Goal: Task Accomplishment & Management: Manage account settings

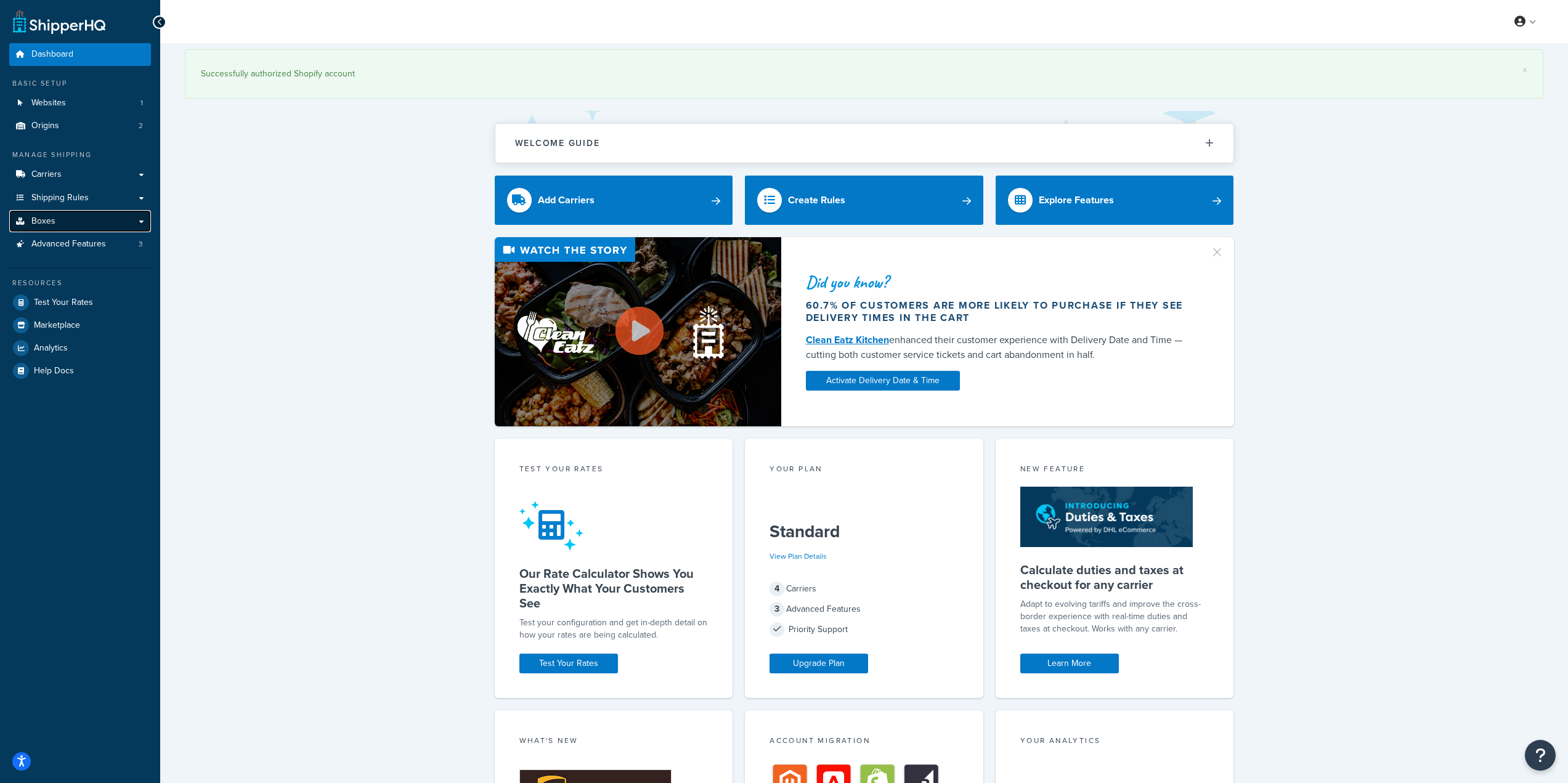
click at [66, 223] on link "Boxes" at bounding box center [80, 221] width 142 height 23
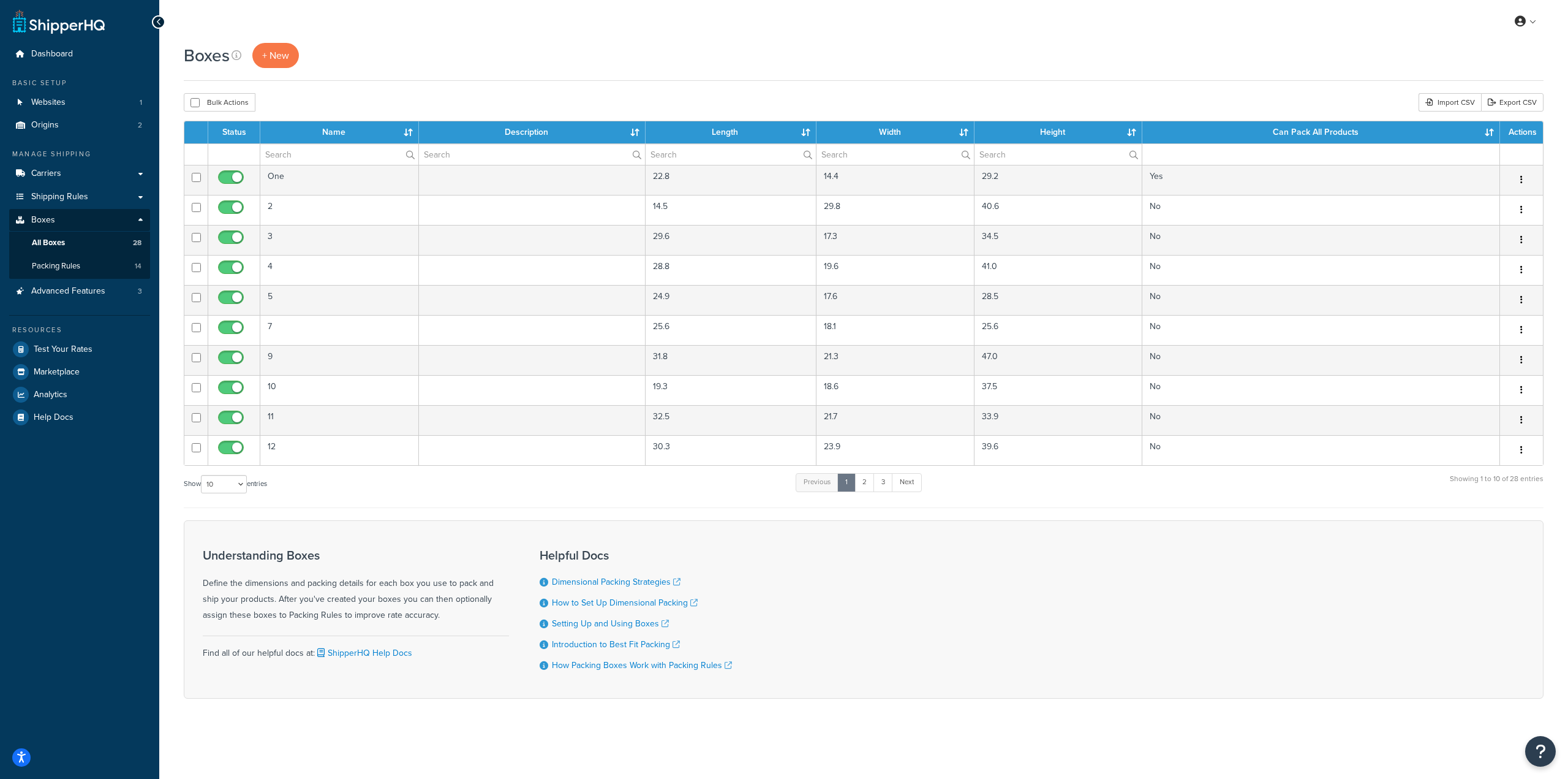
click at [1470, 666] on div "Understanding Boxes Define the dimensions and packing details for each box you …" at bounding box center [863, 609] width 1360 height 178
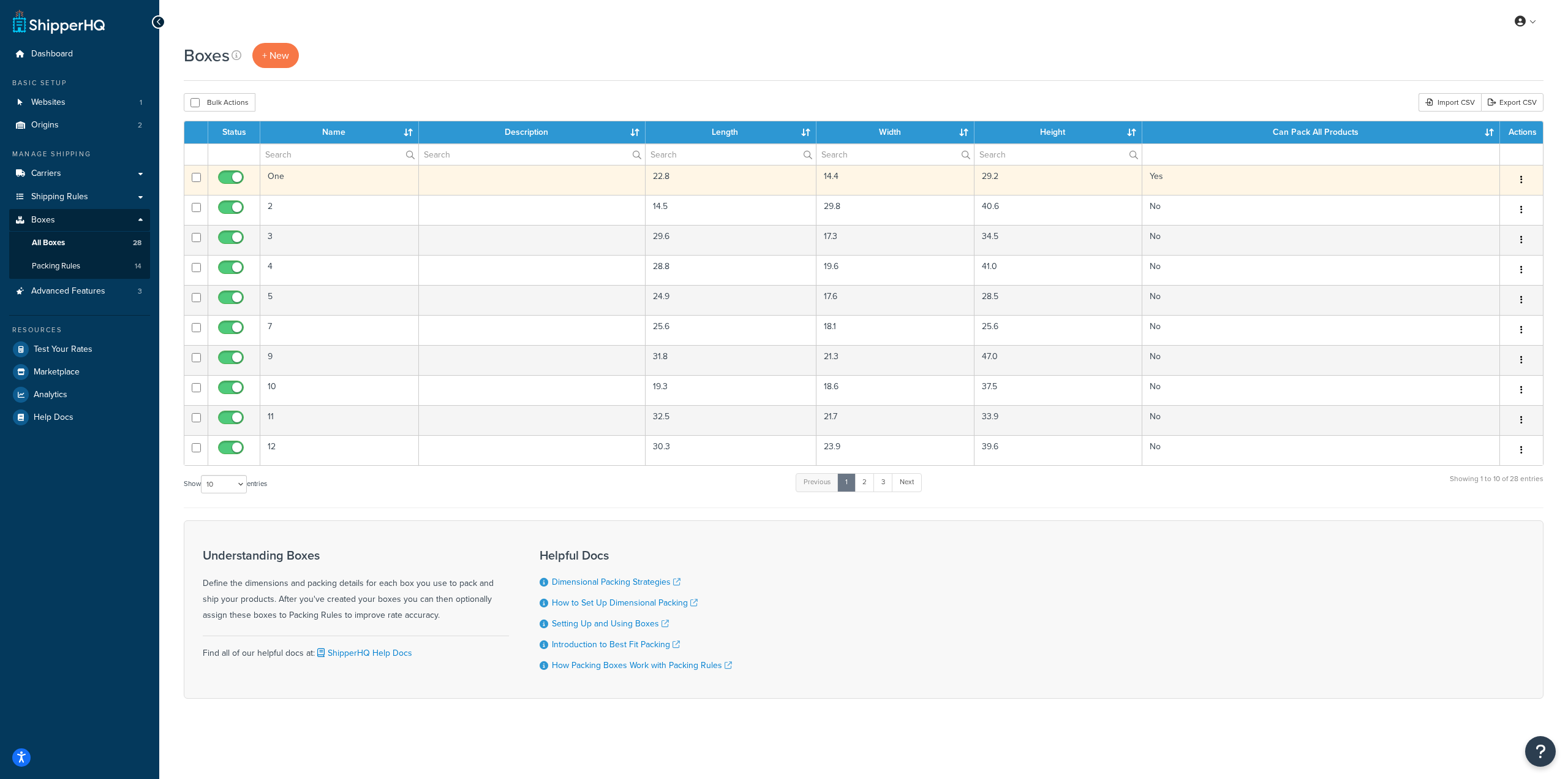
click at [519, 180] on td at bounding box center [532, 180] width 227 height 30
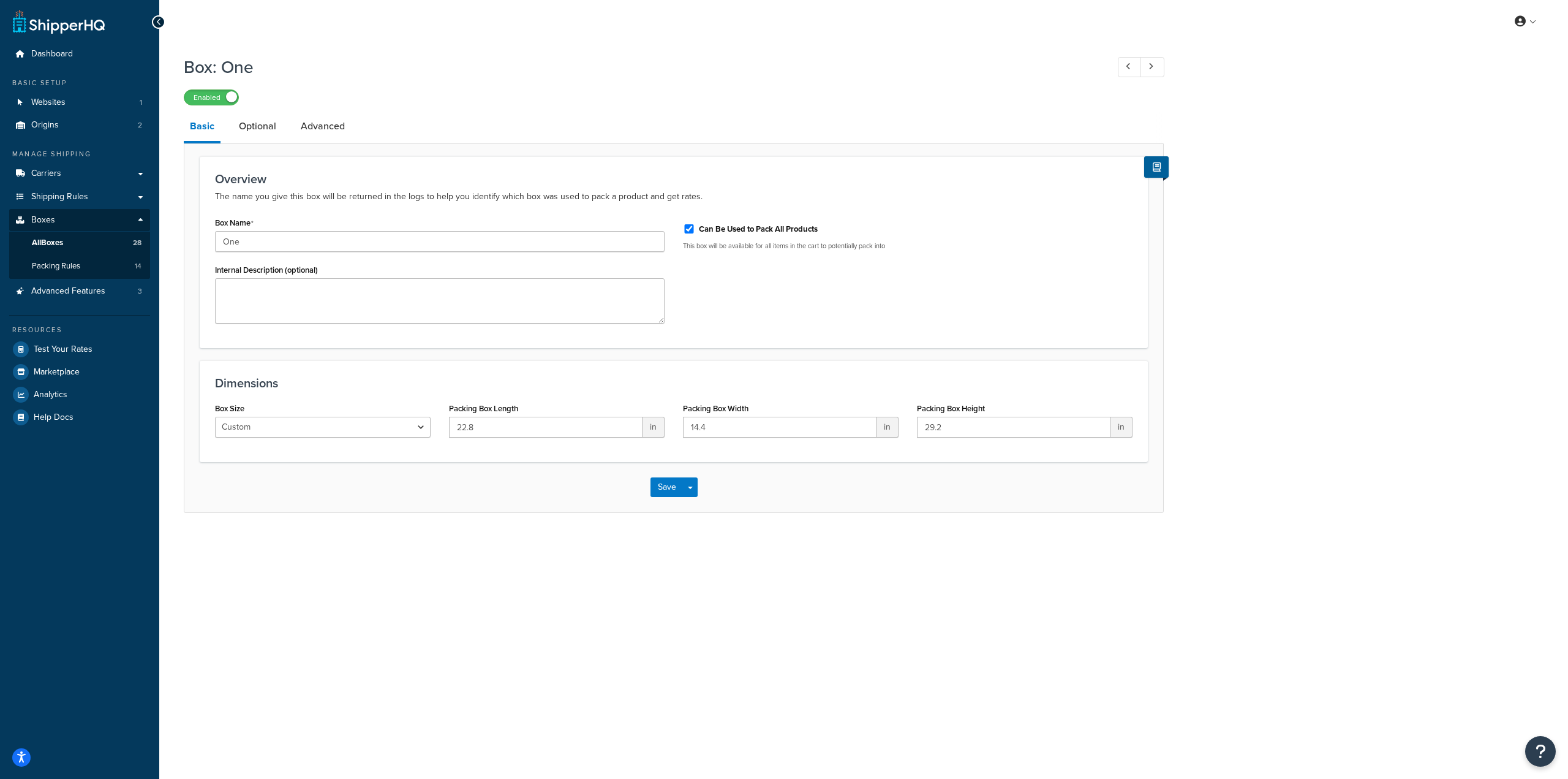
click at [1455, 669] on div "My Profile Billing Global Settings Contact Us Logout Box: One Enabled Basic Opt…" at bounding box center [863, 389] width 1408 height 779
click at [1470, 668] on div "My Profile Billing Global Settings Contact Us Logout Box: One Enabled Basic Opt…" at bounding box center [863, 389] width 1408 height 779
drag, startPoint x: 525, startPoint y: 423, endPoint x: 406, endPoint y: 415, distance: 119.3
click at [406, 415] on div "Box Size Custom USPS Small Flat Box USPS Medium Flat Box USPS Large Flat Box US…" at bounding box center [673, 423] width 936 height 47
paste input "8.5"
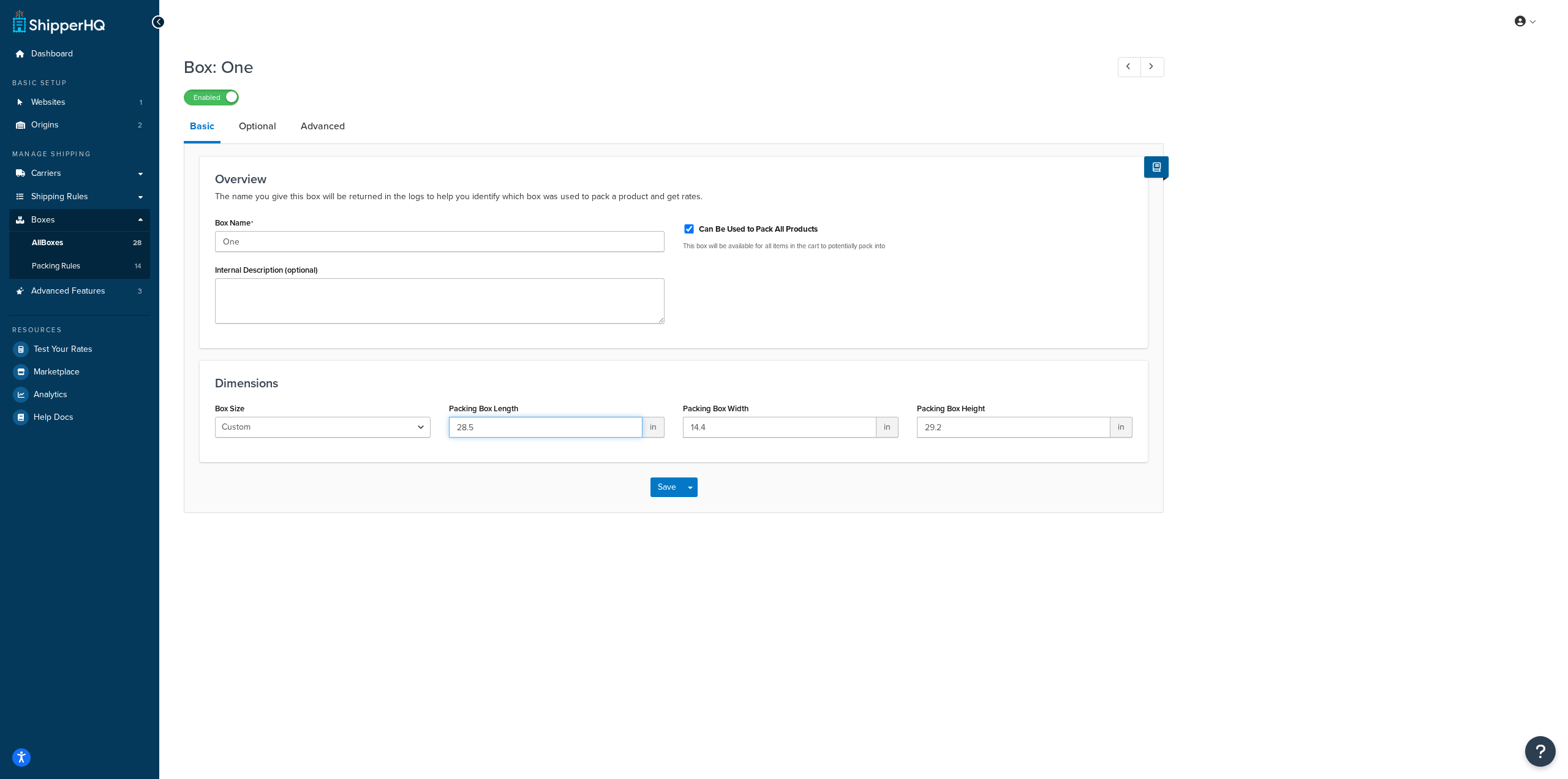
type input "28.5"
drag, startPoint x: 741, startPoint y: 430, endPoint x: 664, endPoint y: 421, distance: 77.5
click at [664, 421] on div "Box Size Custom USPS Small Flat Box USPS Medium Flat Box USPS Large Flat Box US…" at bounding box center [673, 423] width 936 height 47
paste input "22.5"
type input "22.5"
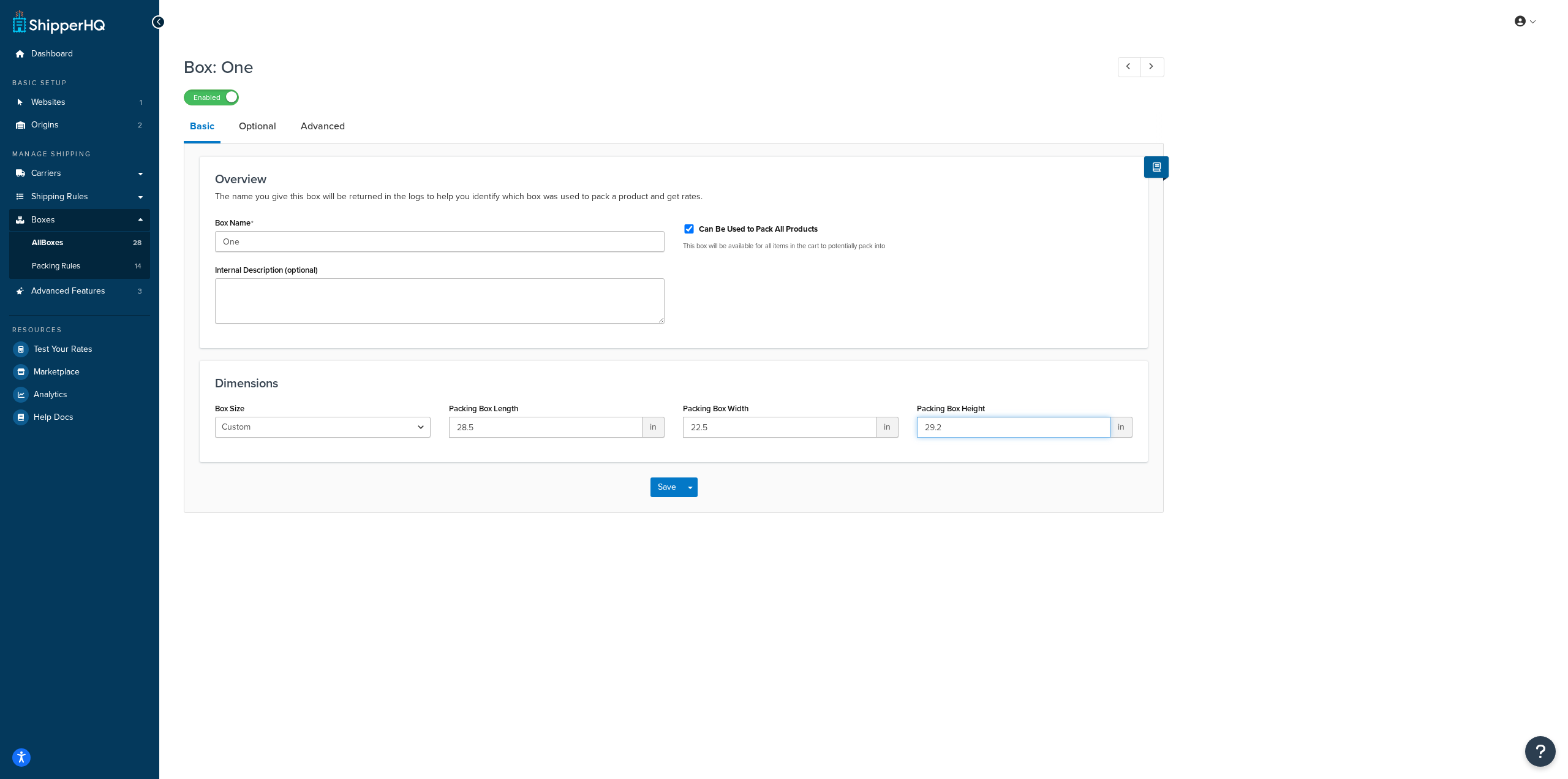
drag, startPoint x: 968, startPoint y: 423, endPoint x: 873, endPoint y: 414, distance: 95.4
click at [873, 414] on div "Box Size Custom USPS Small Flat Box USPS Medium Flat Box USPS Large Flat Box US…" at bounding box center [673, 423] width 936 height 47
type input "14"
click at [672, 487] on button "Save" at bounding box center [667, 486] width 33 height 19
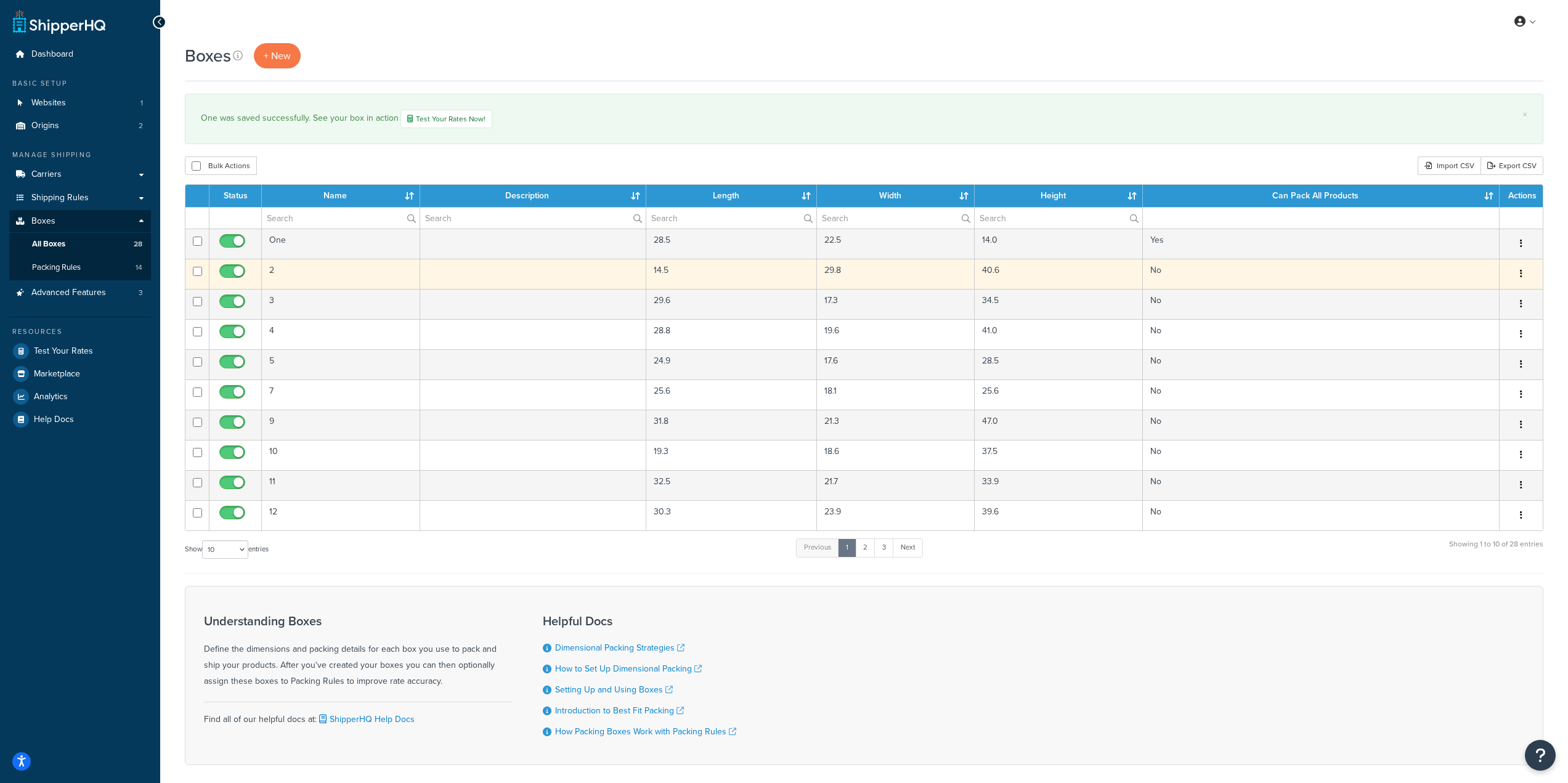
click at [480, 285] on td at bounding box center [533, 273] width 226 height 30
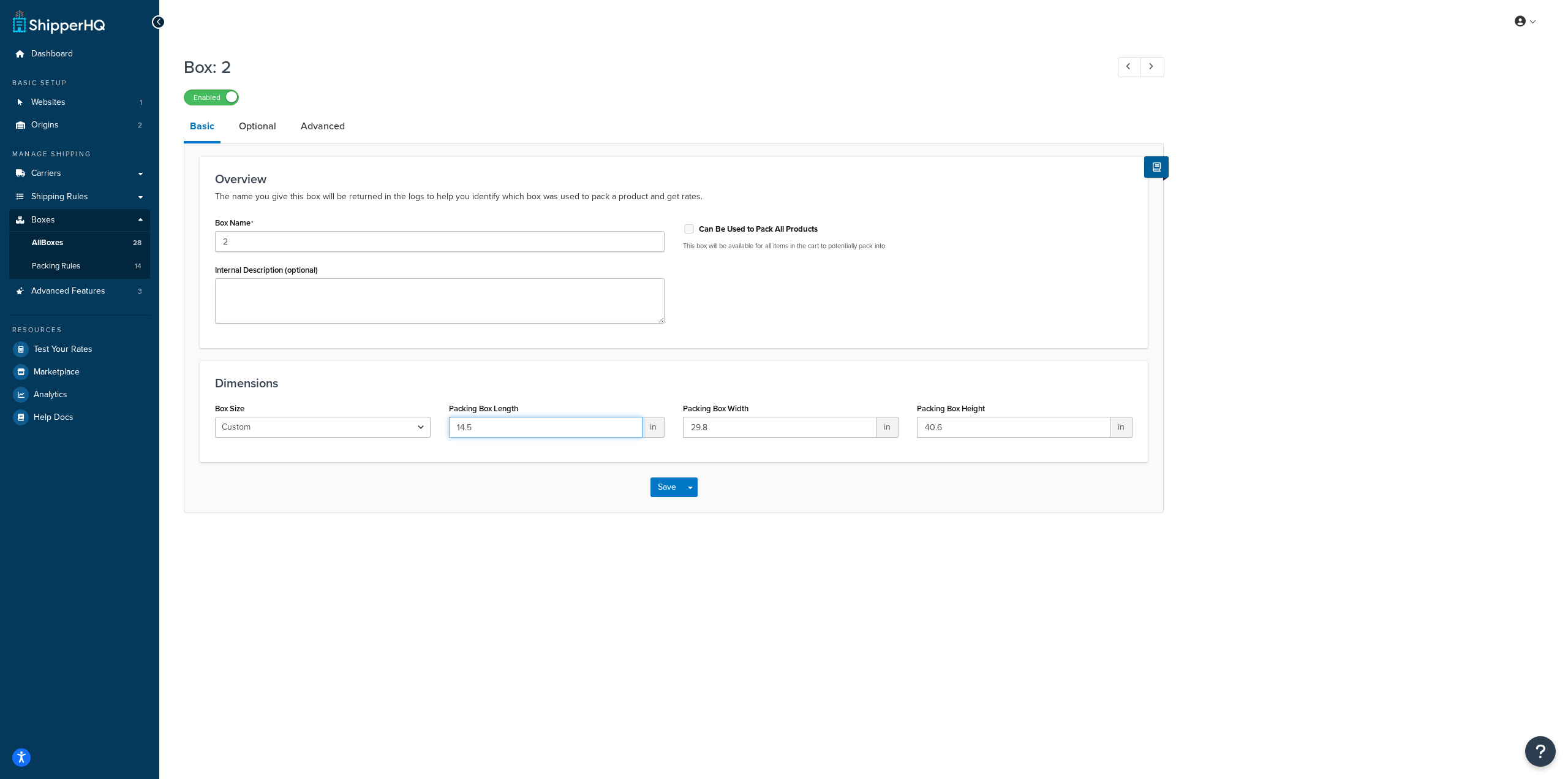
drag, startPoint x: 537, startPoint y: 433, endPoint x: 423, endPoint y: 426, distance: 114.2
click at [423, 426] on div "Box Size Custom USPS Small Flat Box USPS Medium Flat Box USPS Large Flat Box US…" at bounding box center [673, 423] width 936 height 47
paste input "40"
type input "40.5"
drag, startPoint x: 795, startPoint y: 423, endPoint x: 602, endPoint y: 418, distance: 193.1
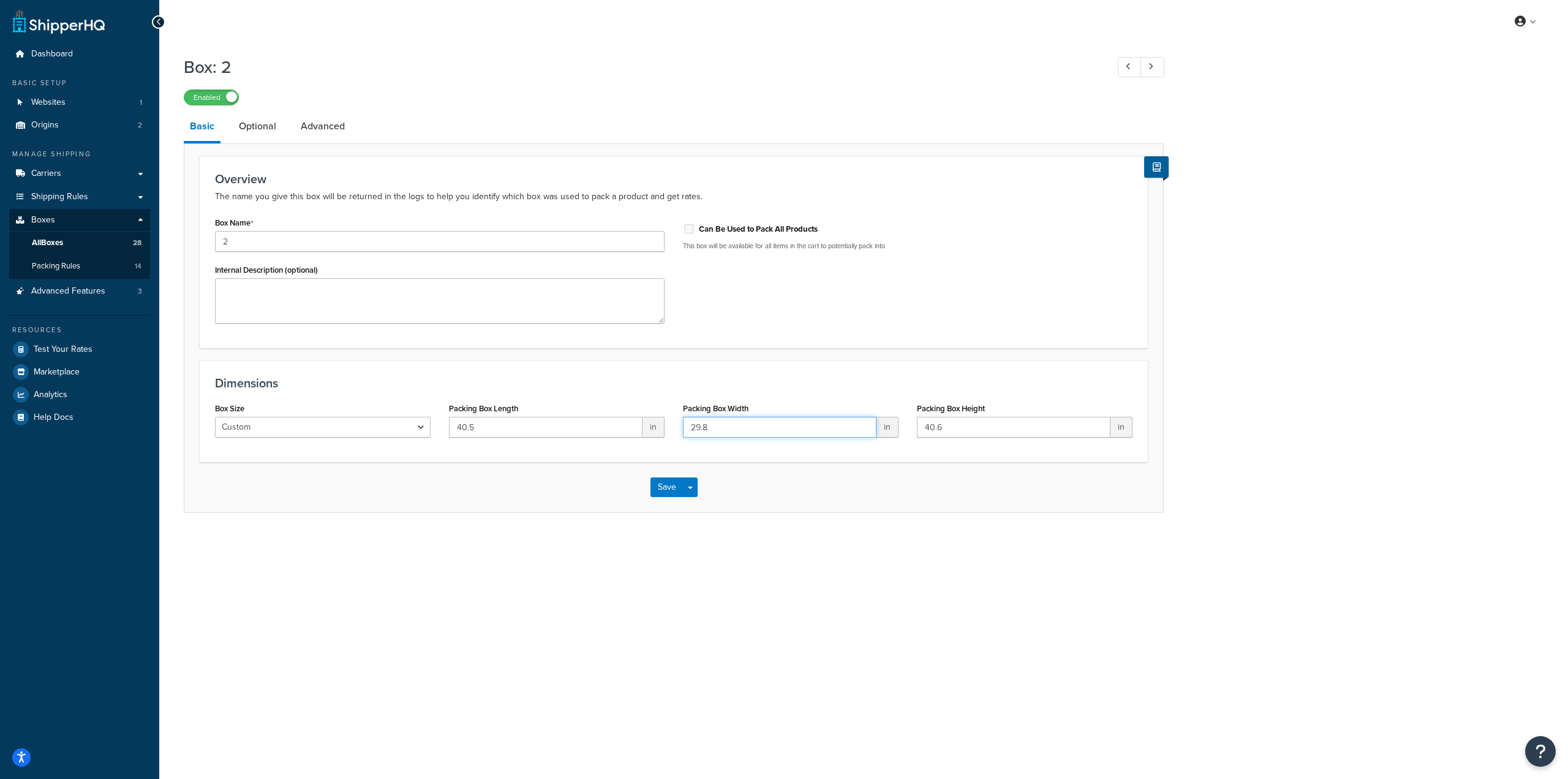
click at [602, 418] on div "Box Size Custom USPS Small Flat Box USPS Medium Flat Box USPS Large Flat Box US…" at bounding box center [673, 423] width 936 height 47
paste input "5"
type input "29.5"
drag, startPoint x: 976, startPoint y: 429, endPoint x: 910, endPoint y: 420, distance: 66.6
click at [910, 420] on div "Packing Box Height 40.6 in" at bounding box center [1025, 423] width 234 height 47
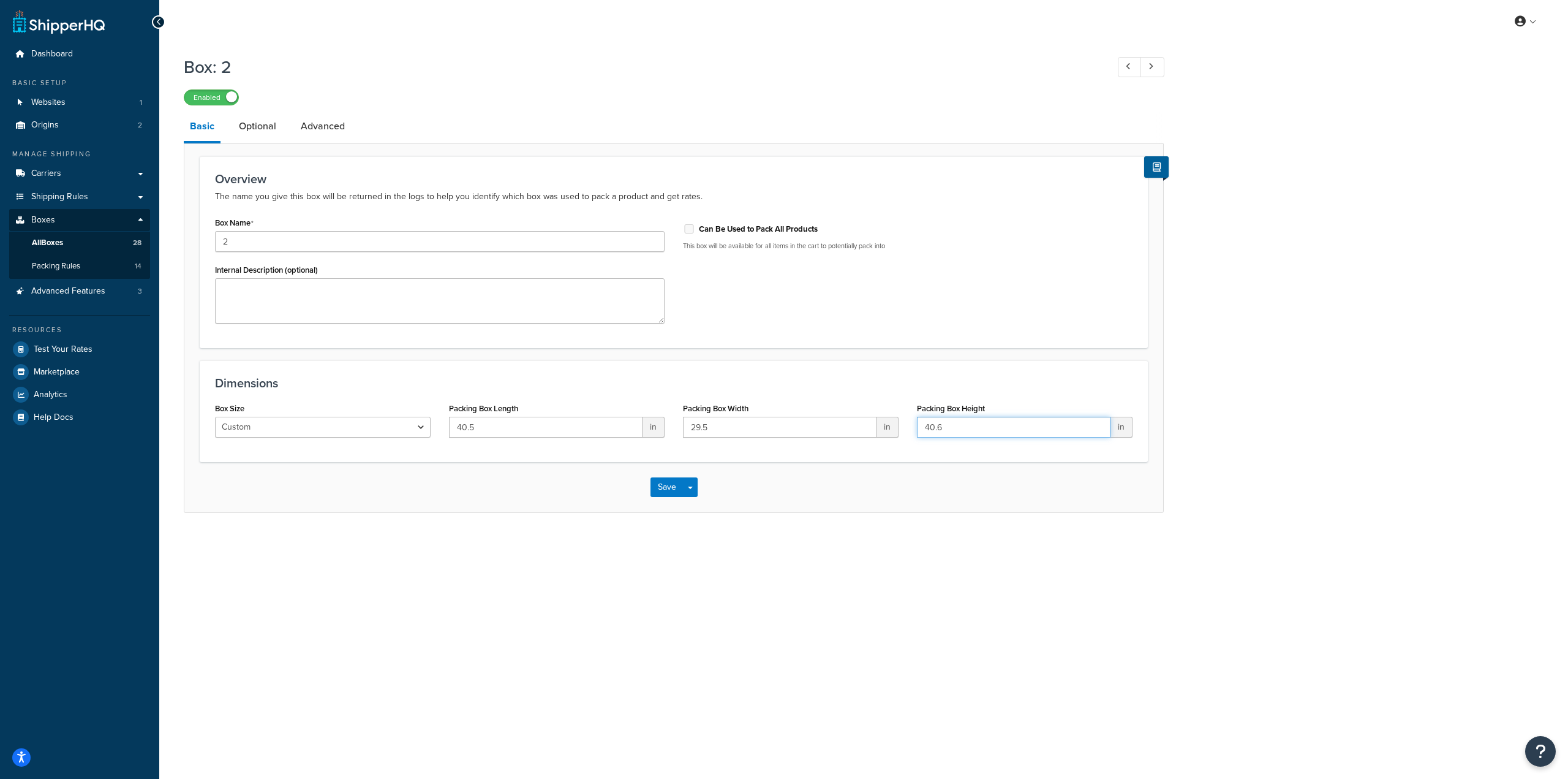
paste input "14"
type input "14"
click at [660, 490] on button "Save" at bounding box center [667, 486] width 33 height 19
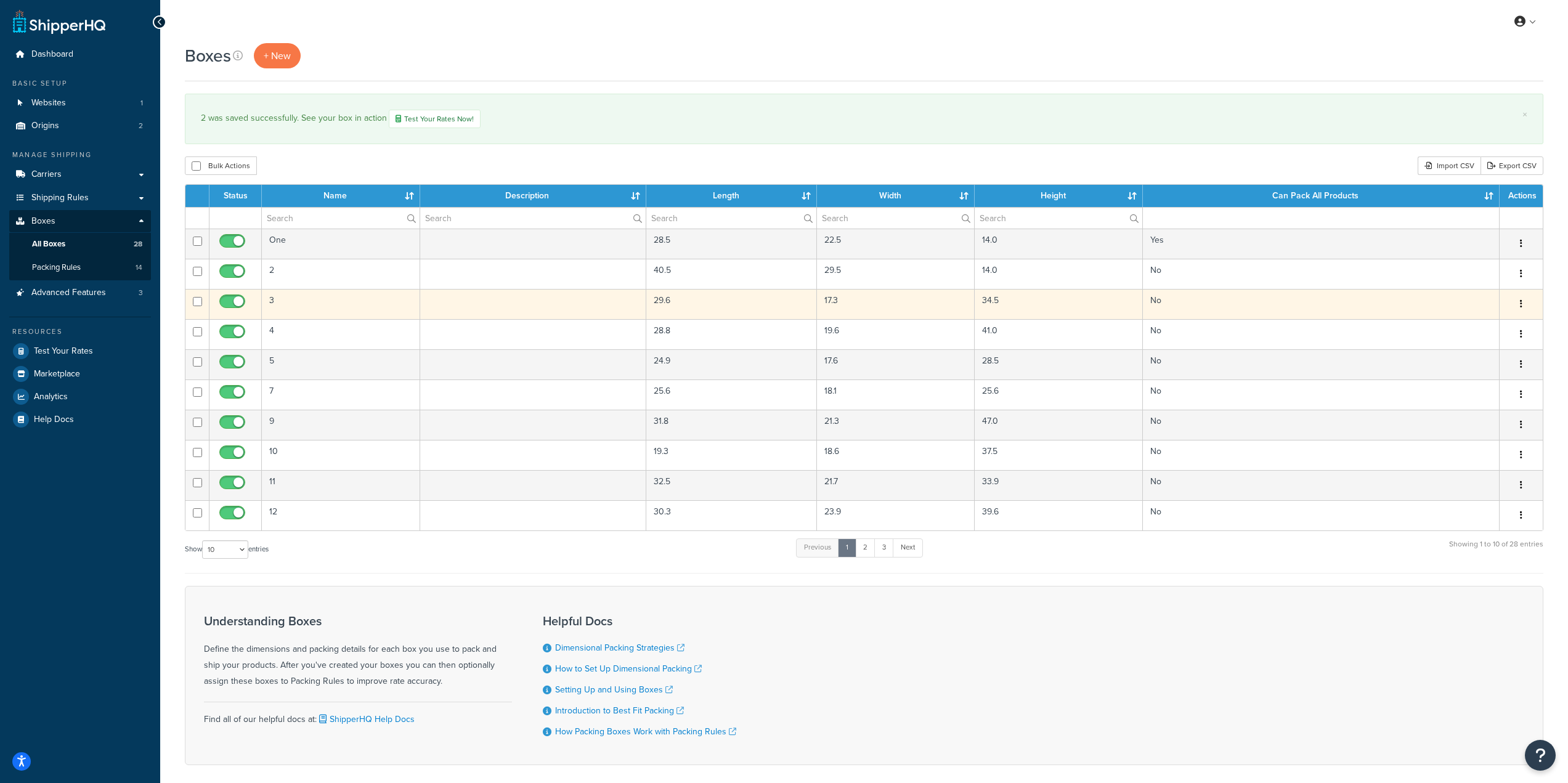
click at [445, 311] on td at bounding box center [533, 304] width 226 height 30
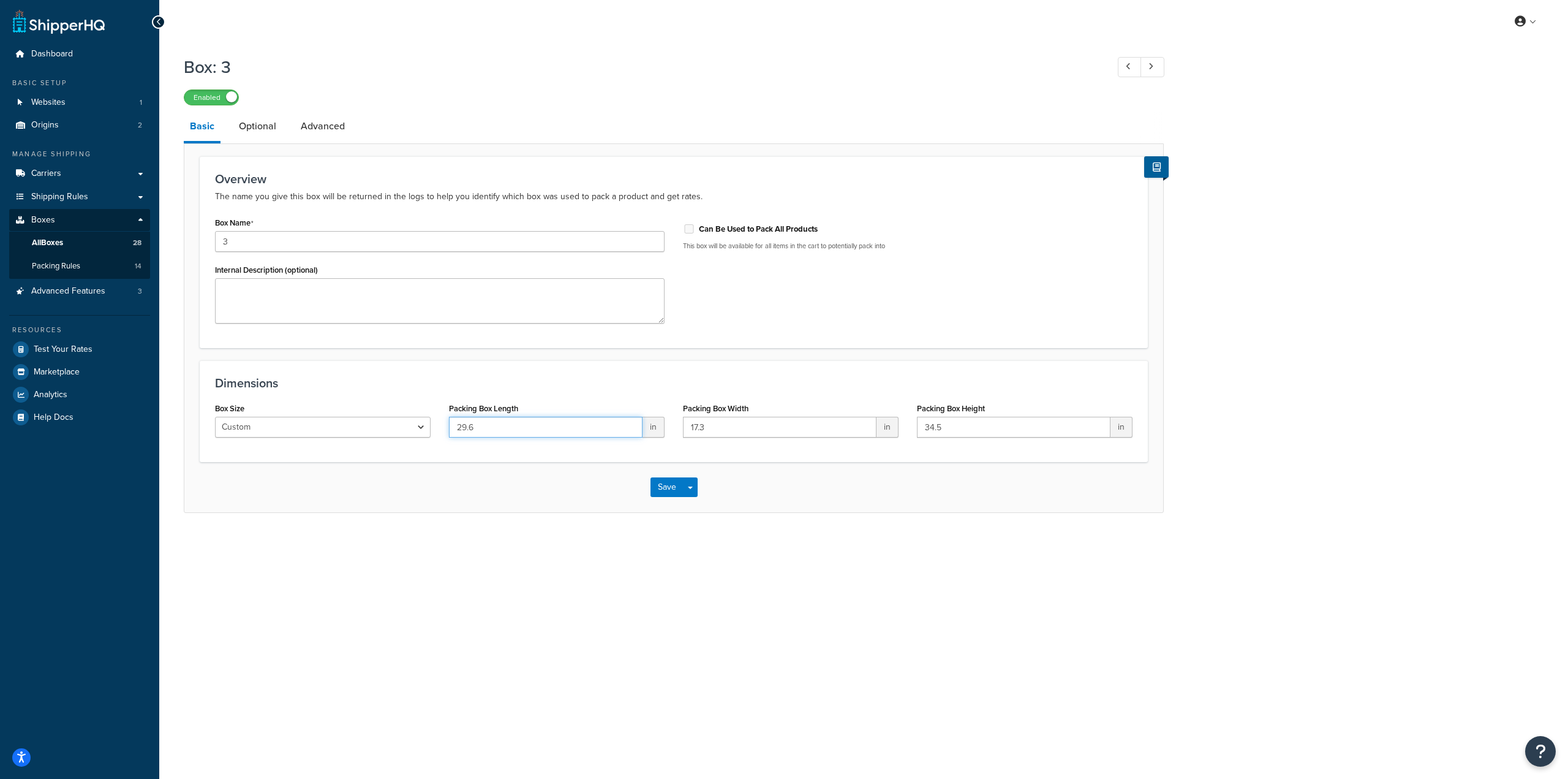
drag, startPoint x: 492, startPoint y: 426, endPoint x: 412, endPoint y: 424, distance: 80.0
click at [412, 424] on div "Box Size Custom USPS Small Flat Box USPS Medium Flat Box USPS Large Flat Box US…" at bounding box center [673, 423] width 936 height 47
paste input "34.5"
type input "34.5"
drag, startPoint x: 741, startPoint y: 430, endPoint x: 642, endPoint y: 426, distance: 99.1
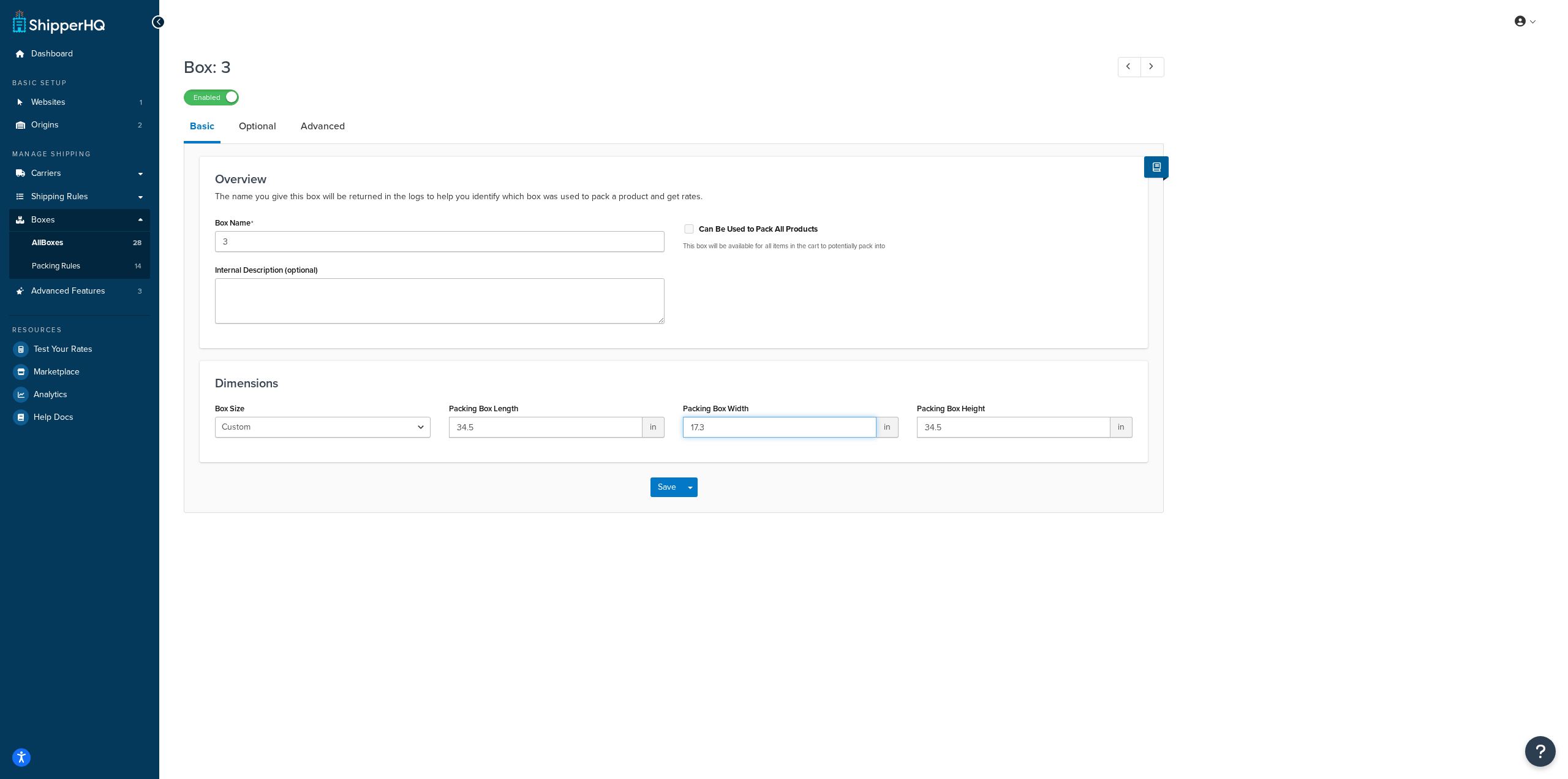
click at [642, 426] on div "Box Size Custom USPS Small Flat Box USPS Medium Flat Box USPS Large Flat Box US…" at bounding box center [673, 423] width 936 height 47
paste input "29.5"
type input "29.5"
drag, startPoint x: 1044, startPoint y: 426, endPoint x: 835, endPoint y: 415, distance: 209.3
click at [835, 415] on div "Box Size Custom USPS Small Flat Box USPS Medium Flat Box USPS Large Flat Box US…" at bounding box center [673, 423] width 936 height 47
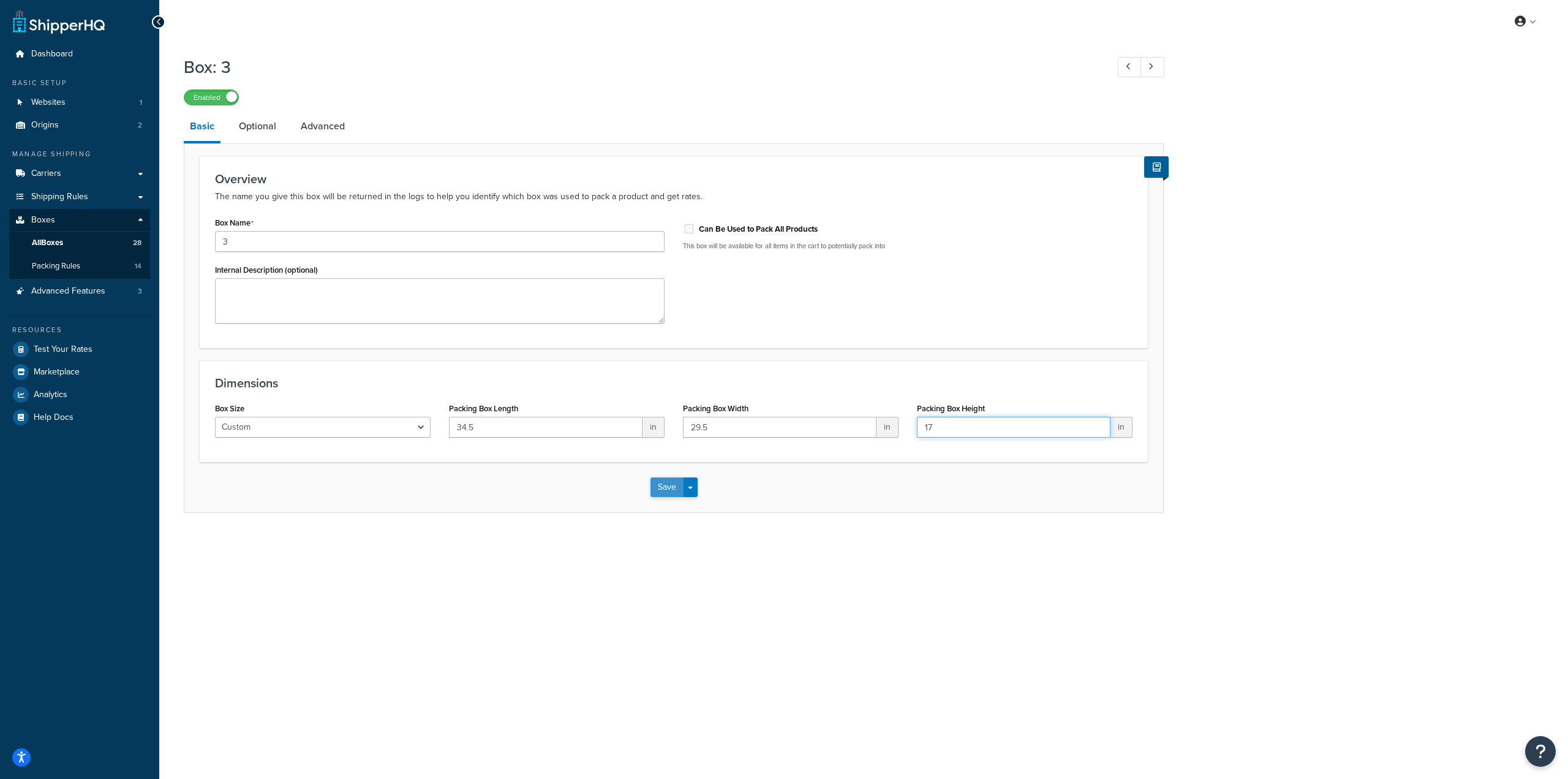
type input "17"
click at [659, 487] on button "Save" at bounding box center [667, 486] width 33 height 19
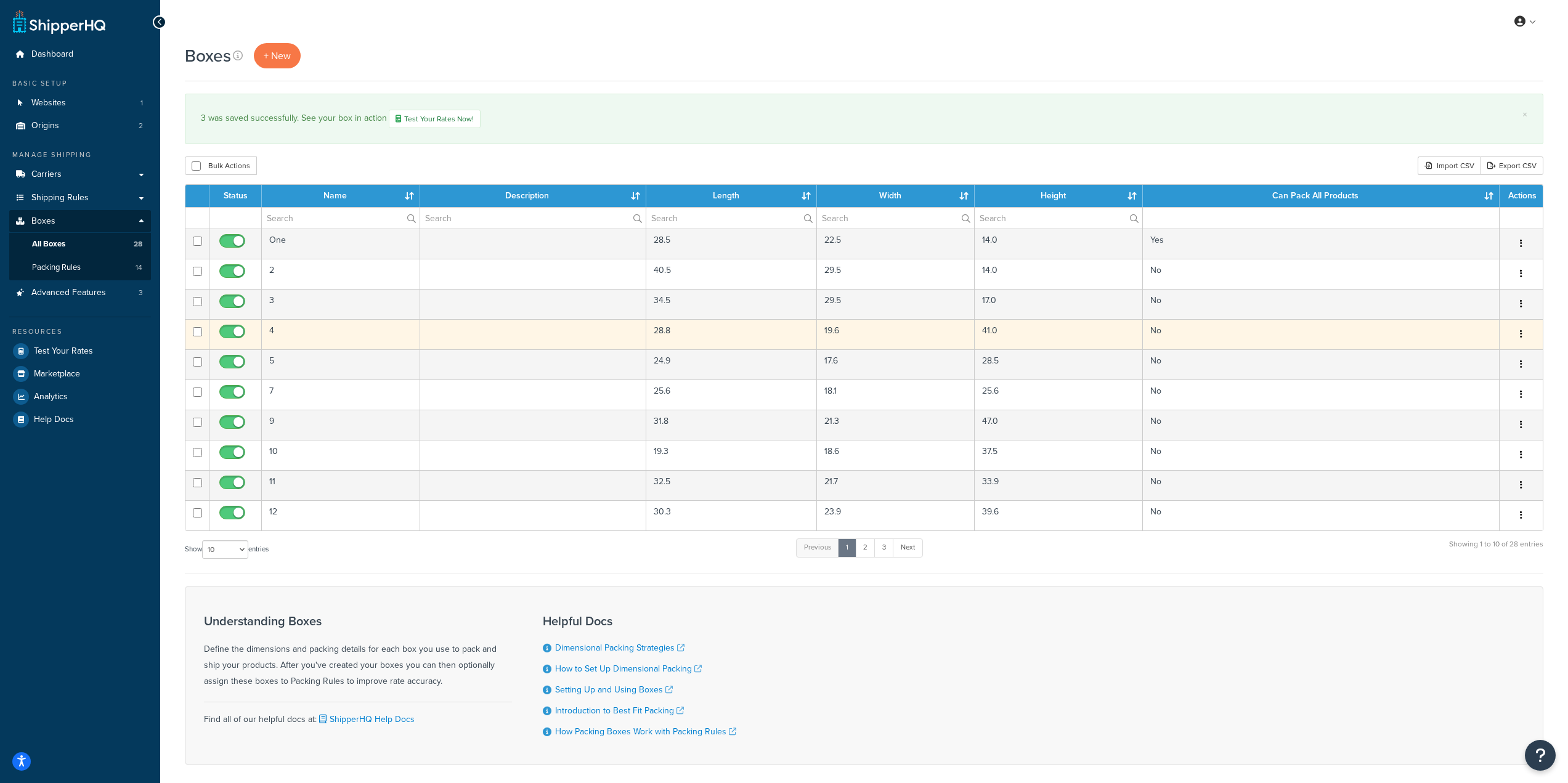
click at [292, 336] on td "4" at bounding box center [340, 334] width 159 height 30
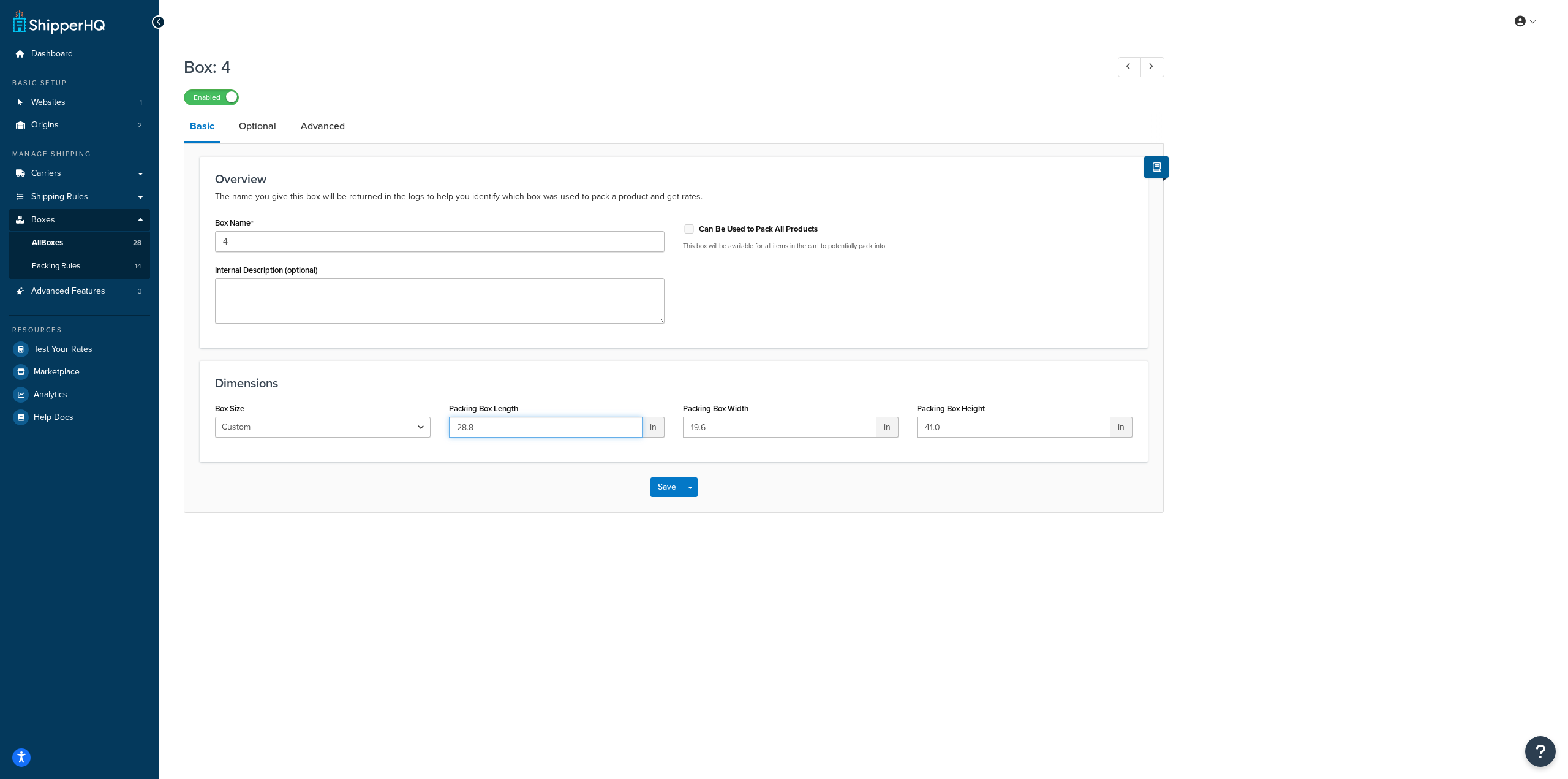
drag, startPoint x: 499, startPoint y: 430, endPoint x: 421, endPoint y: 426, distance: 78.1
click at [421, 426] on div "Box Size Custom USPS Small Flat Box USPS Medium Flat Box USPS Large Flat Box US…" at bounding box center [673, 423] width 936 height 47
paste input "40.75"
type input "40.75"
click at [731, 430] on input "19.6" at bounding box center [779, 426] width 194 height 21
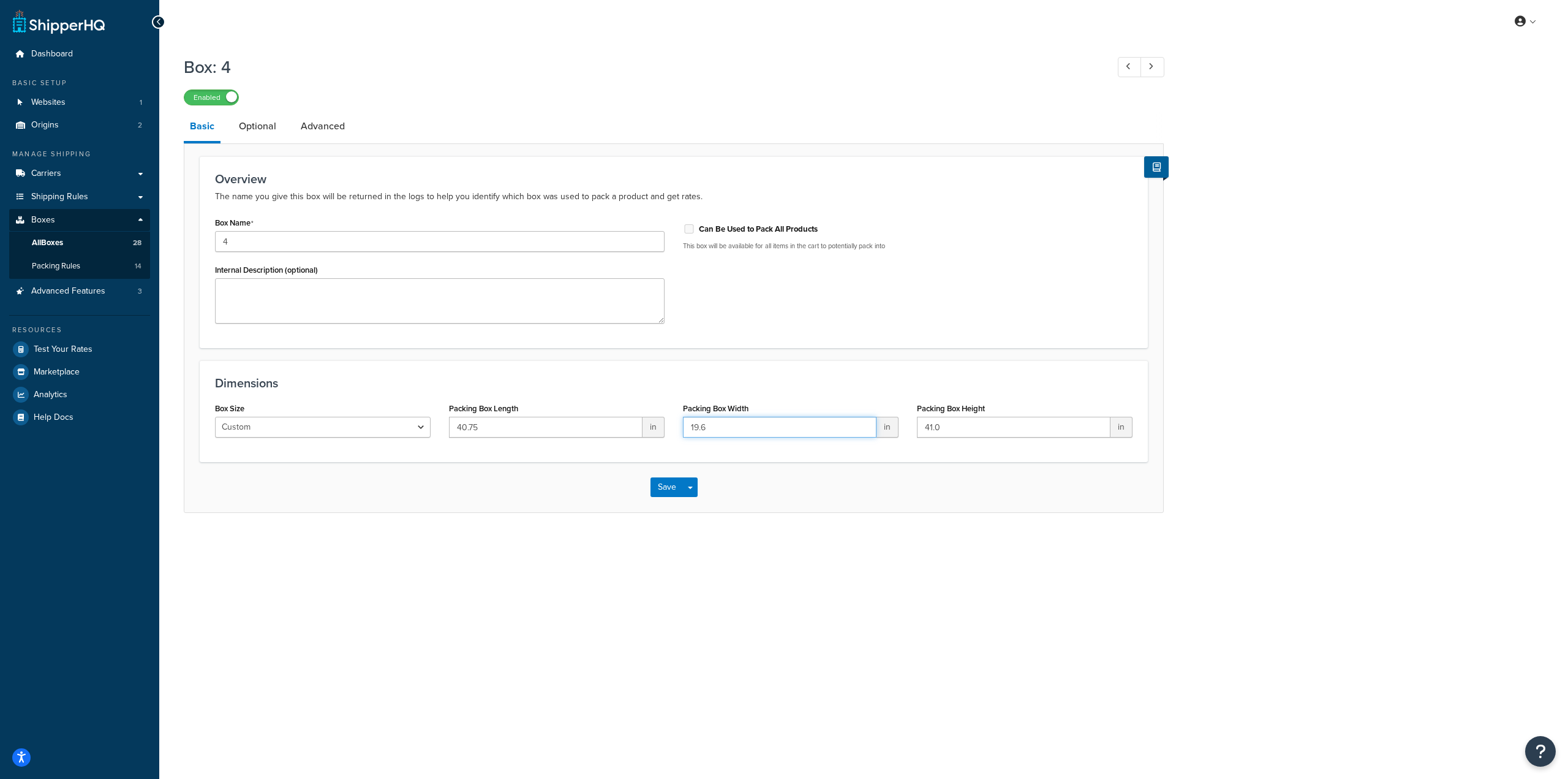
drag, startPoint x: 739, startPoint y: 422, endPoint x: 665, endPoint y: 422, distance: 74.0
click at [665, 422] on div "Box Size Custom USPS Small Flat Box USPS Medium Flat Box USPS Large Flat Box US…" at bounding box center [673, 423] width 936 height 47
paste input "27.75"
type input "27.75"
drag, startPoint x: 950, startPoint y: 430, endPoint x: 896, endPoint y: 429, distance: 54.0
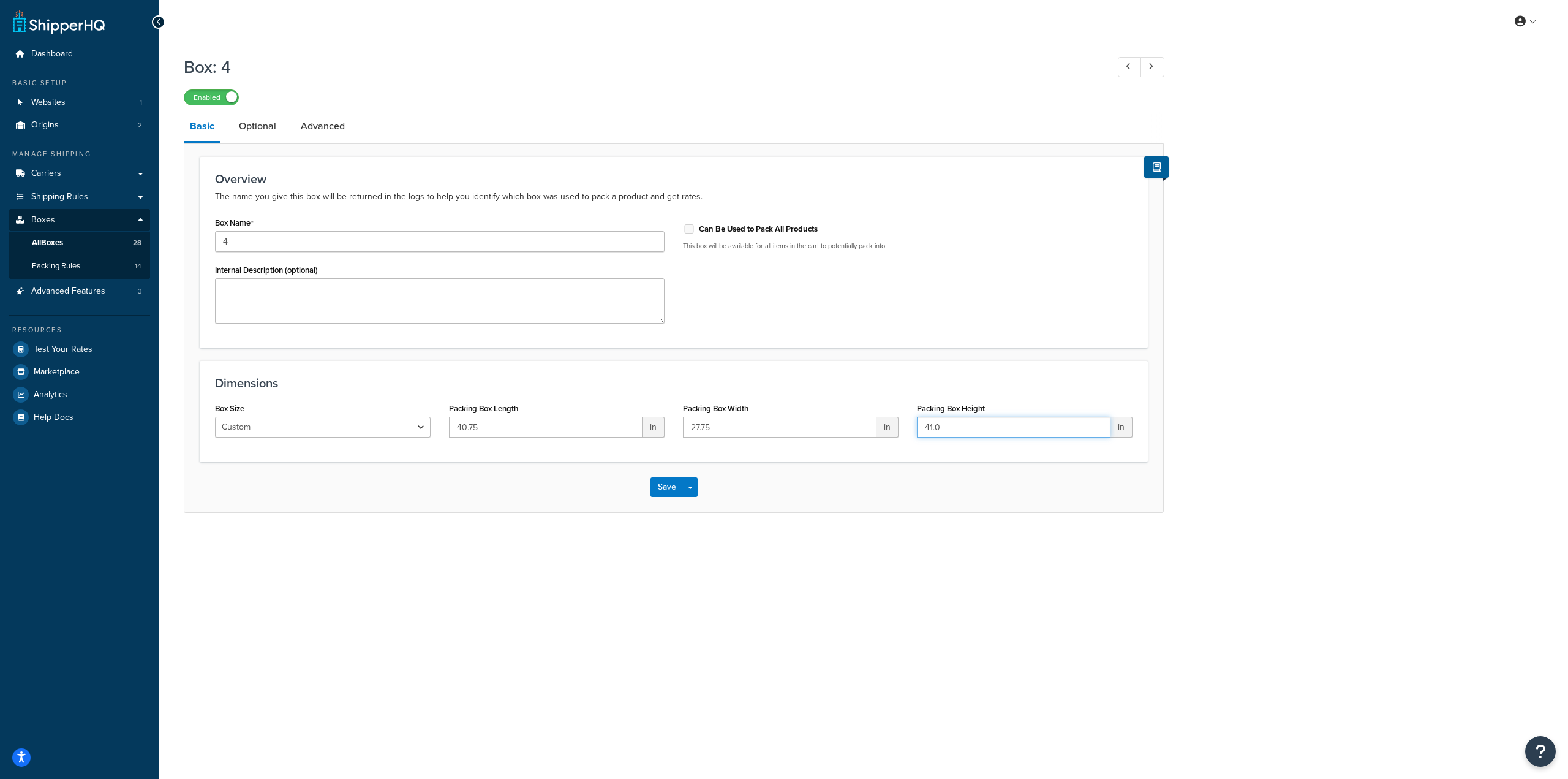
click at [896, 429] on div "Box Size Custom USPS Small Flat Box USPS Medium Flat Box USPS Large Flat Box US…" at bounding box center [673, 423] width 936 height 47
paste input "18.5"
type input "18.5"
click at [656, 488] on button "Save" at bounding box center [667, 486] width 33 height 19
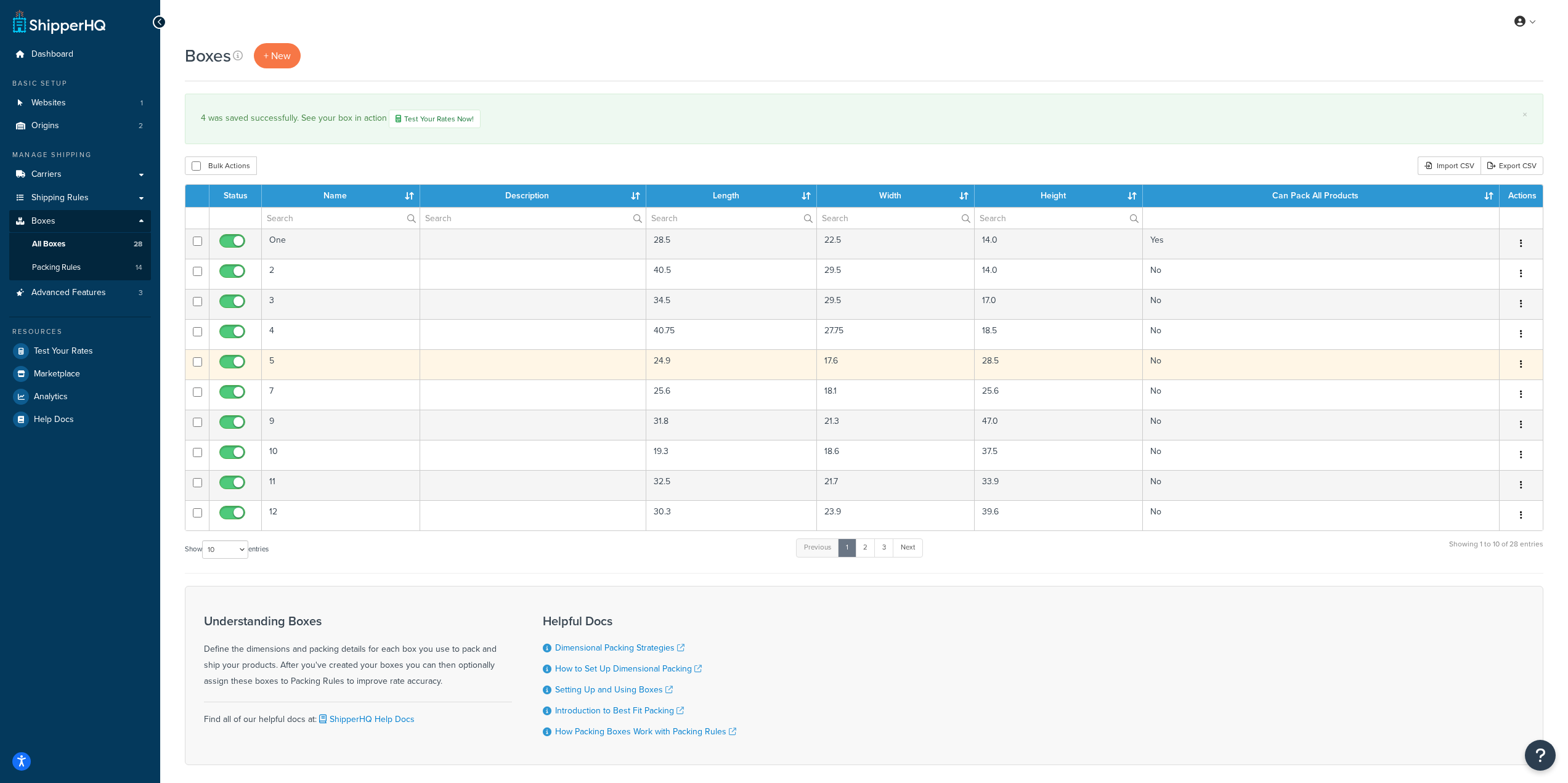
click at [512, 370] on td at bounding box center [533, 364] width 226 height 30
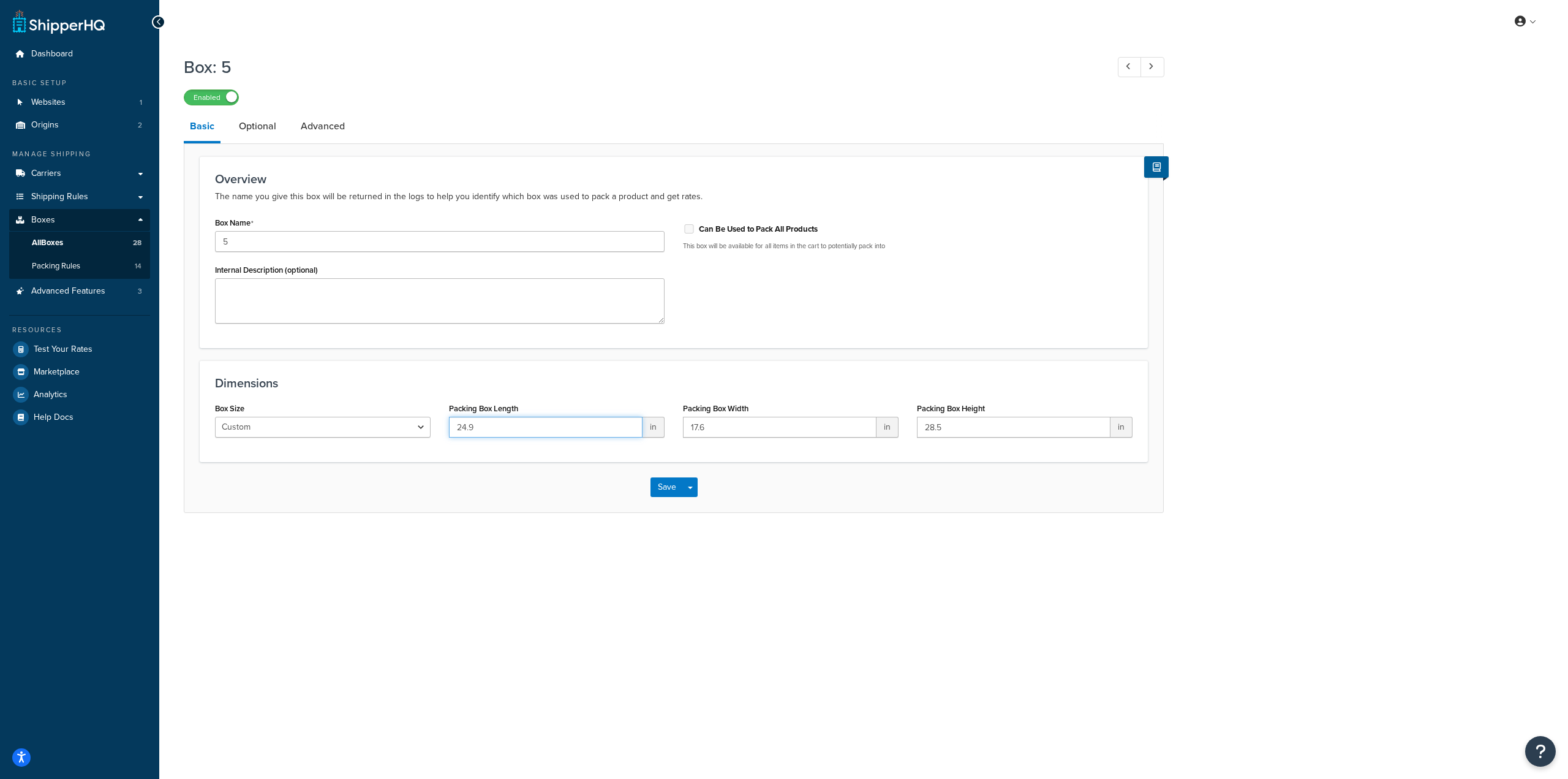
drag, startPoint x: 504, startPoint y: 429, endPoint x: 428, endPoint y: 429, distance: 76.0
click at [428, 429] on div "Box Size Custom USPS Small Flat Box USPS Medium Flat Box USPS Large Flat Box US…" at bounding box center [673, 423] width 936 height 47
paste input "8.5"
type input "28.5"
drag, startPoint x: 761, startPoint y: 432, endPoint x: 602, endPoint y: 423, distance: 159.3
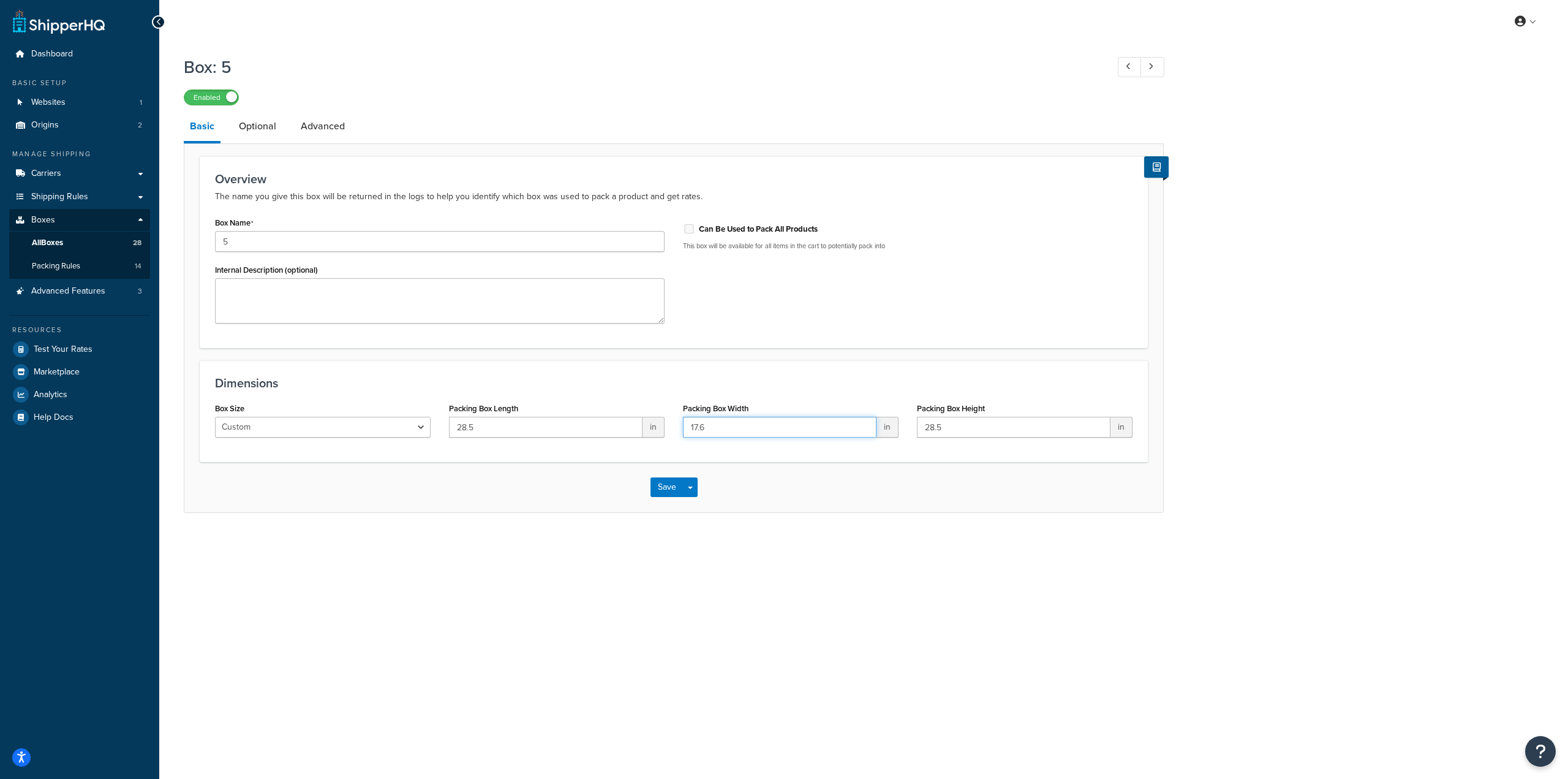
click at [602, 423] on div "Box Size Custom USPS Small Flat Box USPS Medium Flat Box USPS Large Flat Box US…" at bounding box center [673, 423] width 936 height 47
type input "24"
drag, startPoint x: 1006, startPoint y: 430, endPoint x: 821, endPoint y: 415, distance: 185.6
click at [821, 415] on div "Box Size Custom USPS Small Flat Box USPS Medium Flat Box USPS Large Flat Box US…" at bounding box center [673, 423] width 936 height 47
type input "17.5"
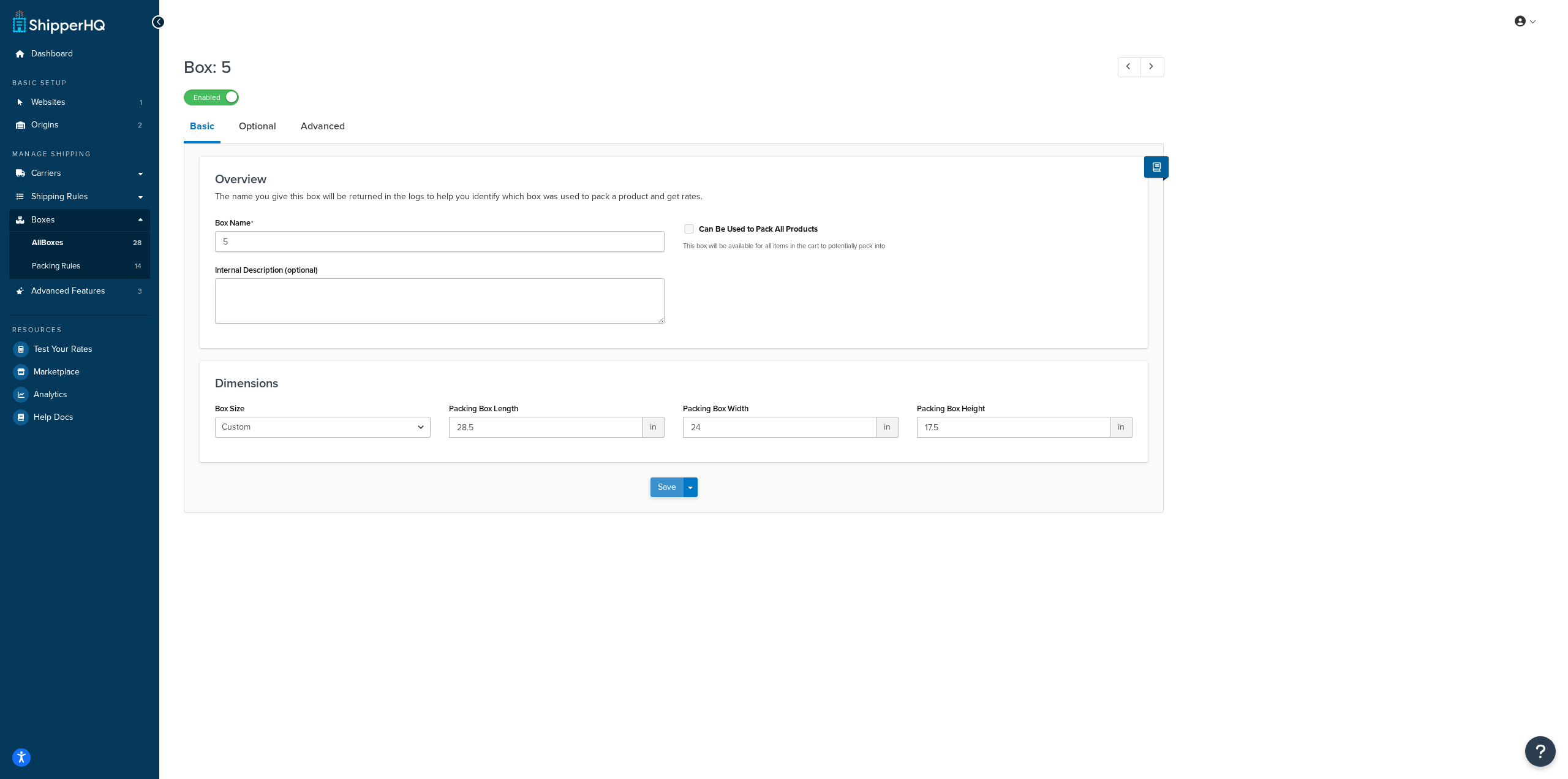
click at [662, 486] on button "Save" at bounding box center [667, 486] width 33 height 19
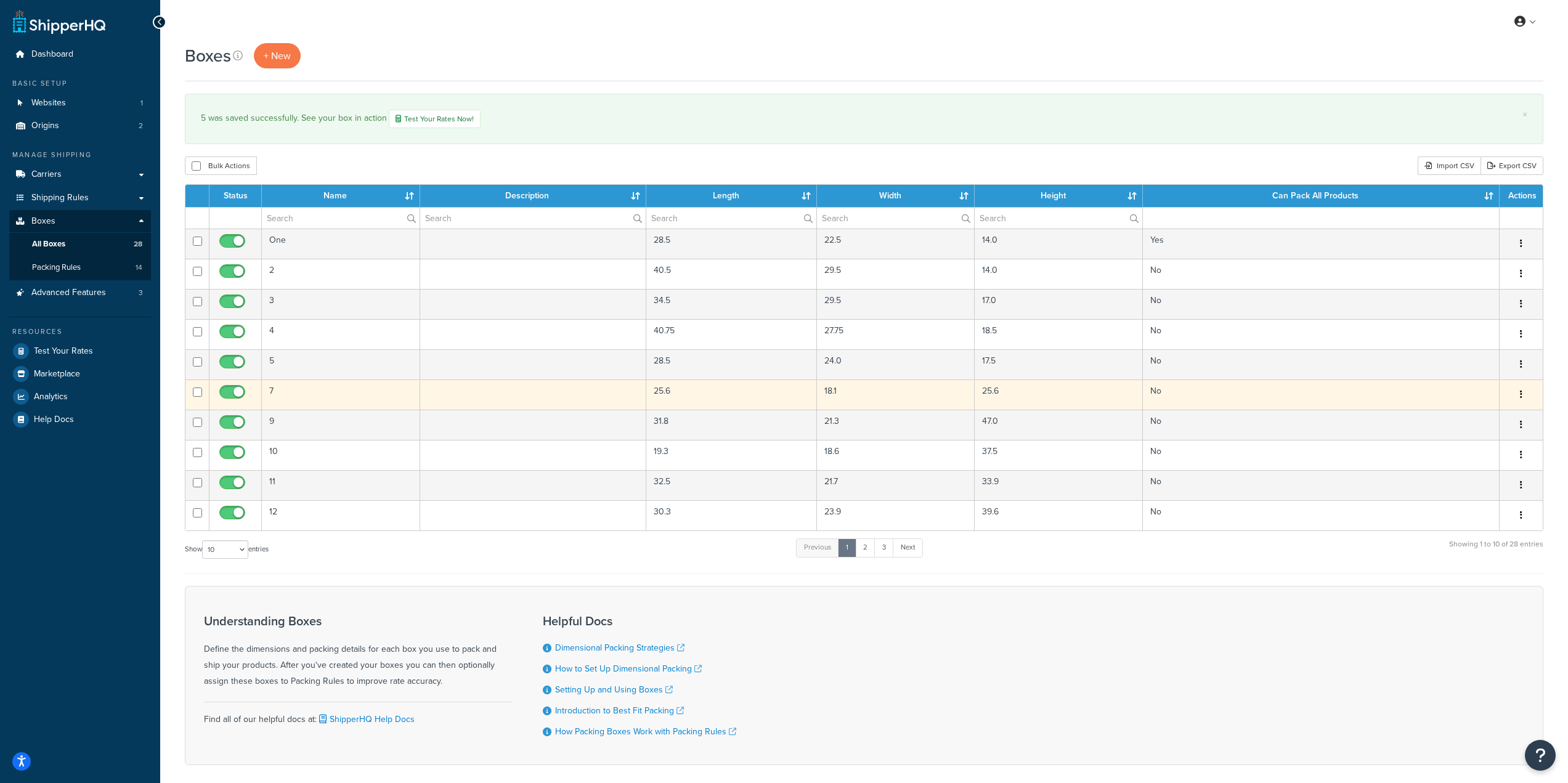
click at [548, 404] on td at bounding box center [533, 394] width 226 height 30
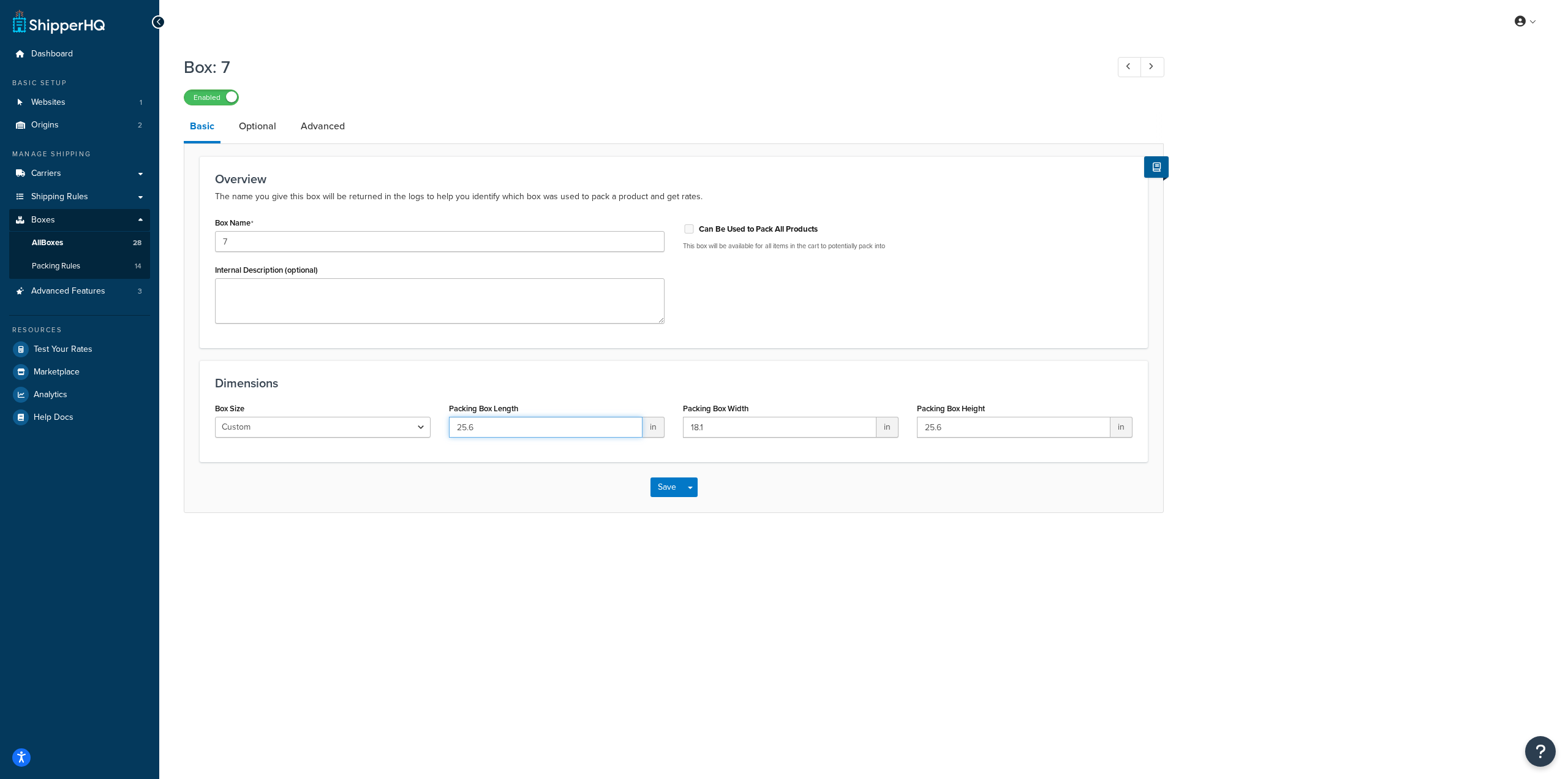
drag, startPoint x: 493, startPoint y: 430, endPoint x: 404, endPoint y: 430, distance: 89.0
click at [404, 430] on div "Box Size Custom USPS Small Flat Box USPS Medium Flat Box USPS Large Flat Box US…" at bounding box center [673, 423] width 936 height 47
paste input "5"
type input "25.5"
drag, startPoint x: 819, startPoint y: 423, endPoint x: 578, endPoint y: 394, distance: 242.7
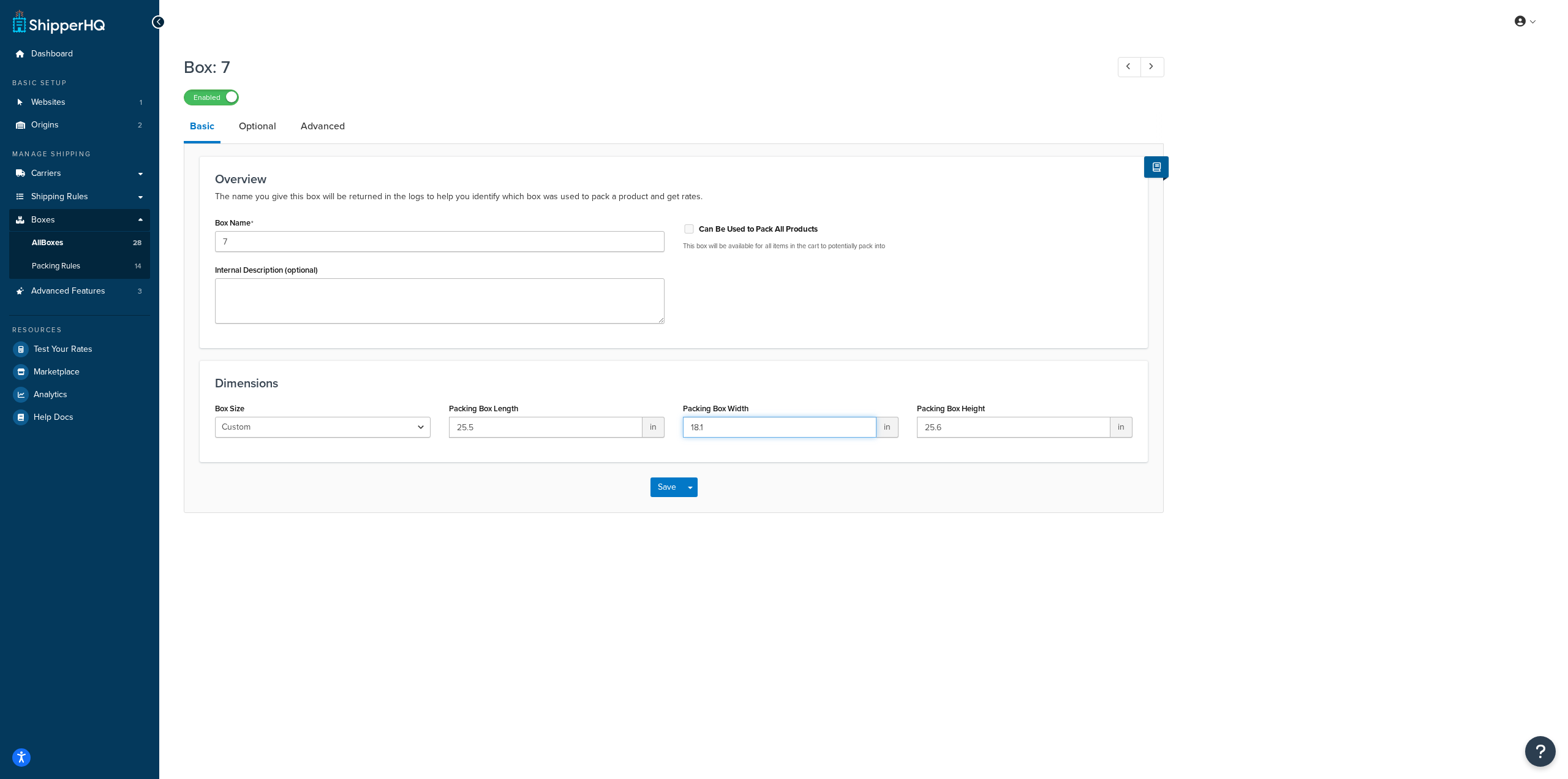
click at [578, 394] on div "Dimensions Box Size Custom USPS Small Flat Box USPS Medium Flat Box USPS Large …" at bounding box center [674, 411] width 948 height 102
type input "25.5"
type input "18"
click at [662, 486] on button "Save" at bounding box center [667, 486] width 33 height 19
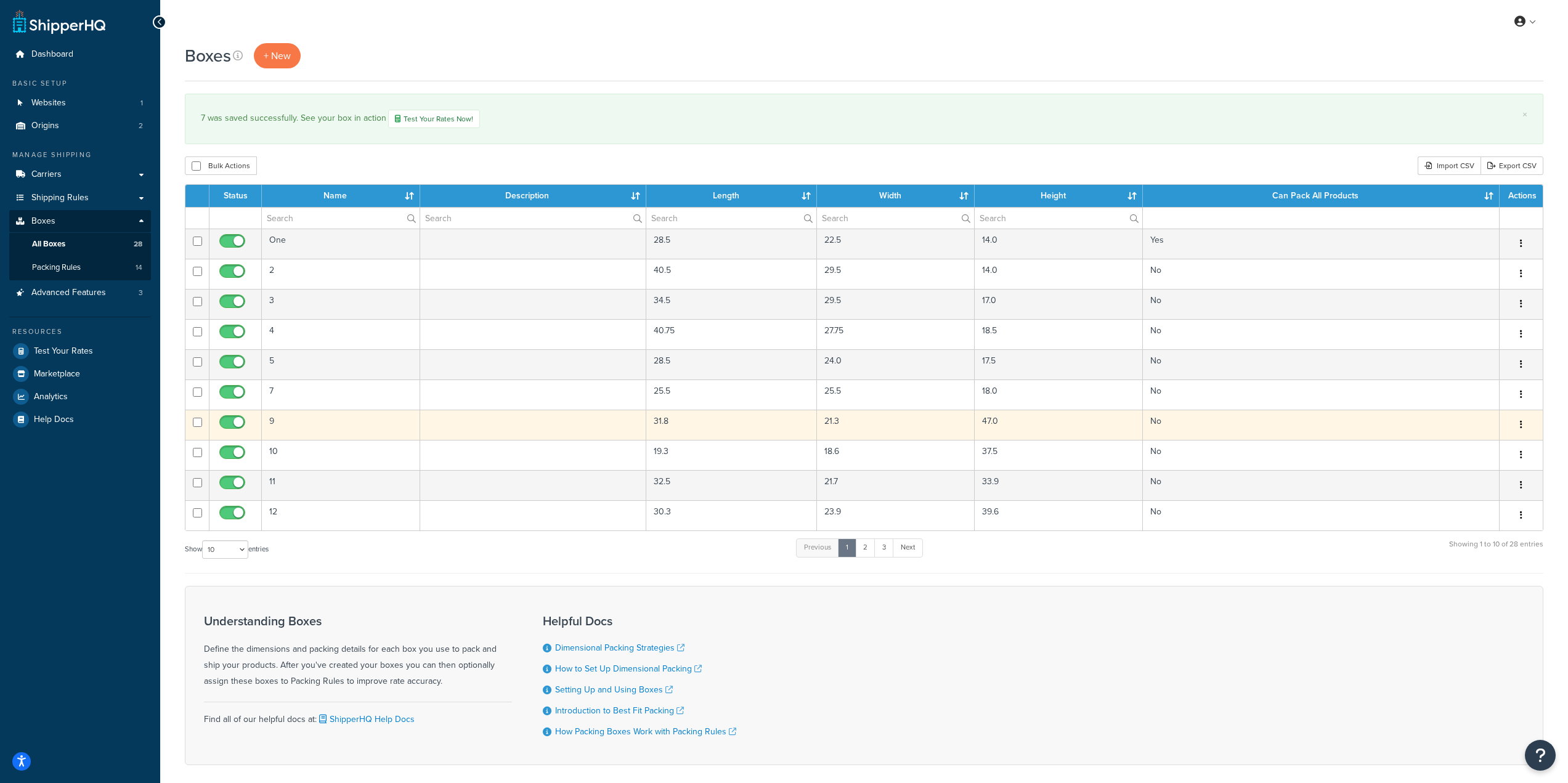
click at [475, 426] on td at bounding box center [533, 424] width 226 height 30
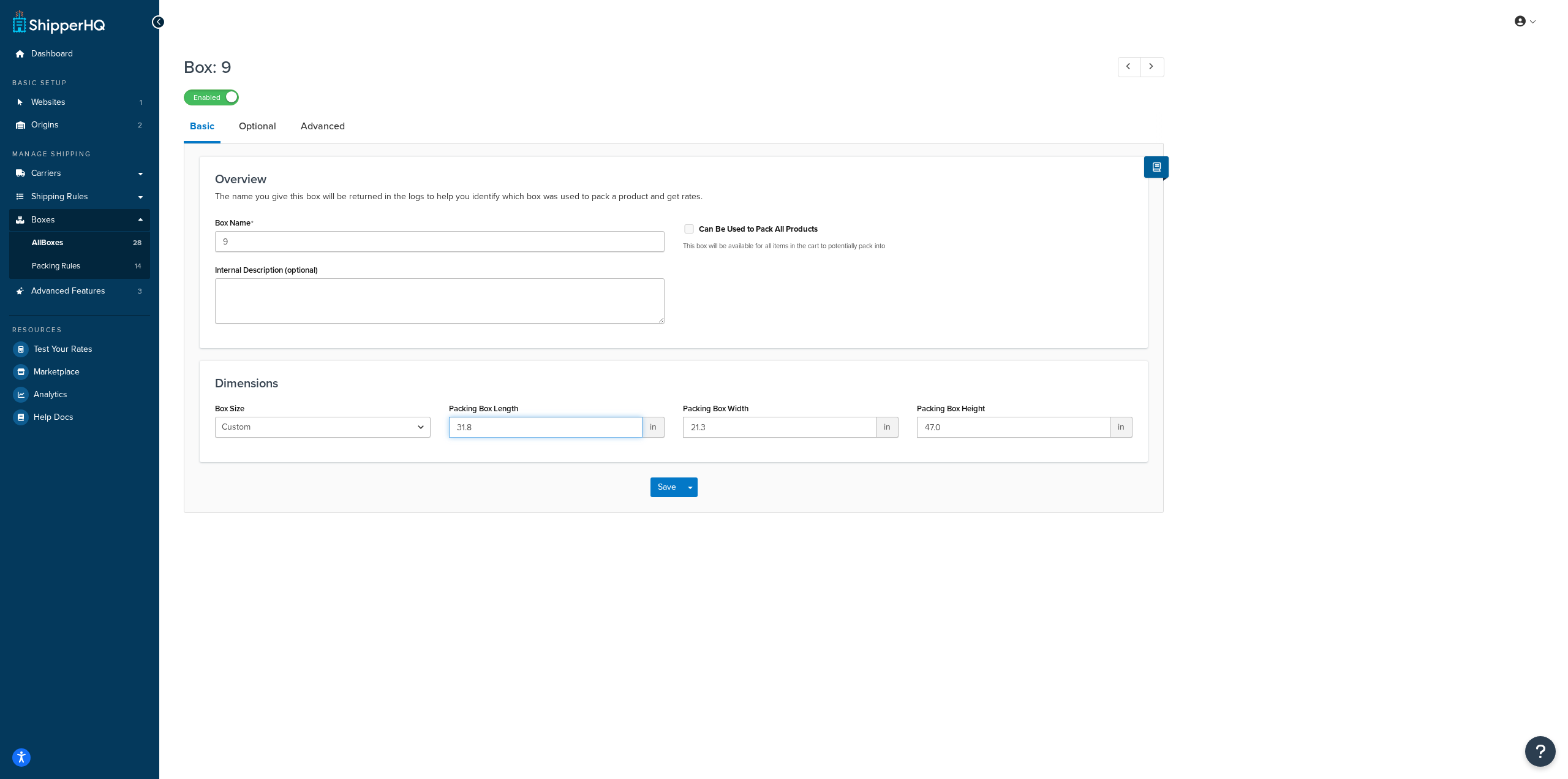
drag, startPoint x: 487, startPoint y: 430, endPoint x: 404, endPoint y: 428, distance: 83.0
click at [404, 428] on div "Box Size Custom USPS Small Flat Box USPS Medium Flat Box USPS Large Flat Box US…" at bounding box center [673, 423] width 936 height 47
paste input "47.25"
type input "47.25"
drag, startPoint x: 757, startPoint y: 430, endPoint x: 604, endPoint y: 416, distance: 153.6
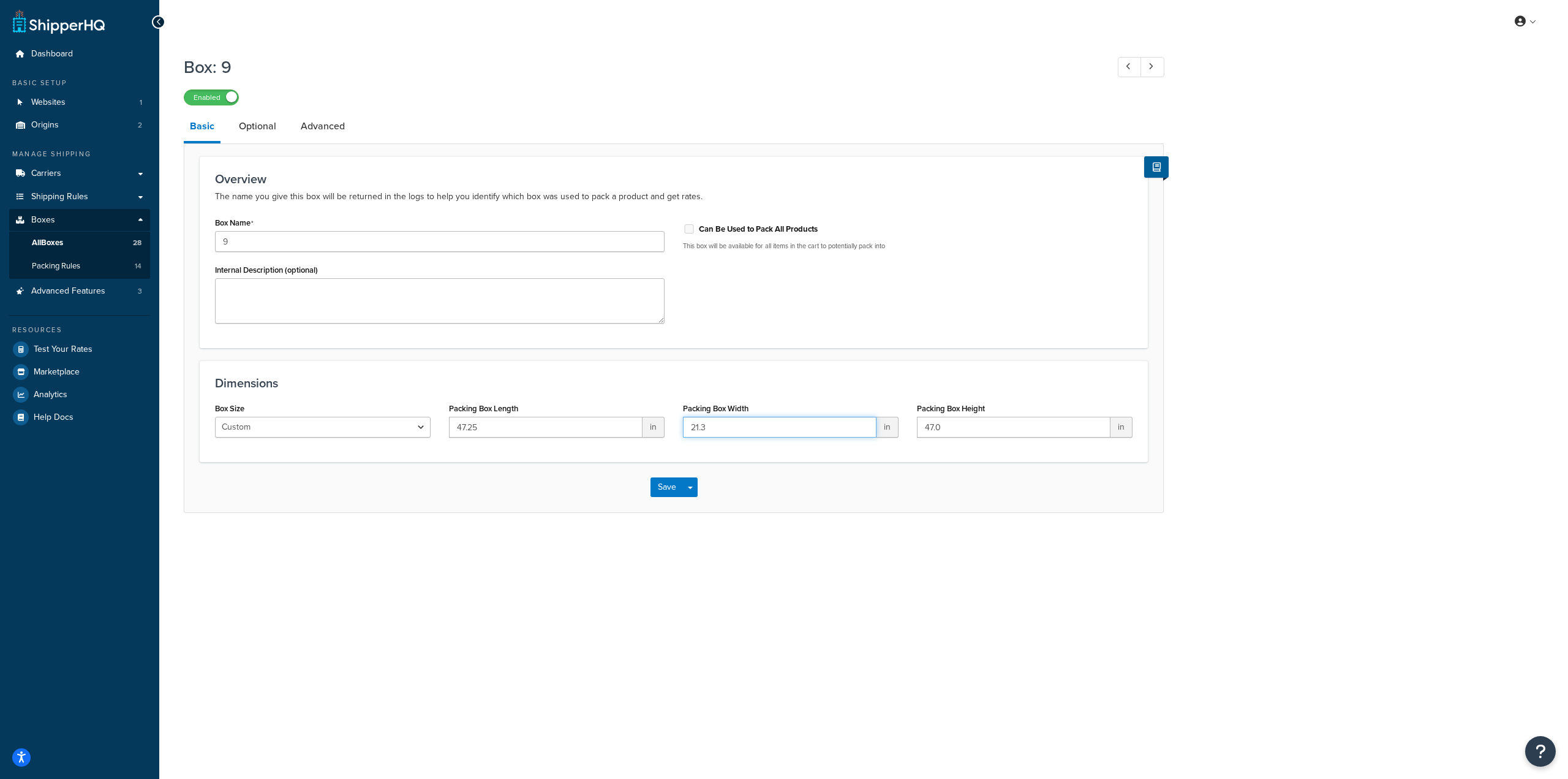
click at [604, 416] on div "Box Size Custom USPS Small Flat Box USPS Medium Flat Box USPS Large Flat Box US…" at bounding box center [673, 423] width 936 height 47
type input "31.5"
type input "21"
click at [658, 490] on button "Save" at bounding box center [667, 486] width 33 height 19
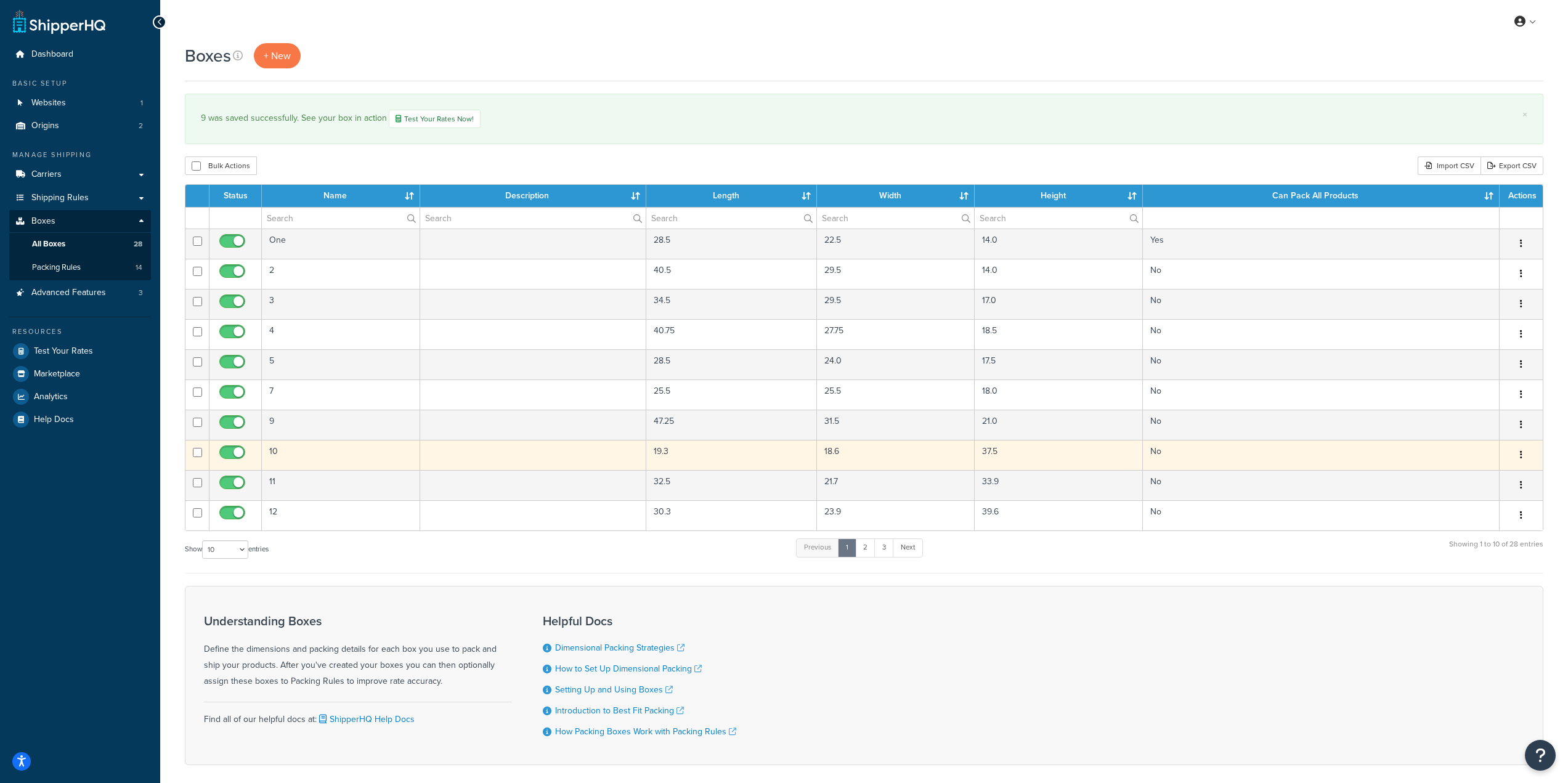
click at [538, 456] on td at bounding box center [533, 455] width 226 height 30
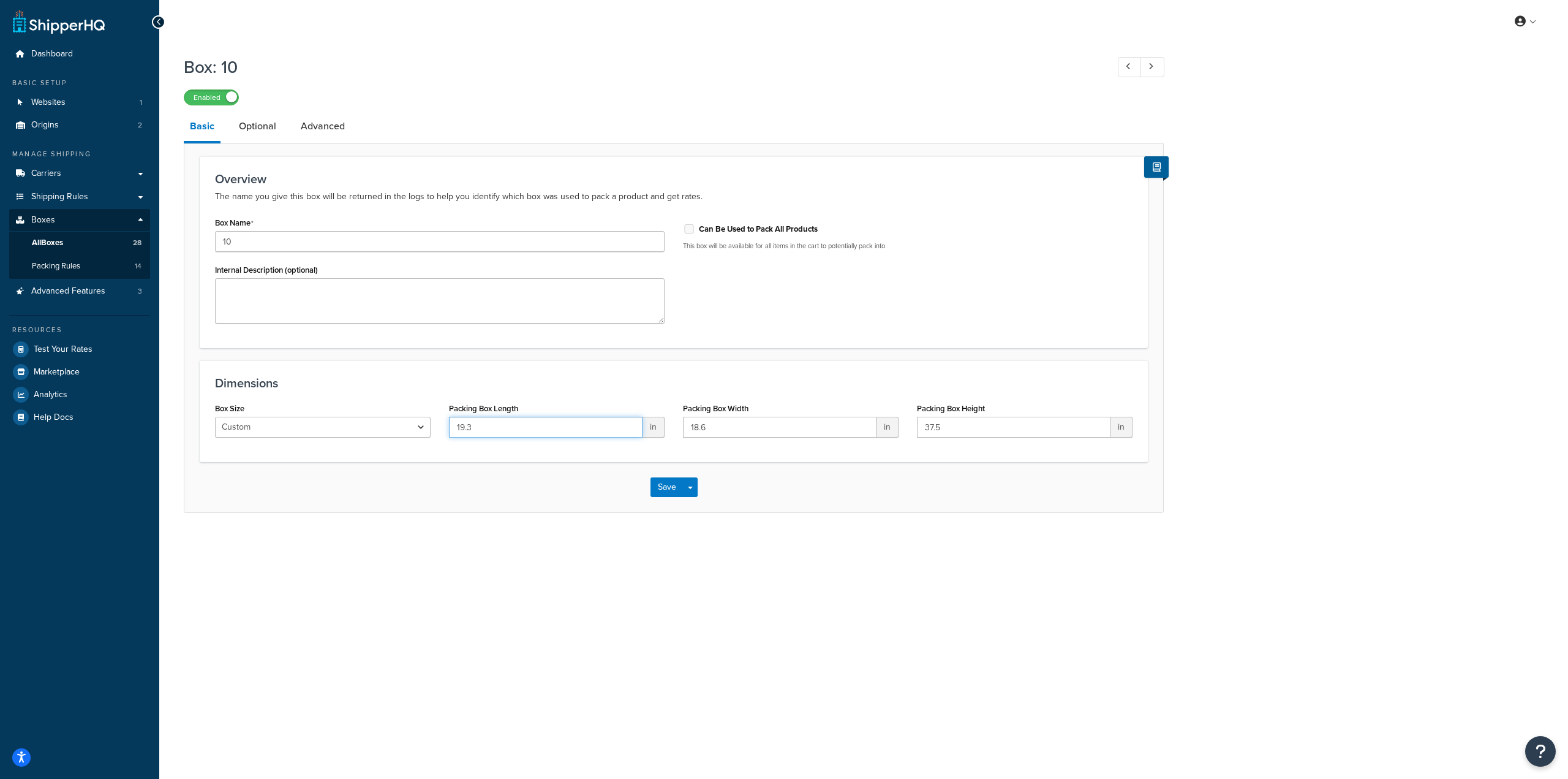
drag, startPoint x: 523, startPoint y: 432, endPoint x: 404, endPoint y: 424, distance: 119.3
click at [404, 424] on div "Box Size Custom USPS Small Flat Box USPS Medium Flat Box USPS Large Flat Box US…" at bounding box center [673, 423] width 936 height 47
paste input "37.5"
type input "37.5"
drag, startPoint x: 801, startPoint y: 424, endPoint x: 598, endPoint y: 412, distance: 203.4
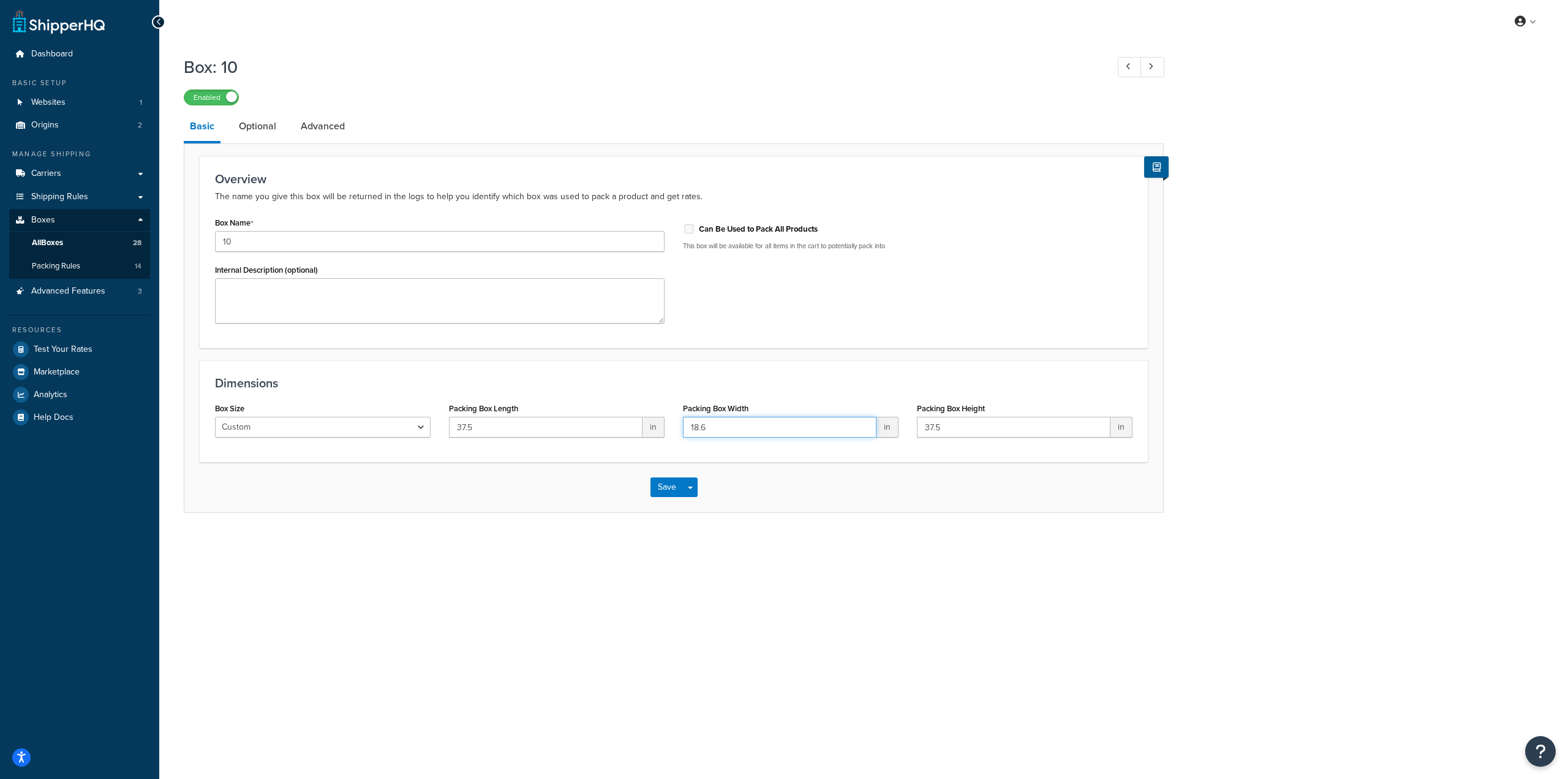
click at [598, 412] on div "Box Size Custom USPS Small Flat Box USPS Medium Flat Box USPS Large Flat Box US…" at bounding box center [673, 423] width 936 height 47
paste input "9.5"
type input "19.5"
drag, startPoint x: 969, startPoint y: 434, endPoint x: 864, endPoint y: 425, distance: 105.4
click at [864, 425] on div "Box Size Custom USPS Small Flat Box USPS Medium Flat Box USPS Large Flat Box US…" at bounding box center [673, 423] width 936 height 47
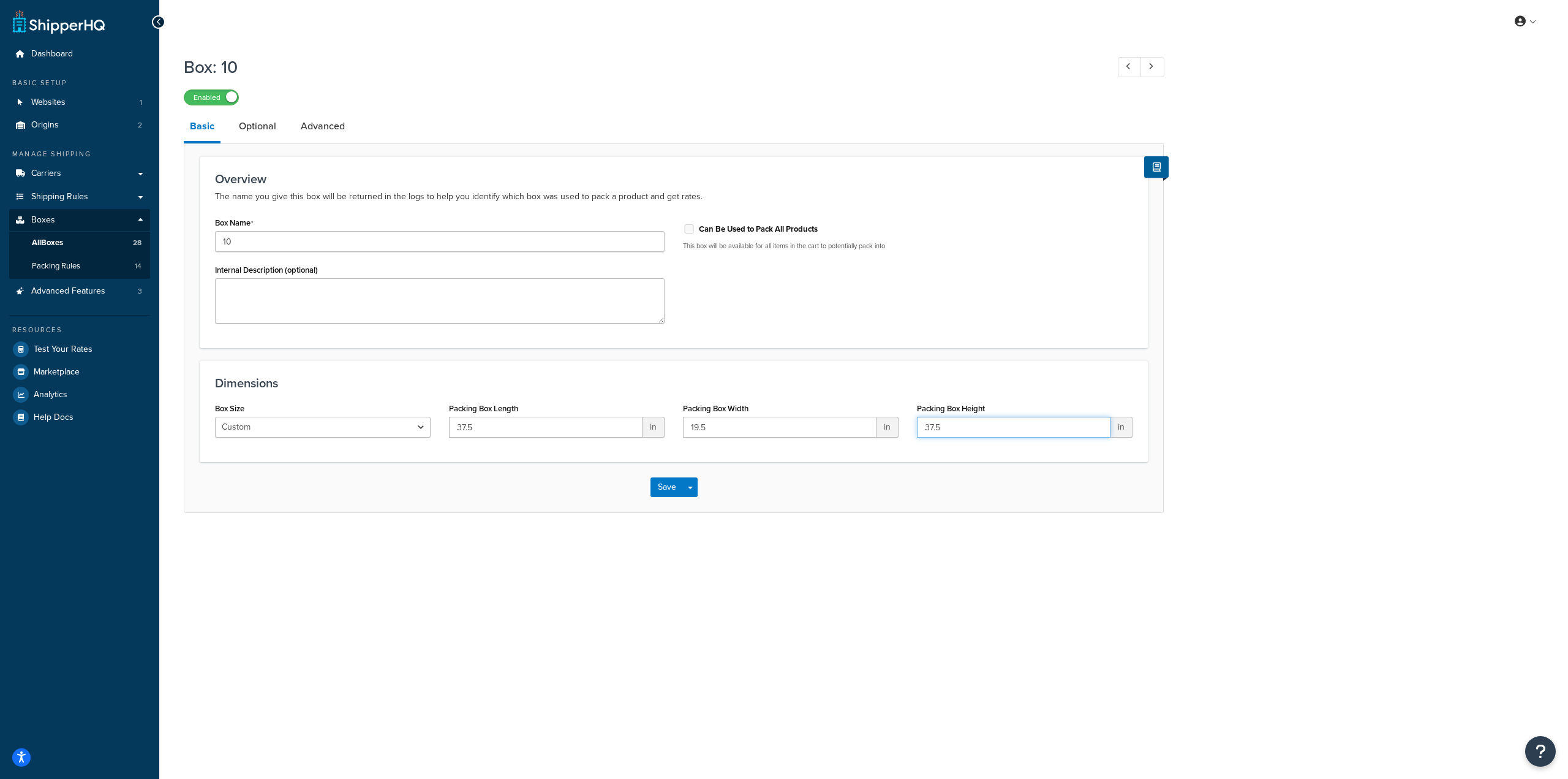
paste input "18"
type input "18.5"
click at [664, 486] on button "Save" at bounding box center [667, 486] width 33 height 19
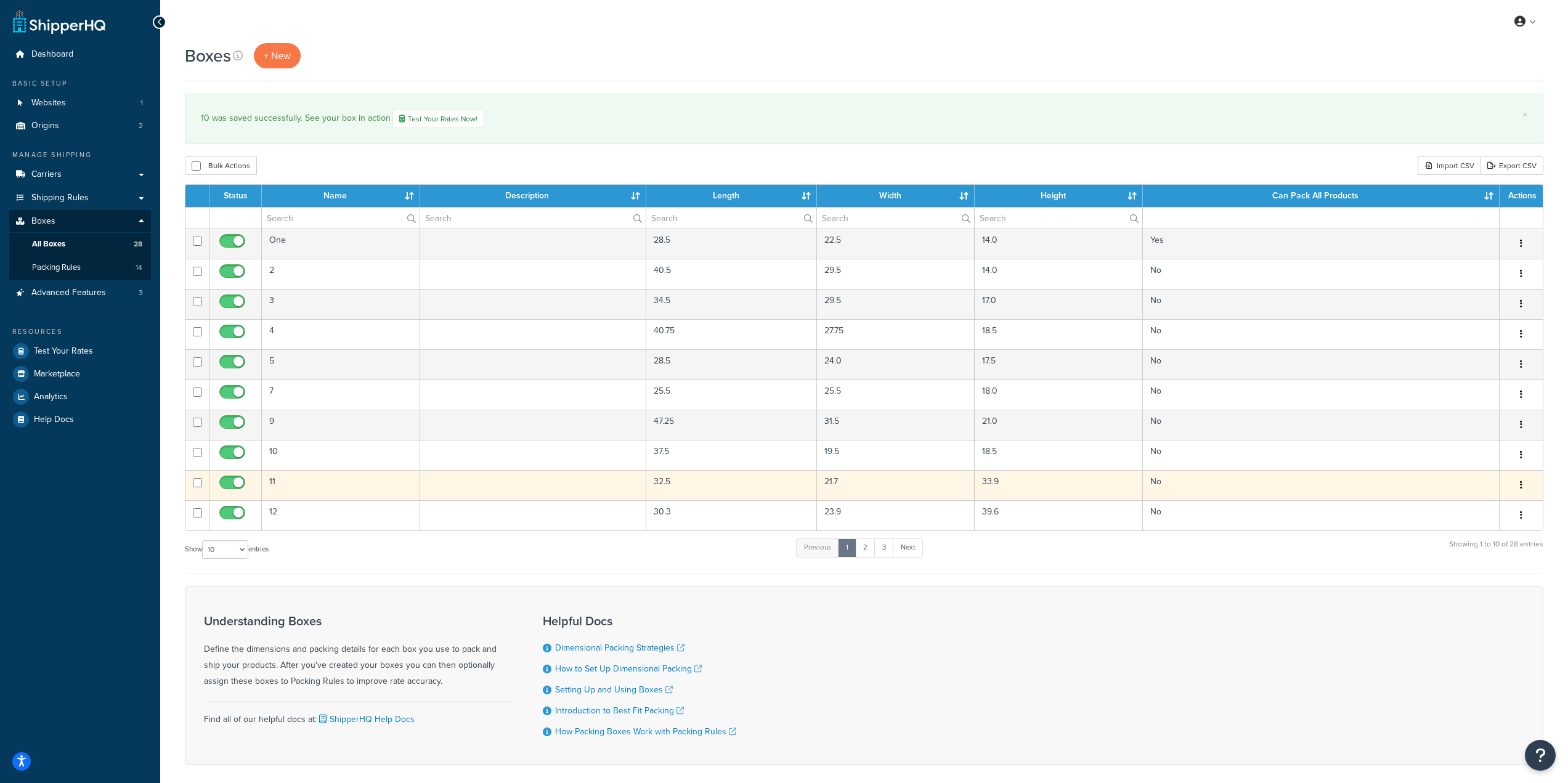
click at [571, 486] on td at bounding box center [533, 485] width 226 height 30
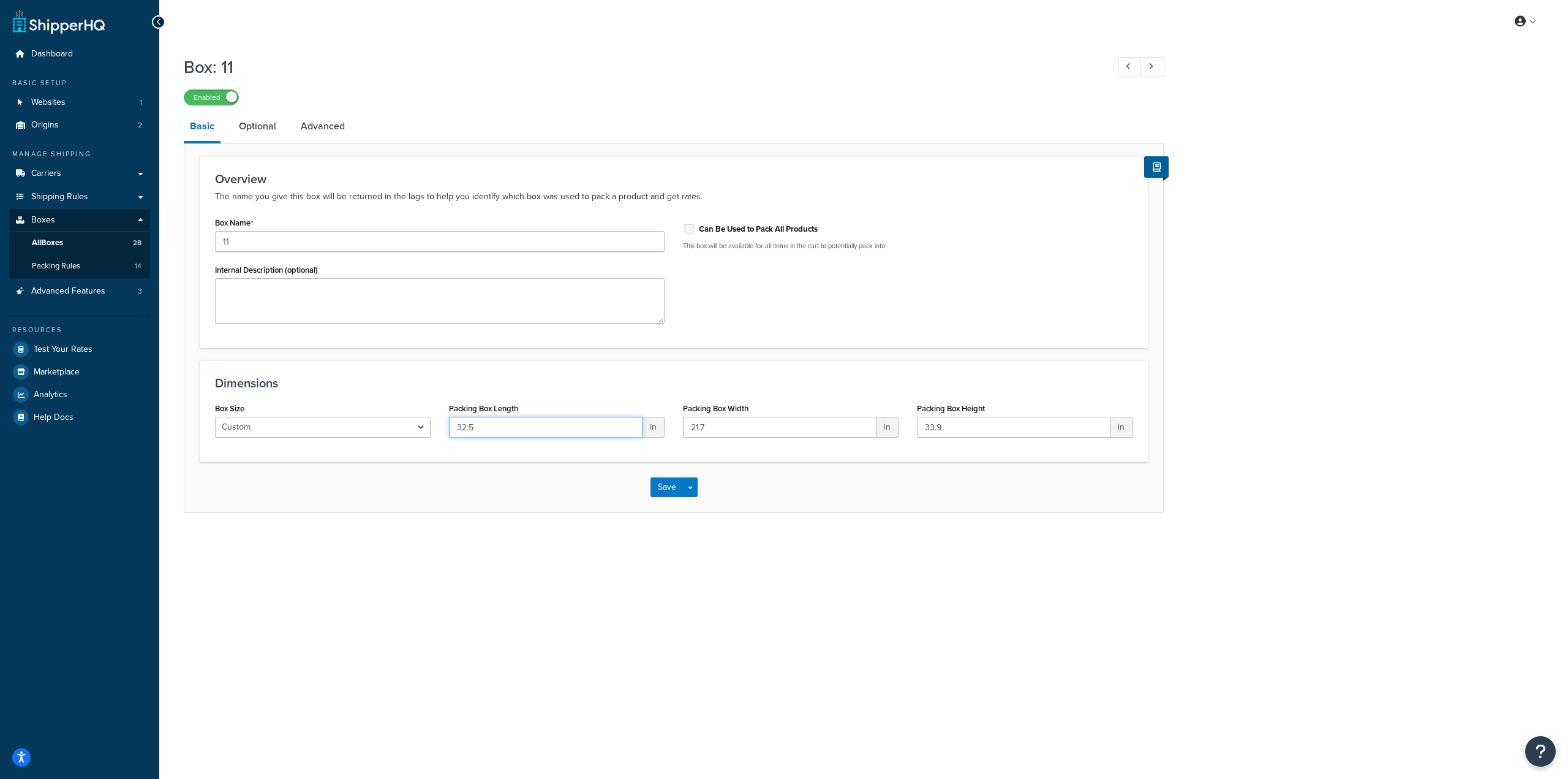
drag, startPoint x: 515, startPoint y: 432, endPoint x: 375, endPoint y: 430, distance: 140.0
click at [375, 430] on div "Box Size Custom USPS Small Flat Box USPS Medium Flat Box USPS Large Flat Box US…" at bounding box center [673, 423] width 936 height 47
paste input "4"
type input "34"
click at [782, 435] on input "21.7" at bounding box center [779, 426] width 194 height 21
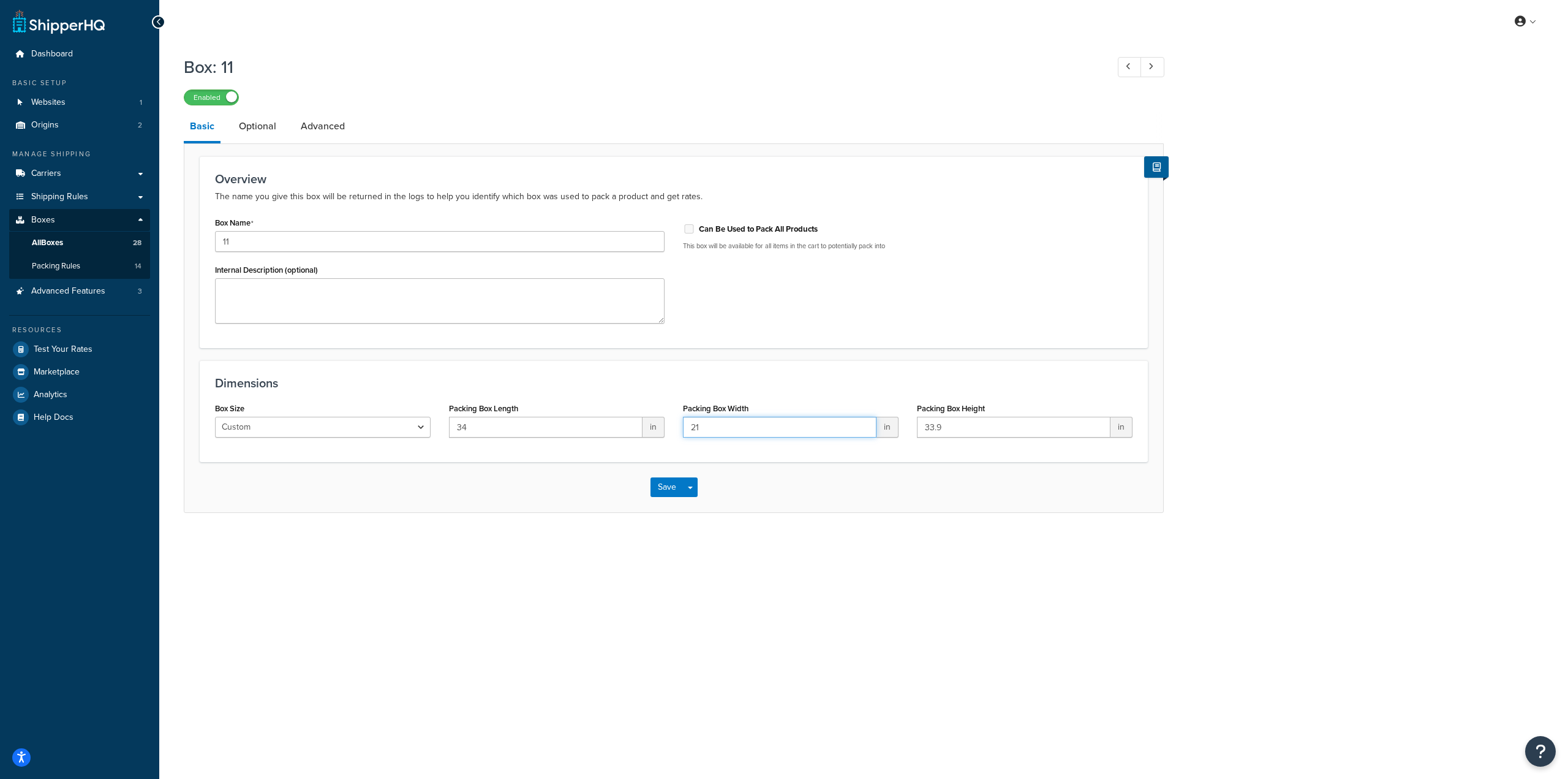
type input "2"
type input "32"
drag, startPoint x: 964, startPoint y: 430, endPoint x: 803, endPoint y: 416, distance: 161.6
click at [803, 416] on div "Box Size Custom USPS Small Flat Box USPS Medium Flat Box USPS Large Flat Box US…" at bounding box center [673, 423] width 936 height 47
type input "22"
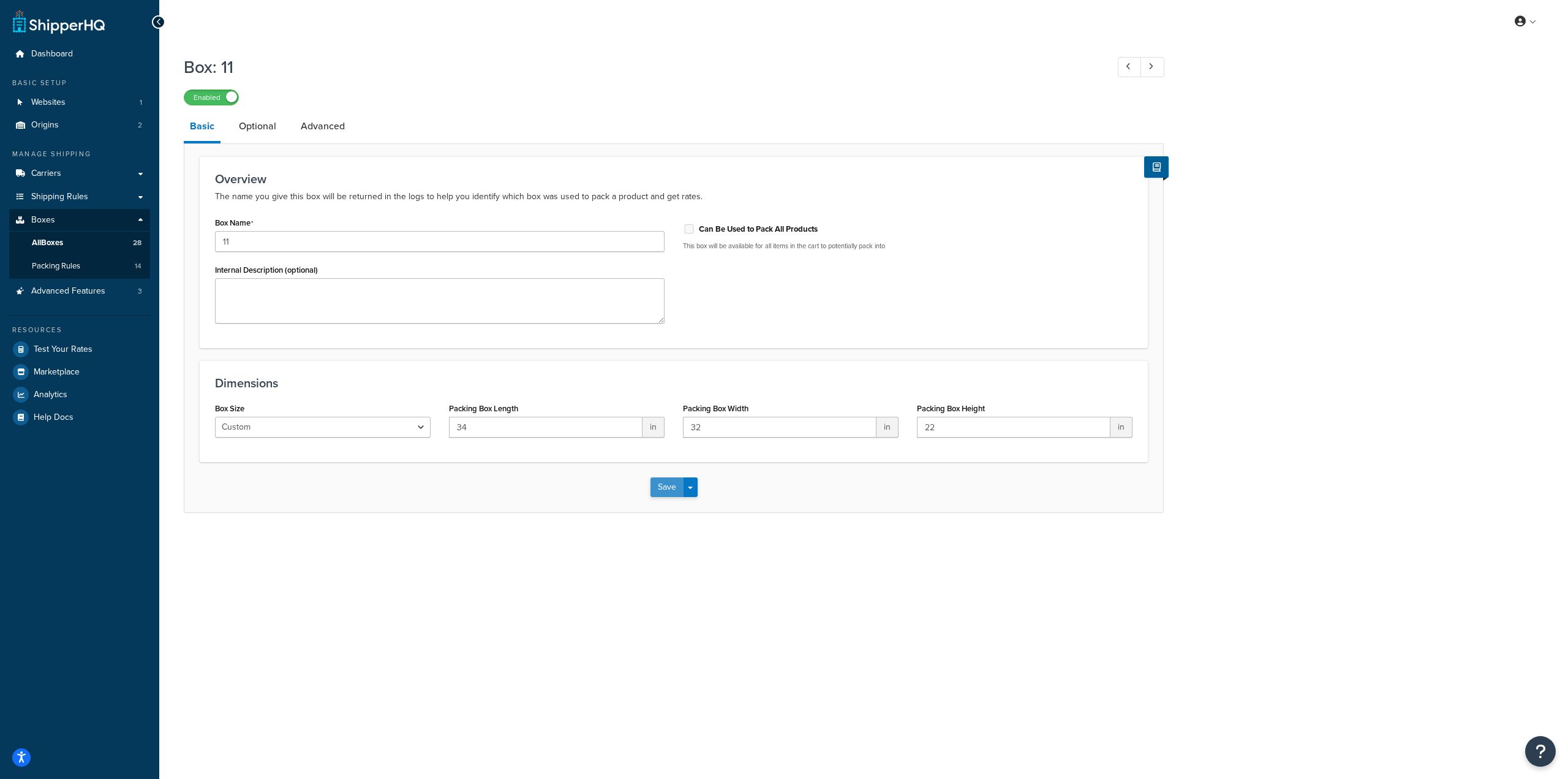
click at [653, 489] on button "Save" at bounding box center [667, 486] width 33 height 19
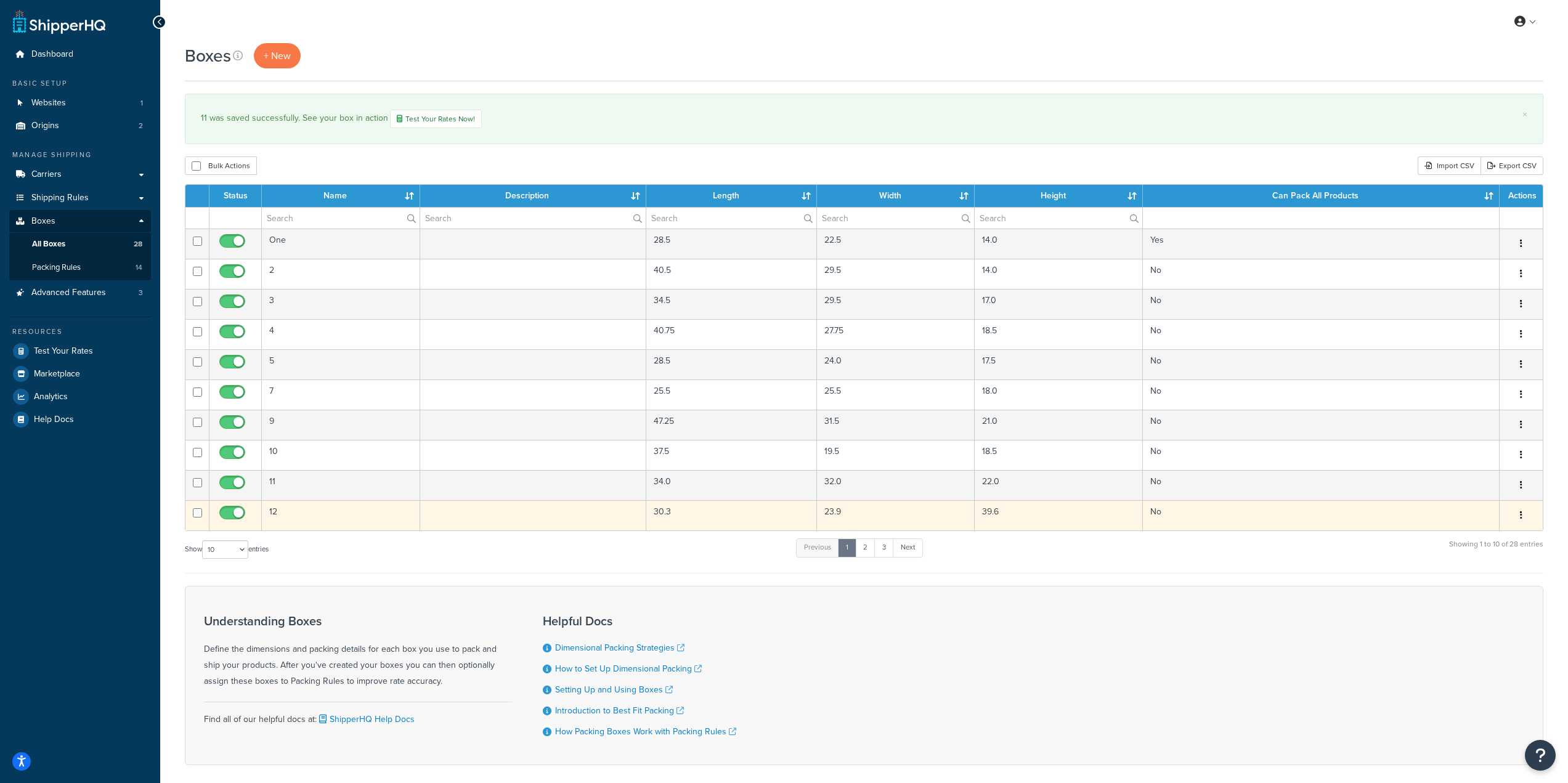
click at [551, 514] on td at bounding box center [533, 515] width 226 height 30
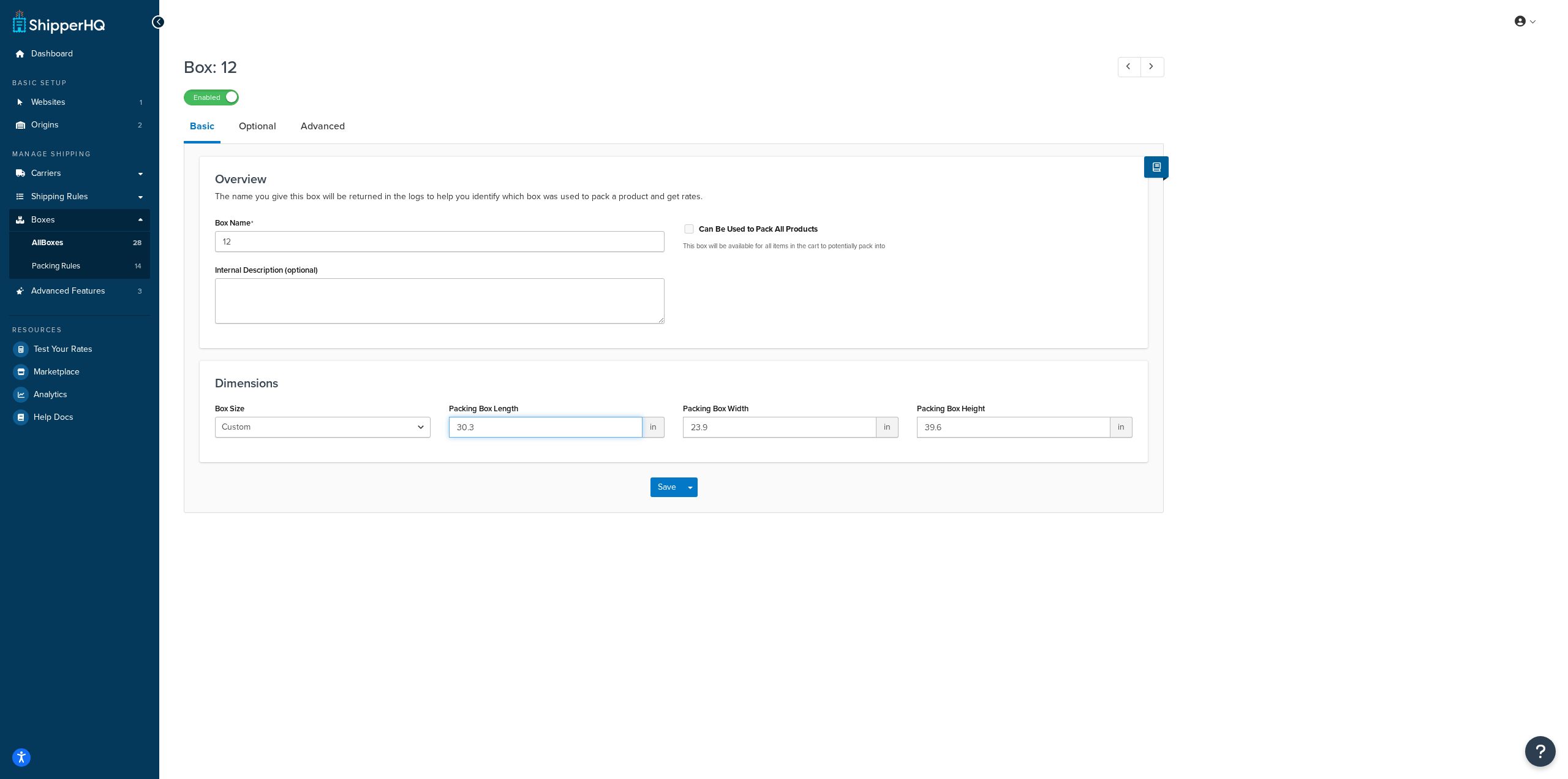
drag, startPoint x: 508, startPoint y: 428, endPoint x: 422, endPoint y: 423, distance: 86.1
click at [400, 418] on div "Box Size Custom USPS Small Flat Box USPS Medium Flat Box USPS Large Flat Box US…" at bounding box center [673, 423] width 936 height 47
paste input "9"
type input "39"
click at [795, 434] on input "23.9" at bounding box center [779, 426] width 194 height 21
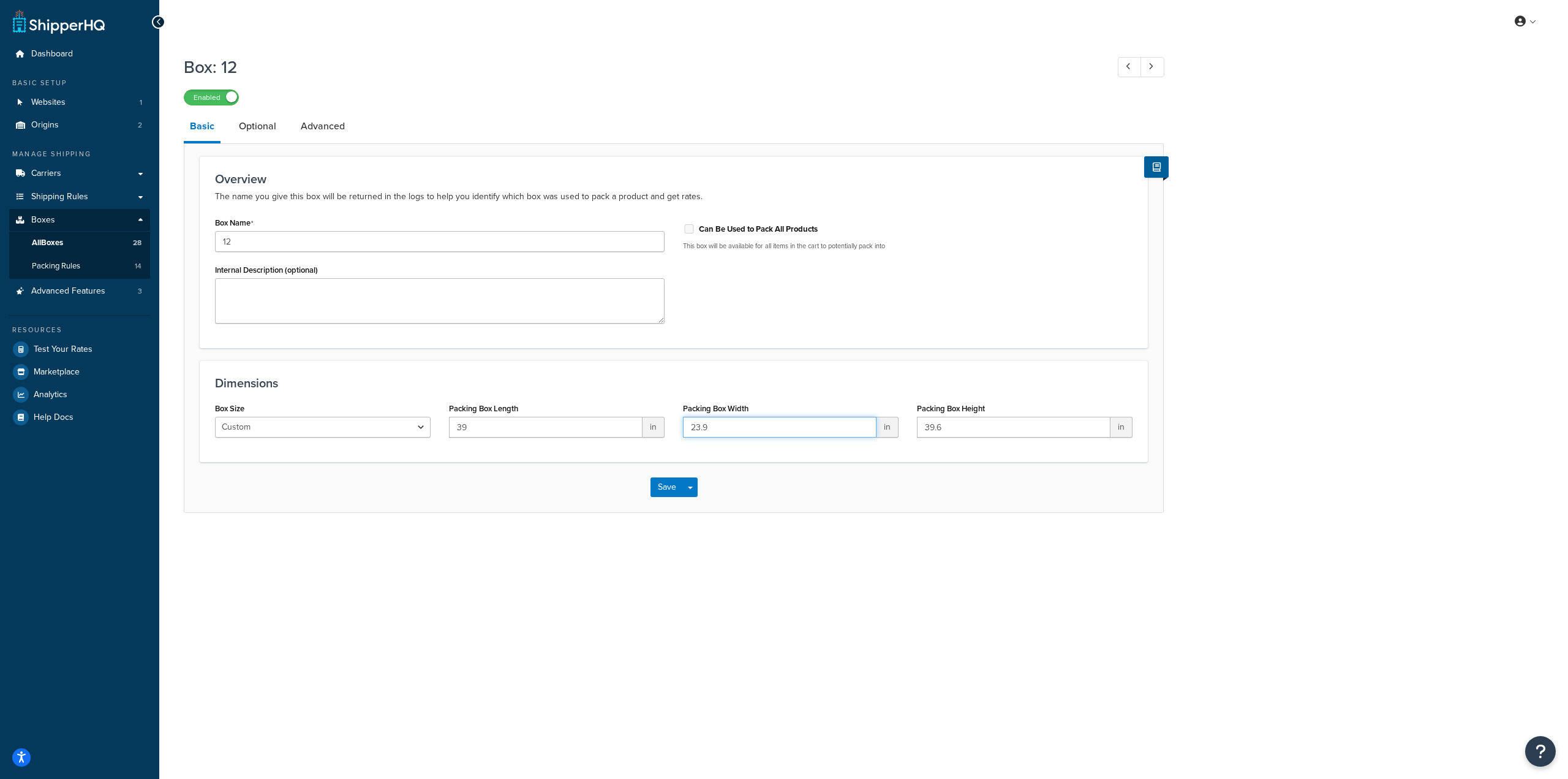
drag, startPoint x: 733, startPoint y: 433, endPoint x: 636, endPoint y: 422, distance: 97.6
click at [636, 422] on div "Box Size Custom USPS Small Flat Box USPS Medium Flat Box USPS Large Flat Box US…" at bounding box center [673, 423] width 936 height 47
type input "29"
click at [1017, 424] on input "39.6" at bounding box center [1013, 426] width 194 height 21
drag, startPoint x: 1017, startPoint y: 423, endPoint x: 837, endPoint y: 424, distance: 180.0
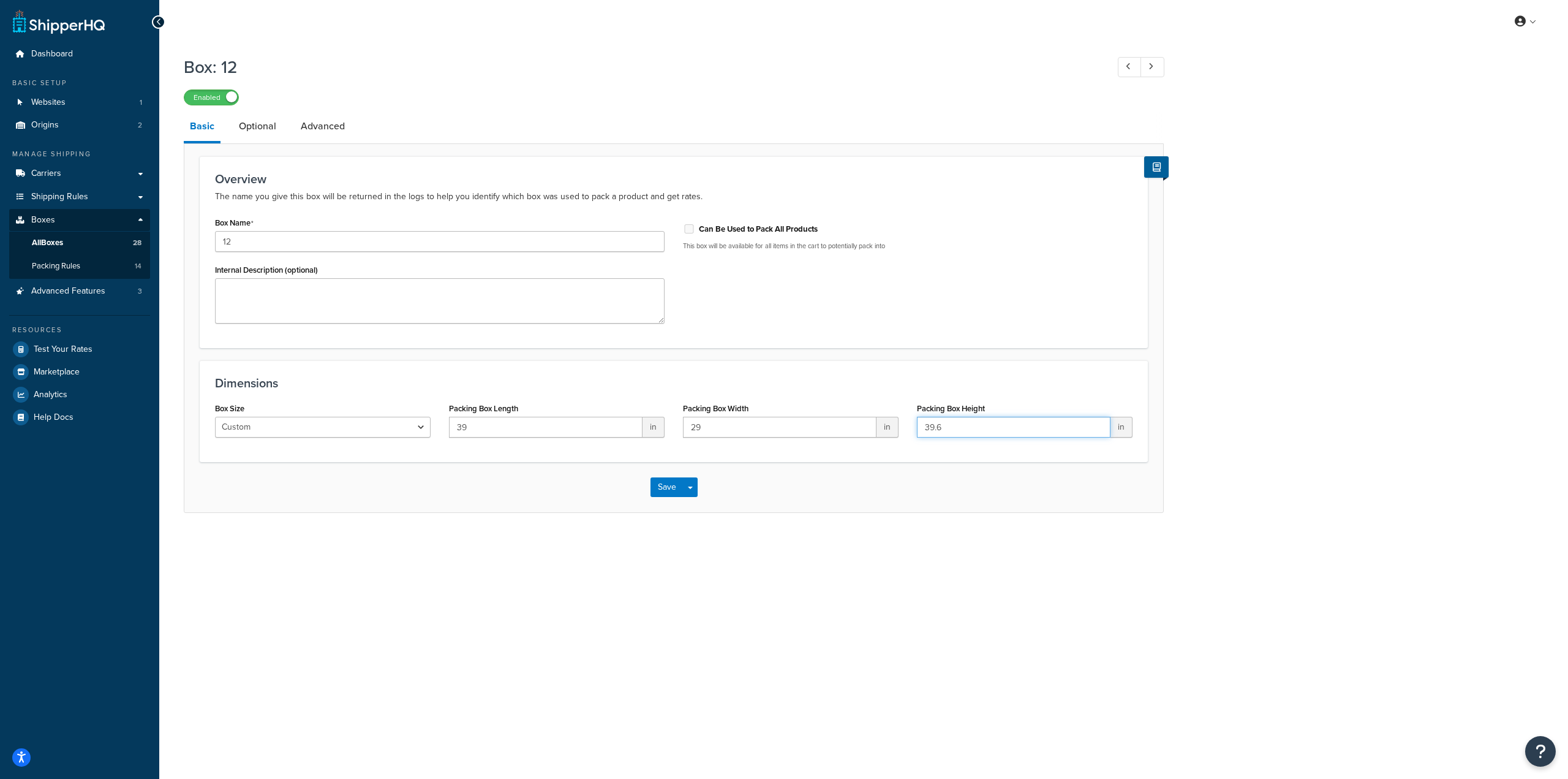
click at [837, 424] on div "Box Size Custom USPS Small Flat Box USPS Medium Flat Box USPS Large Flat Box US…" at bounding box center [673, 423] width 936 height 47
type input "23.125"
click at [656, 487] on button "Save" at bounding box center [667, 486] width 33 height 19
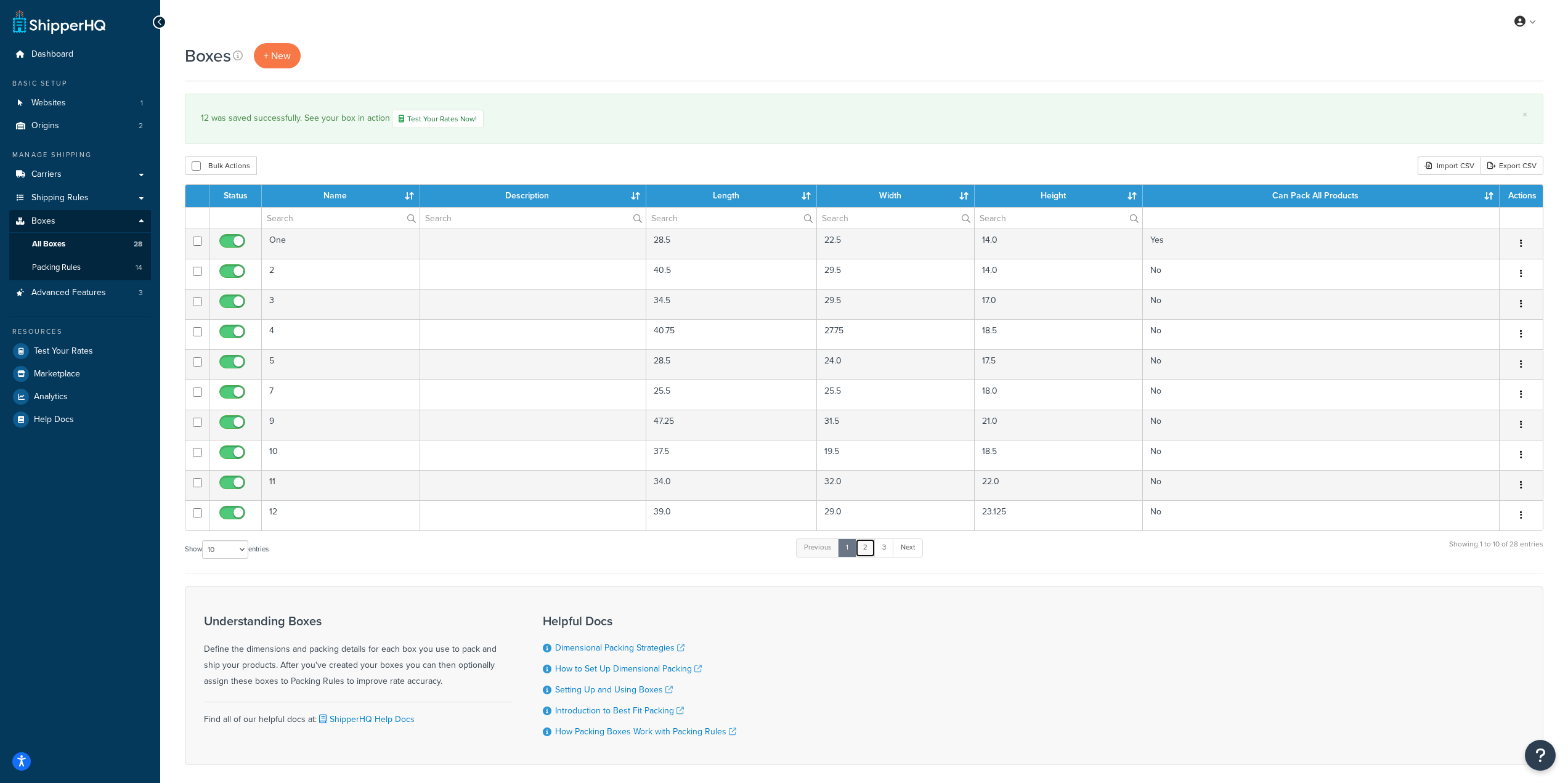
click at [868, 548] on link "2" at bounding box center [865, 548] width 20 height 19
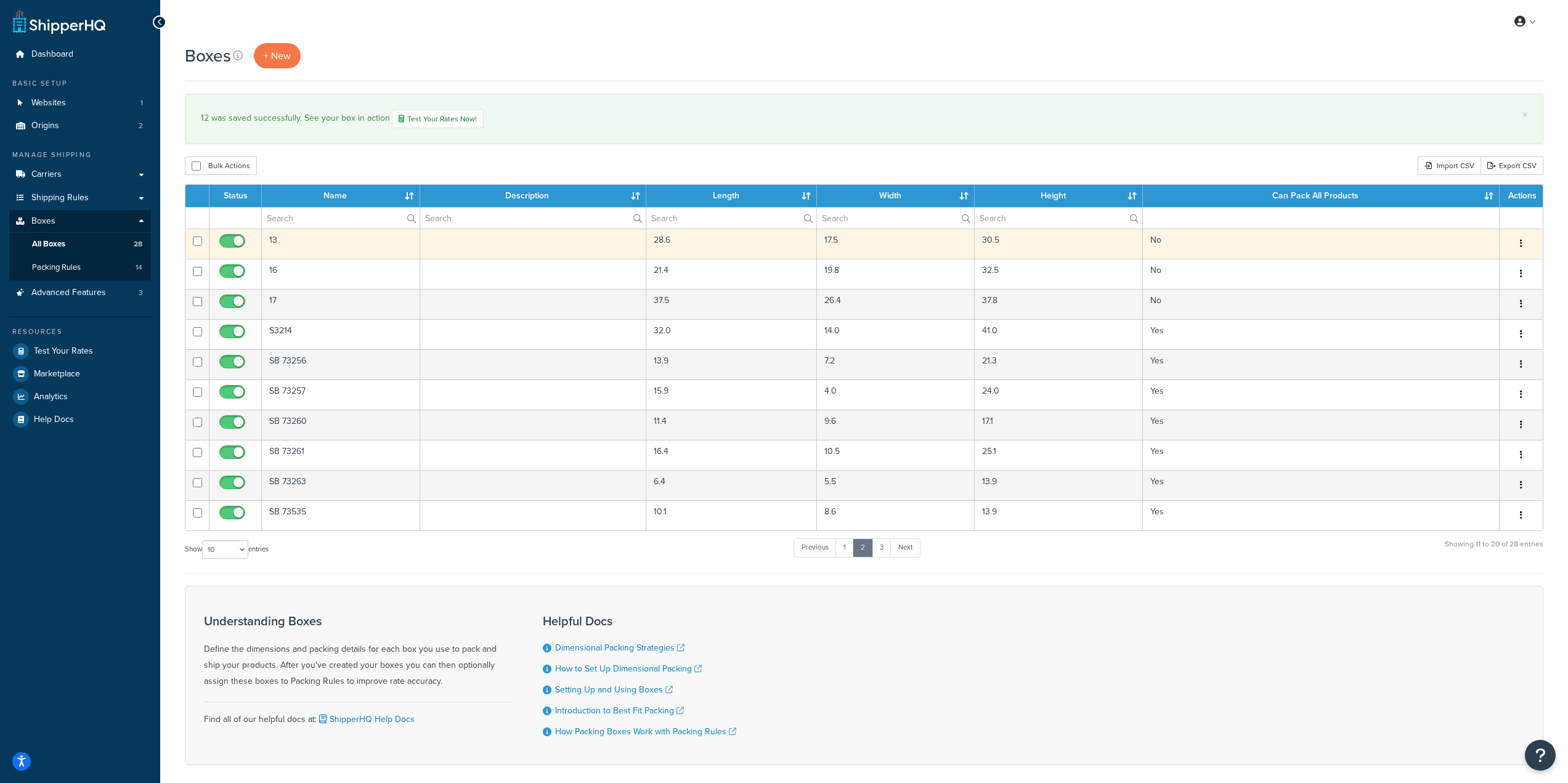
click at [365, 245] on td "13" at bounding box center [340, 243] width 159 height 30
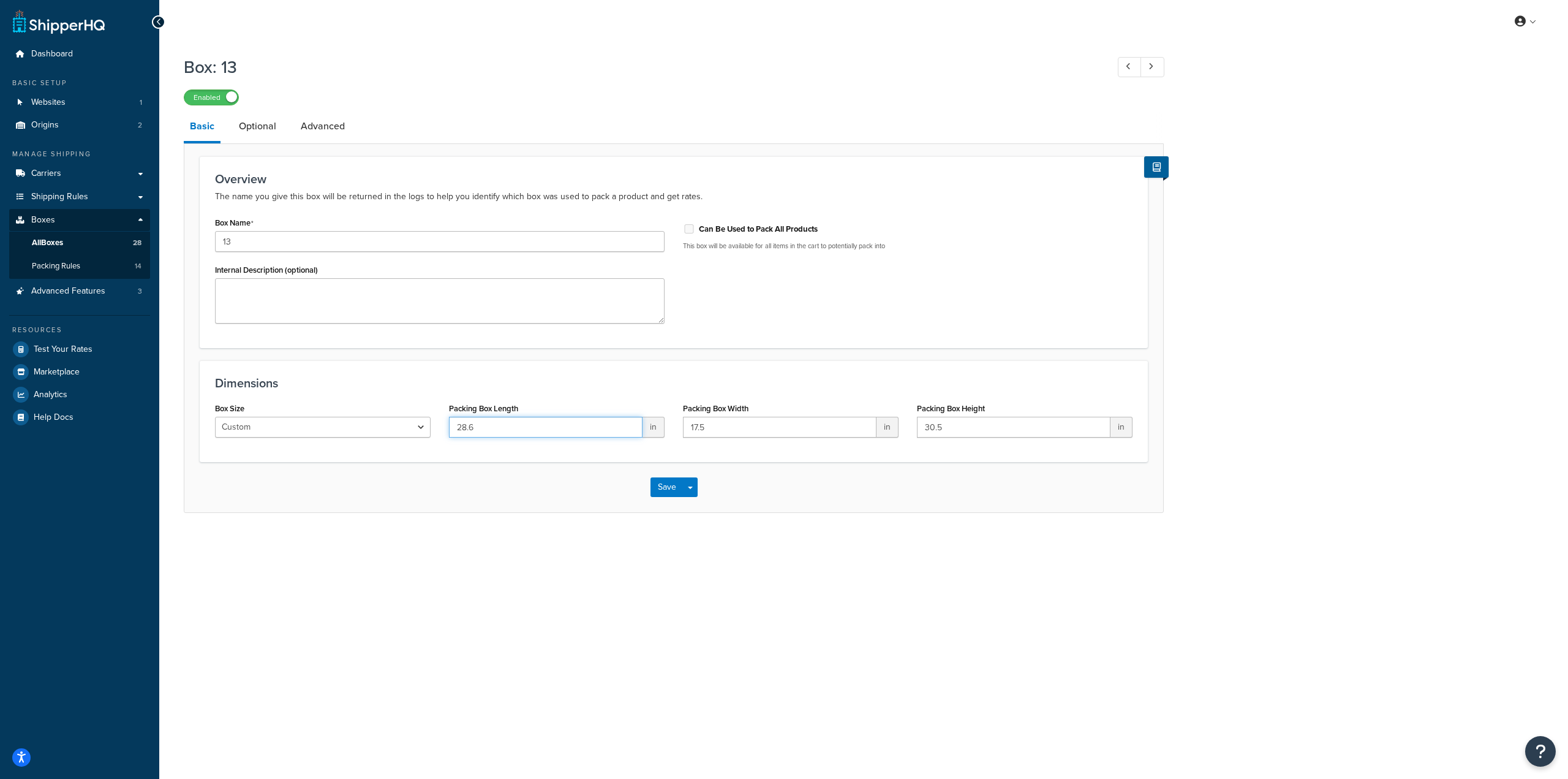
drag, startPoint x: 523, startPoint y: 429, endPoint x: 378, endPoint y: 423, distance: 145.1
click at [378, 423] on div "Box Size Custom USPS Small Flat Box USPS Medium Flat Box USPS Large Flat Box US…" at bounding box center [673, 423] width 936 height 47
paste input "30.5"
type input "30.5"
drag, startPoint x: 807, startPoint y: 433, endPoint x: 585, endPoint y: 419, distance: 222.4
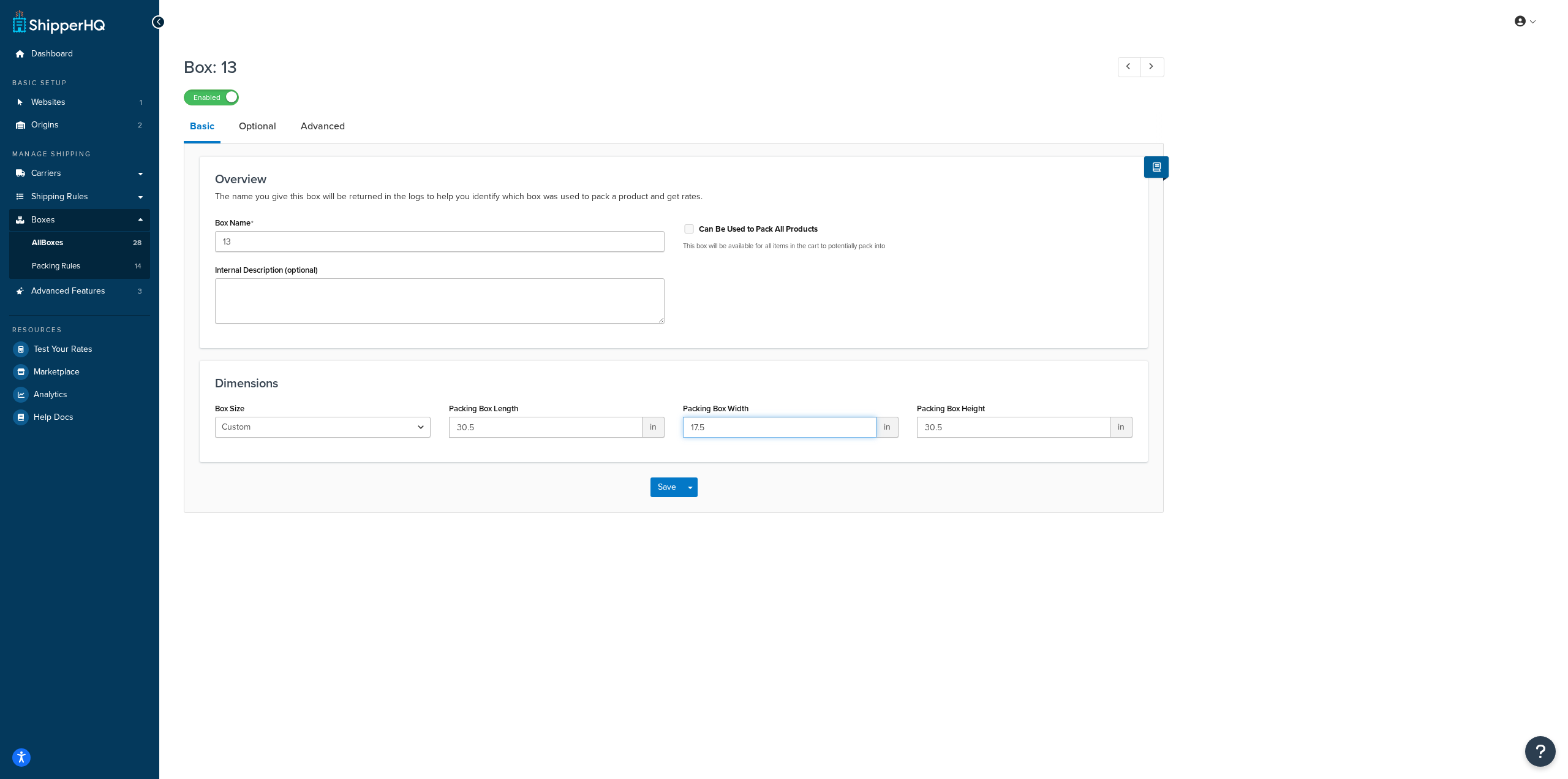
click at [585, 419] on div "Box Size Custom USPS Small Flat Box USPS Medium Flat Box USPS Large Flat Box US…" at bounding box center [673, 423] width 936 height 47
type input "28"
drag, startPoint x: 966, startPoint y: 428, endPoint x: 833, endPoint y: 418, distance: 133.4
click at [833, 418] on div "Box Size Custom USPS Small Flat Box USPS Medium Flat Box USPS Large Flat Box US…" at bounding box center [673, 423] width 936 height 47
type input "17.5"
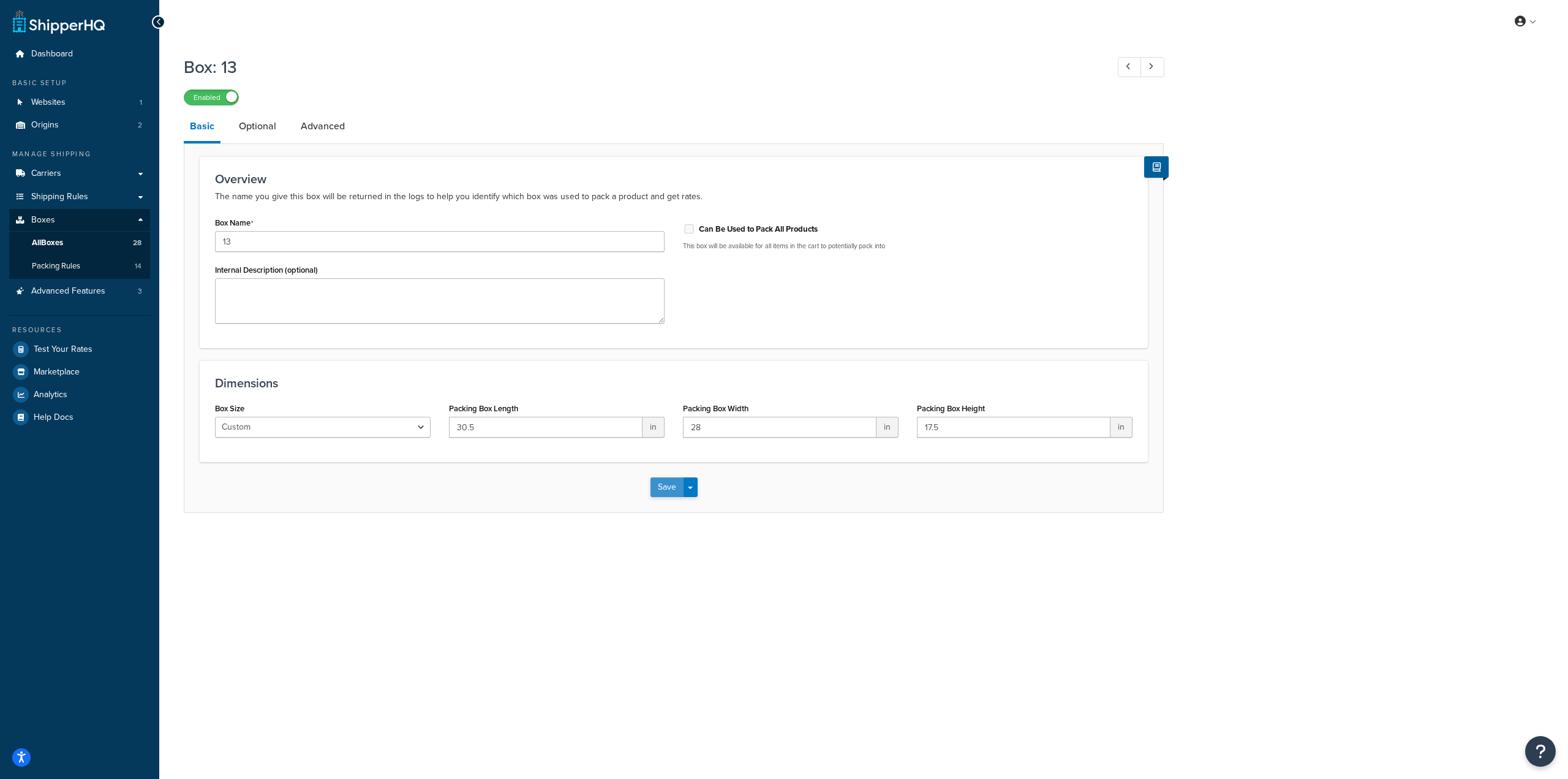
click at [665, 492] on button "Save" at bounding box center [667, 486] width 33 height 19
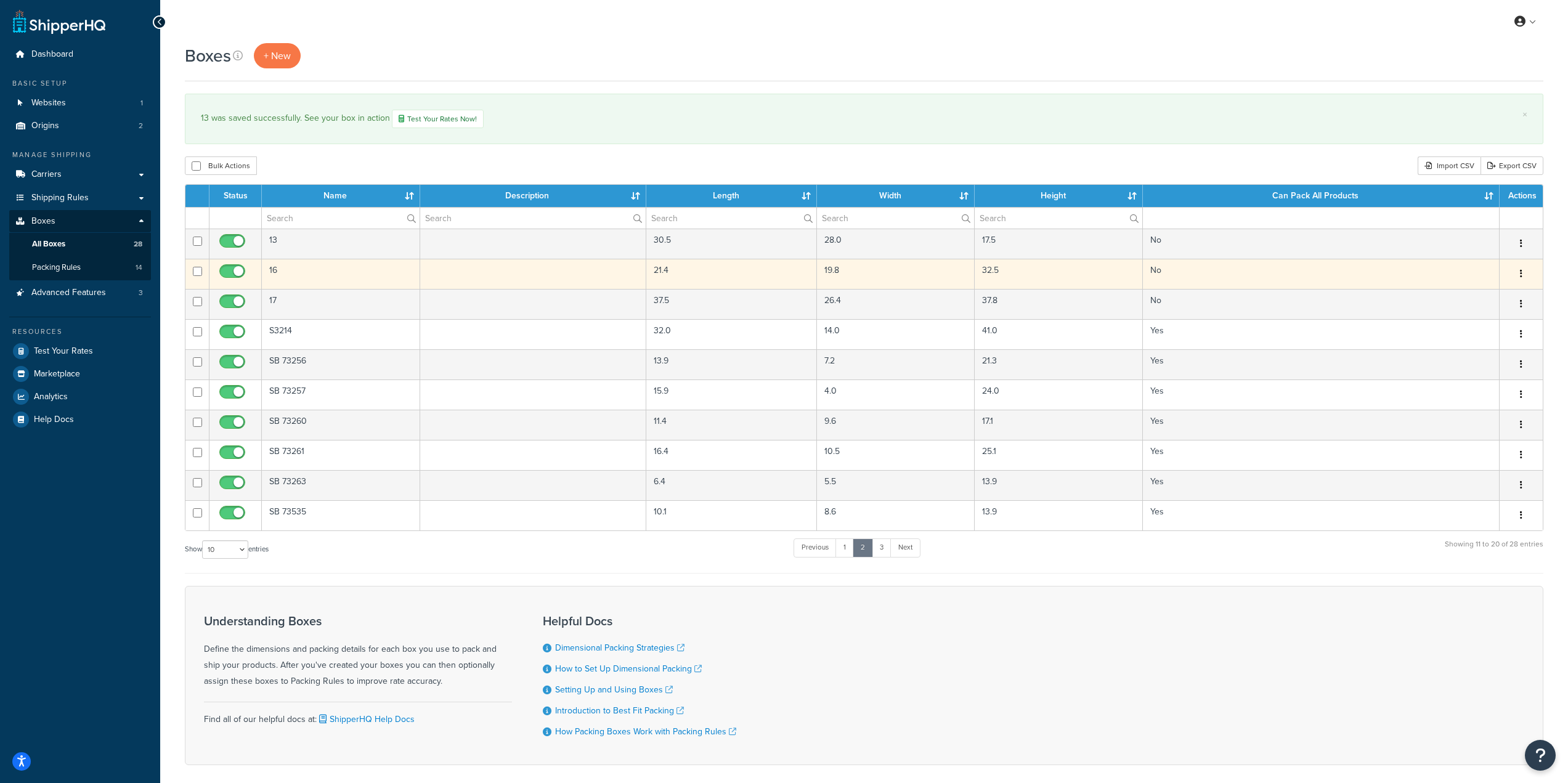
click at [439, 271] on td at bounding box center [533, 273] width 226 height 30
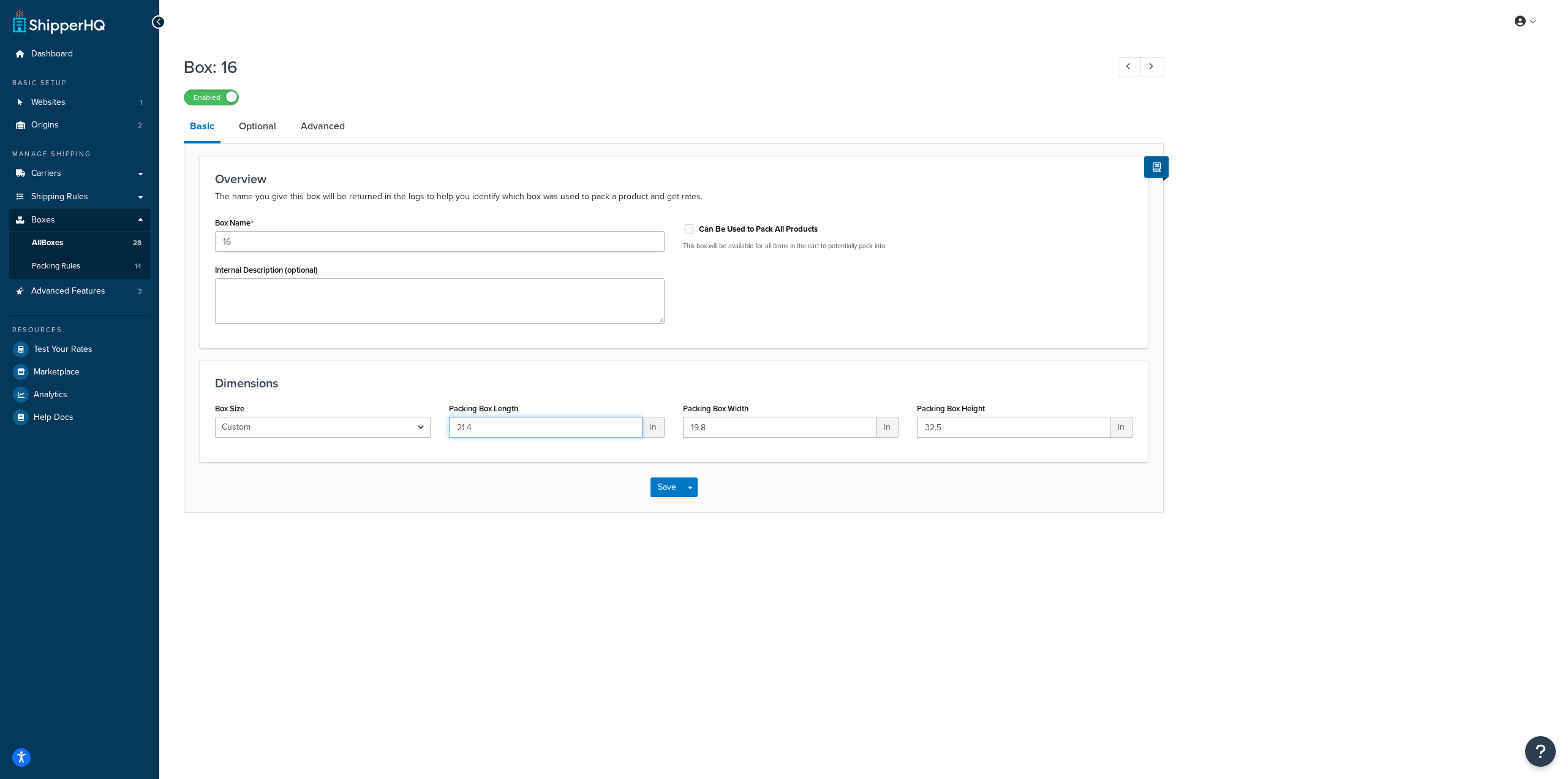
drag, startPoint x: 523, startPoint y: 432, endPoint x: 410, endPoint y: 432, distance: 113.0
click at [410, 432] on div "Box Size Custom USPS Small Flat Box USPS Medium Flat Box USPS Large Flat Box US…" at bounding box center [673, 423] width 936 height 47
paste input "32.125"
type input "32.125"
click at [736, 434] on input "19.8" at bounding box center [779, 426] width 194 height 21
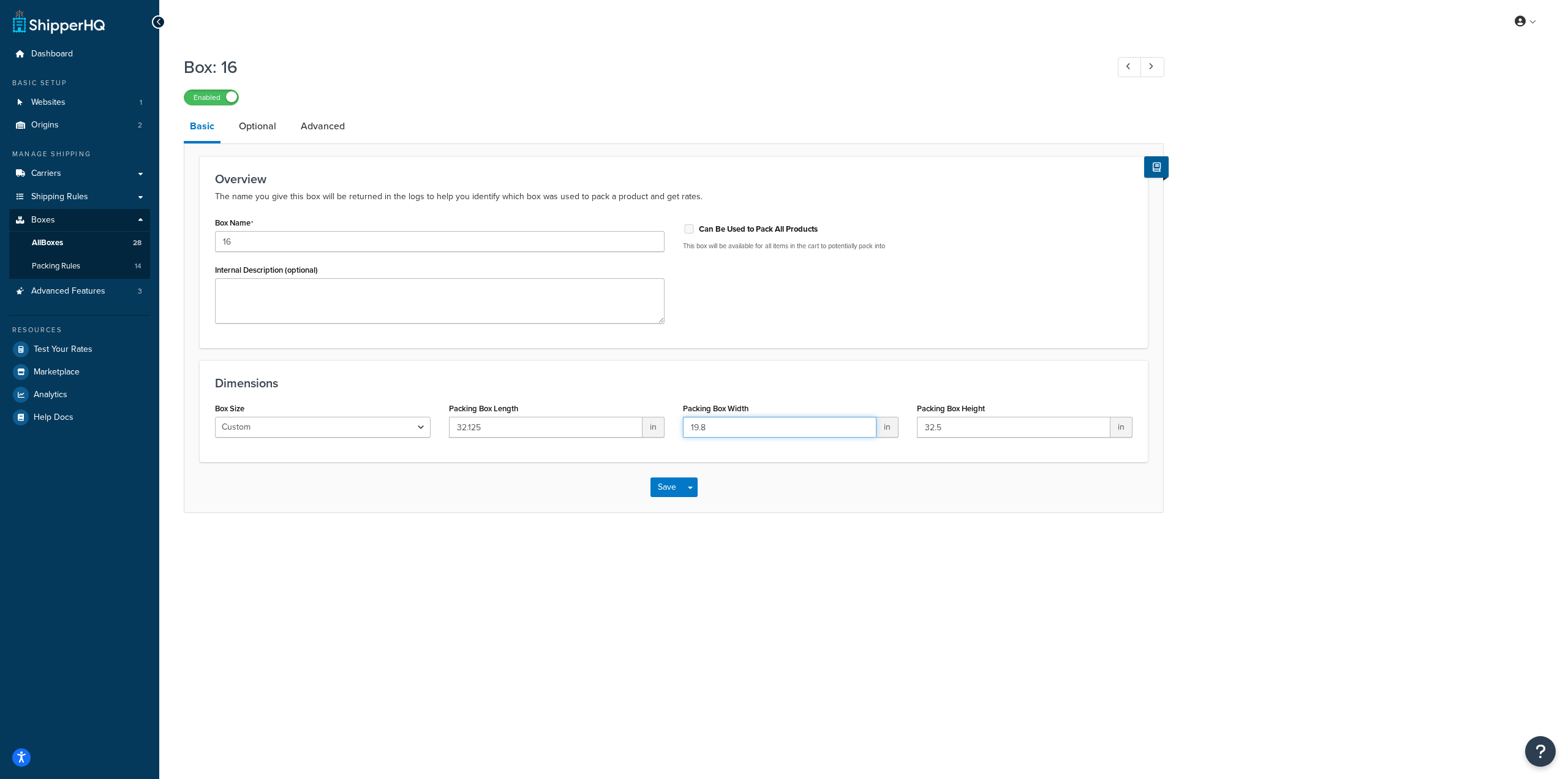
drag, startPoint x: 745, startPoint y: 423, endPoint x: 648, endPoint y: 422, distance: 97.0
click at [648, 422] on div "Box Size Custom USPS Small Flat Box USPS Medium Flat Box USPS Large Flat Box US…" at bounding box center [673, 423] width 936 height 47
paste input "21.375"
type input "21.375"
drag, startPoint x: 972, startPoint y: 432, endPoint x: 857, endPoint y: 422, distance: 115.4
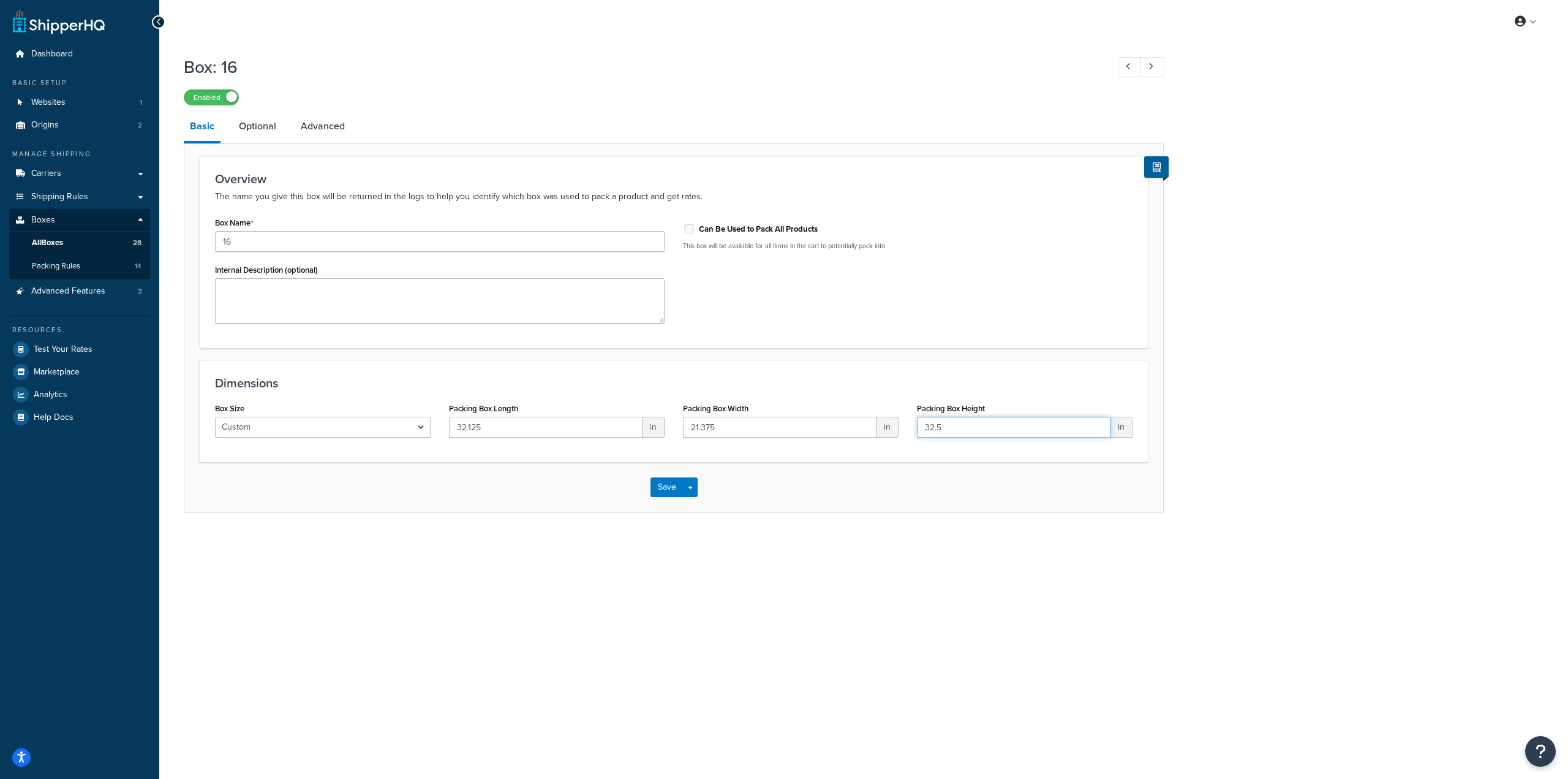
click at [857, 422] on div "Box Size Custom USPS Small Flat Box USPS Medium Flat Box USPS Large Flat Box US…" at bounding box center [673, 423] width 936 height 47
paste input "19.12"
type input "19.125"
click at [662, 491] on button "Save" at bounding box center [667, 486] width 33 height 19
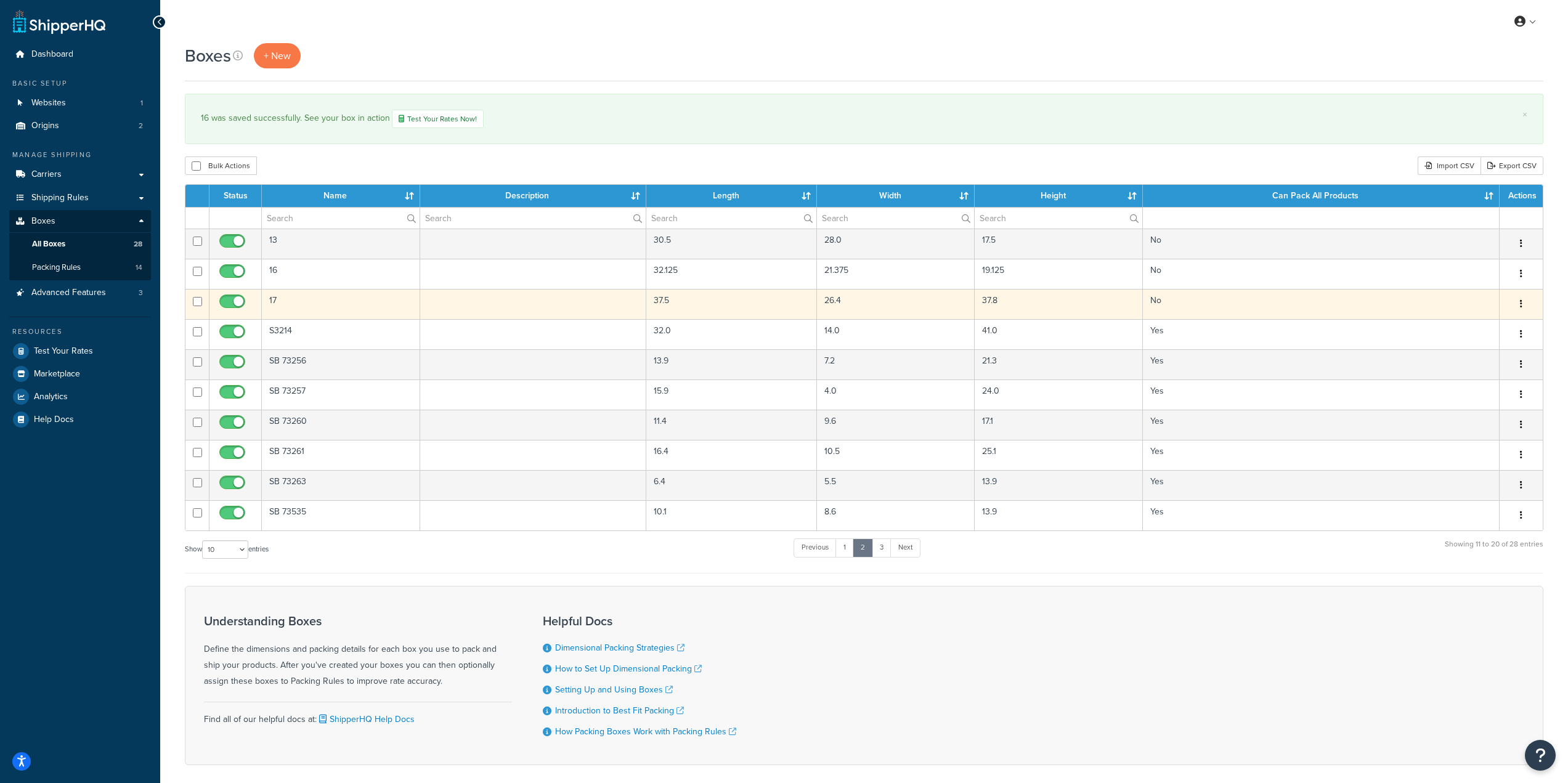
click at [324, 304] on td "17" at bounding box center [340, 304] width 159 height 30
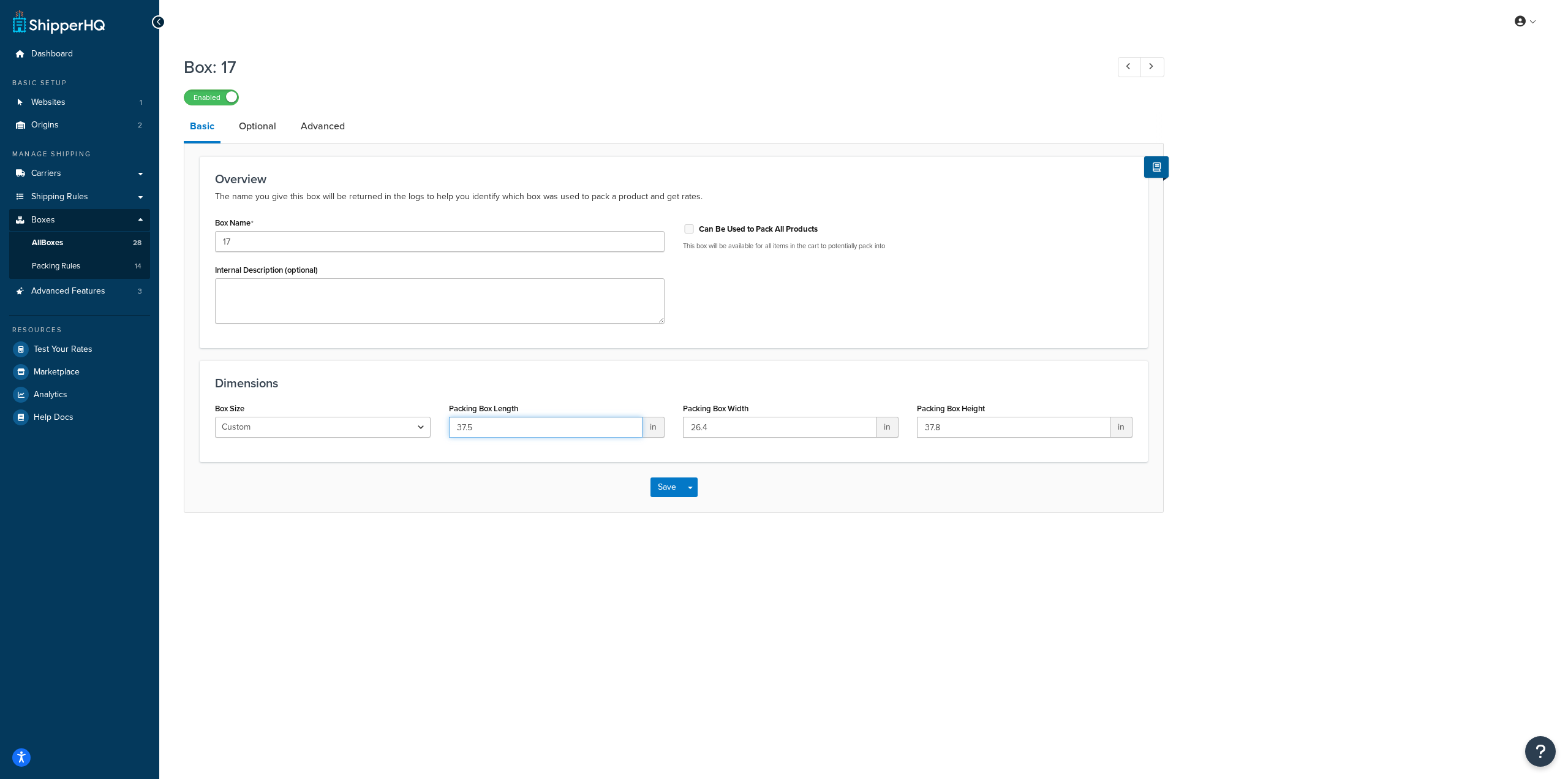
drag, startPoint x: 499, startPoint y: 430, endPoint x: 382, endPoint y: 426, distance: 117.1
click at [382, 426] on div "Box Size Custom USPS Small Flat Box USPS Medium Flat Box USPS Large Flat Box US…" at bounding box center [673, 423] width 936 height 47
paste input "8"
type input "38"
drag, startPoint x: 741, startPoint y: 429, endPoint x: 630, endPoint y: 429, distance: 111.0
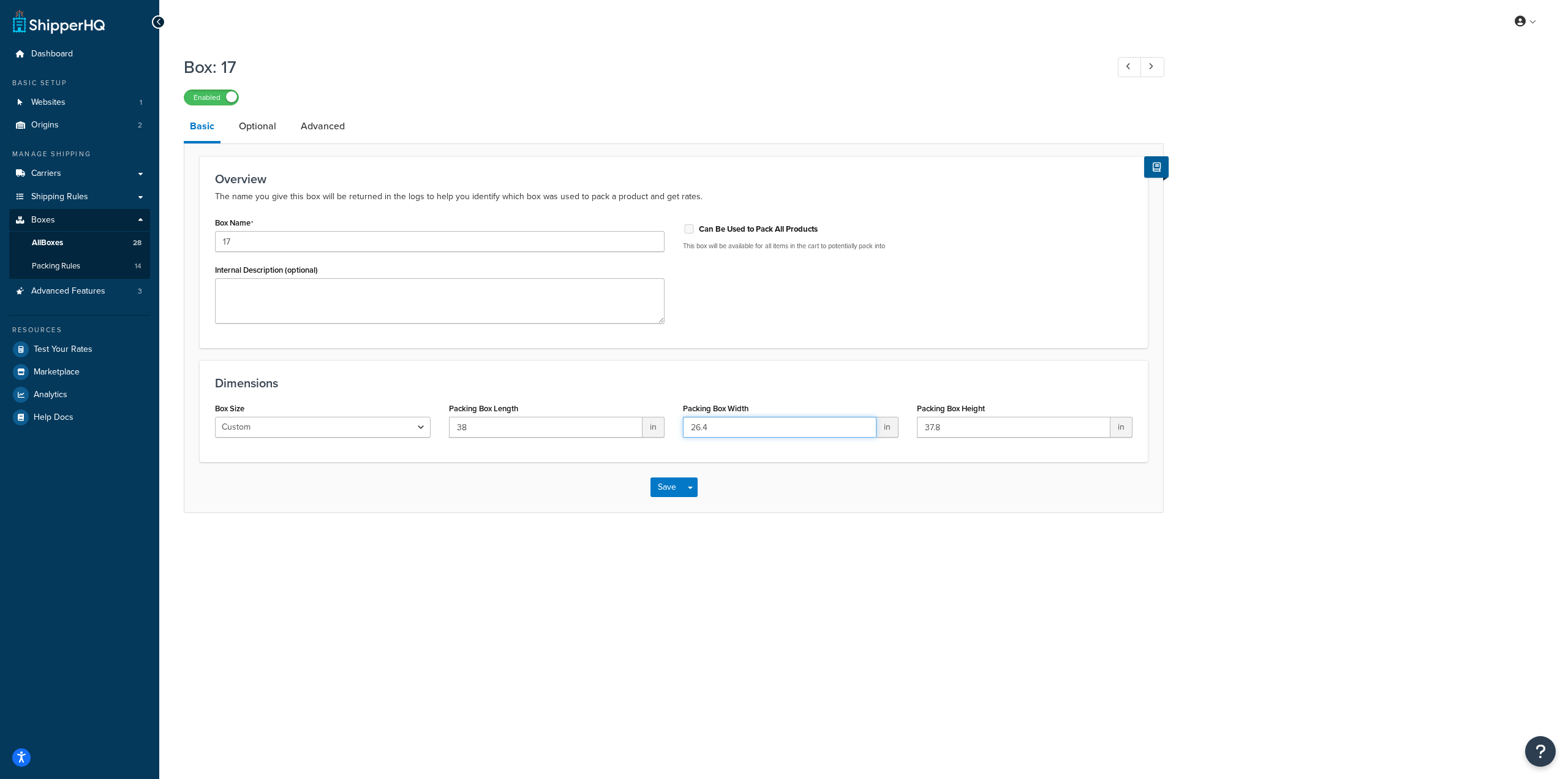
click at [630, 429] on div "Box Size Custom USPS Small Flat Box USPS Medium Flat Box USPS Large Flat Box US…" at bounding box center [673, 423] width 936 height 47
paste input "38"
type input "38"
drag, startPoint x: 968, startPoint y: 424, endPoint x: 887, endPoint y: 426, distance: 81.0
click at [887, 426] on div "Box Size Custom USPS Small Flat Box USPS Medium Flat Box USPS Large Flat Box US…" at bounding box center [673, 423] width 936 height 47
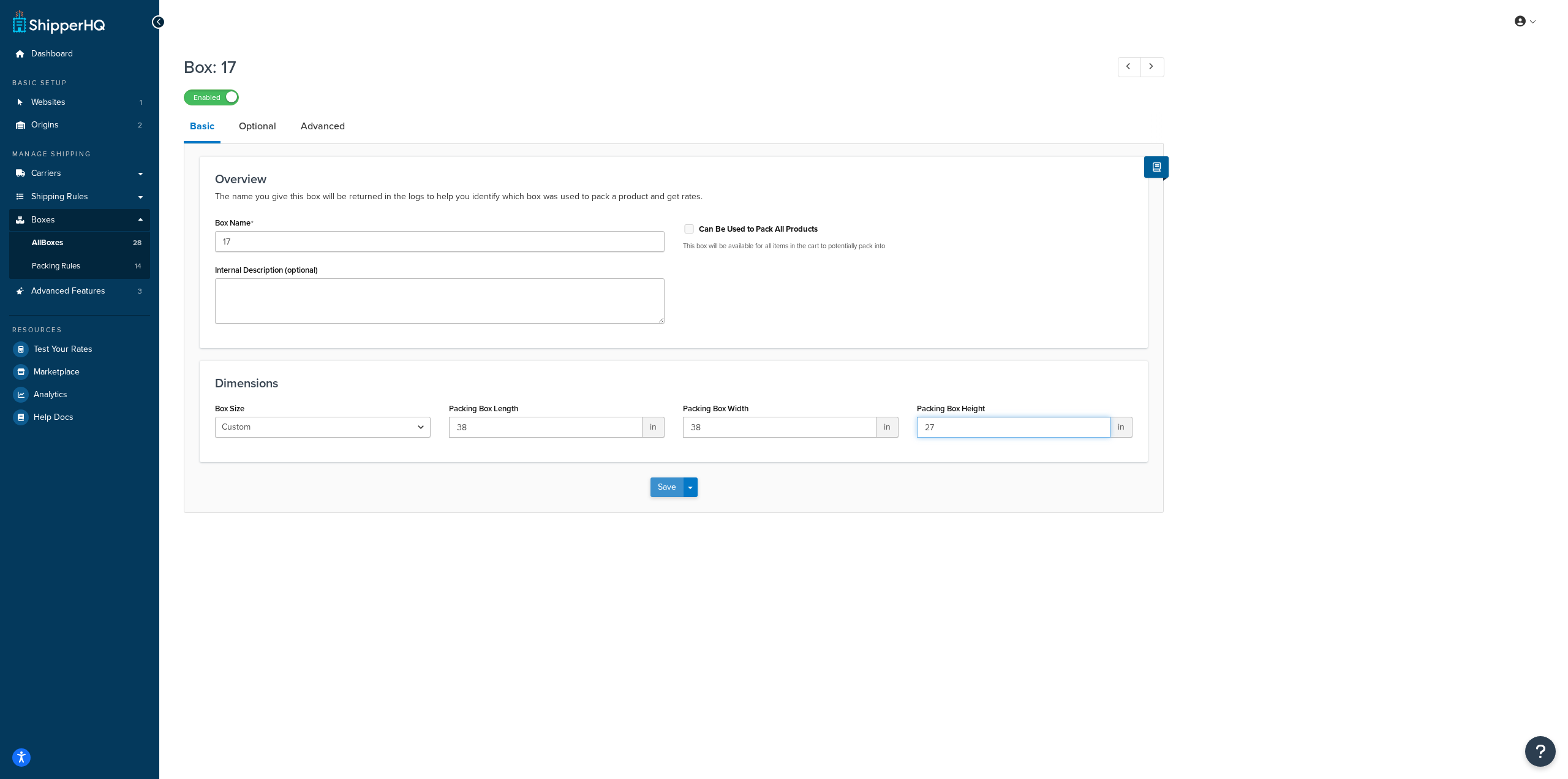
type input "27"
click at [667, 488] on button "Save" at bounding box center [667, 486] width 33 height 19
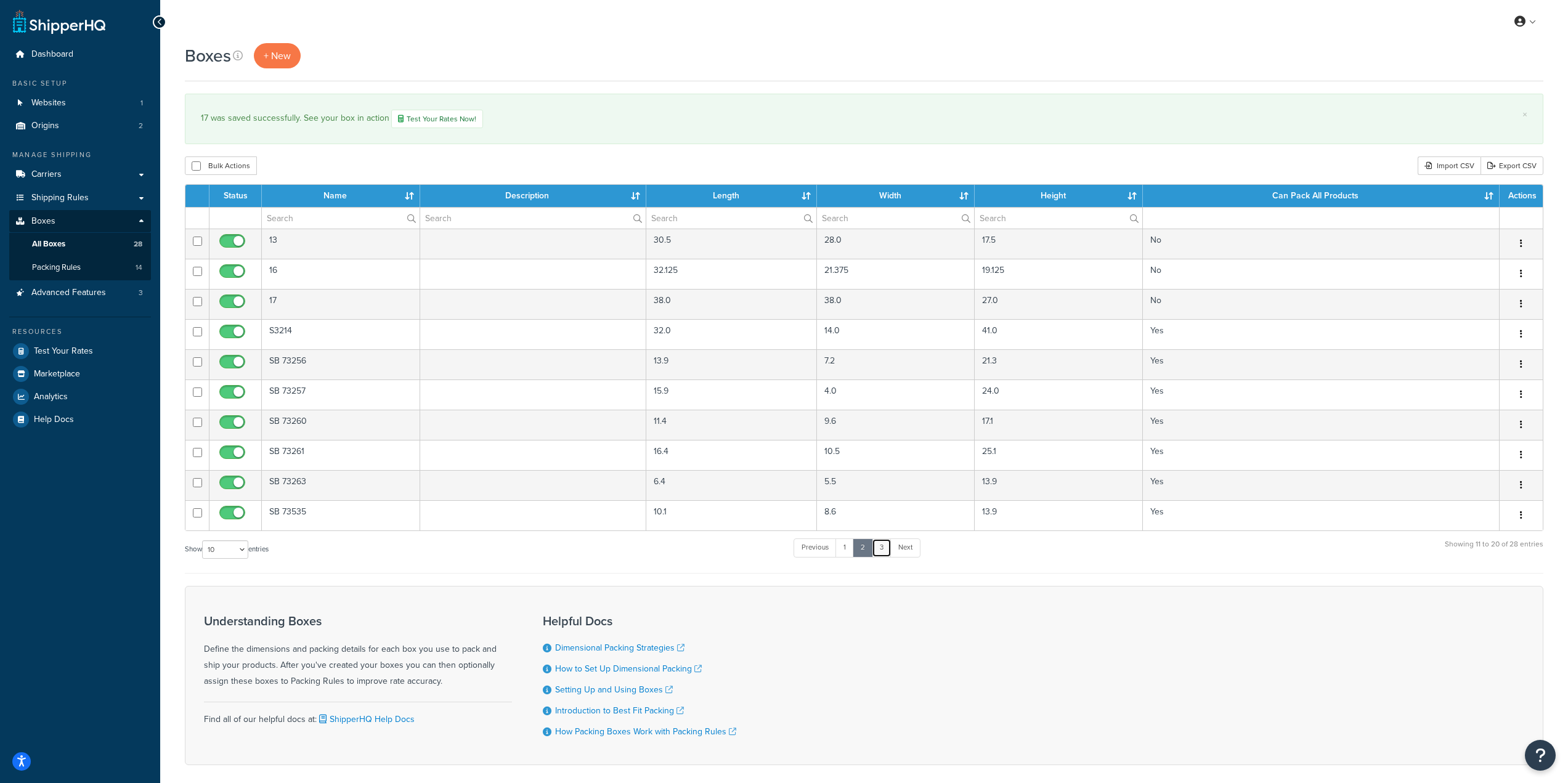
click at [889, 549] on link "3" at bounding box center [881, 548] width 19 height 19
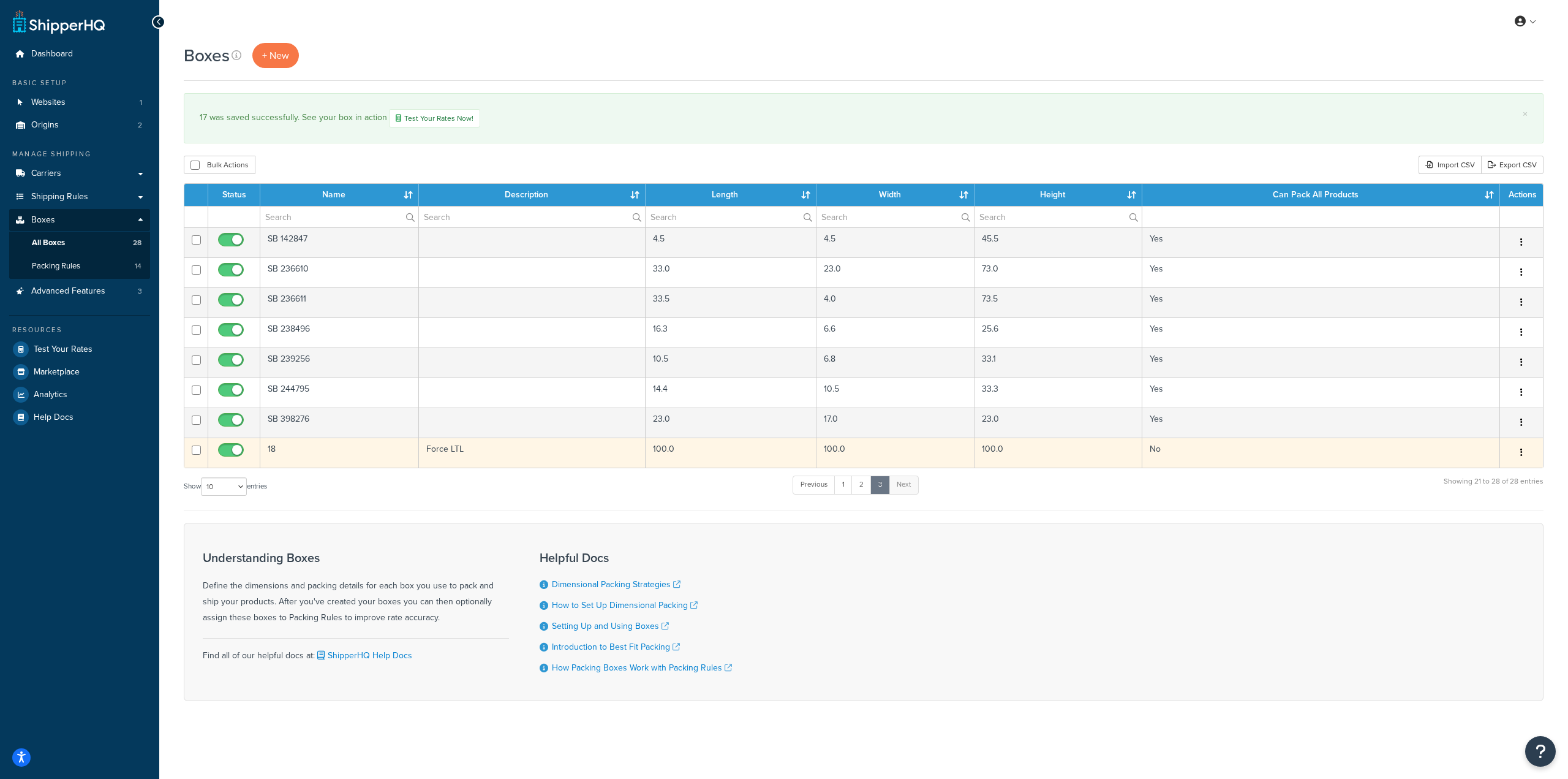
click at [725, 459] on td "100.0" at bounding box center [731, 452] width 171 height 30
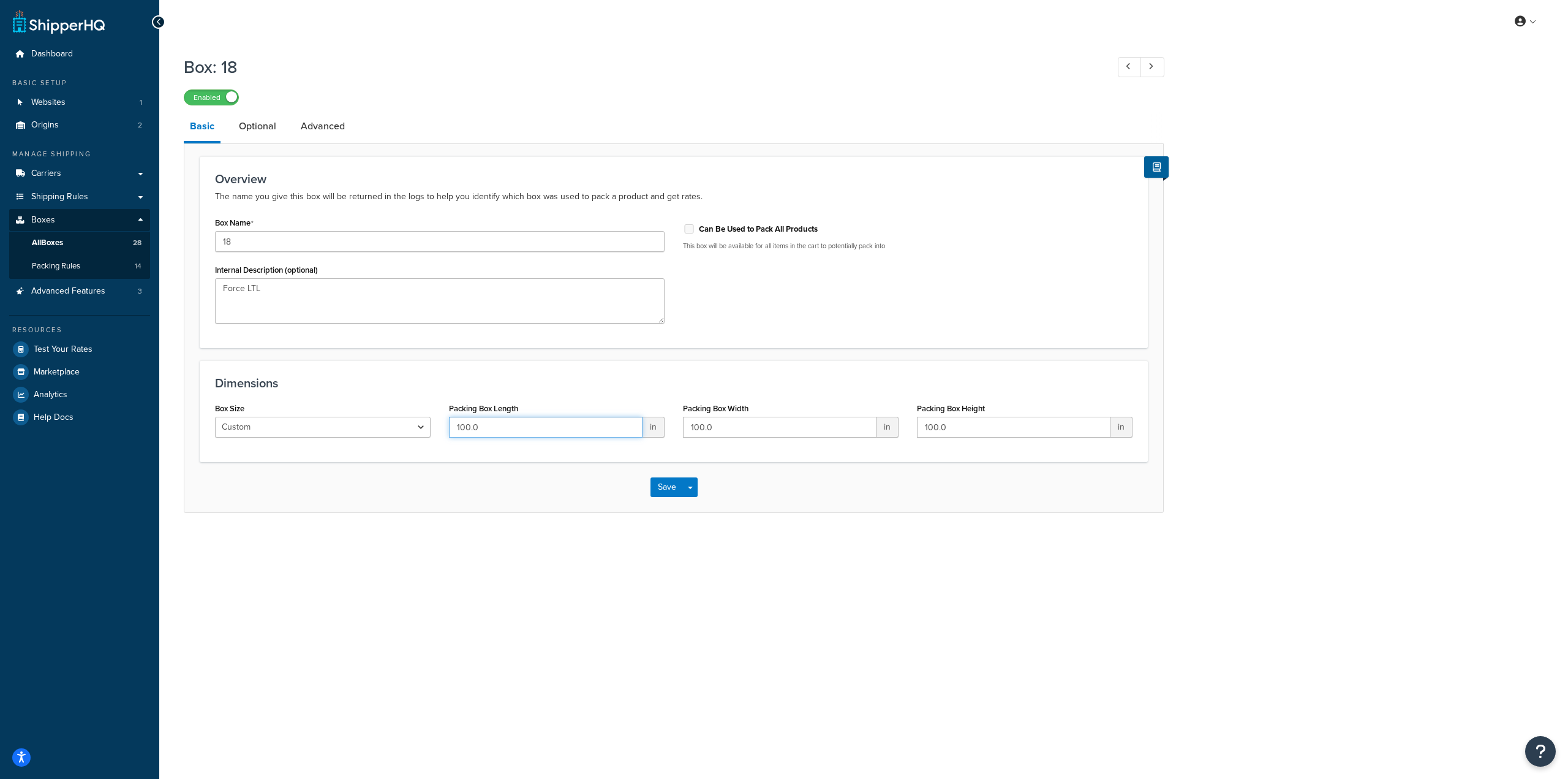
drag, startPoint x: 516, startPoint y: 430, endPoint x: 381, endPoint y: 420, distance: 135.4
click at [381, 420] on div "Box Size Custom USPS Small Flat Box USPS Medium Flat Box USPS Large Flat Box US…" at bounding box center [673, 423] width 936 height 47
type input "108"
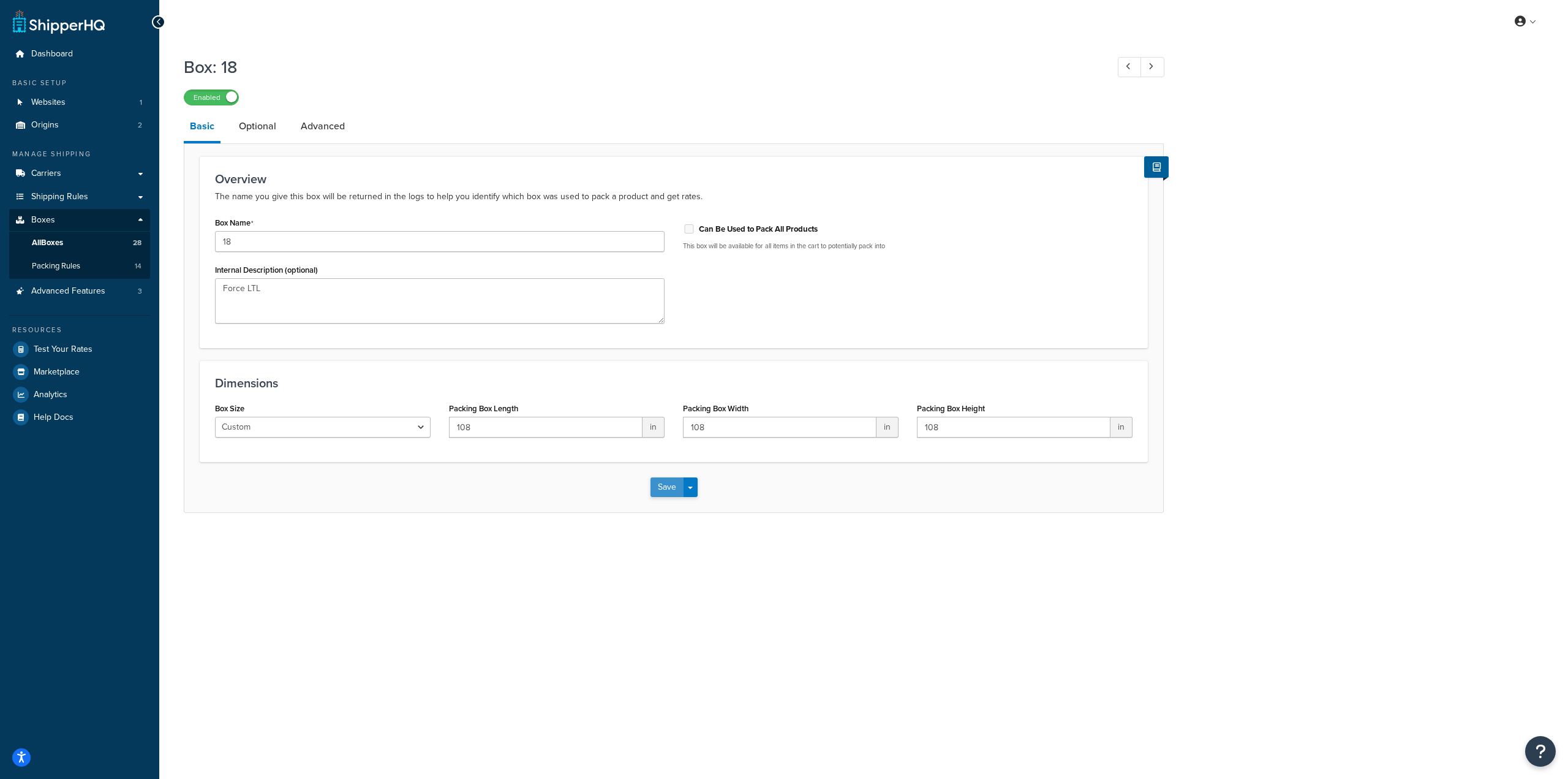
click at [662, 489] on button "Save" at bounding box center [667, 486] width 33 height 19
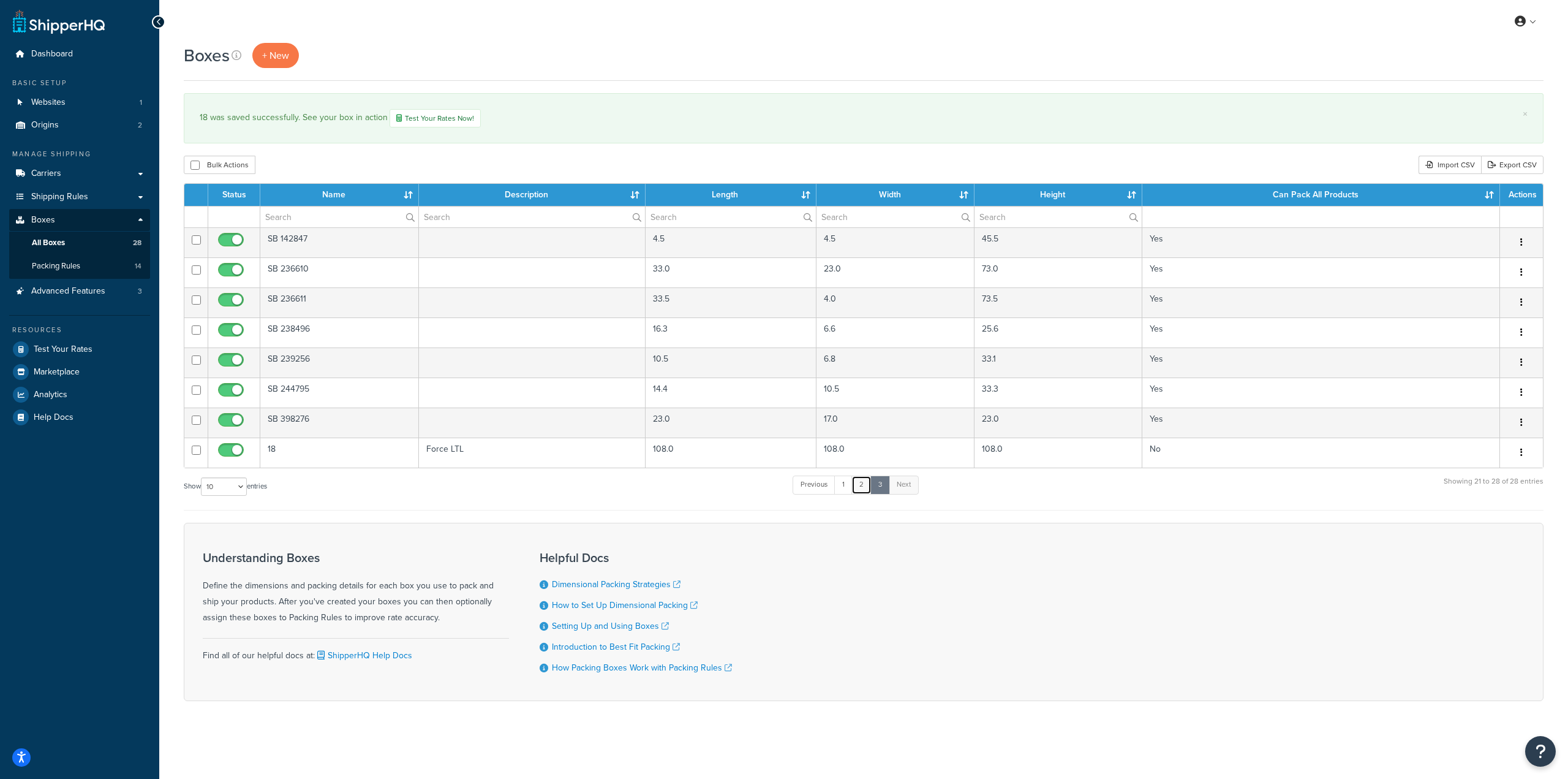
click at [861, 488] on link "2" at bounding box center [861, 485] width 20 height 19
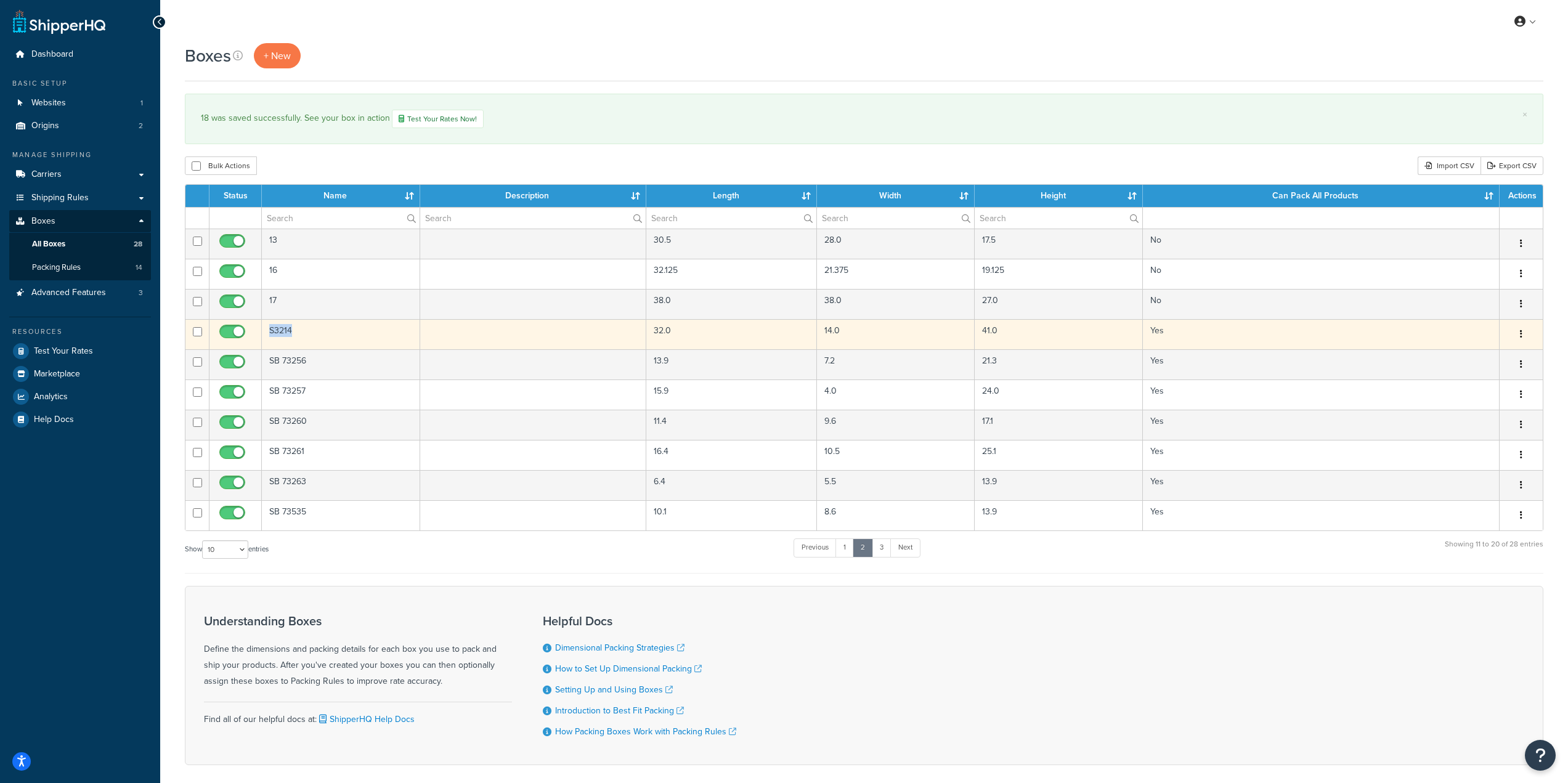
drag, startPoint x: 306, startPoint y: 331, endPoint x: 269, endPoint y: 334, distance: 37.1
click at [269, 334] on td "S3214" at bounding box center [340, 334] width 159 height 30
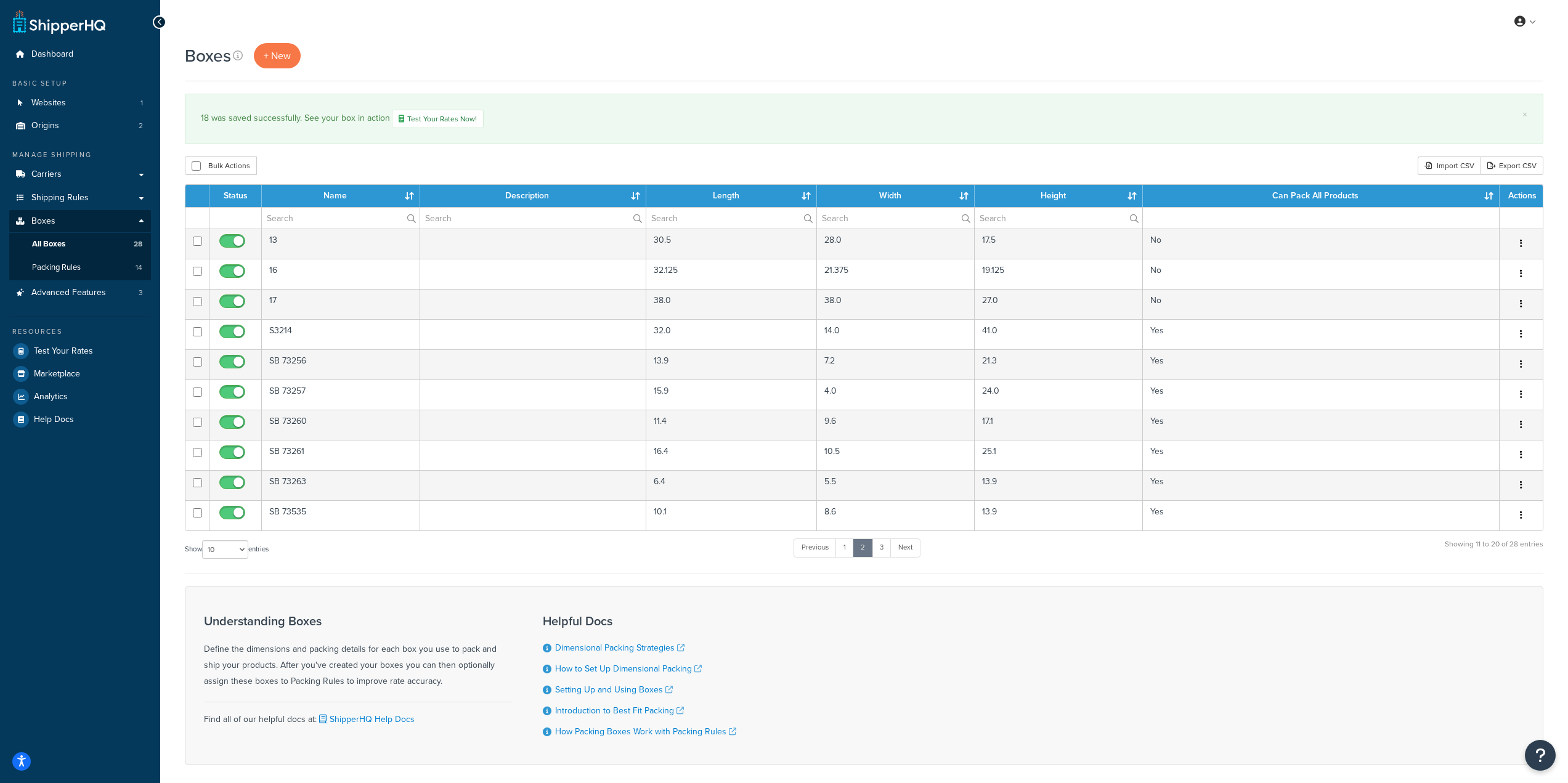
click at [864, 43] on div "Boxes + New" at bounding box center [864, 55] width 1359 height 25
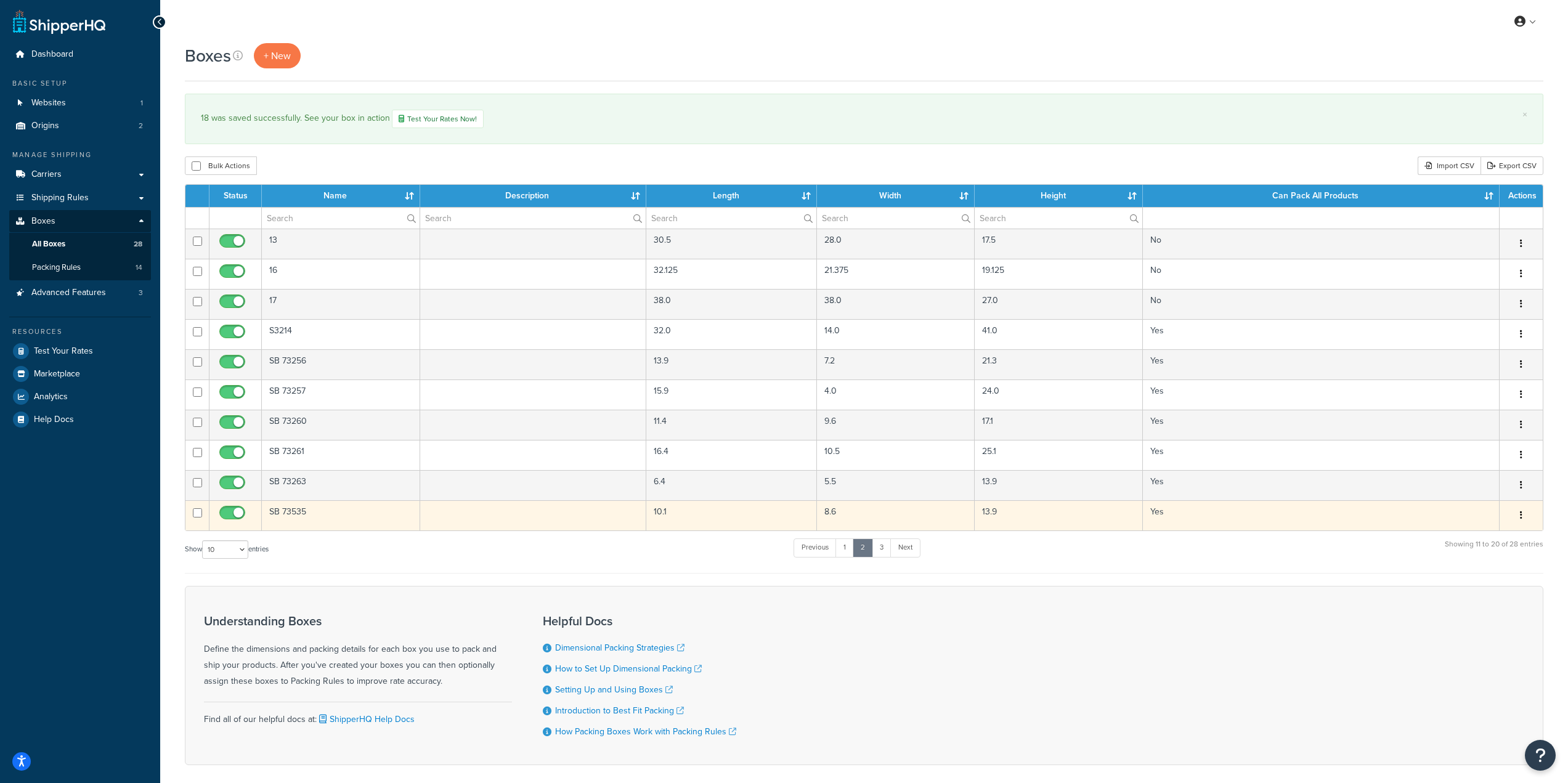
click at [313, 514] on td "SB 73535" at bounding box center [340, 515] width 159 height 30
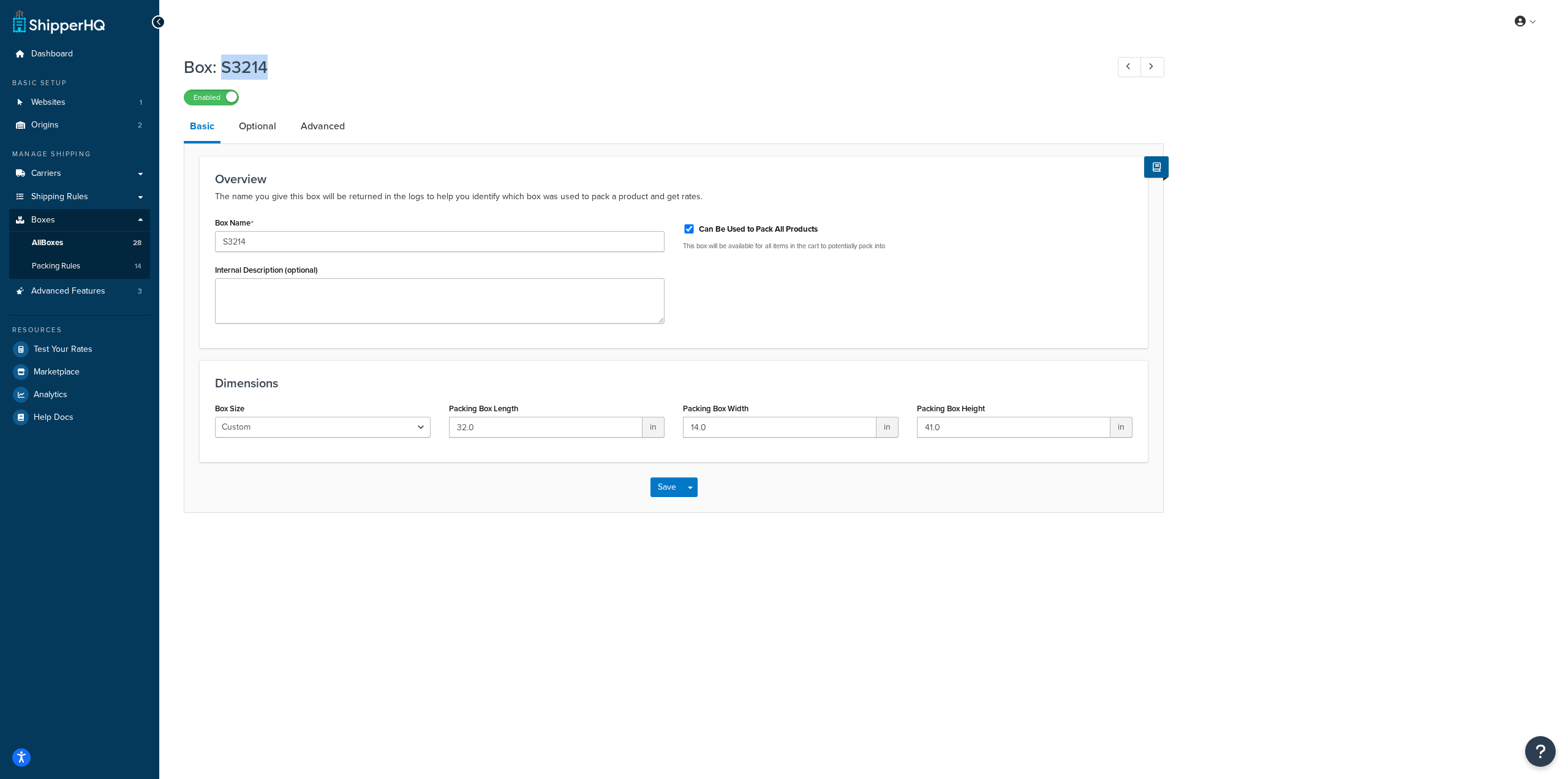
drag, startPoint x: 268, startPoint y: 74, endPoint x: 225, endPoint y: 67, distance: 43.6
click at [225, 67] on h1 "Box: S3214" at bounding box center [639, 67] width 912 height 24
copy h1 "S3214"
drag, startPoint x: 507, startPoint y: 430, endPoint x: 393, endPoint y: 430, distance: 114.0
click at [393, 430] on div "Box Size Custom USPS Small Flat Box USPS Medium Flat Box USPS Large Flat Box US…" at bounding box center [673, 423] width 936 height 47
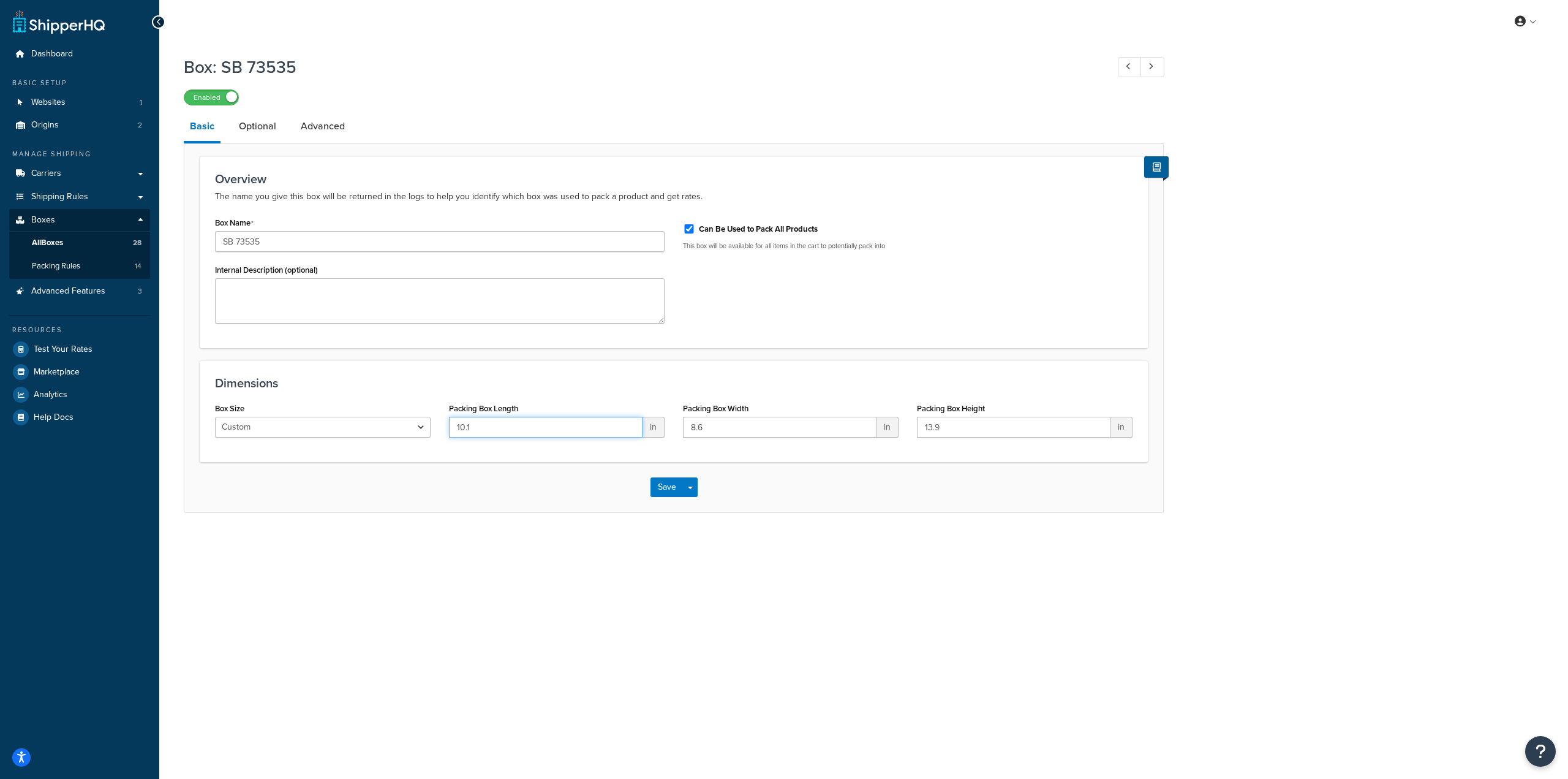
paste input "3.5"
type input "13.5"
drag, startPoint x: 733, startPoint y: 434, endPoint x: 653, endPoint y: 426, distance: 80.4
click at [653, 426] on div "Box Size Custom USPS Small Flat Box USPS Medium Flat Box USPS Large Flat Box US…" at bounding box center [673, 423] width 936 height 47
paste input "9.75"
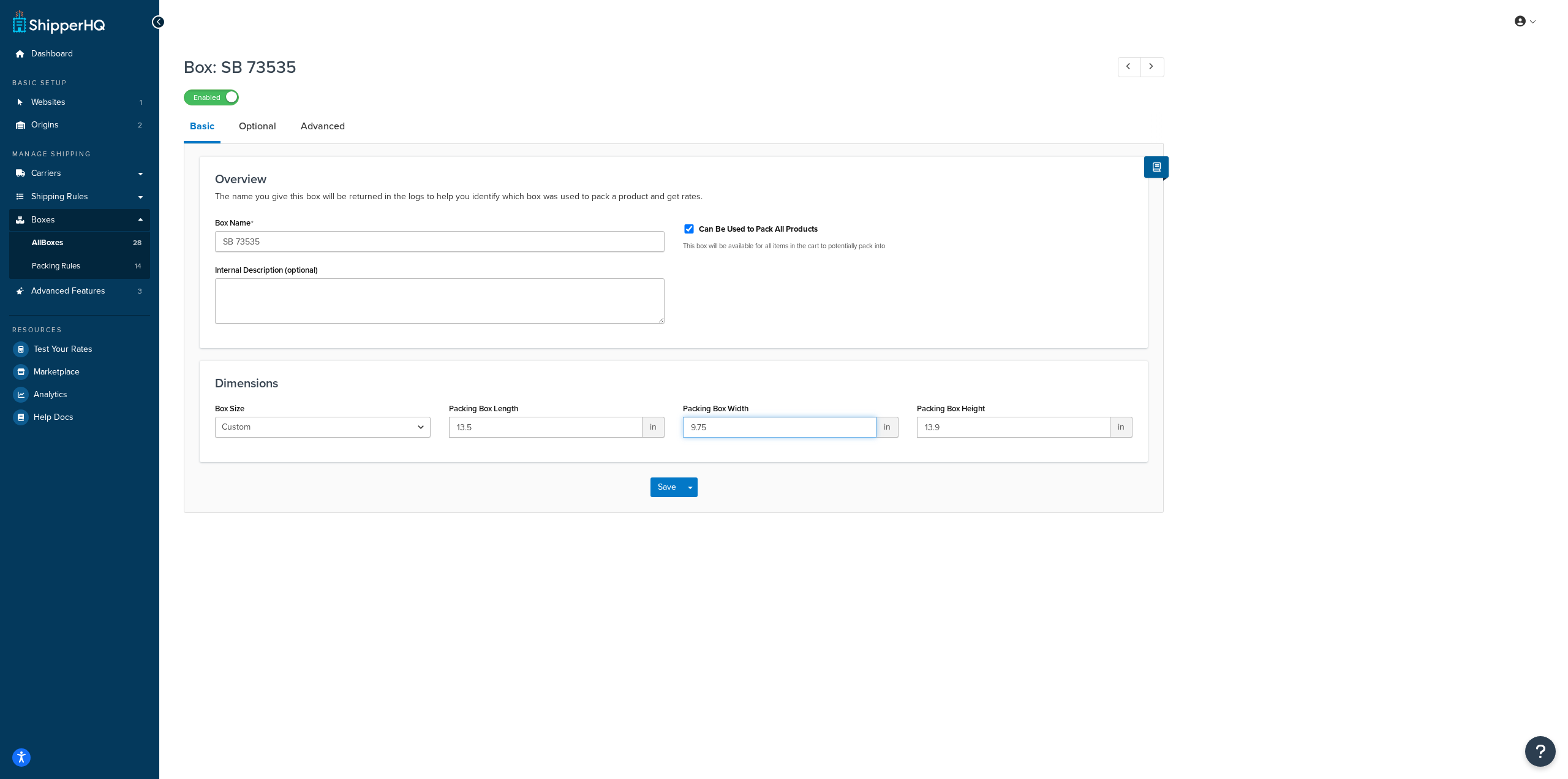
type input "9.75"
drag, startPoint x: 976, startPoint y: 430, endPoint x: 849, endPoint y: 425, distance: 127.1
click at [849, 425] on div "Box Size Custom USPS Small Flat Box USPS Medium Flat Box USPS Large Flat Box US…" at bounding box center [673, 423] width 936 height 47
type input "8"
click at [660, 490] on button "Save" at bounding box center [667, 486] width 33 height 19
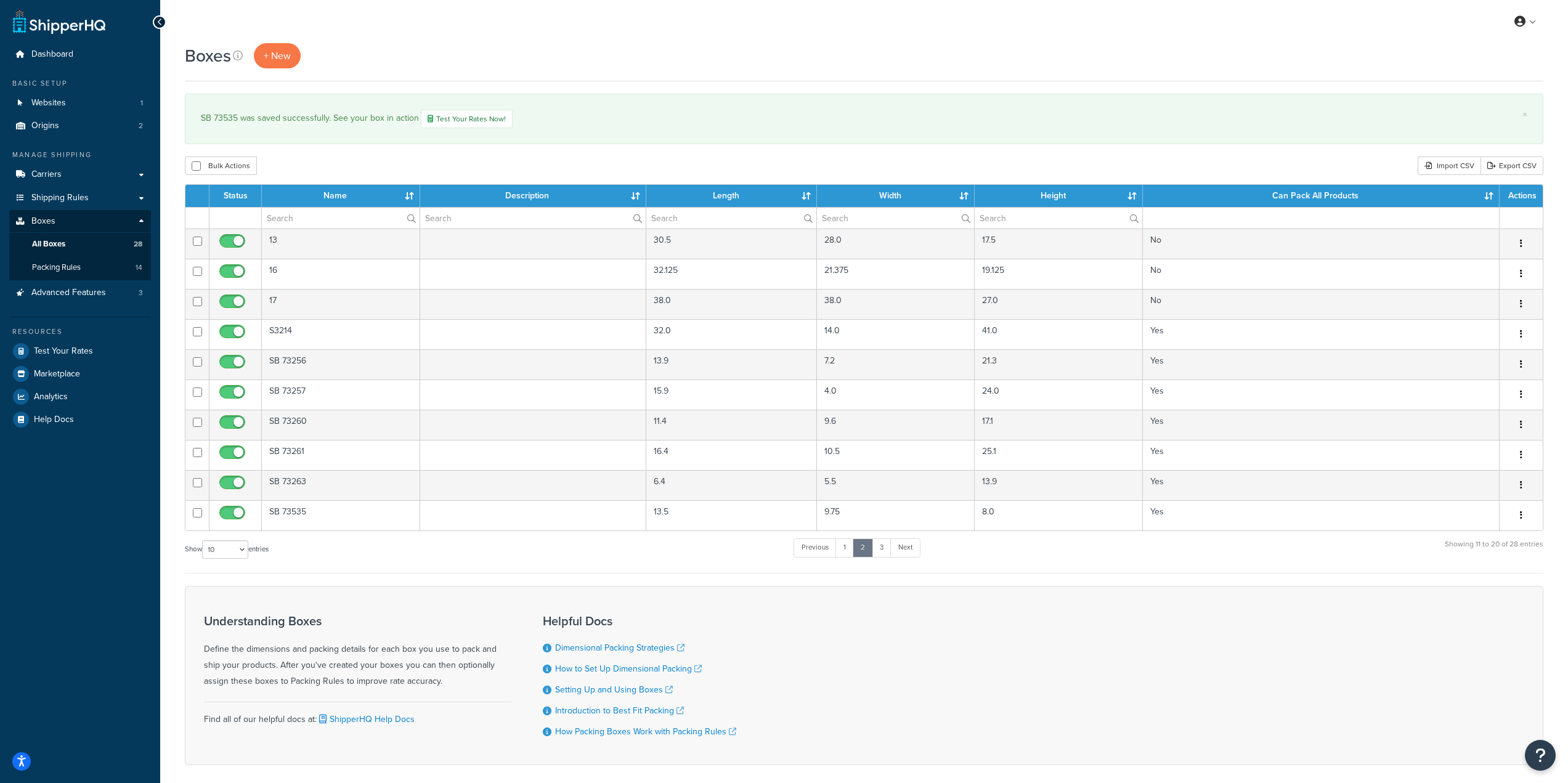
click at [1032, 68] on div "Boxes + New" at bounding box center [864, 55] width 1359 height 25
click at [884, 552] on link "3" at bounding box center [881, 548] width 19 height 19
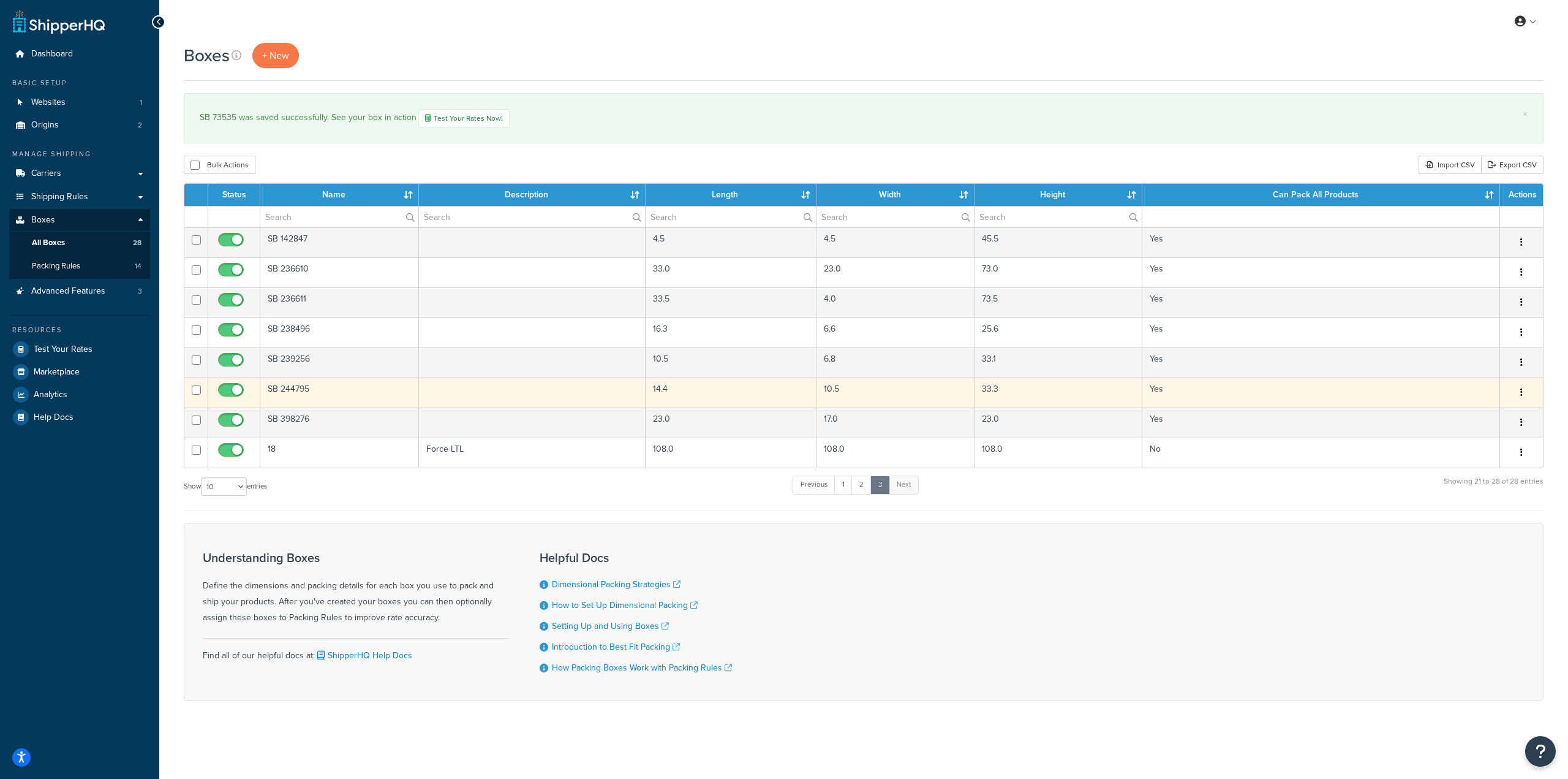
click at [740, 396] on td "14.4" at bounding box center [731, 392] width 171 height 30
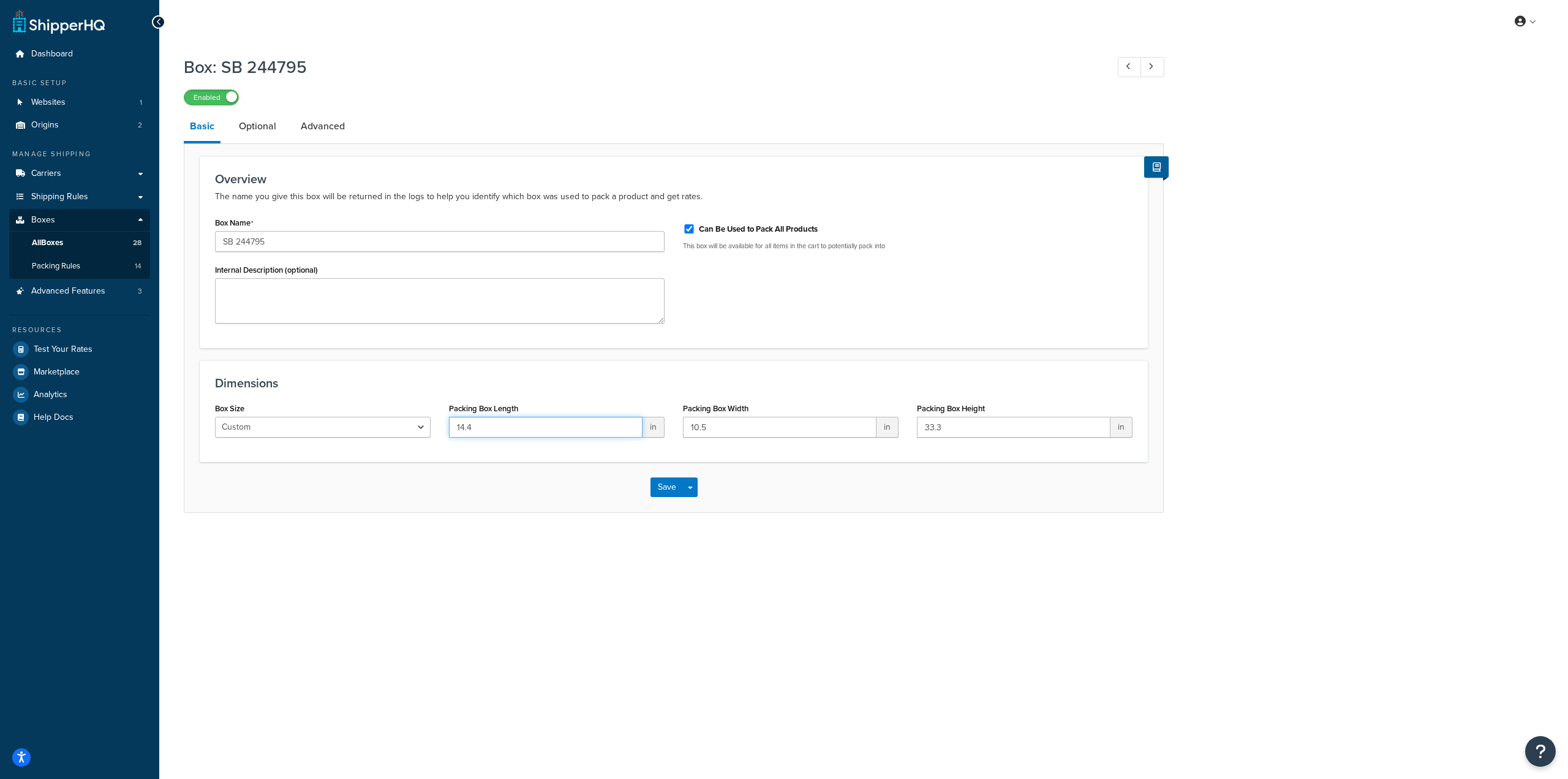
drag, startPoint x: 504, startPoint y: 423, endPoint x: 394, endPoint y: 422, distance: 110.0
click at [394, 422] on div "Box Size Custom USPS Small Flat Box USPS Medium Flat Box USPS Large Flat Box US…" at bounding box center [673, 423] width 936 height 47
paste input "33.5"
type input "33.5"
drag, startPoint x: 756, startPoint y: 432, endPoint x: 617, endPoint y: 430, distance: 139.0
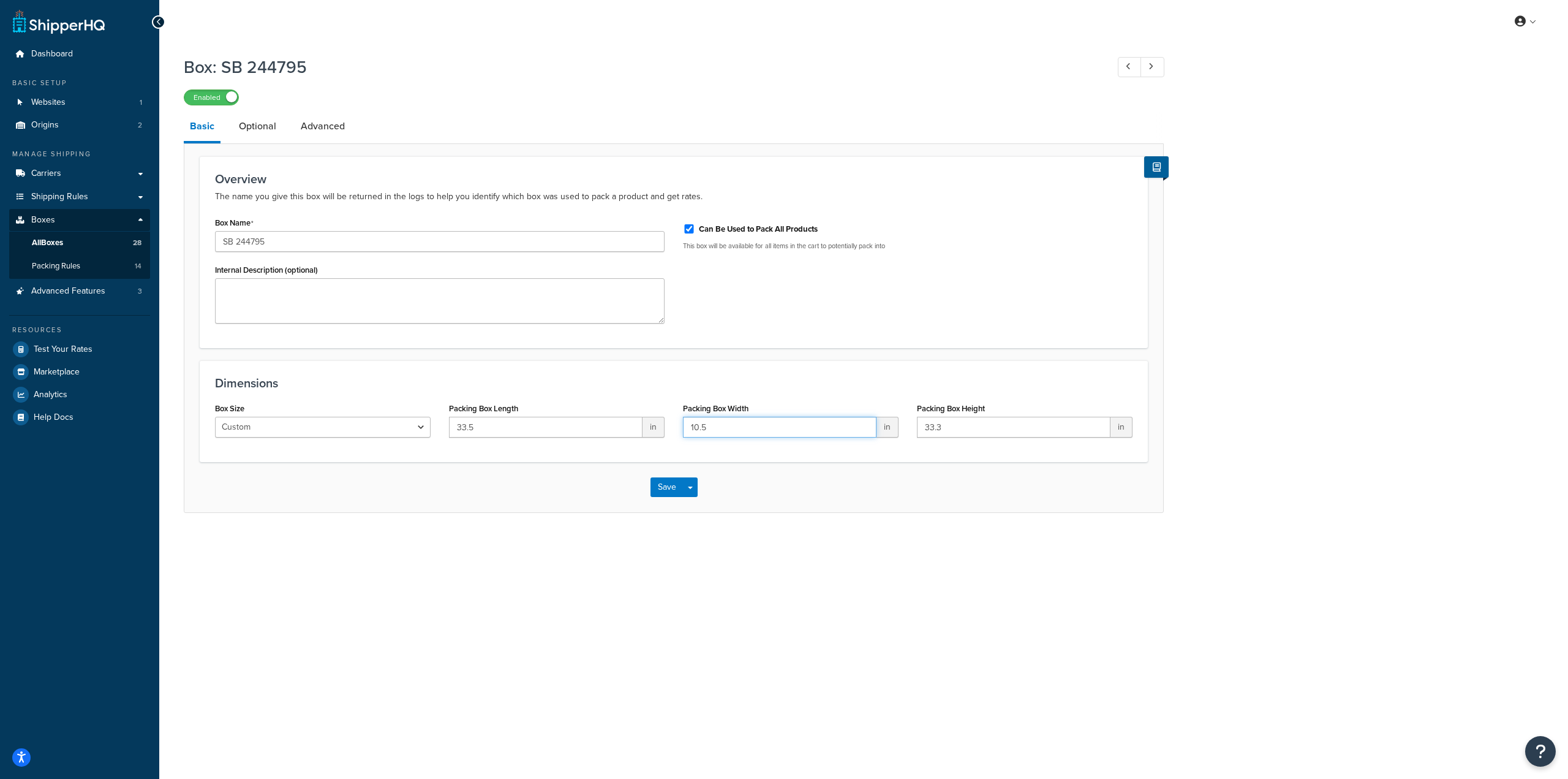
click at [616, 430] on div "Box Size Custom USPS Small Flat Box USPS Medium Flat Box USPS Large Flat Box US…" at bounding box center [673, 423] width 936 height 47
type input "14"
drag, startPoint x: 971, startPoint y: 432, endPoint x: 830, endPoint y: 429, distance: 141.0
click at [830, 429] on div "Box Size Custom USPS Small Flat Box USPS Medium Flat Box USPS Large Flat Box US…" at bounding box center [673, 423] width 936 height 47
type input "10.5"
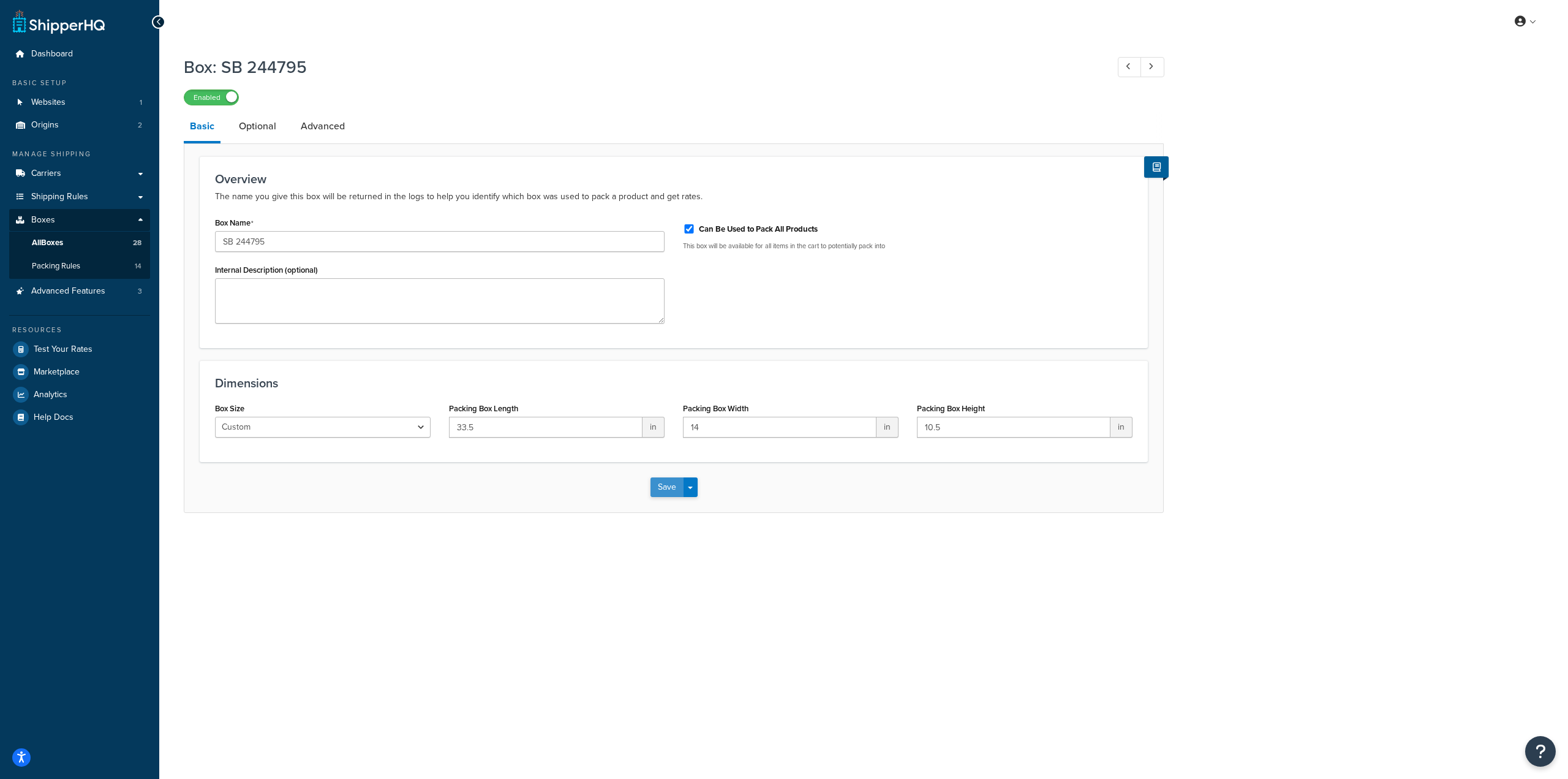
click at [656, 484] on button "Save" at bounding box center [667, 486] width 33 height 19
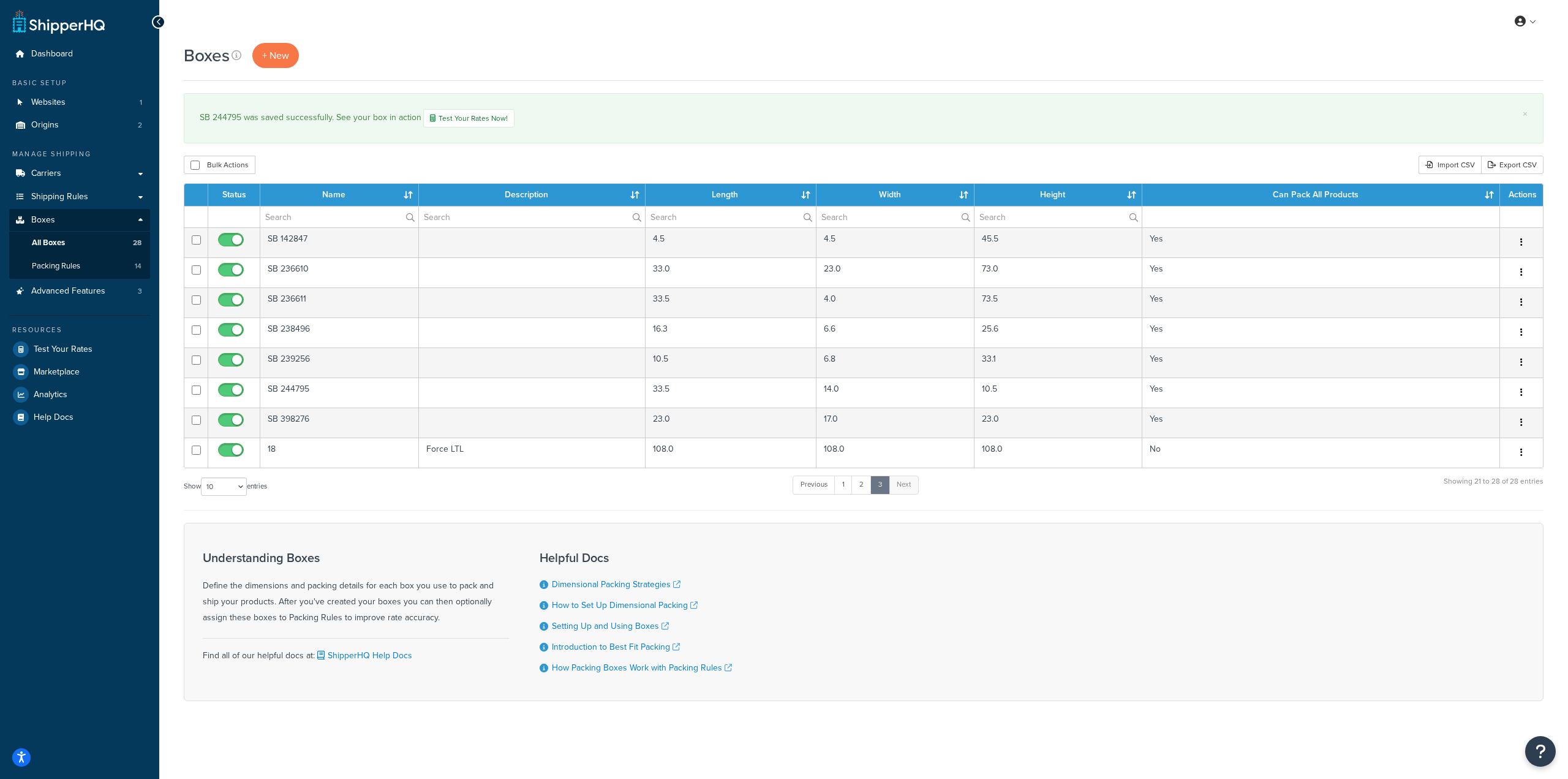
click at [1158, 102] on div "× SB 244795 was saved successfully. See your box in action Test Your Rates Now!" at bounding box center [863, 118] width 1360 height 51
click at [868, 484] on link "2" at bounding box center [861, 485] width 20 height 19
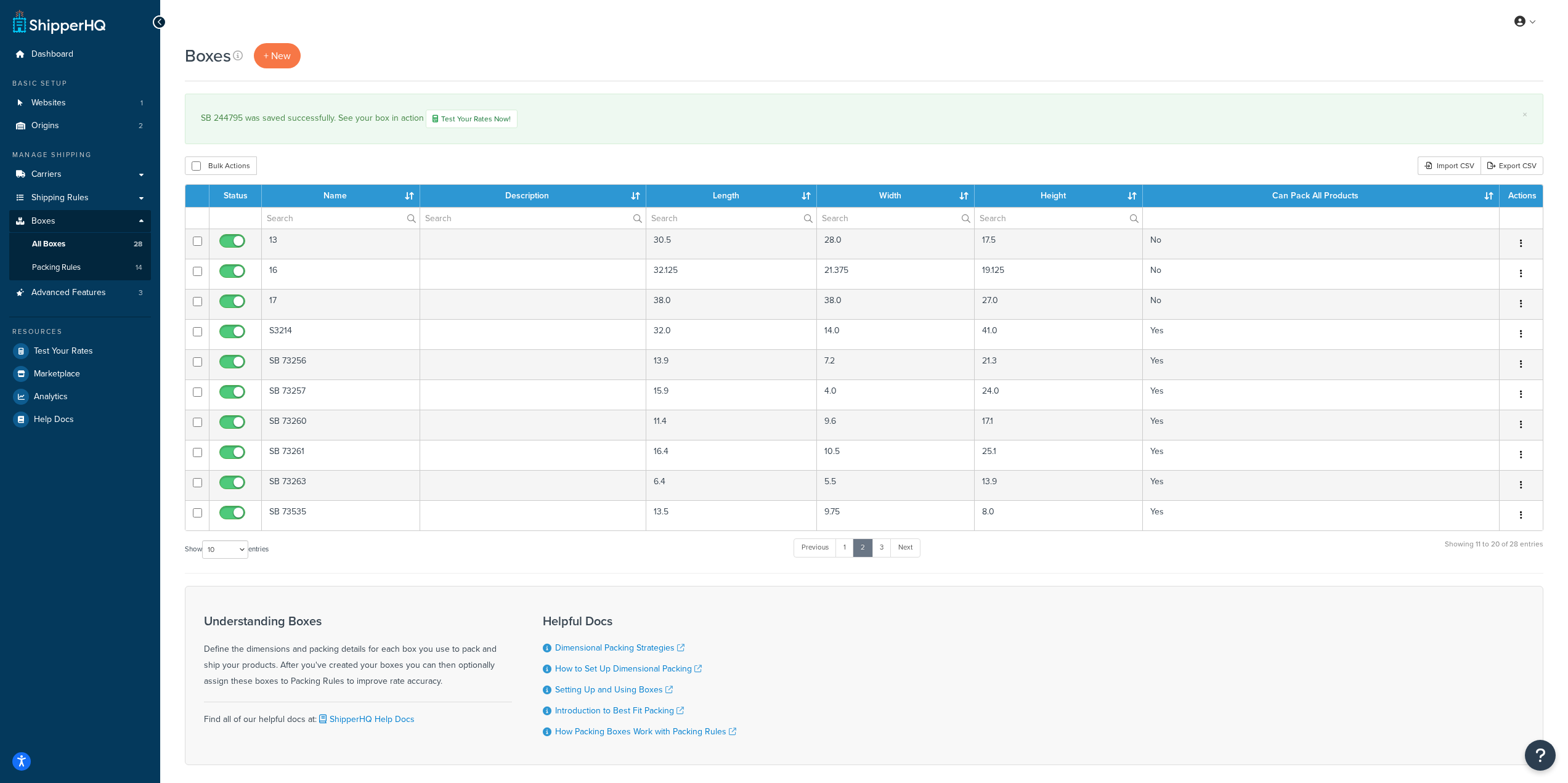
click at [910, 76] on div "Boxes + New" at bounding box center [864, 62] width 1359 height 38
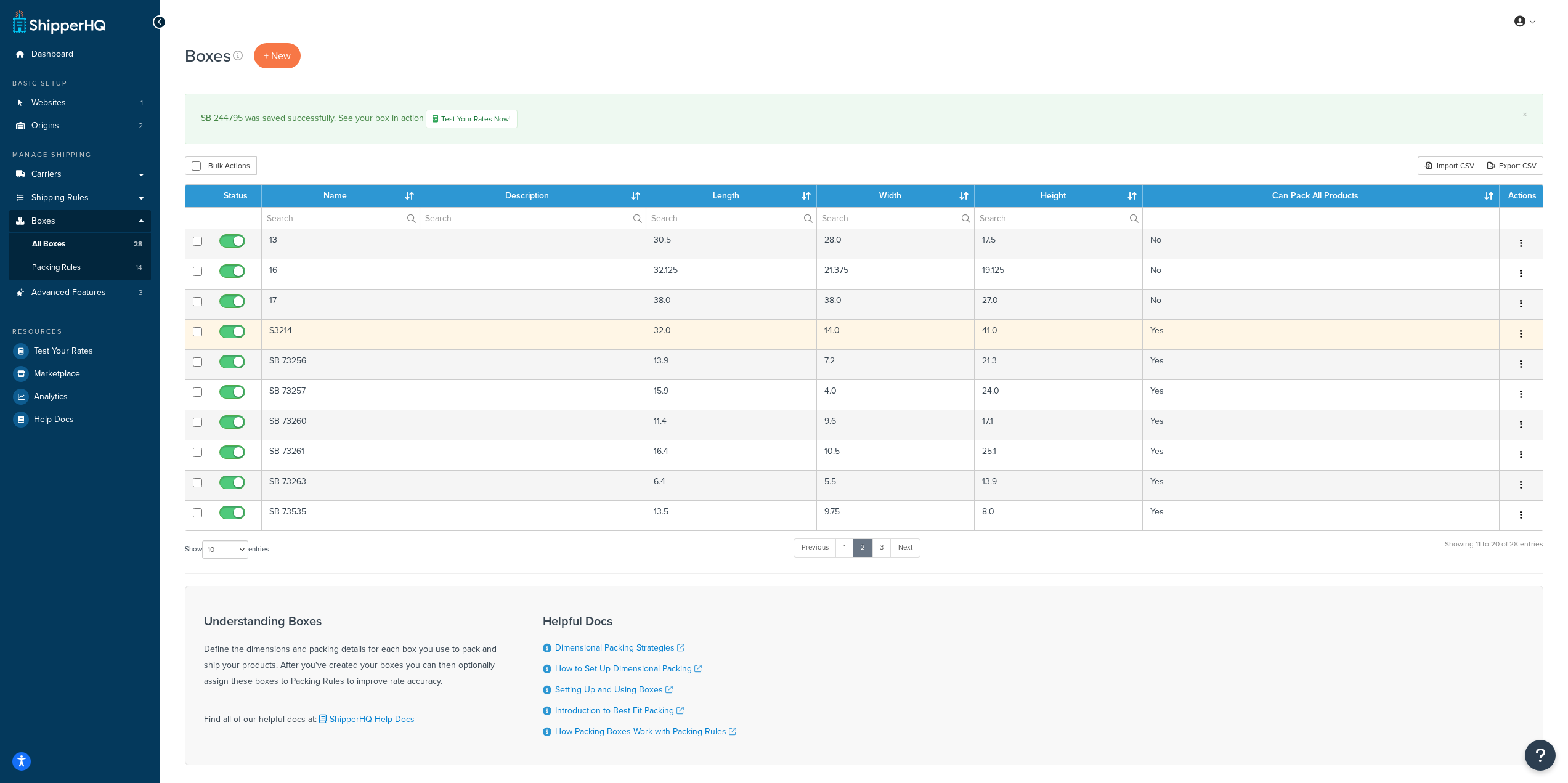
click at [340, 338] on td "S3214" at bounding box center [340, 334] width 159 height 30
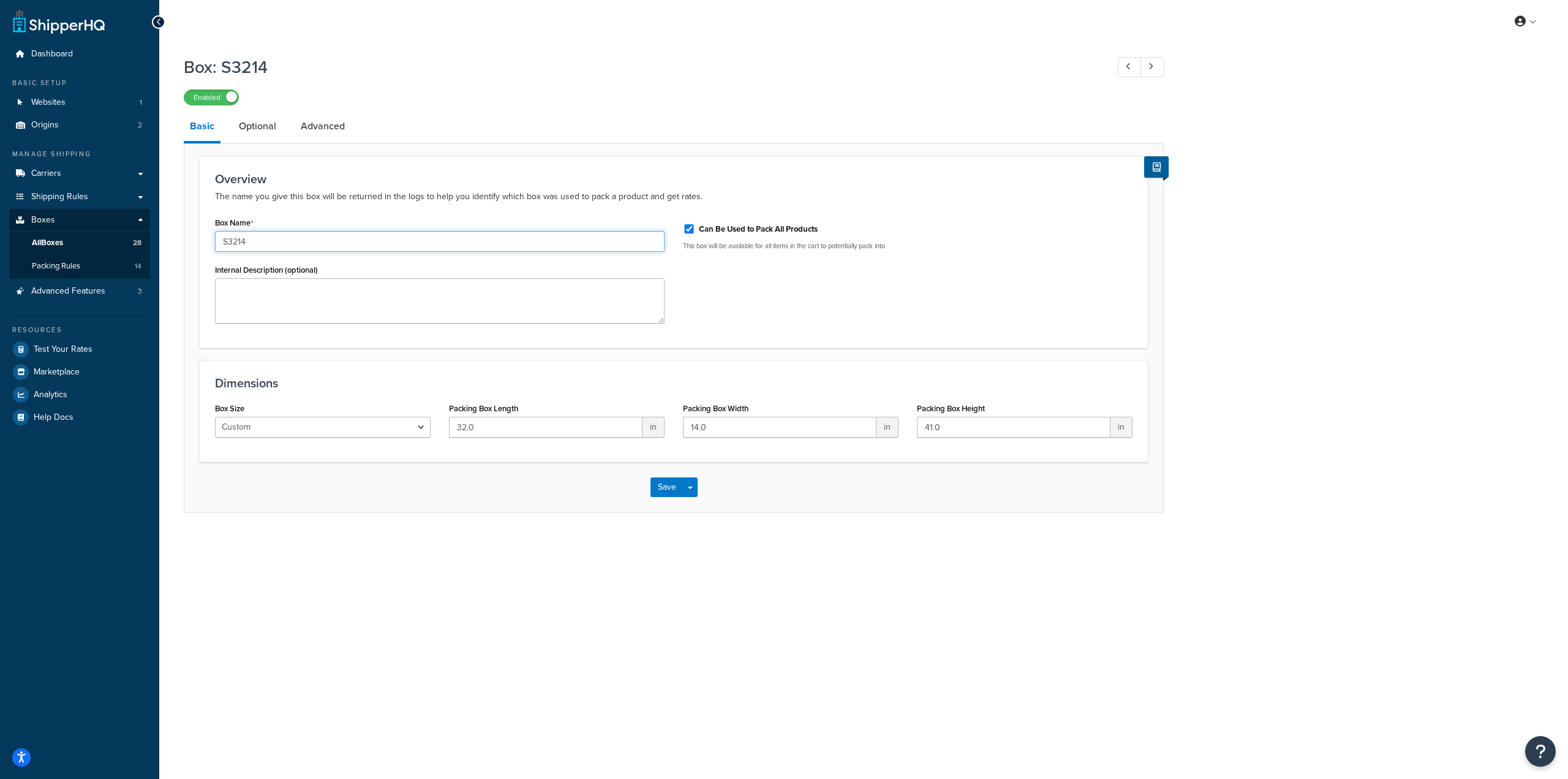
drag, startPoint x: 298, startPoint y: 240, endPoint x: 156, endPoint y: 244, distance: 142.1
click at [156, 244] on div "Dashboard Basic Setup Websites 1 Origins 2 Manage Shipping Carriers Carriers Al…" at bounding box center [784, 389] width 1568 height 779
paste input "B 335828"
type input "SB 335828"
click at [330, 584] on div "My Profile Billing Global Settings Contact Us Logout Box: S3214 Enabled Basic O…" at bounding box center [863, 389] width 1408 height 779
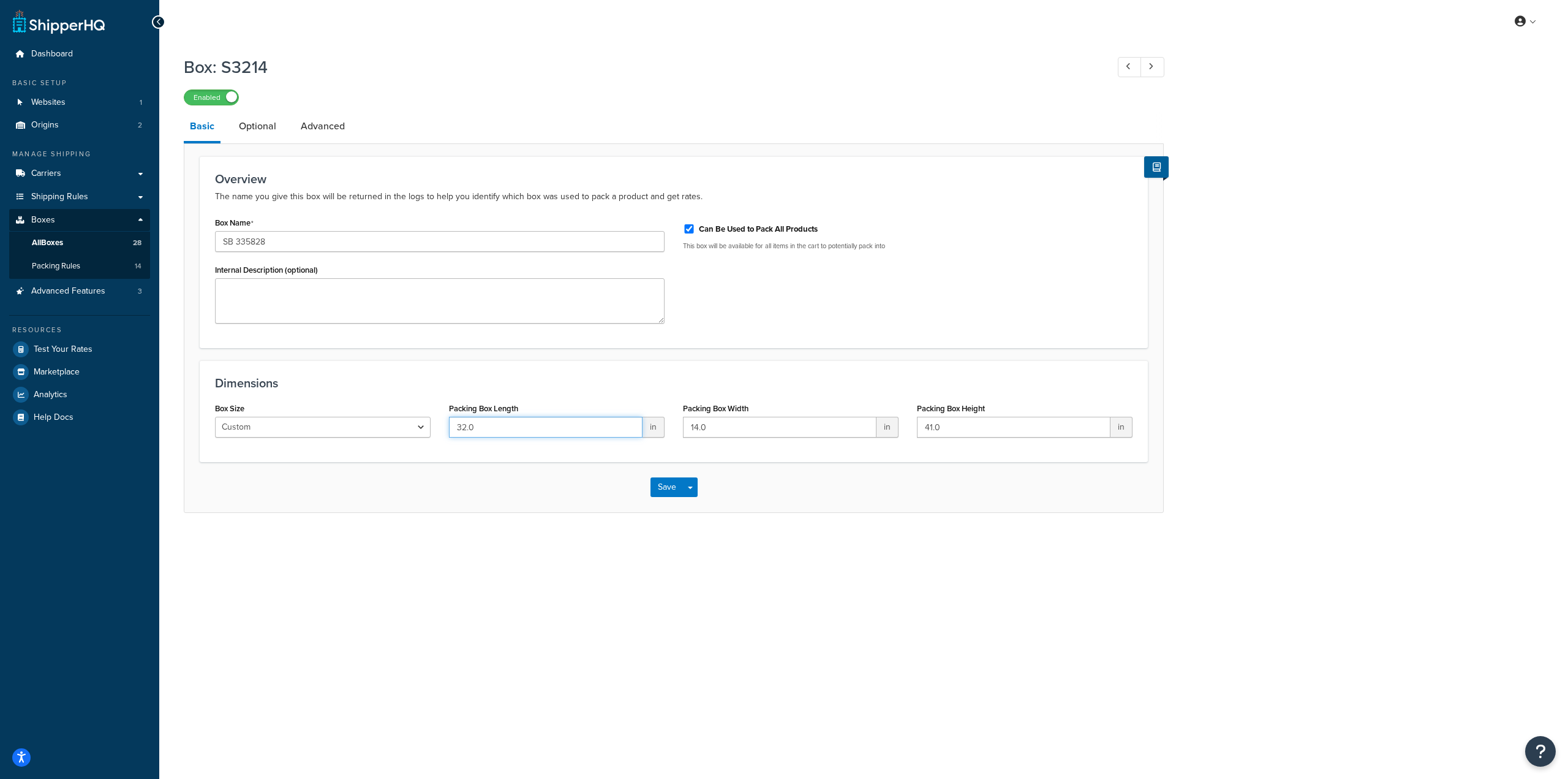
drag, startPoint x: 496, startPoint y: 429, endPoint x: 385, endPoint y: 412, distance: 112.3
click at [385, 412] on div "Box Size Custom USPS Small Flat Box USPS Medium Flat Box USPS Large Flat Box US…" at bounding box center [673, 423] width 936 height 47
type input "52.5"
type input "8.5"
type input "4.5"
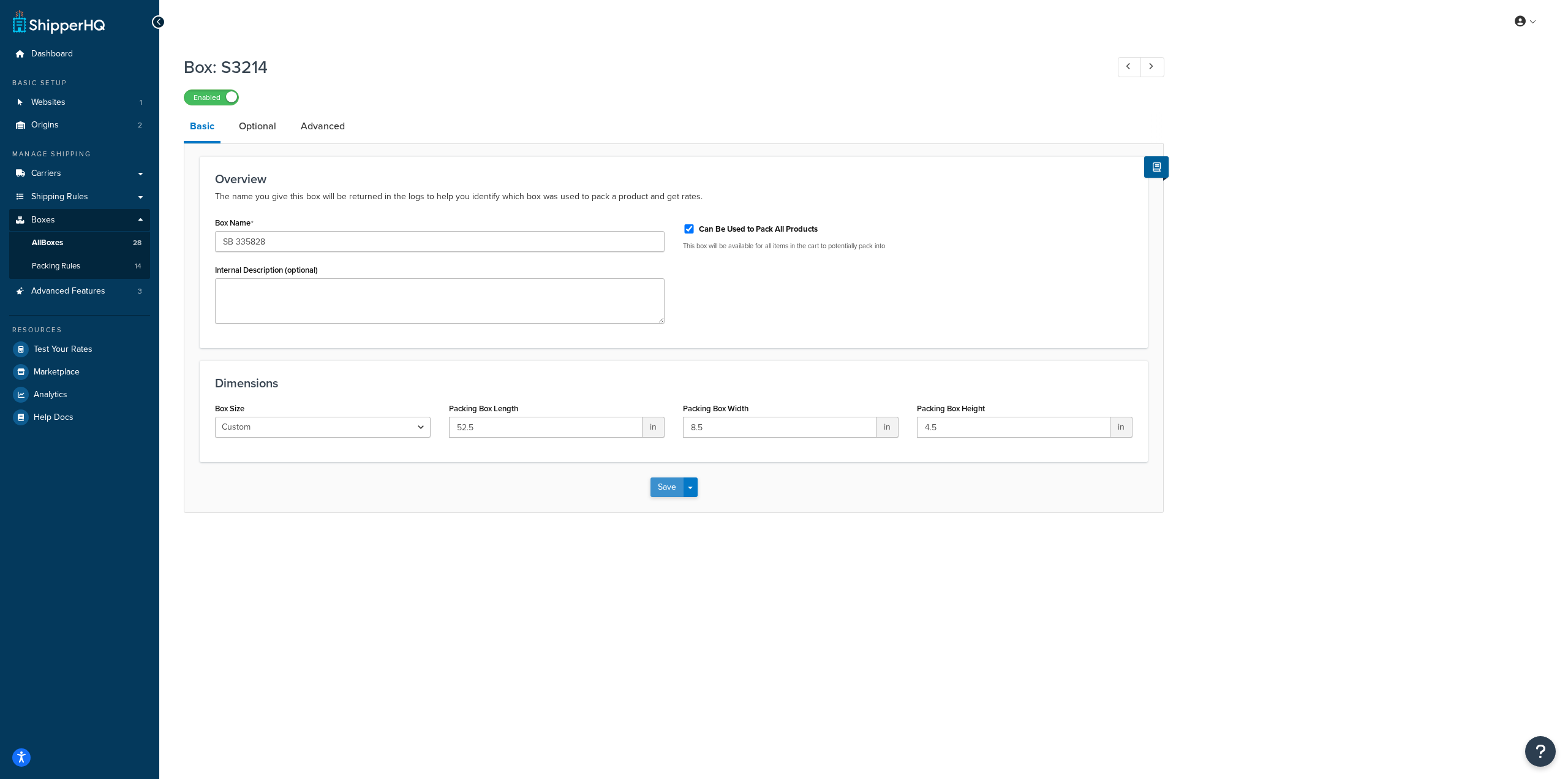
click at [657, 486] on button "Save" at bounding box center [667, 486] width 33 height 19
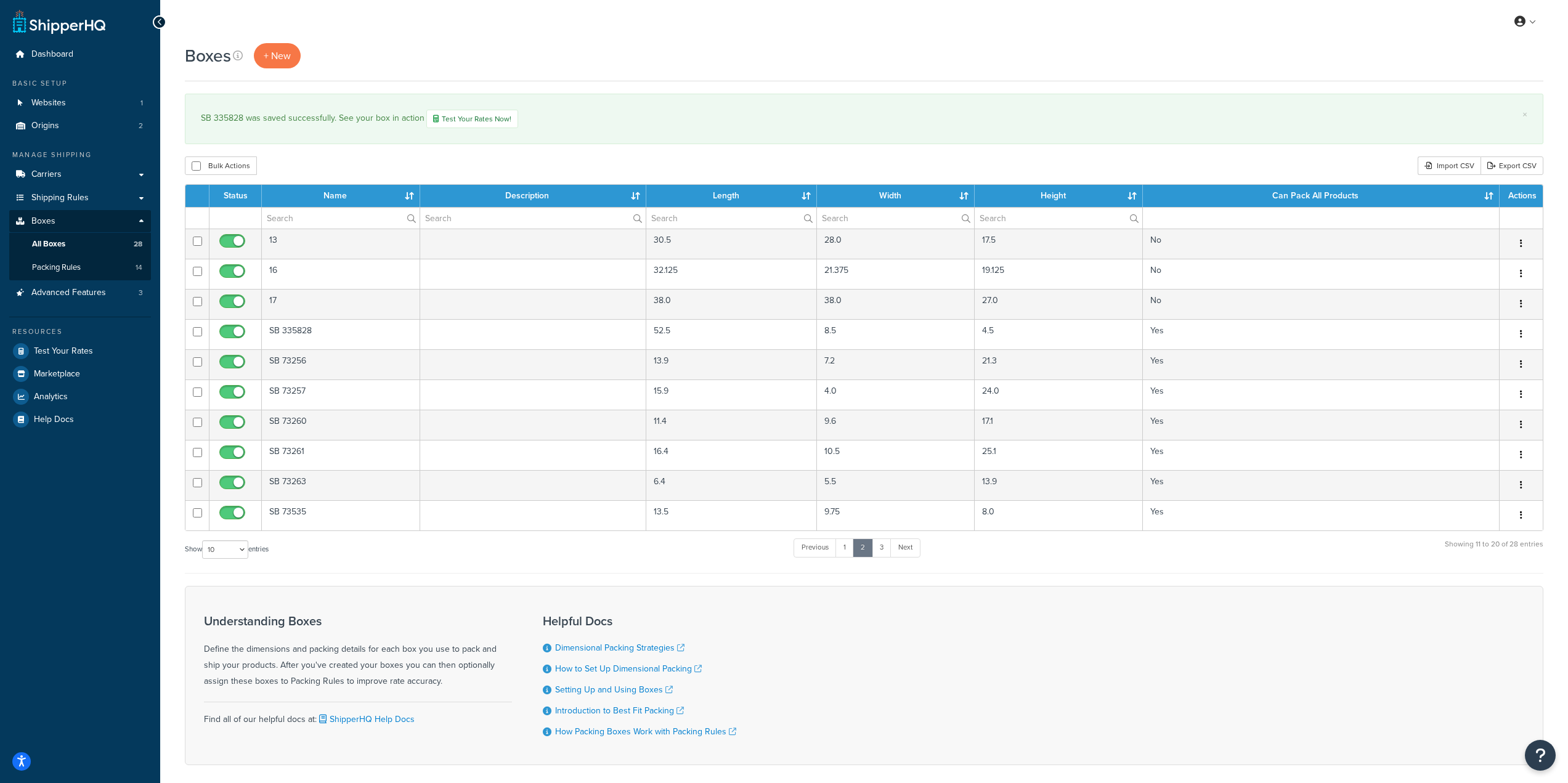
click at [1125, 125] on div "SB 335828 was saved successfully. See your box in action Test Your Rates Now!" at bounding box center [864, 119] width 1327 height 19
click at [880, 550] on link "3" at bounding box center [881, 548] width 19 height 19
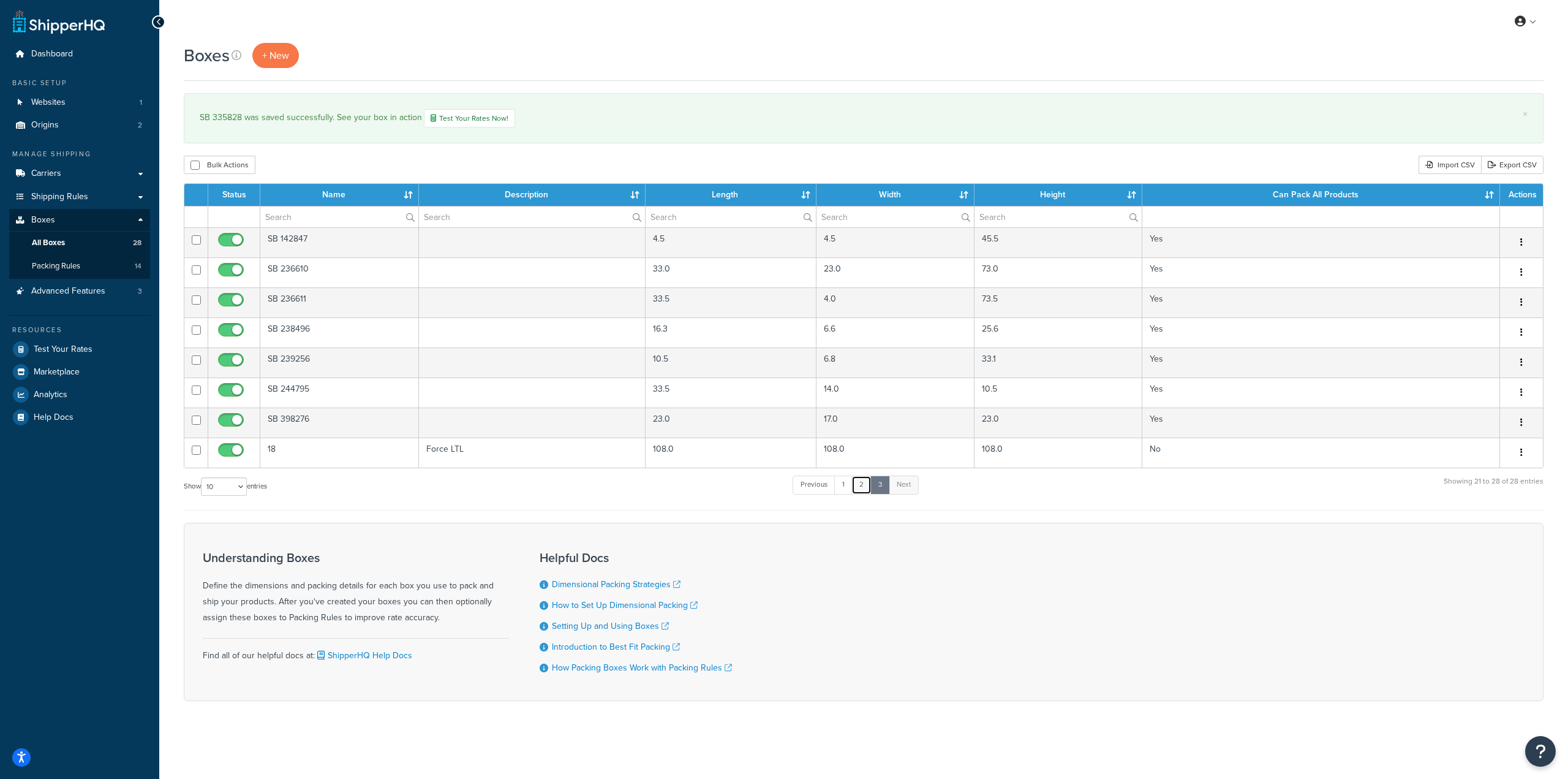
click at [861, 491] on link "2" at bounding box center [861, 485] width 20 height 19
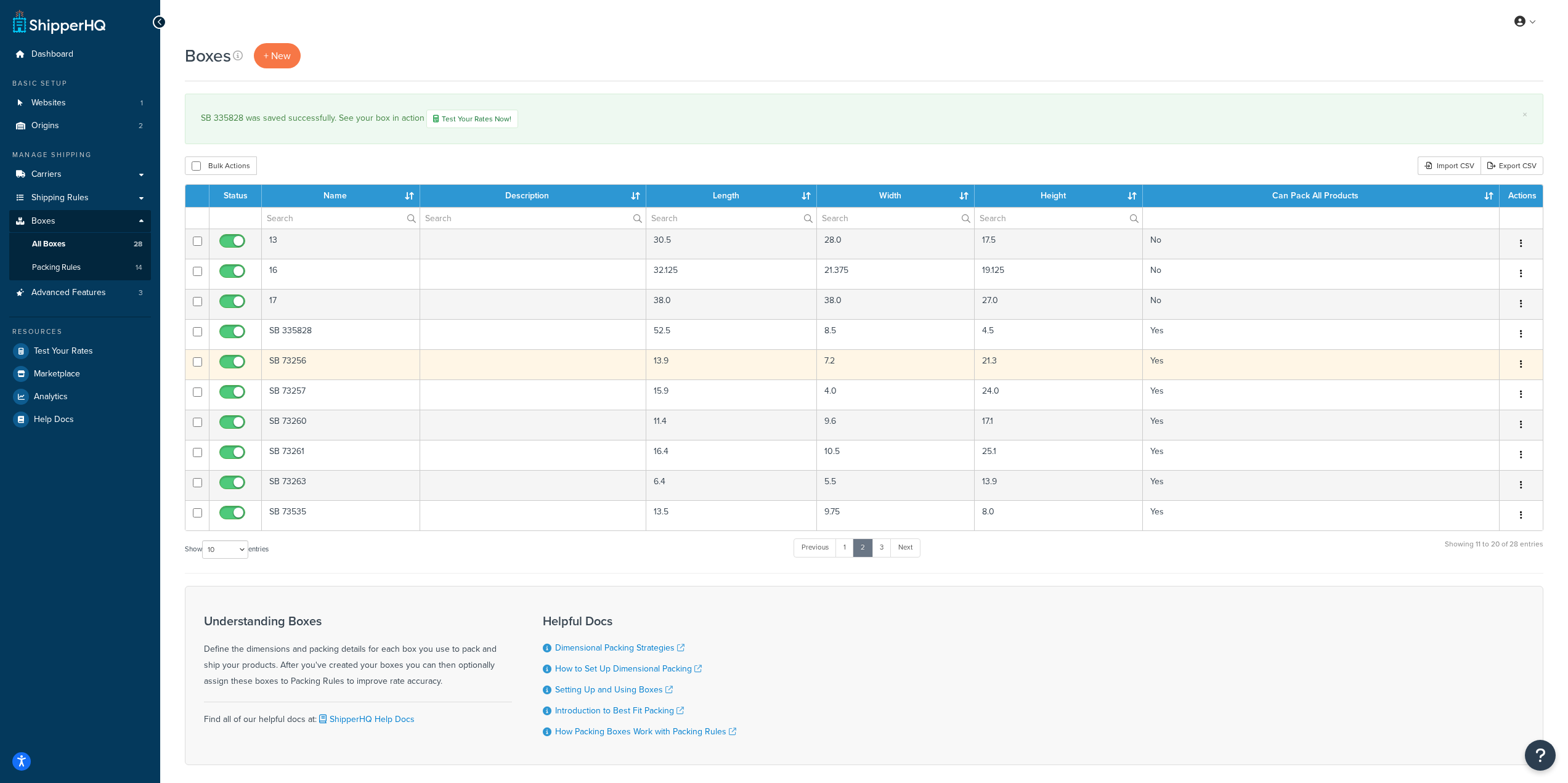
click at [289, 364] on td "SB 73256" at bounding box center [340, 364] width 159 height 30
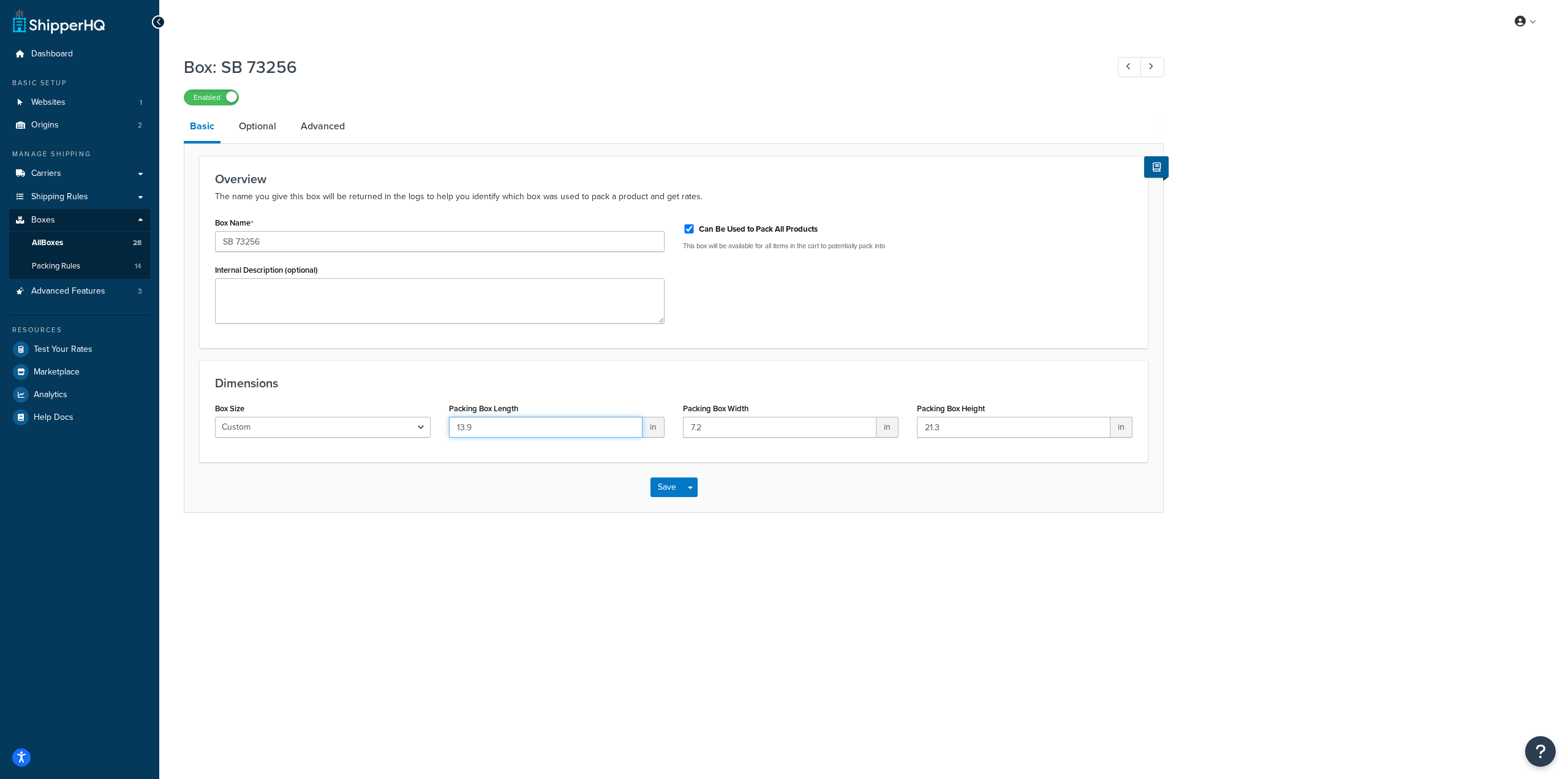
drag, startPoint x: 508, startPoint y: 429, endPoint x: 391, endPoint y: 422, distance: 117.2
click at [391, 422] on div "Box Size Custom USPS Small Flat Box USPS Medium Flat Box USPS Large Flat Box US…" at bounding box center [673, 423] width 936 height 47
type input "21.4"
click at [731, 436] on input "7.2" at bounding box center [779, 426] width 194 height 21
drag, startPoint x: 729, startPoint y: 430, endPoint x: 670, endPoint y: 430, distance: 59.0
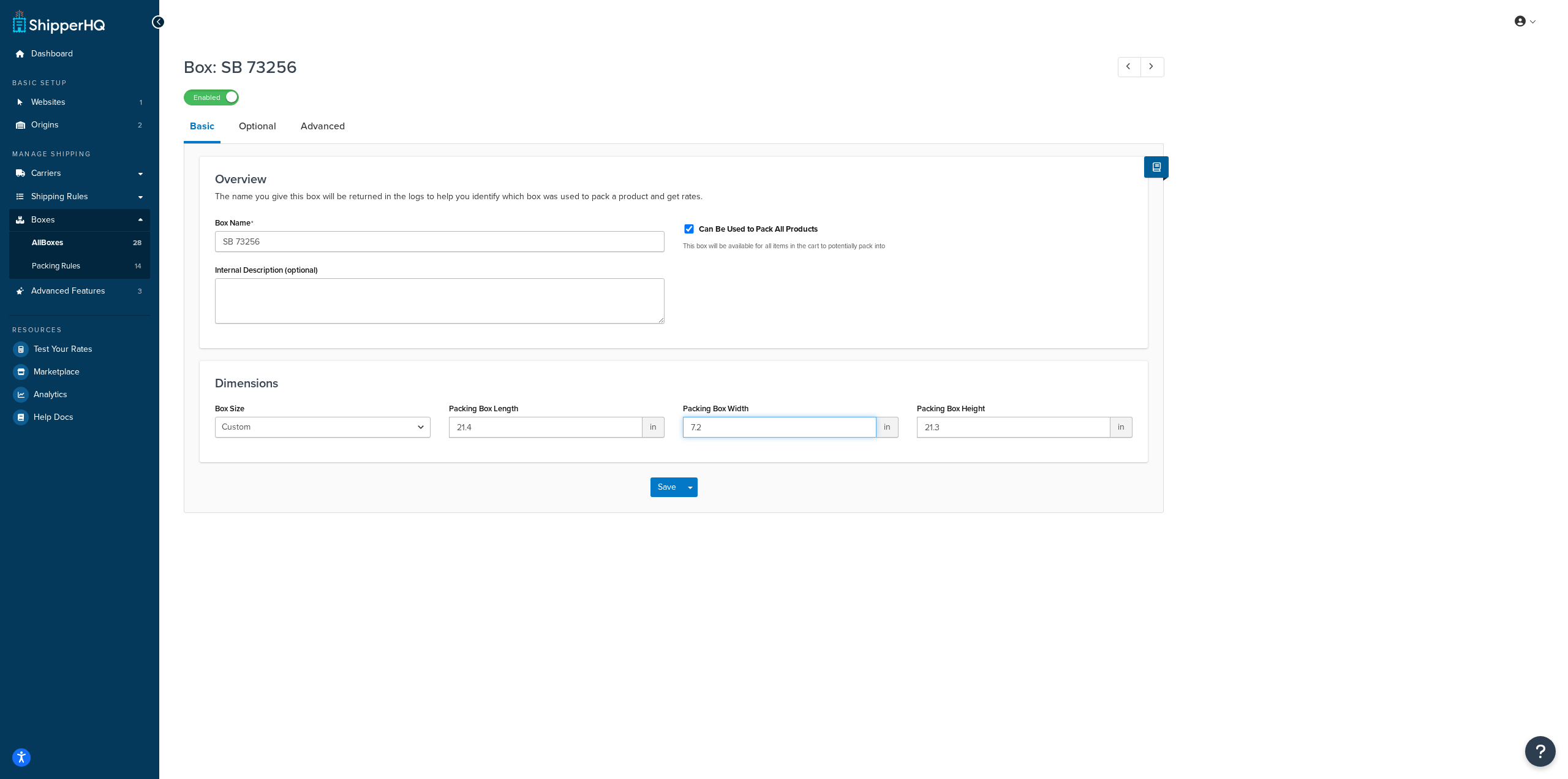
click at [670, 430] on div "Box Size Custom USPS Small Flat Box USPS Medium Flat Box USPS Large Flat Box US…" at bounding box center [673, 423] width 936 height 47
paste input "13.5"
type input "13.5"
drag, startPoint x: 973, startPoint y: 433, endPoint x: 852, endPoint y: 428, distance: 121.1
click at [852, 428] on div "Box Size Custom USPS Small Flat Box USPS Medium Flat Box USPS Large Flat Box US…" at bounding box center [673, 423] width 936 height 47
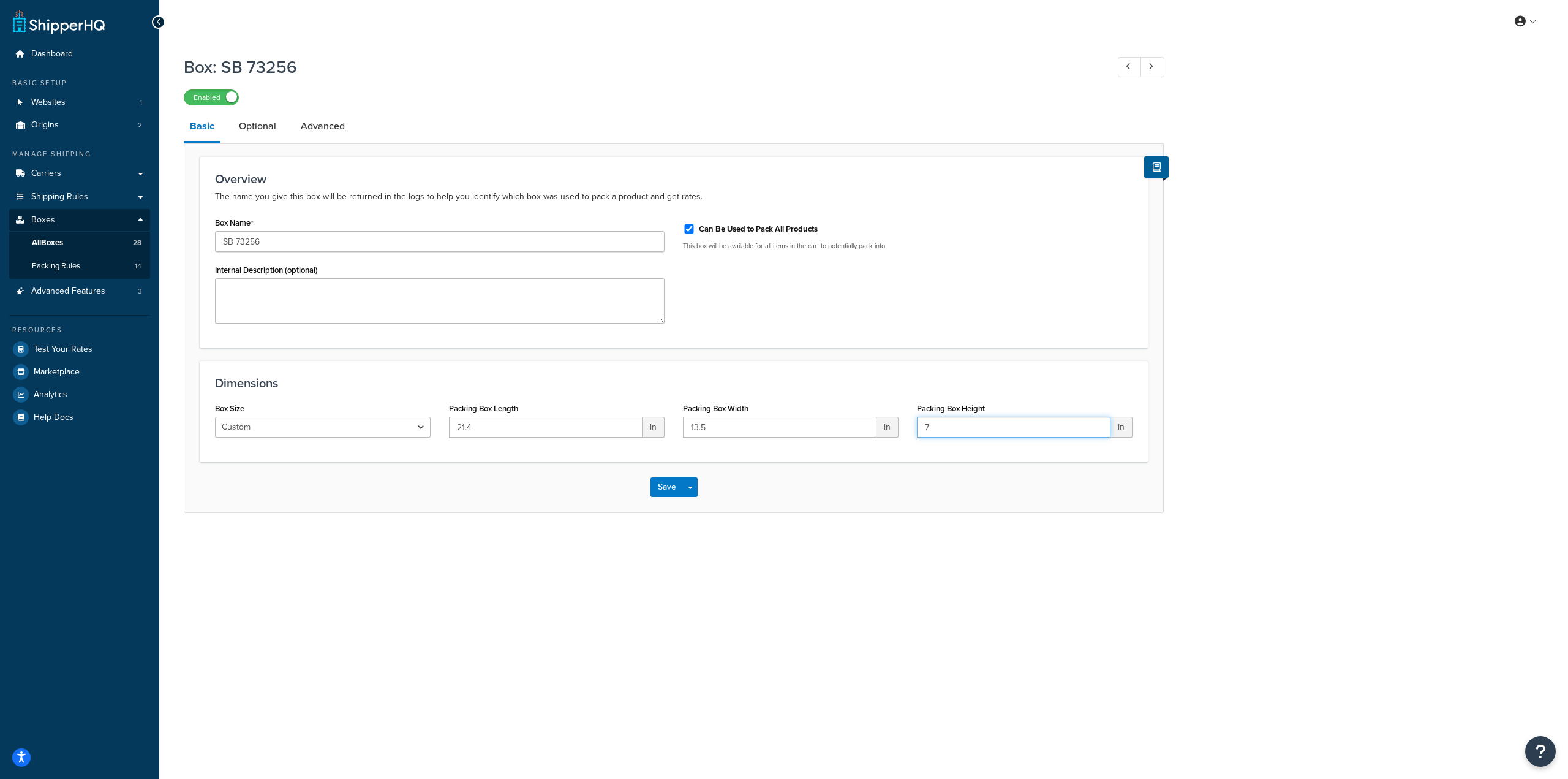
type input "7"
click at [668, 488] on button "Save" at bounding box center [667, 486] width 33 height 19
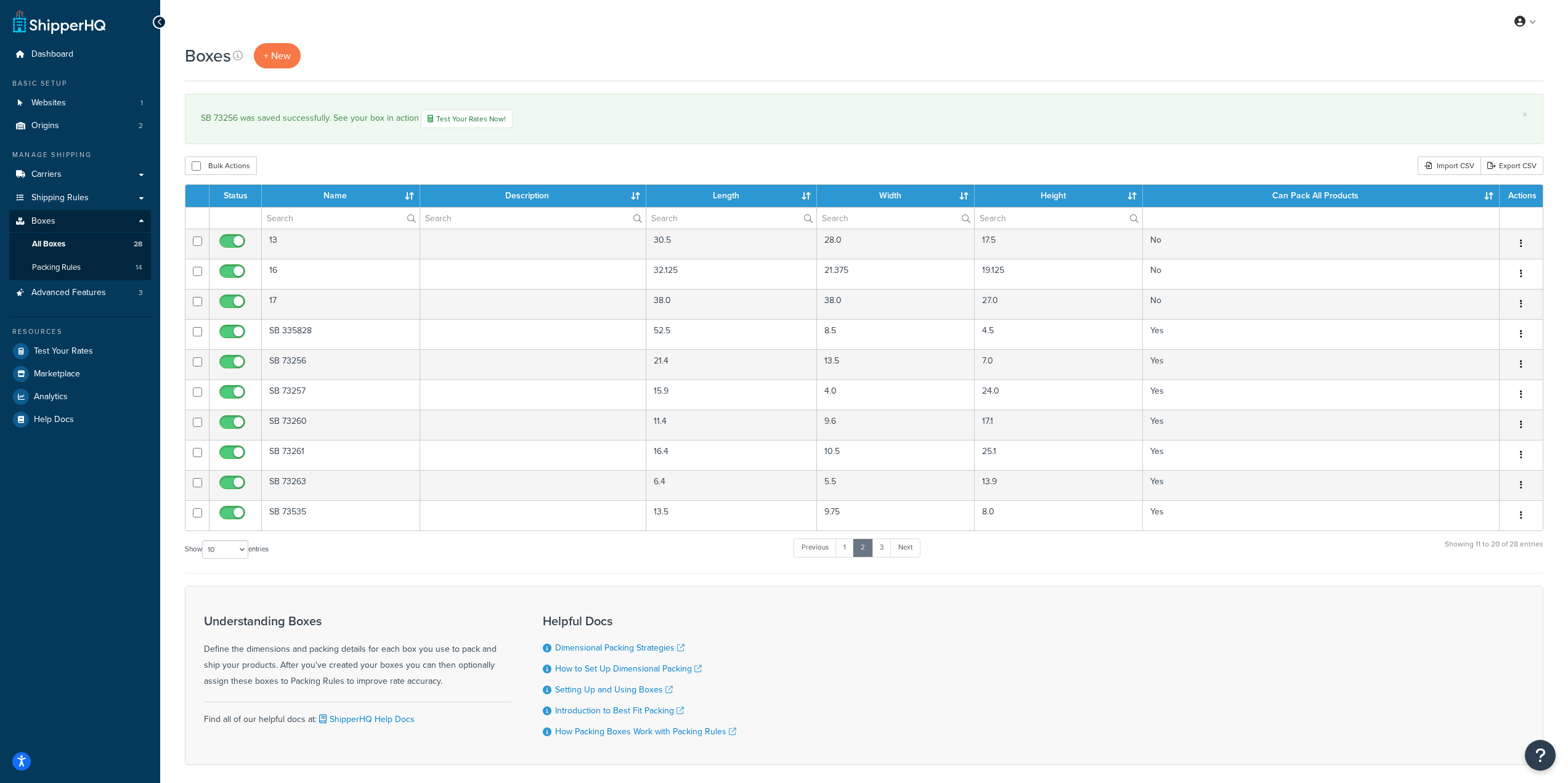
click at [1313, 59] on div "Boxes + New" at bounding box center [864, 55] width 1359 height 25
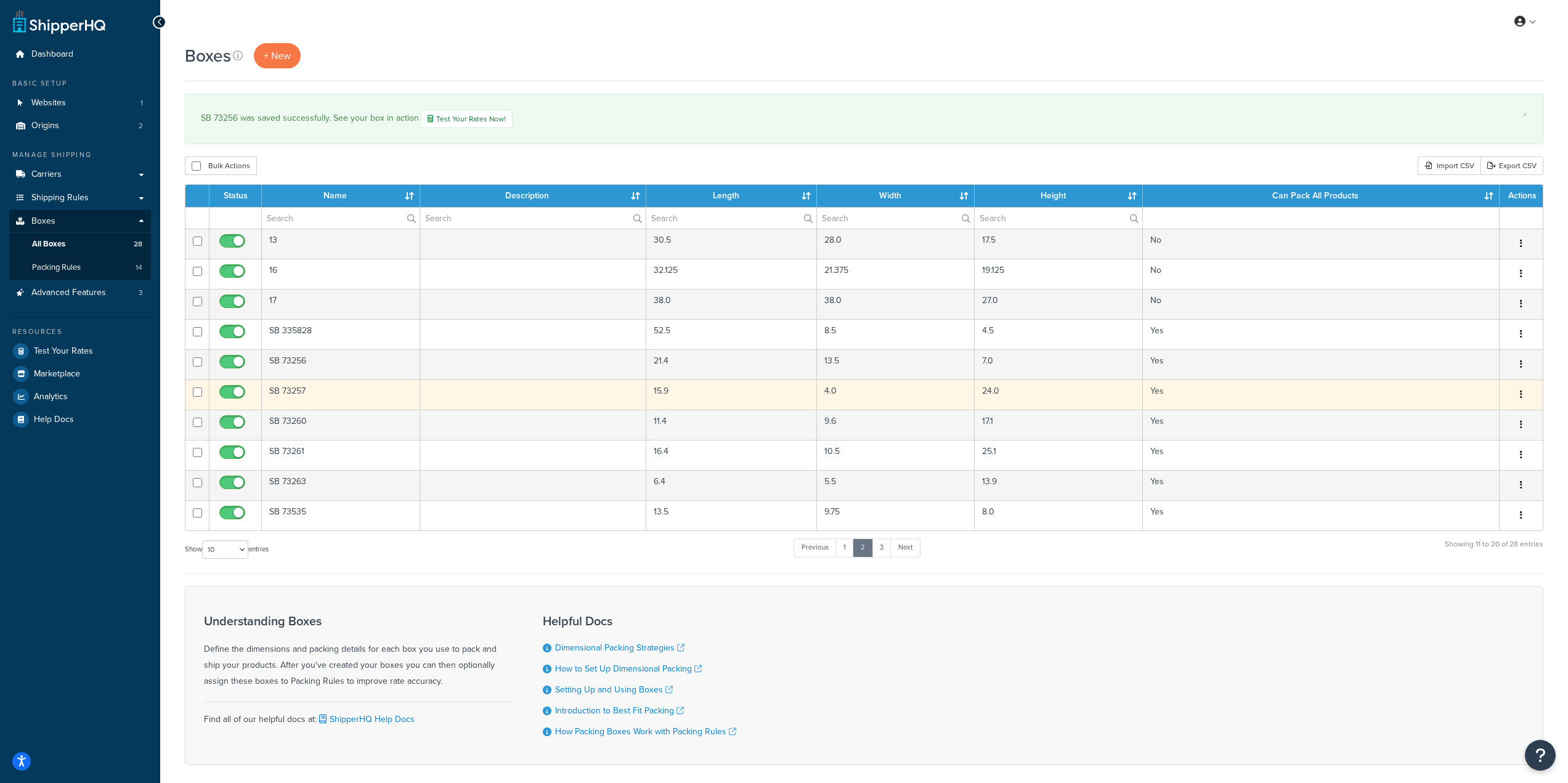
click at [316, 388] on td "SB 73257" at bounding box center [340, 394] width 159 height 30
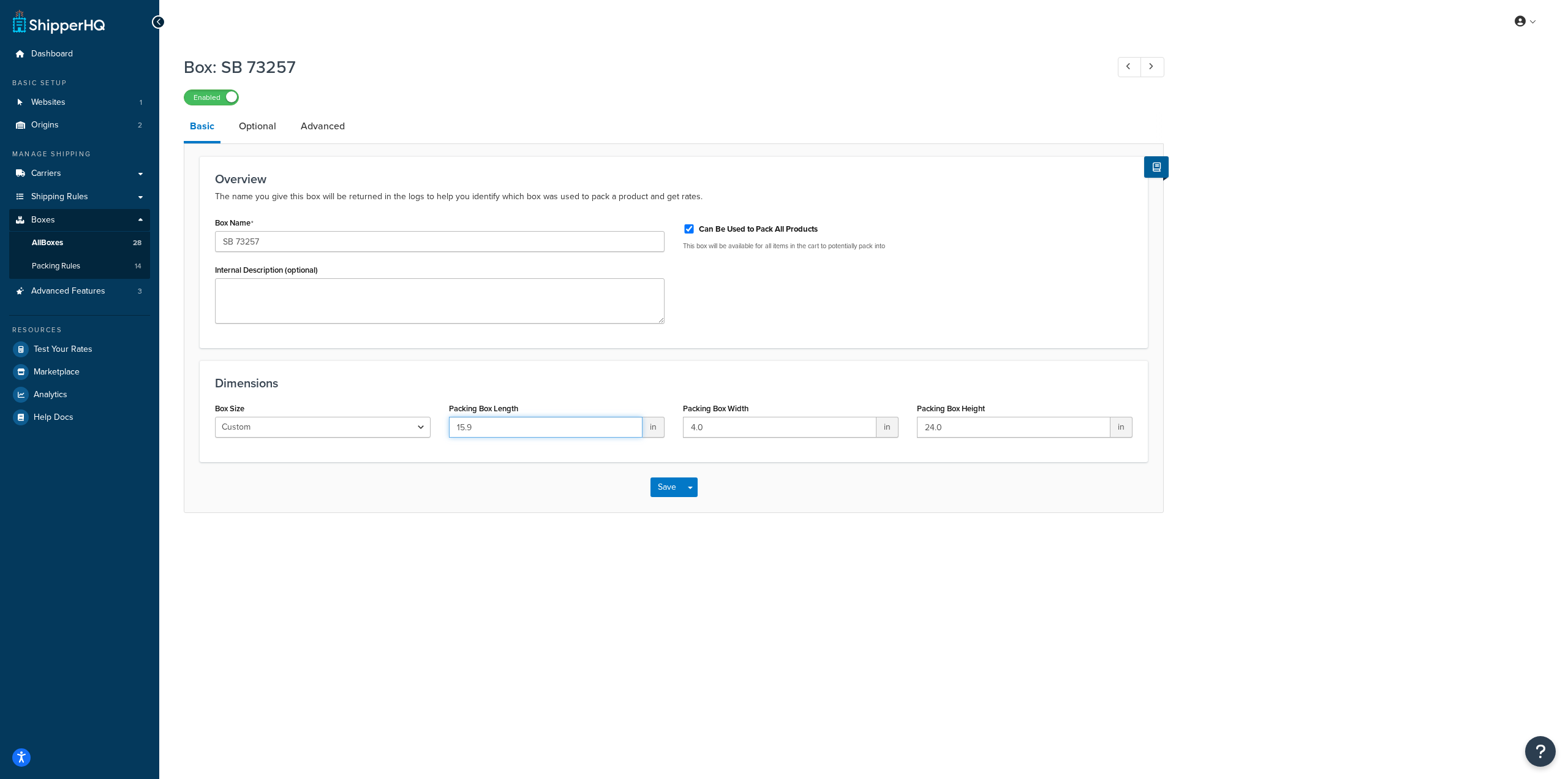
drag, startPoint x: 503, startPoint y: 430, endPoint x: 388, endPoint y: 430, distance: 115.0
click at [388, 430] on div "Box Size Custom USPS Small Flat Box USPS Medium Flat Box USPS Large Flat Box US…" at bounding box center [673, 423] width 936 height 47
paste input "23.8"
type input "23.8"
drag, startPoint x: 749, startPoint y: 430, endPoint x: 656, endPoint y: 425, distance: 93.1
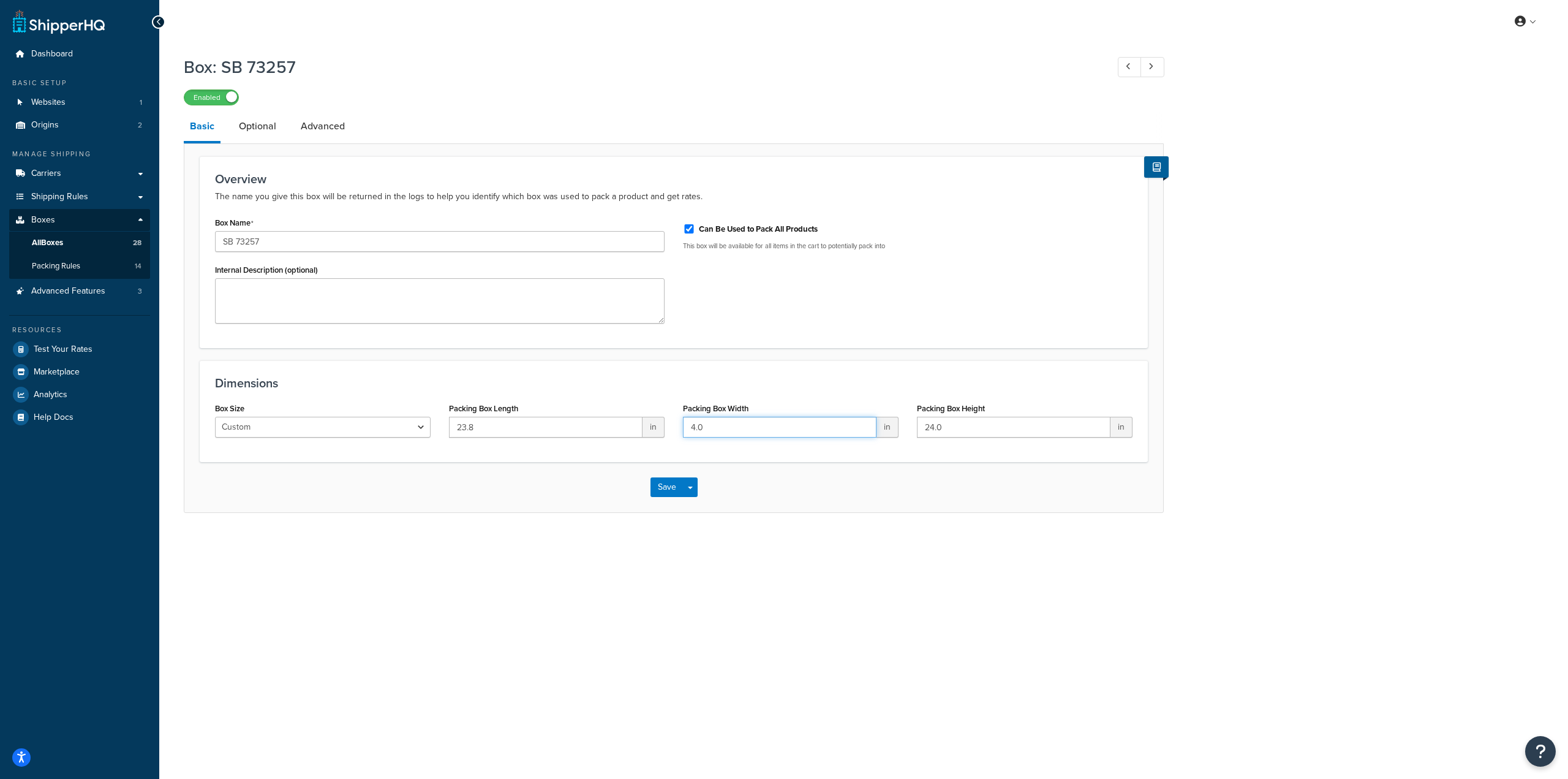
click at [656, 425] on div "Box Size Custom USPS Small Flat Box USPS Medium Flat Box USPS Large Flat Box US…" at bounding box center [673, 423] width 936 height 47
paste input "15.8"
type input "15.8"
drag, startPoint x: 952, startPoint y: 429, endPoint x: 858, endPoint y: 424, distance: 94.1
click at [858, 424] on div "Box Size Custom USPS Small Flat Box USPS Medium Flat Box USPS Large Flat Box US…" at bounding box center [673, 423] width 936 height 47
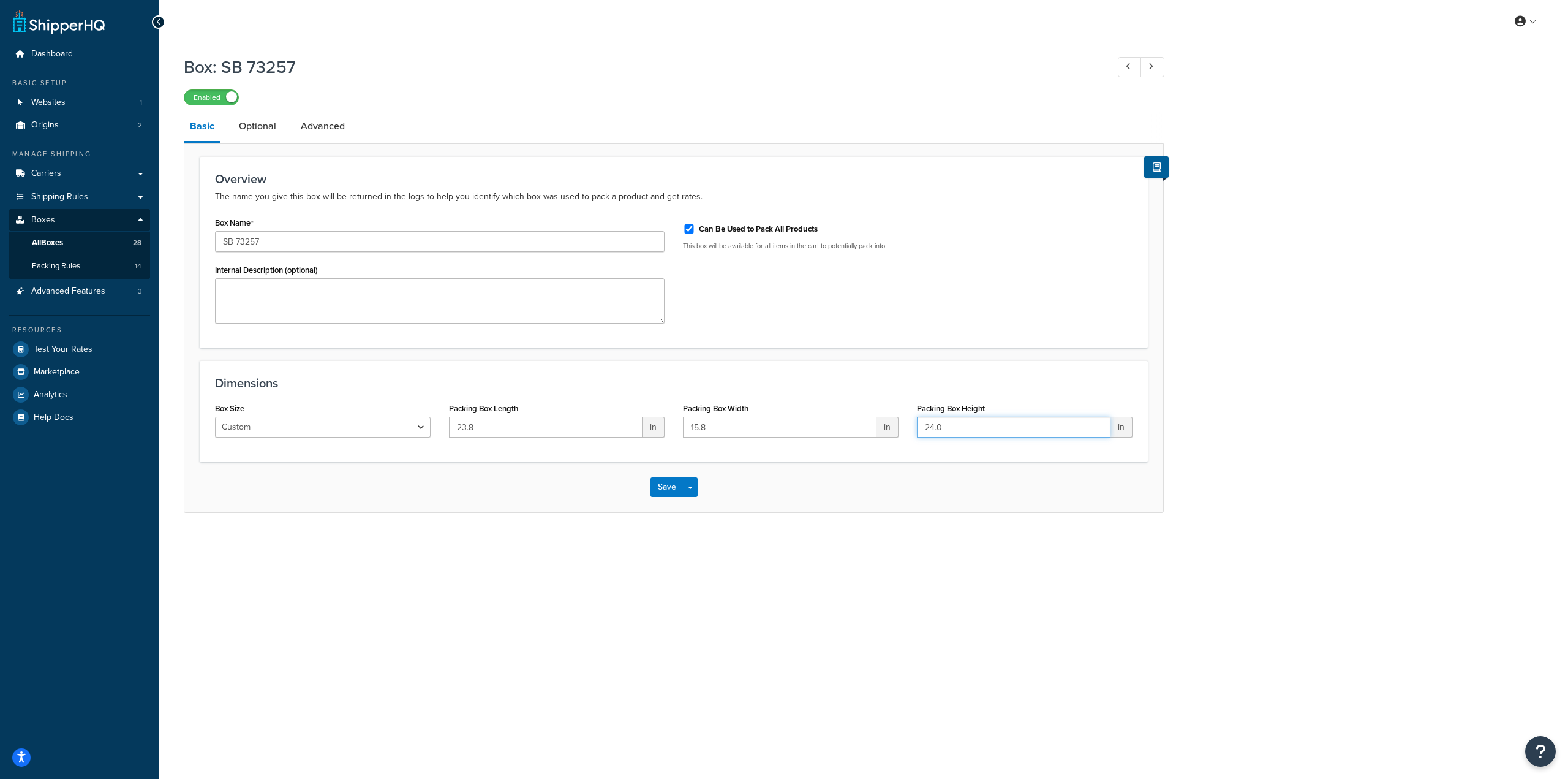
paste input "3.75"
type input "3.75"
click at [656, 484] on button "Save" at bounding box center [667, 486] width 33 height 19
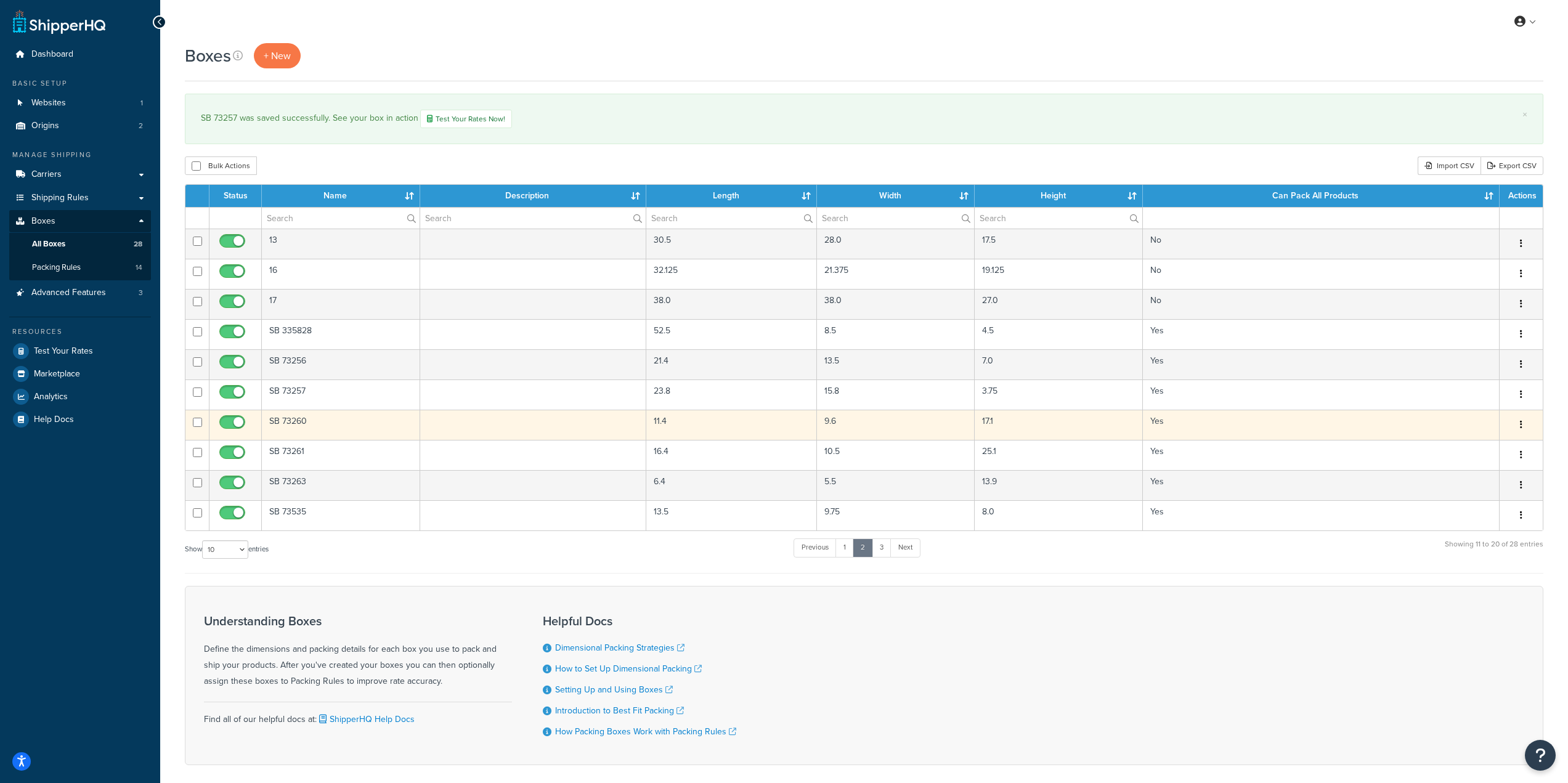
click at [390, 428] on td "SB 73260" at bounding box center [340, 424] width 159 height 30
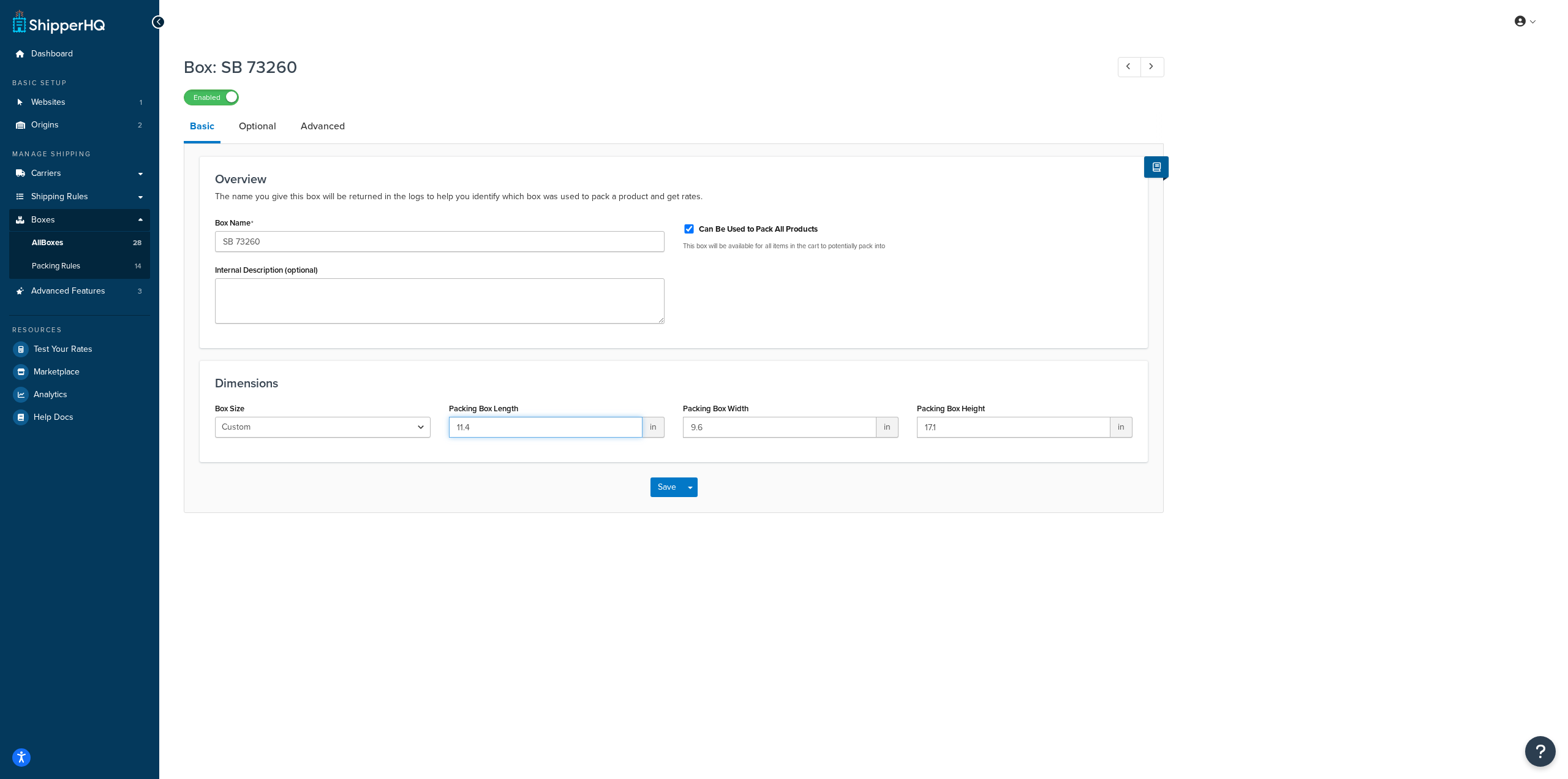
drag, startPoint x: 555, startPoint y: 434, endPoint x: 381, endPoint y: 428, distance: 174.1
click at [381, 428] on div "Box Size Custom USPS Small Flat Box USPS Medium Flat Box USPS Large Flat Box US…" at bounding box center [673, 423] width 936 height 47
paste input "7.1"
type input "17.1"
drag, startPoint x: 741, startPoint y: 424, endPoint x: 614, endPoint y: 426, distance: 127.0
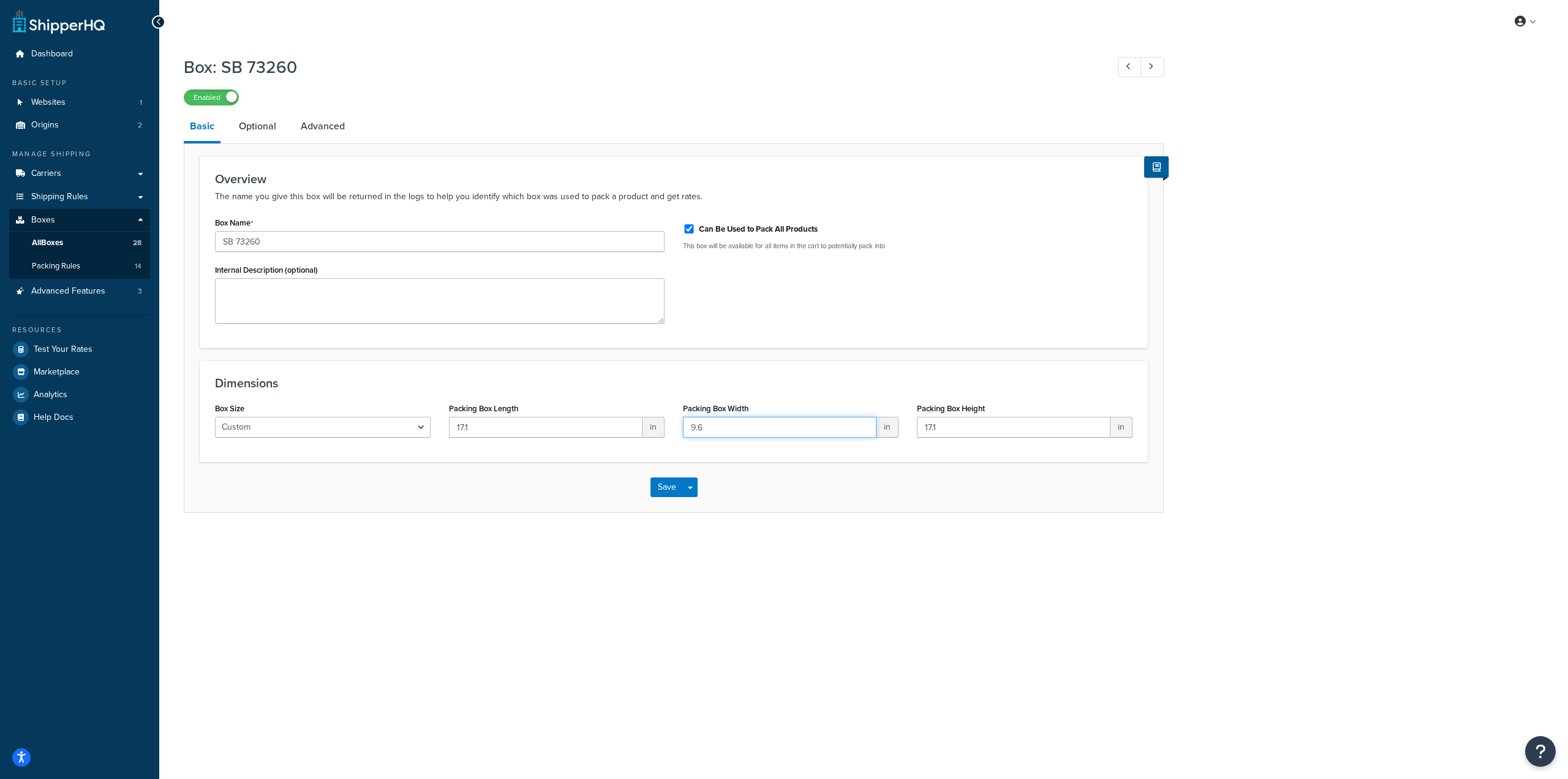
click at [614, 426] on div "Box Size Custom USPS Small Flat Box USPS Medium Flat Box USPS Large Flat Box US…" at bounding box center [673, 423] width 936 height 47
paste input "11.25"
type input "11.25"
drag, startPoint x: 956, startPoint y: 430, endPoint x: 864, endPoint y: 428, distance: 92.0
click at [864, 428] on div "Box Size Custom USPS Small Flat Box USPS Medium Flat Box USPS Large Flat Box US…" at bounding box center [673, 423] width 936 height 47
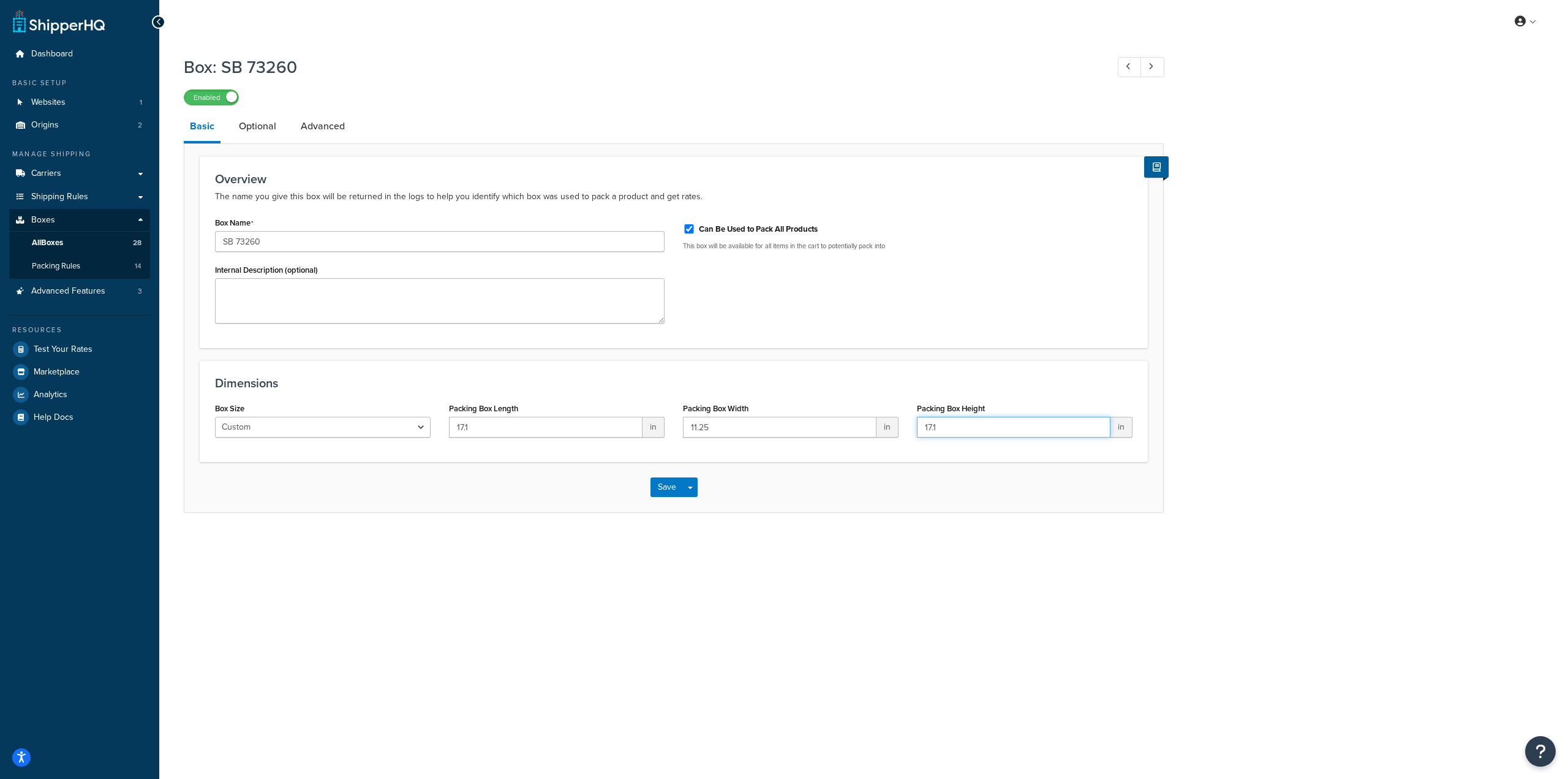
paste input "9.25"
type input "9.25"
click at [653, 489] on button "Save" at bounding box center [667, 486] width 33 height 19
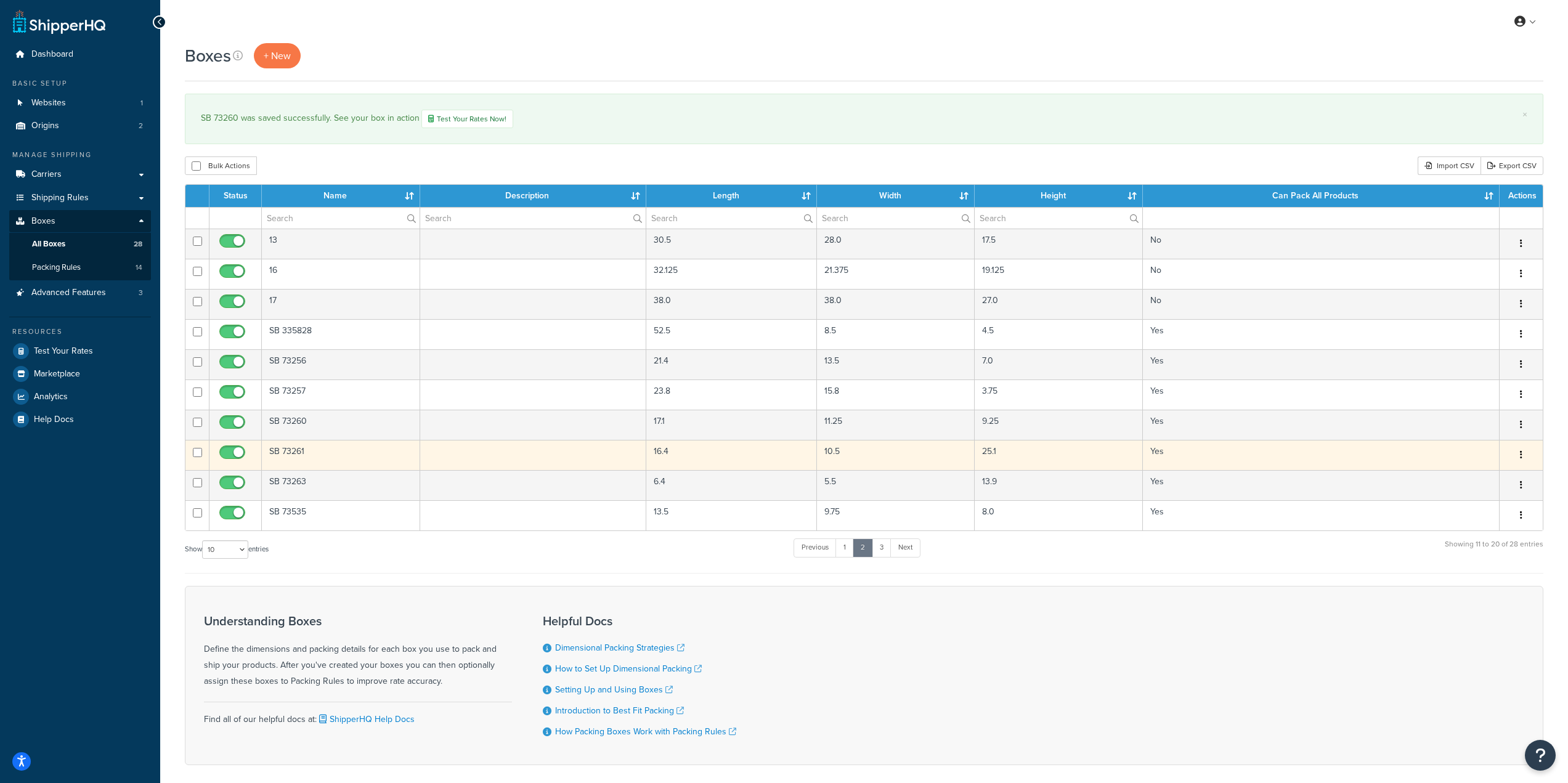
click at [356, 458] on td "SB 73261" at bounding box center [340, 455] width 159 height 30
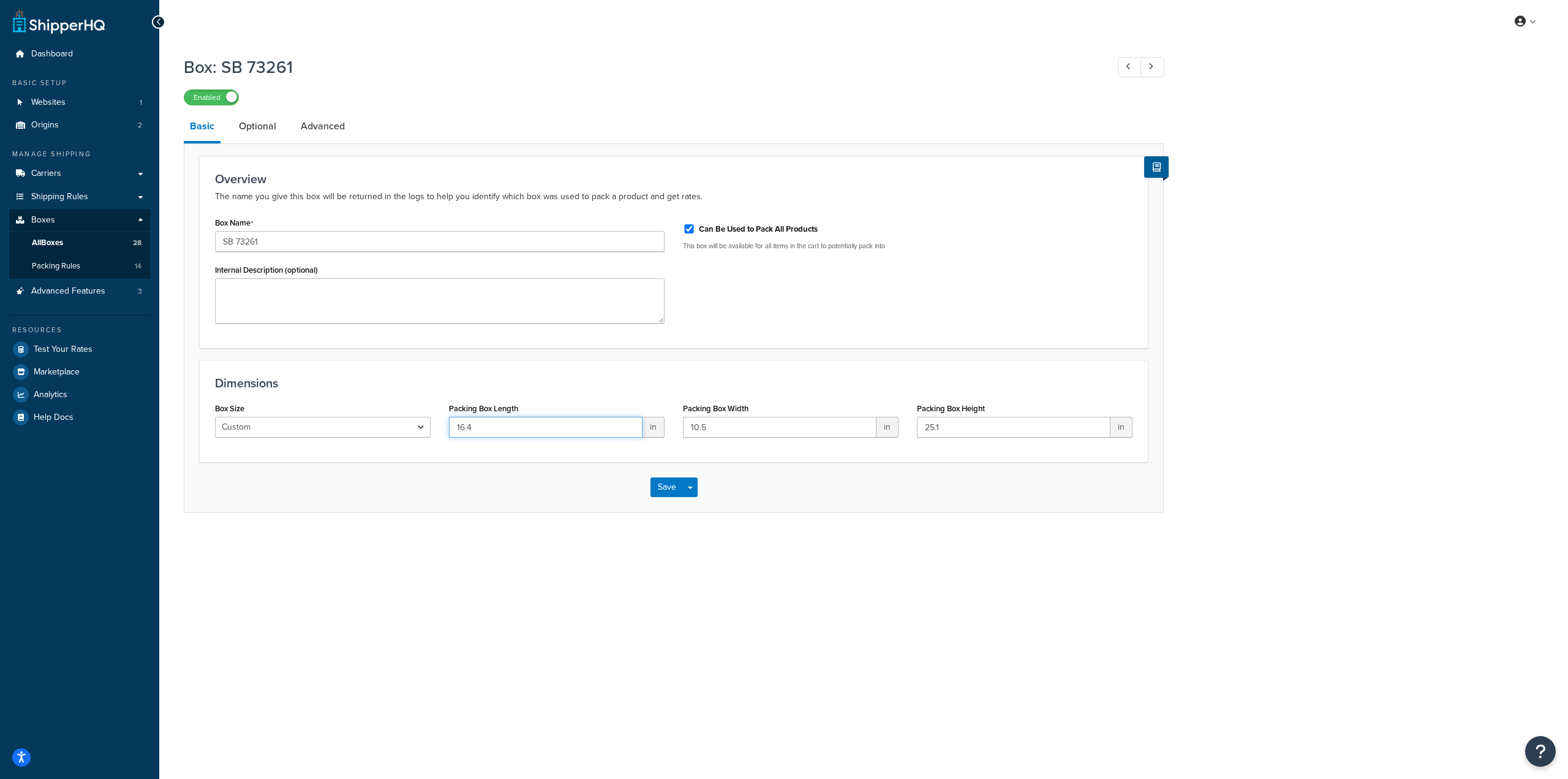
drag, startPoint x: 465, startPoint y: 427, endPoint x: 404, endPoint y: 427, distance: 61.0
click at [404, 427] on div "Box Size Custom USPS Small Flat Box USPS Medium Flat Box USPS Large Flat Box US…" at bounding box center [673, 423] width 936 height 47
type input "25"
type input "16"
type input "10"
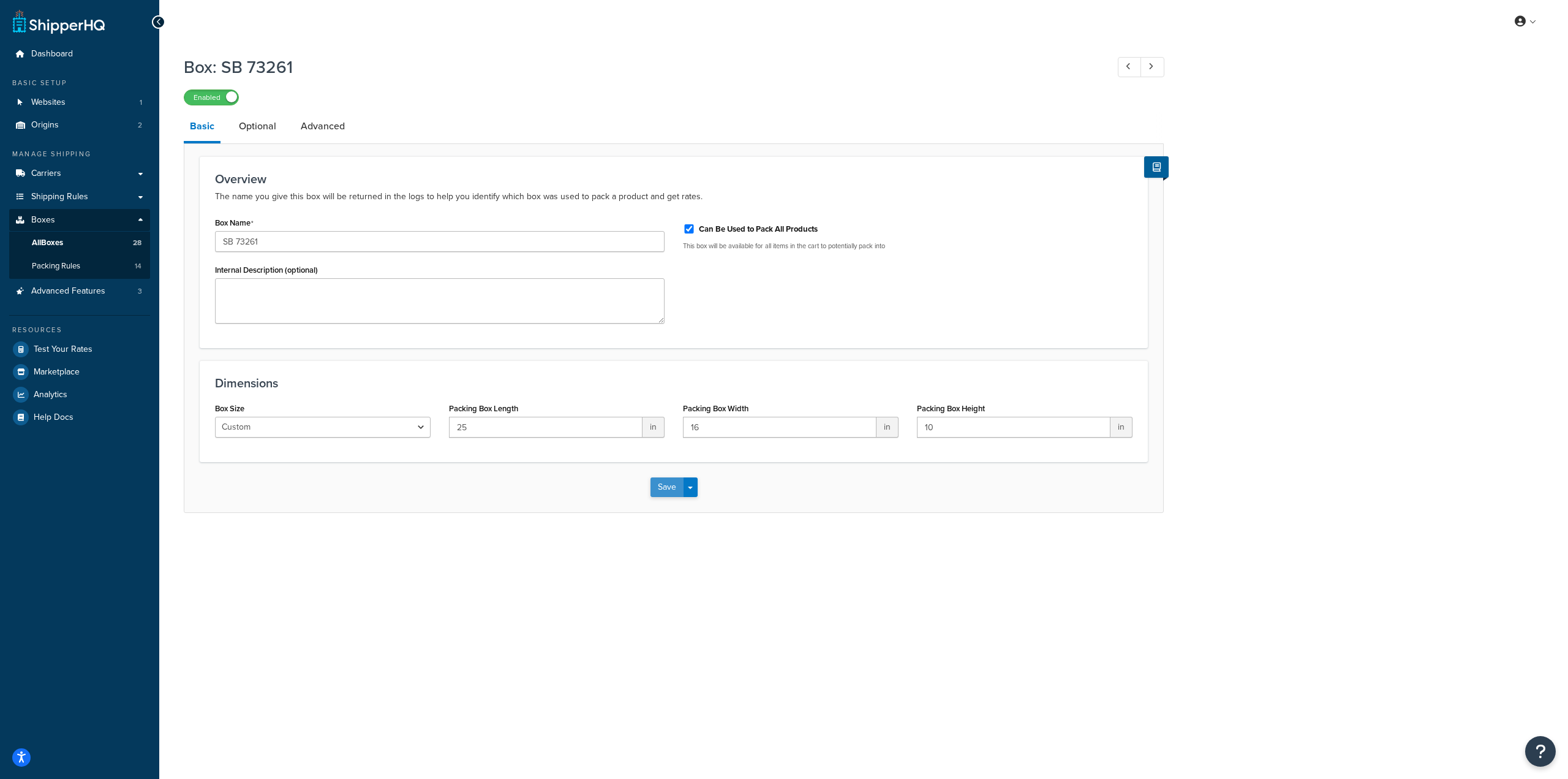
click at [654, 491] on button "Save" at bounding box center [667, 486] width 33 height 19
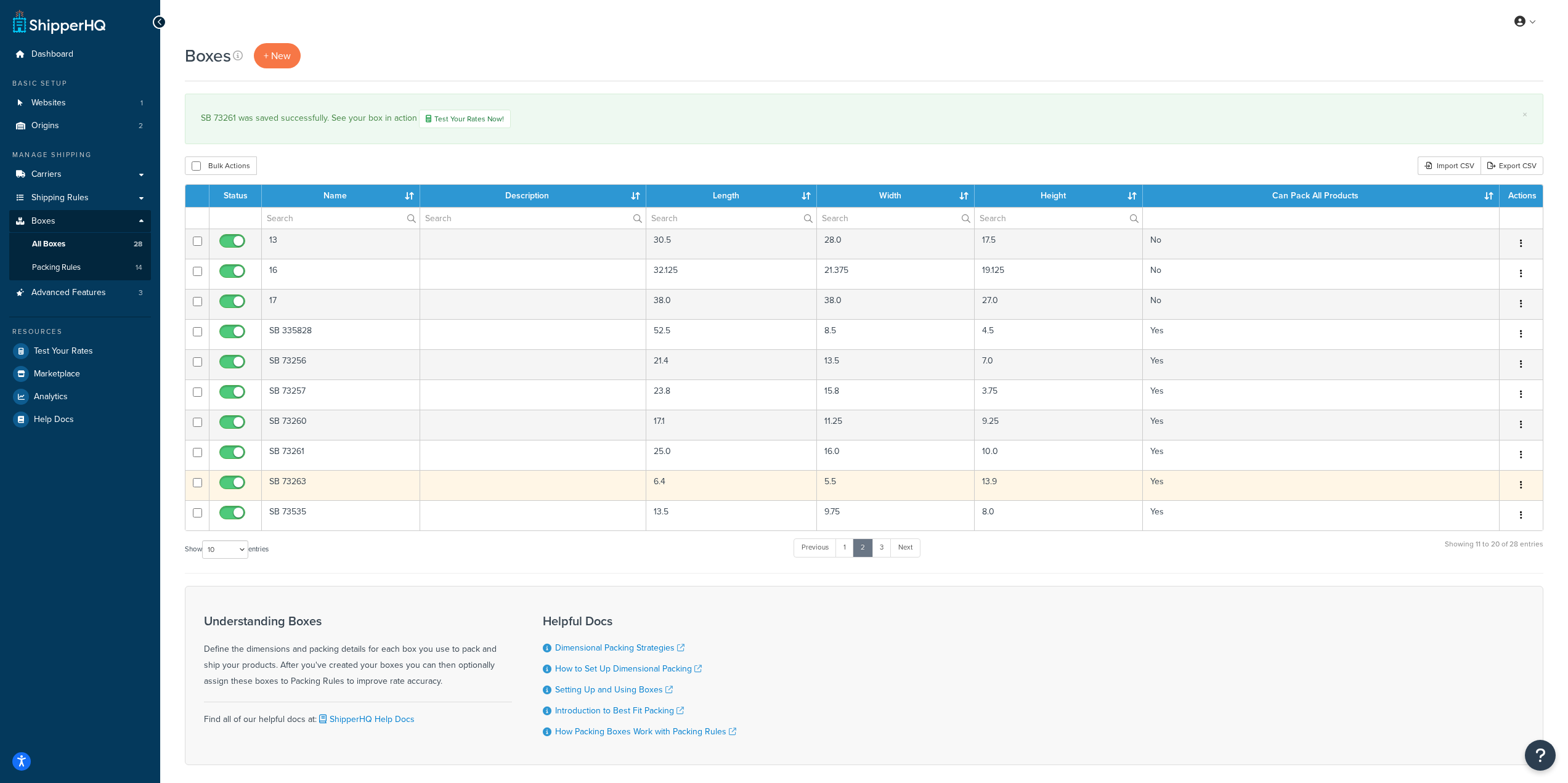
click at [371, 478] on td "SB 73263" at bounding box center [340, 485] width 159 height 30
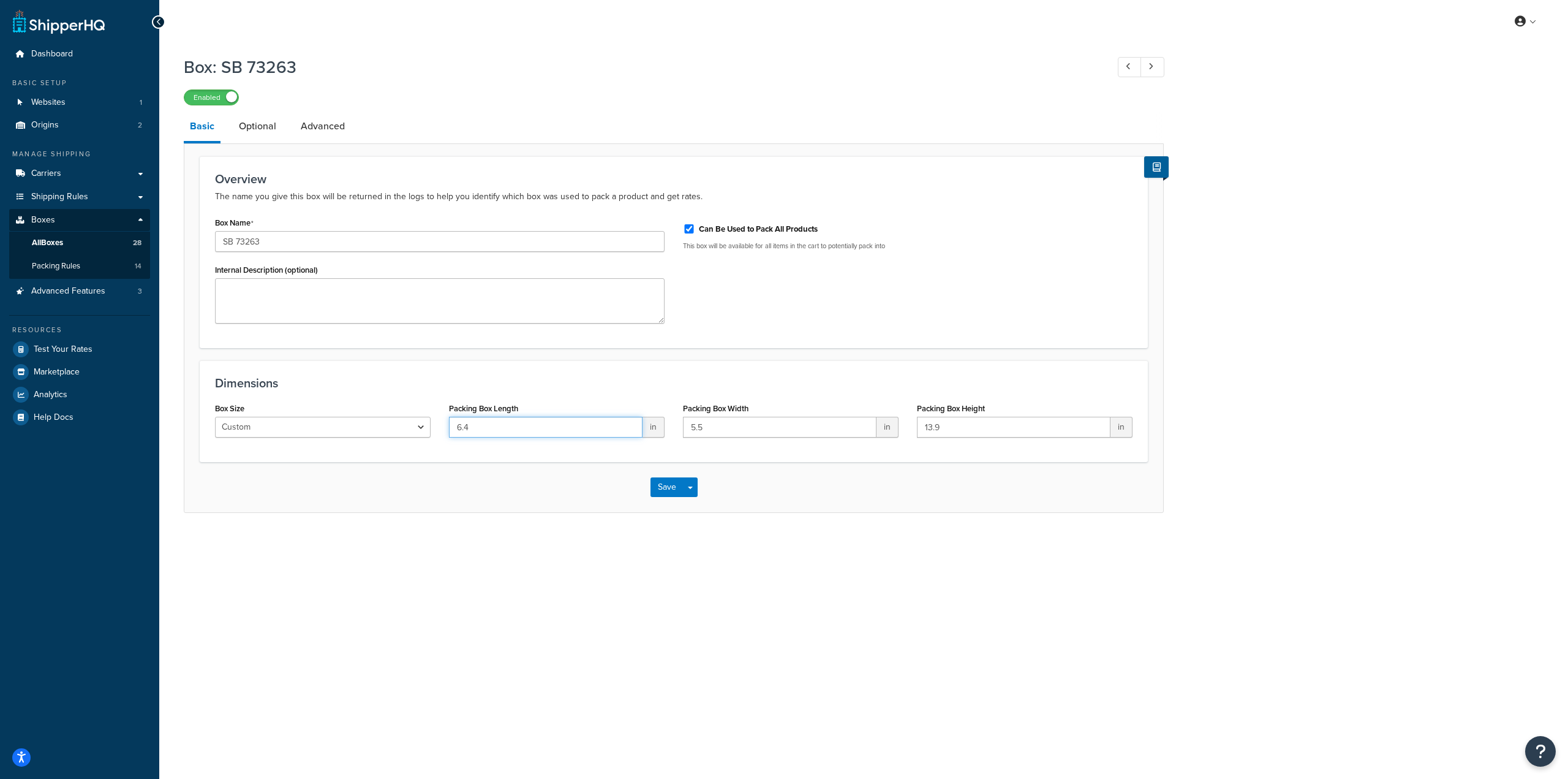
drag, startPoint x: 570, startPoint y: 421, endPoint x: 313, endPoint y: 419, distance: 257.0
click at [313, 419] on div "Box Size Custom USPS Small Flat Box USPS Medium Flat Box USPS Large Flat Box US…" at bounding box center [673, 423] width 936 height 47
type input "13.5"
type input "6.4"
type input "5.1"
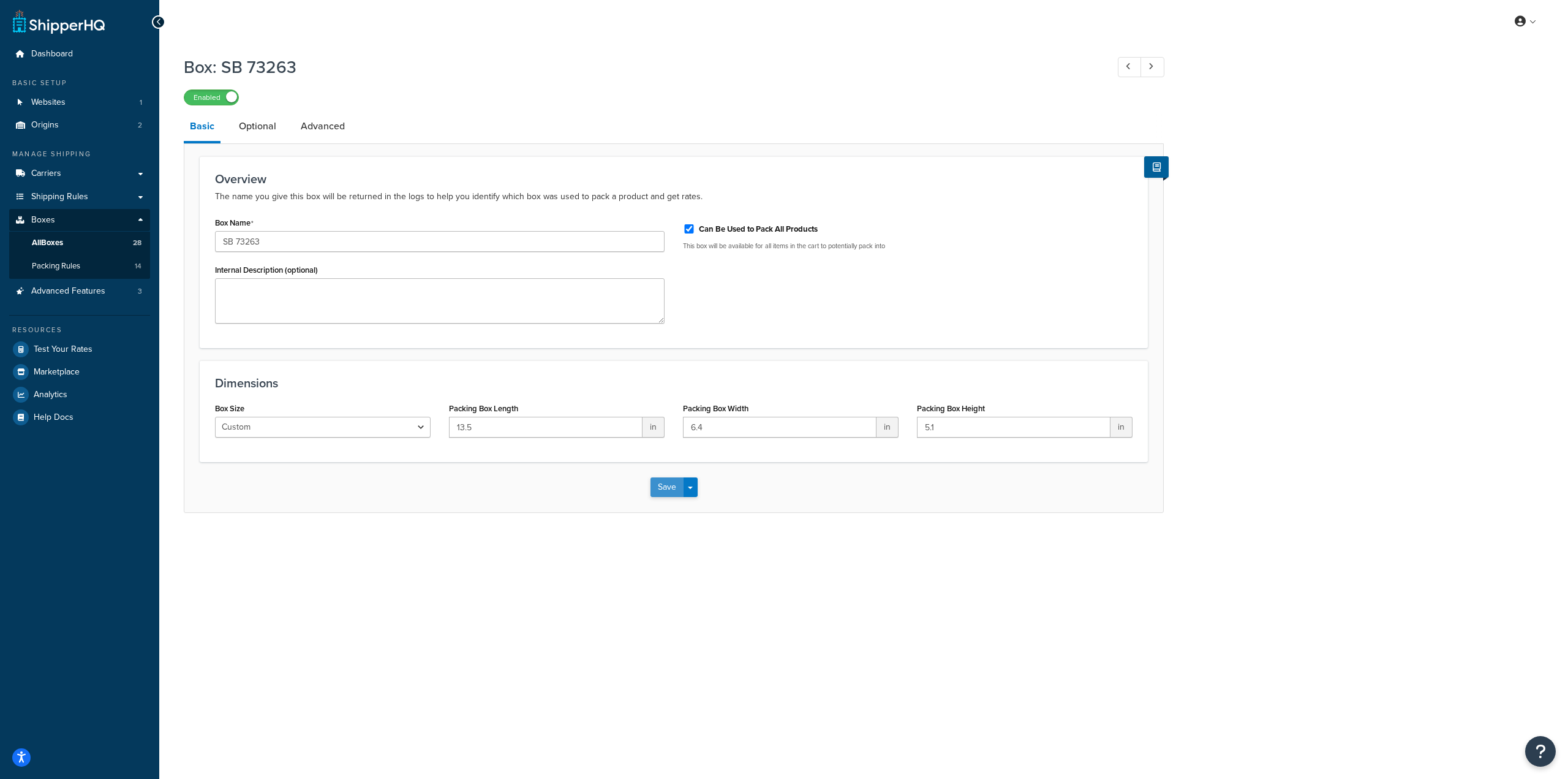
click at [673, 490] on button "Save" at bounding box center [667, 486] width 33 height 19
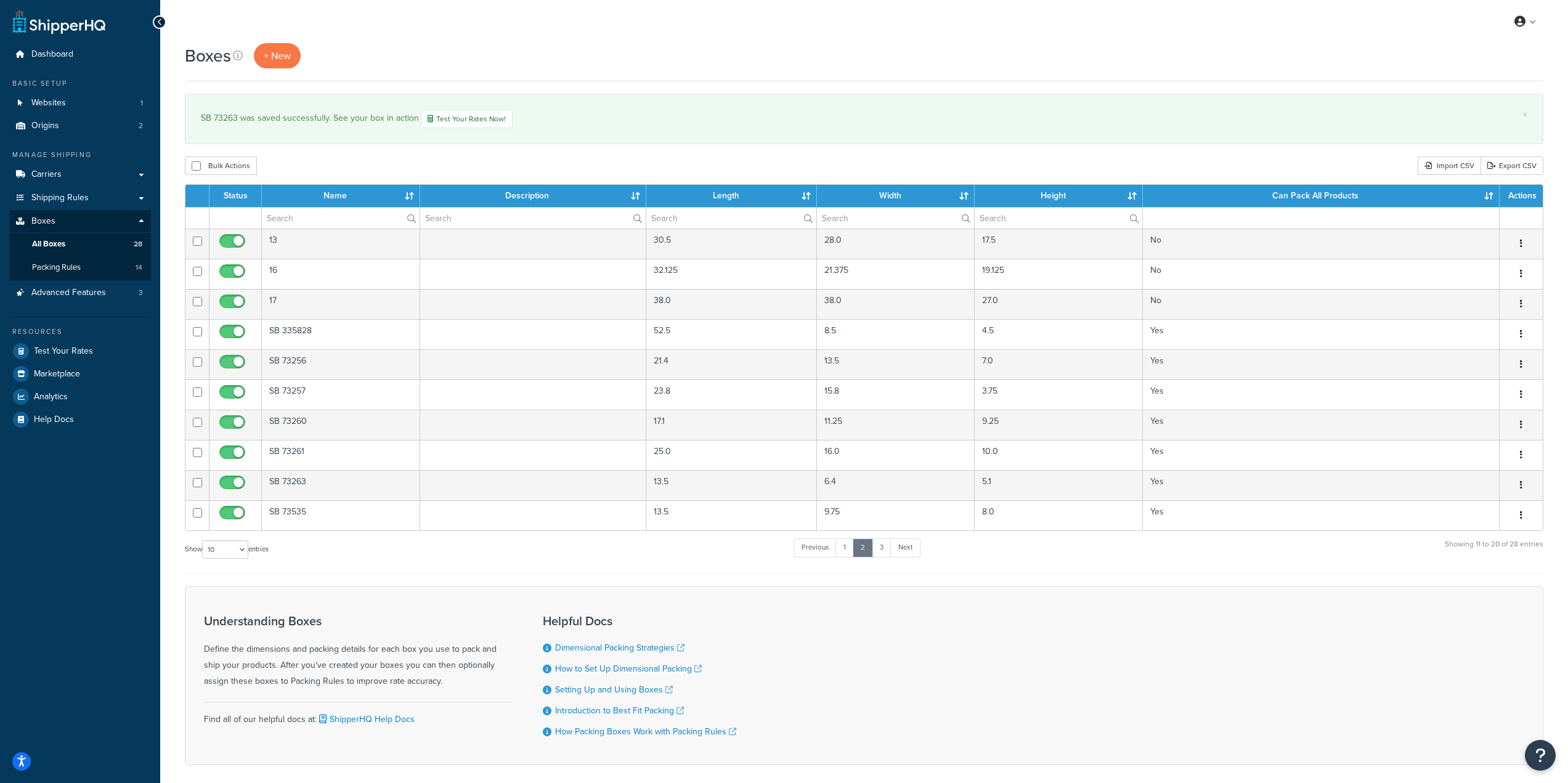
click at [1258, 122] on div "SB 73263 was saved successfully. See your box in action Test Your Rates Now!" at bounding box center [864, 119] width 1327 height 19
click at [877, 550] on link "3" at bounding box center [881, 548] width 19 height 19
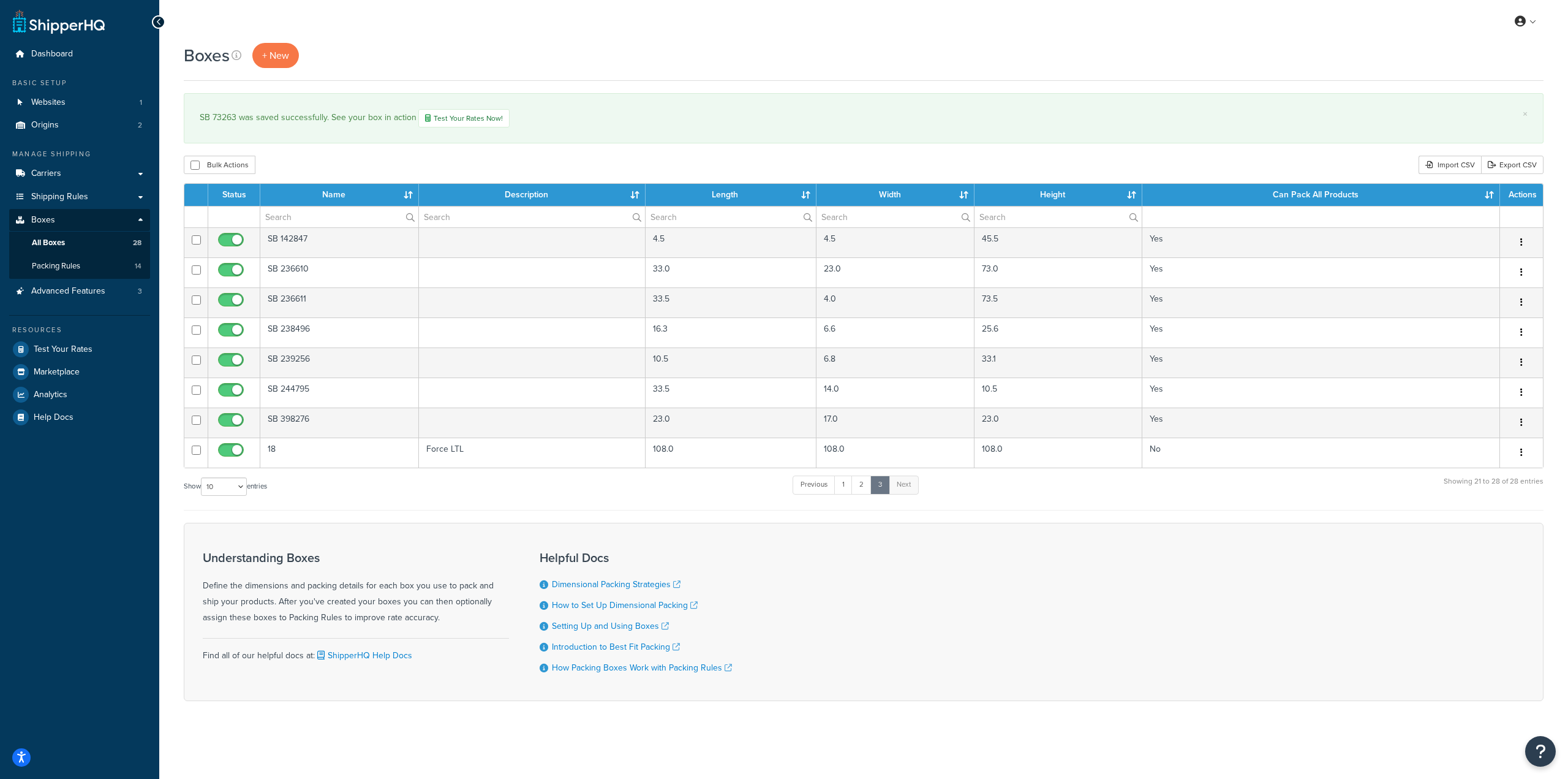
click at [1018, 128] on div "SB 73263 was saved successfully. See your box in action Test Your Rates Now!" at bounding box center [863, 118] width 1328 height 19
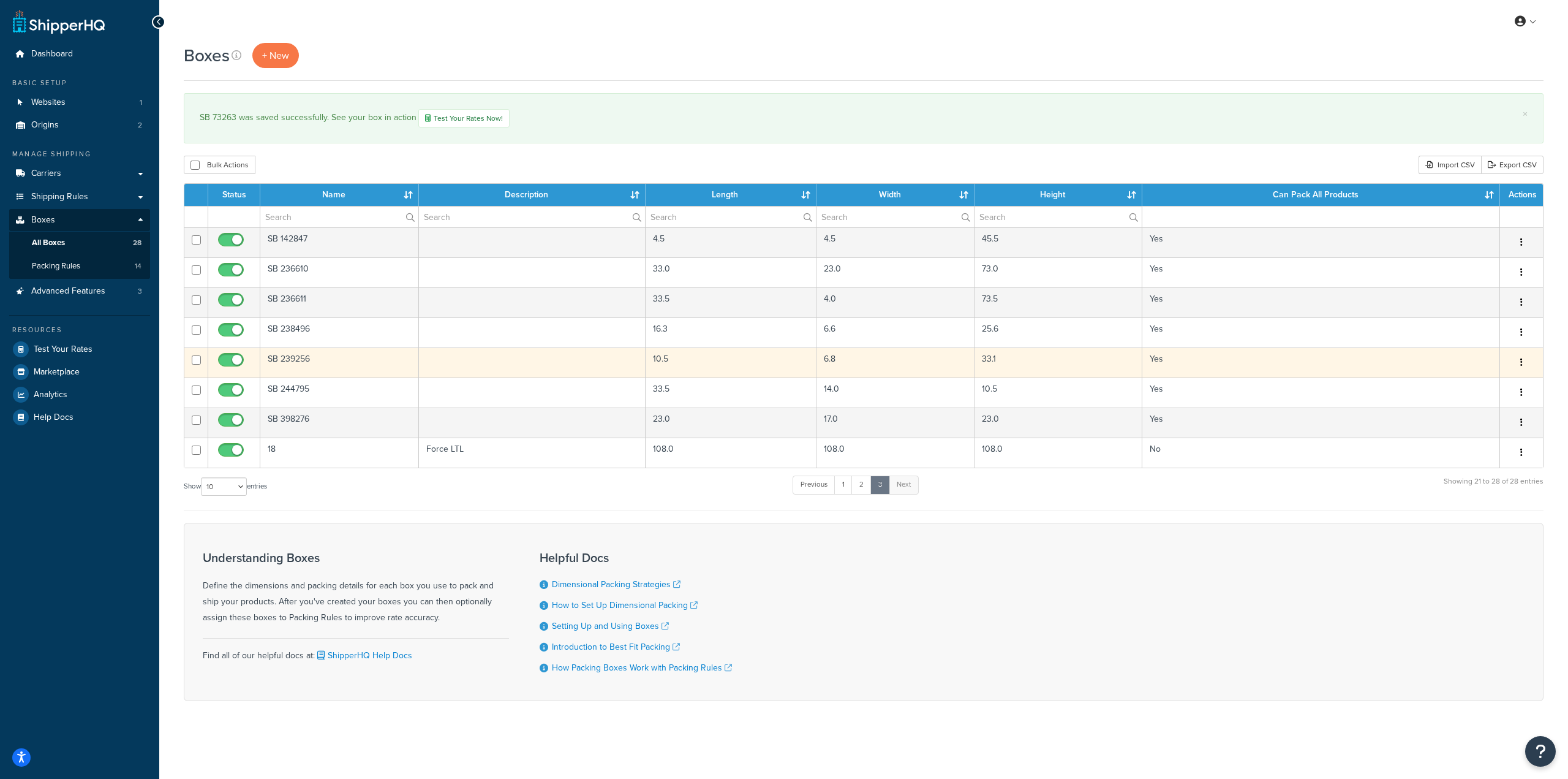
click at [368, 370] on td "SB 239256" at bounding box center [339, 362] width 159 height 30
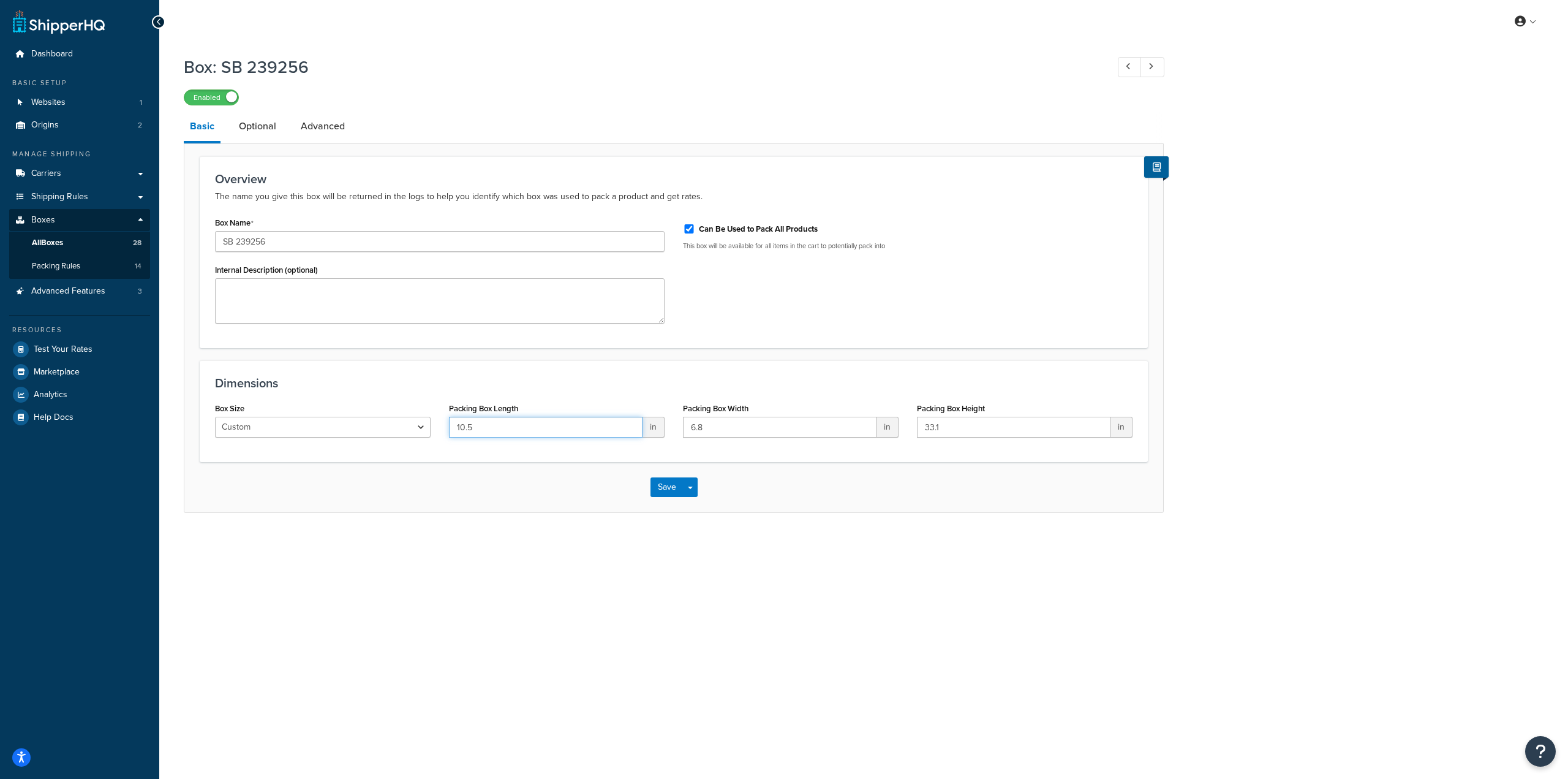
drag, startPoint x: 505, startPoint y: 432, endPoint x: 385, endPoint y: 422, distance: 120.4
click at [383, 420] on div "Box Size Custom USPS Small Flat Box USPS Medium Flat Box USPS Large Flat Box US…" at bounding box center [673, 423] width 936 height 47
type input "33.10"
type input "10.1"
type input "6.25"
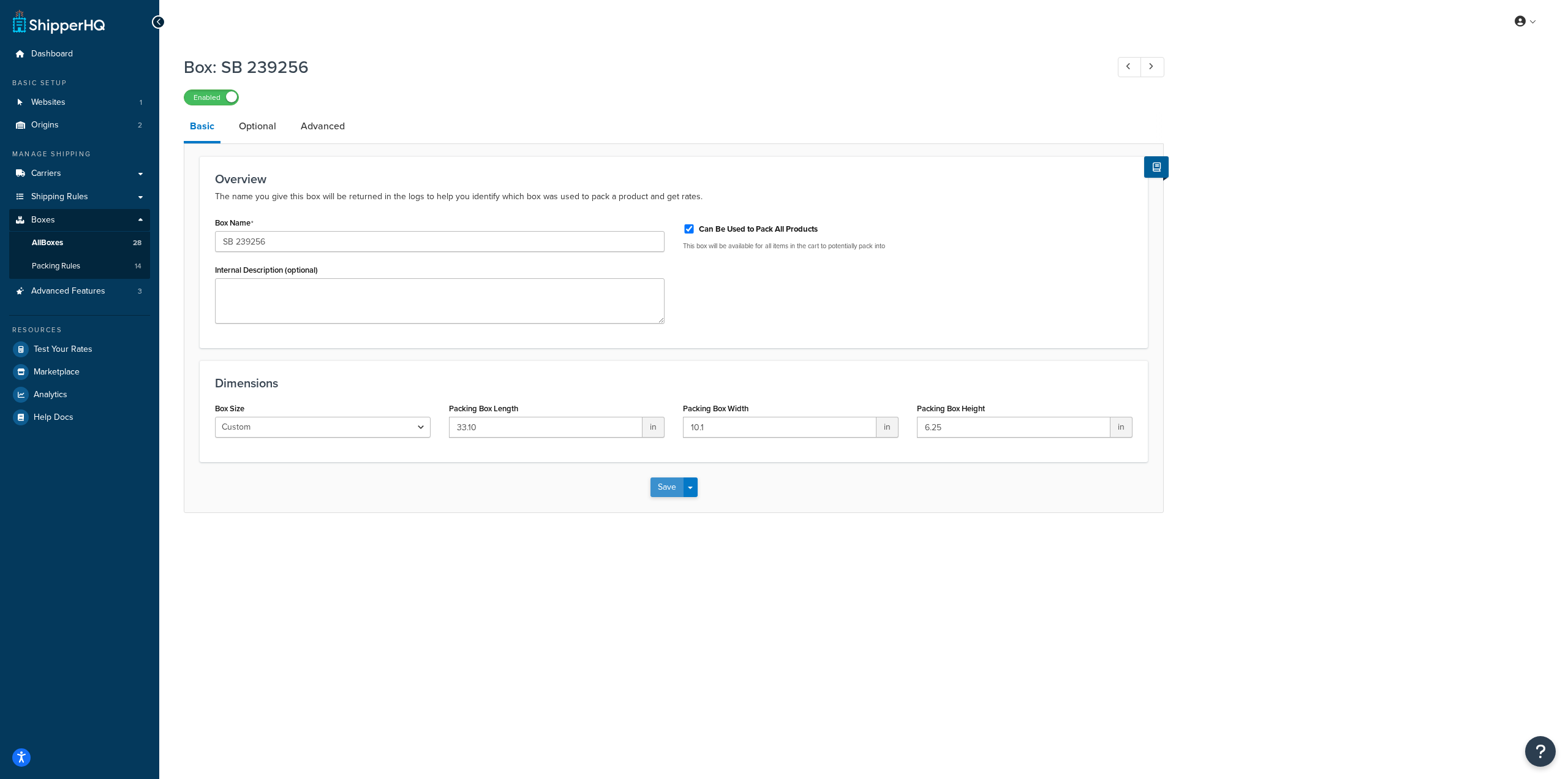
click at [657, 484] on button "Save" at bounding box center [667, 486] width 33 height 19
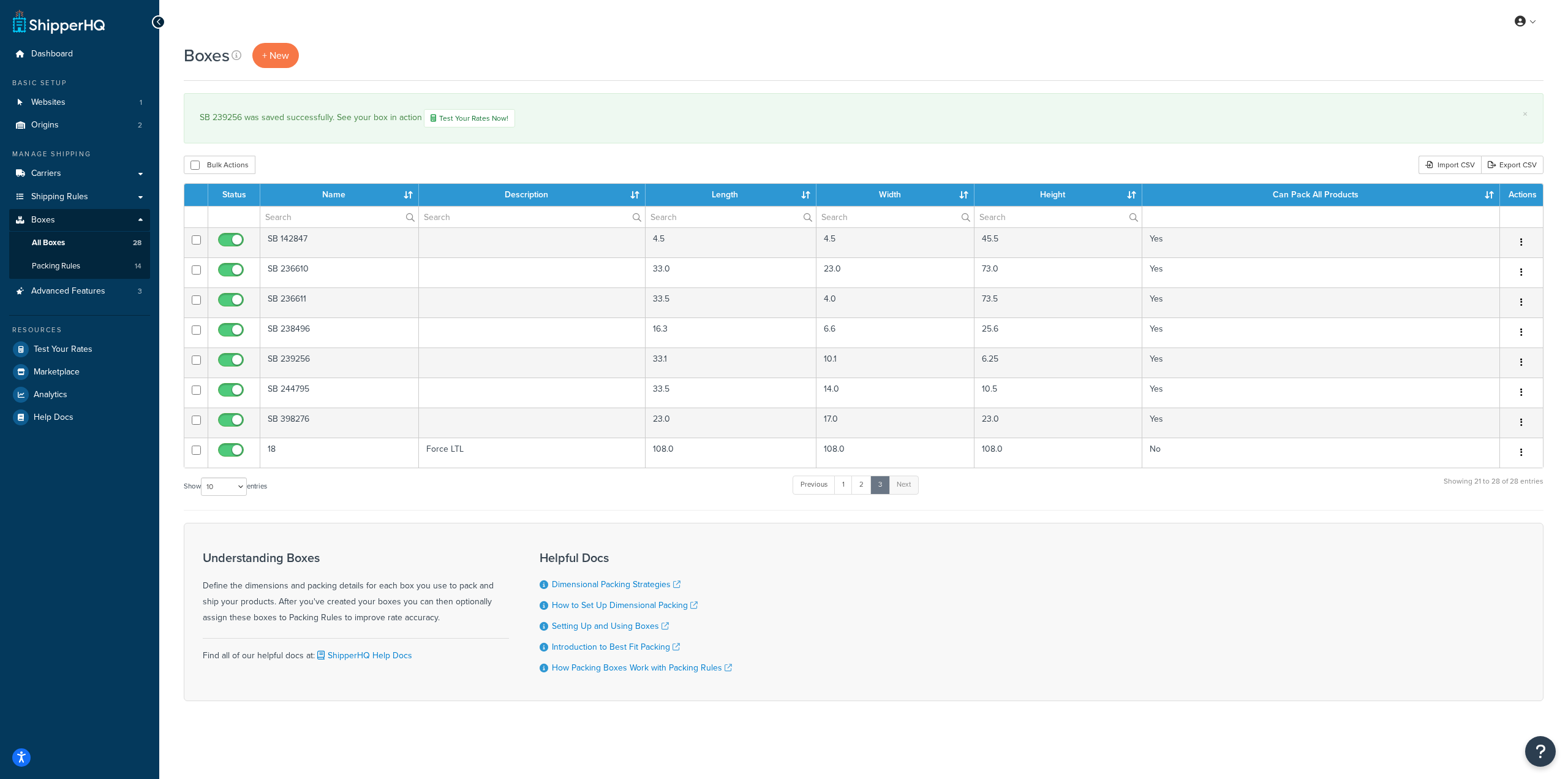
click at [1125, 135] on div "× SB 239256 was saved successfully. See your box in action Test Your Rates Now!" at bounding box center [863, 118] width 1360 height 51
click at [865, 492] on link "2" at bounding box center [861, 485] width 20 height 19
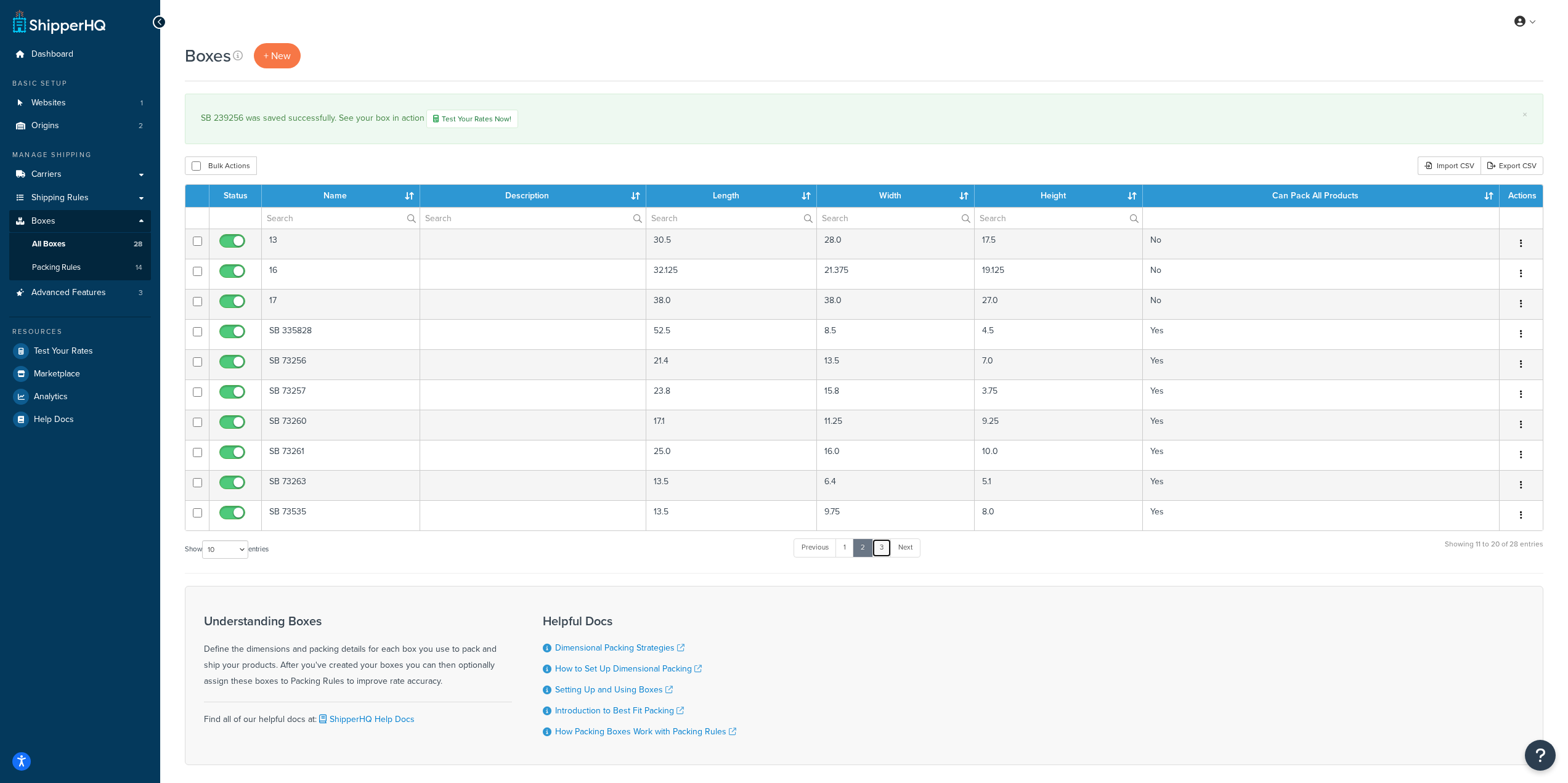
click at [882, 547] on link "3" at bounding box center [881, 548] width 19 height 19
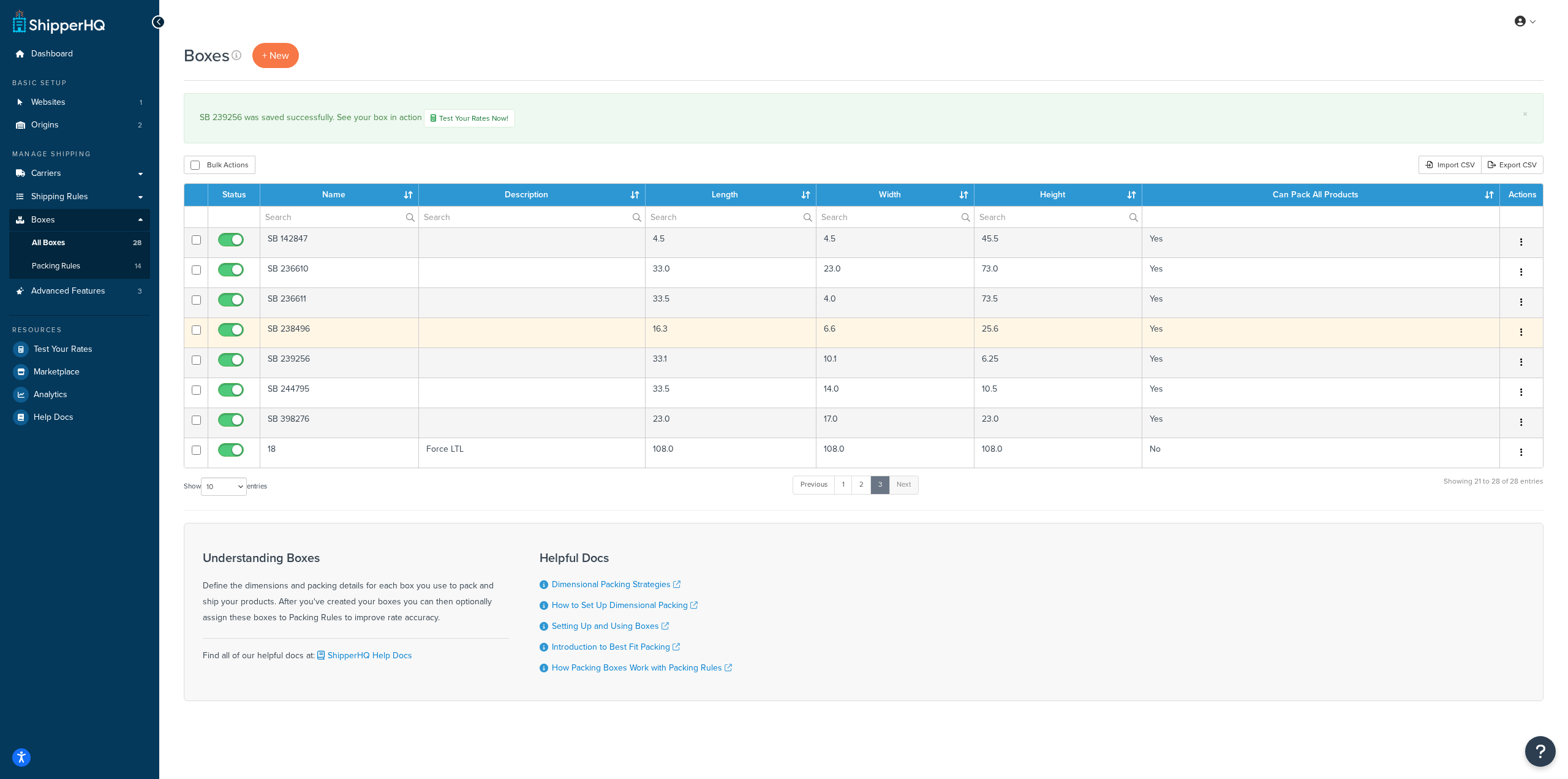
click at [529, 339] on td at bounding box center [532, 332] width 227 height 30
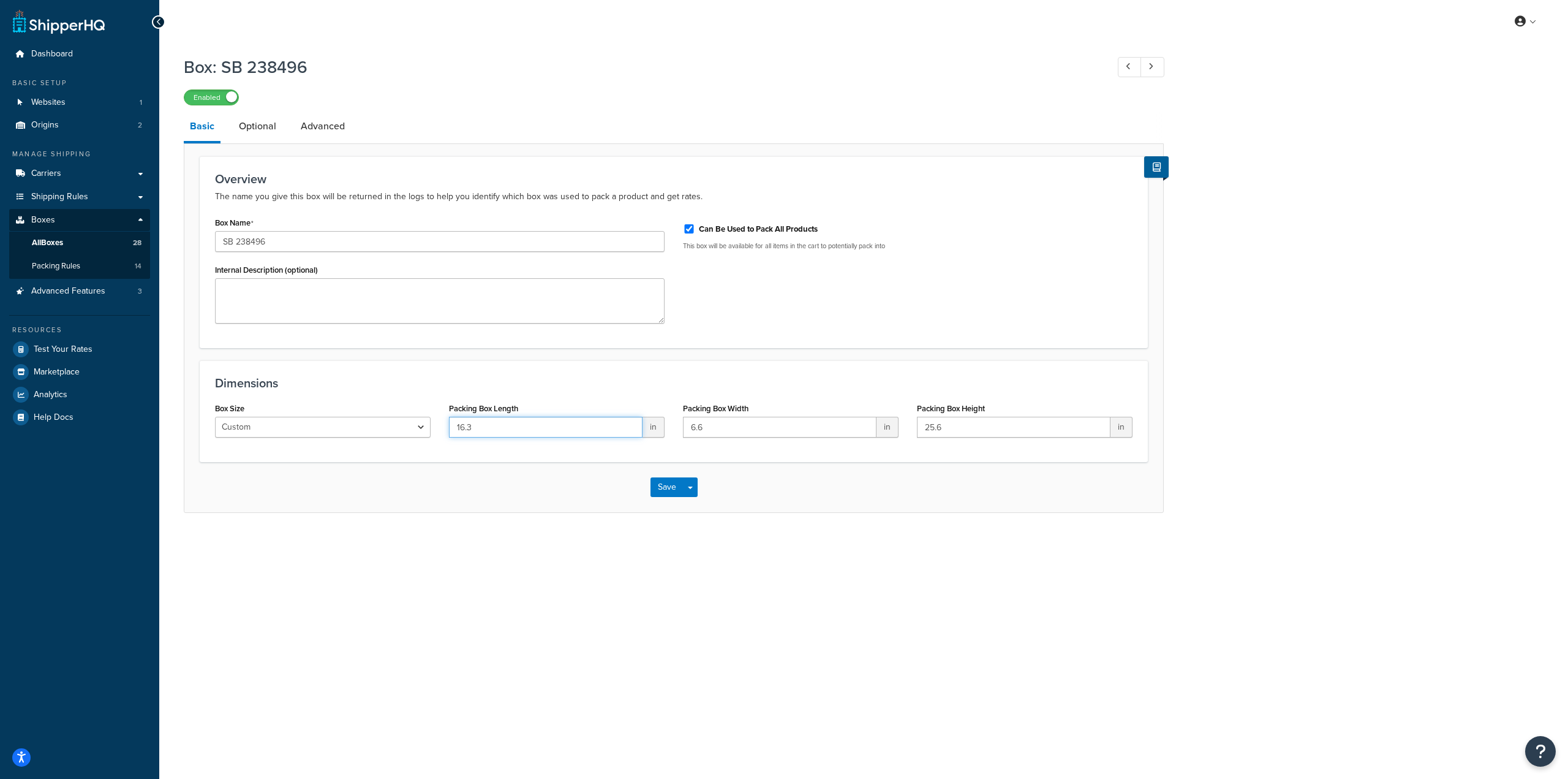
drag, startPoint x: 508, startPoint y: 432, endPoint x: 387, endPoint y: 431, distance: 121.0
click at [387, 431] on div "Box Size Custom USPS Small Flat Box USPS Medium Flat Box USPS Large Flat Box US…" at bounding box center [673, 423] width 936 height 47
paste input "25.25"
type input "25.25"
click at [720, 432] on input "6.6" at bounding box center [779, 426] width 194 height 21
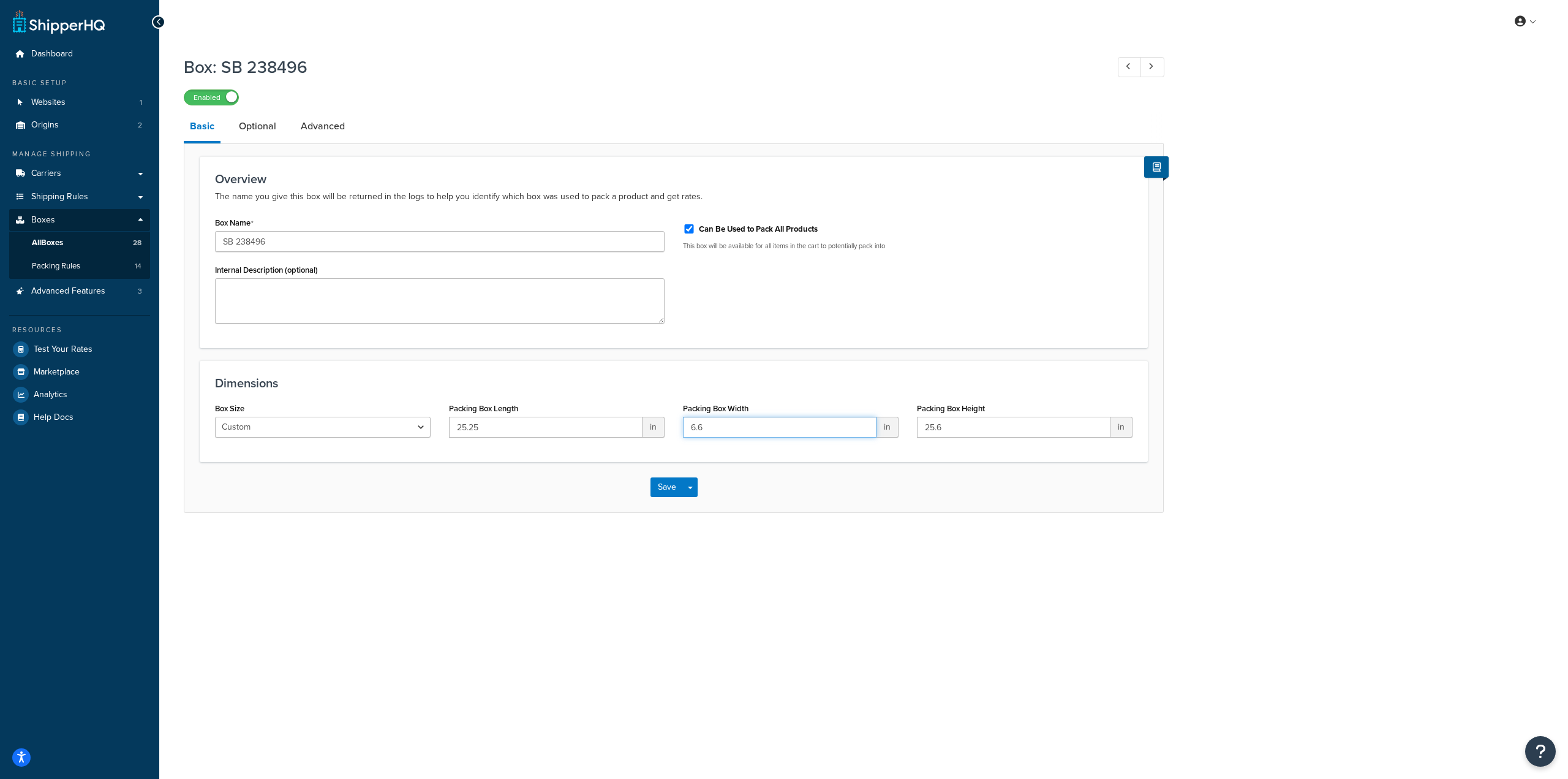
drag, startPoint x: 741, startPoint y: 423, endPoint x: 630, endPoint y: 417, distance: 111.2
click at [630, 417] on div "Box Size Custom USPS Small Flat Box USPS Medium Flat Box USPS Large Flat Box US…" at bounding box center [673, 423] width 936 height 47
paste input "15.25"
type input "15.25"
drag, startPoint x: 964, startPoint y: 422, endPoint x: 893, endPoint y: 417, distance: 71.2
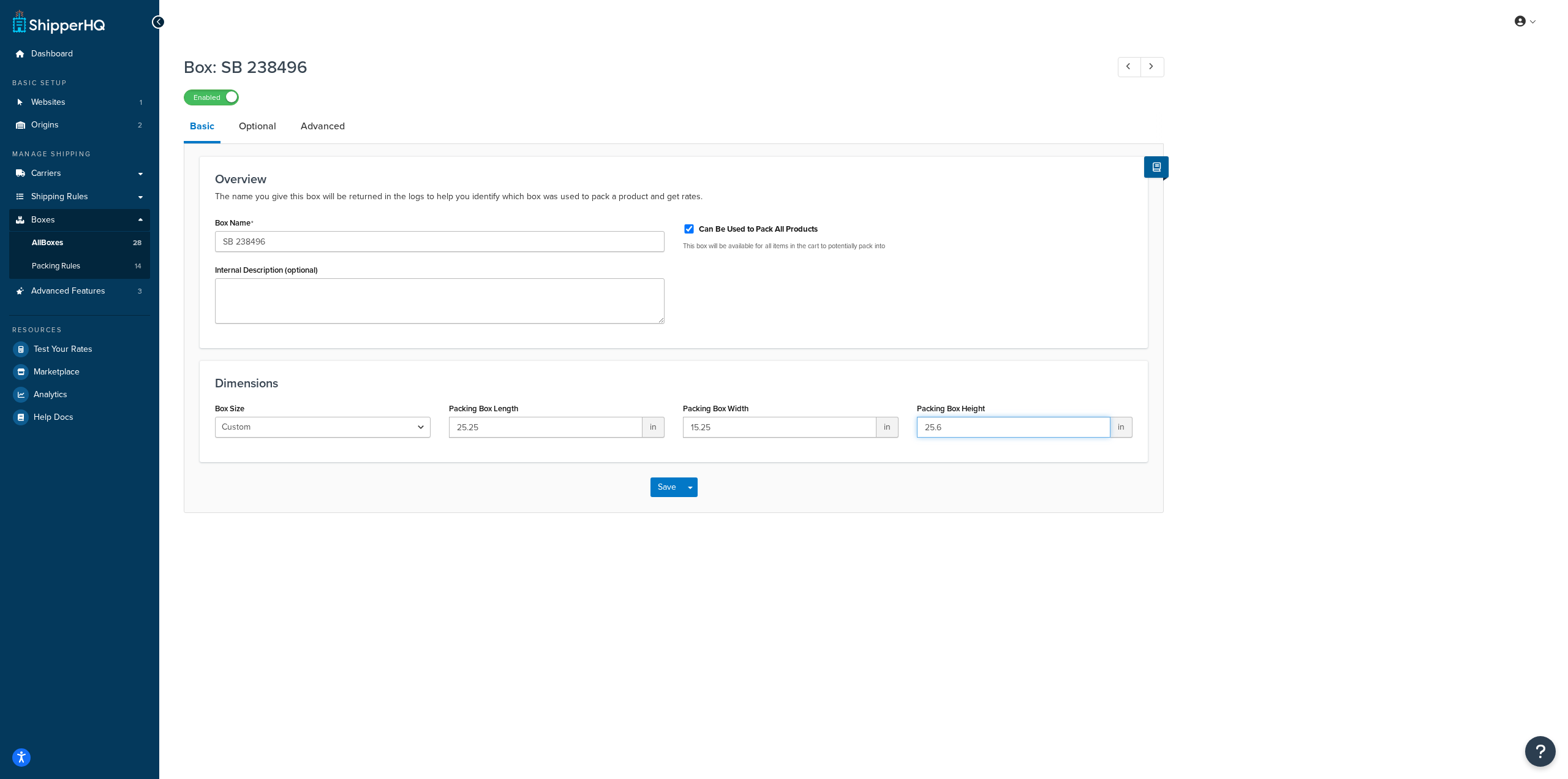
click at [893, 417] on div "Box Size Custom USPS Small Flat Box USPS Medium Flat Box USPS Large Flat Box US…" at bounding box center [673, 423] width 936 height 47
paste input "6.625"
type input "6.625"
click at [663, 491] on button "Save" at bounding box center [667, 486] width 33 height 19
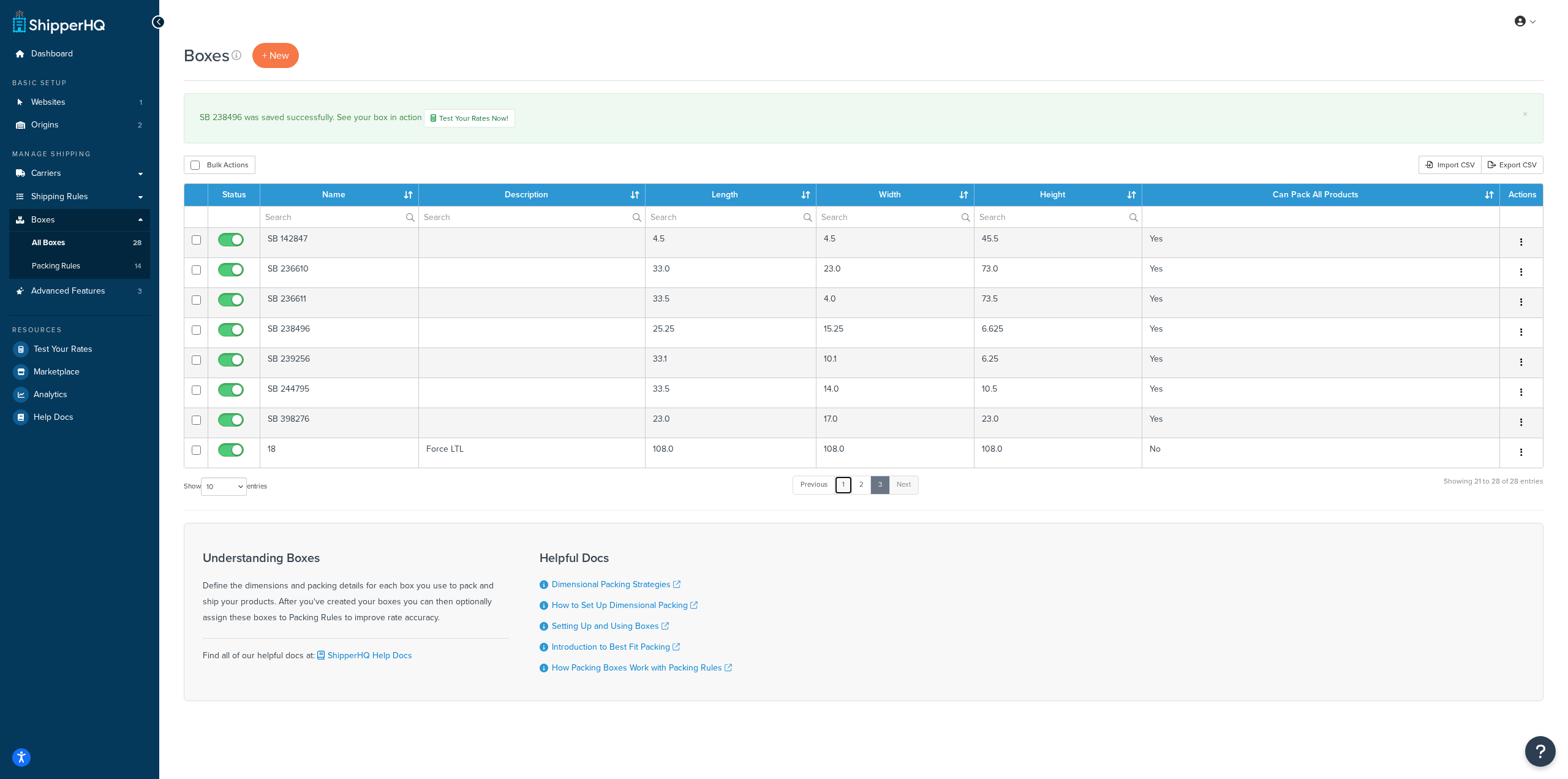
click at [844, 479] on link "1" at bounding box center [843, 485] width 19 height 19
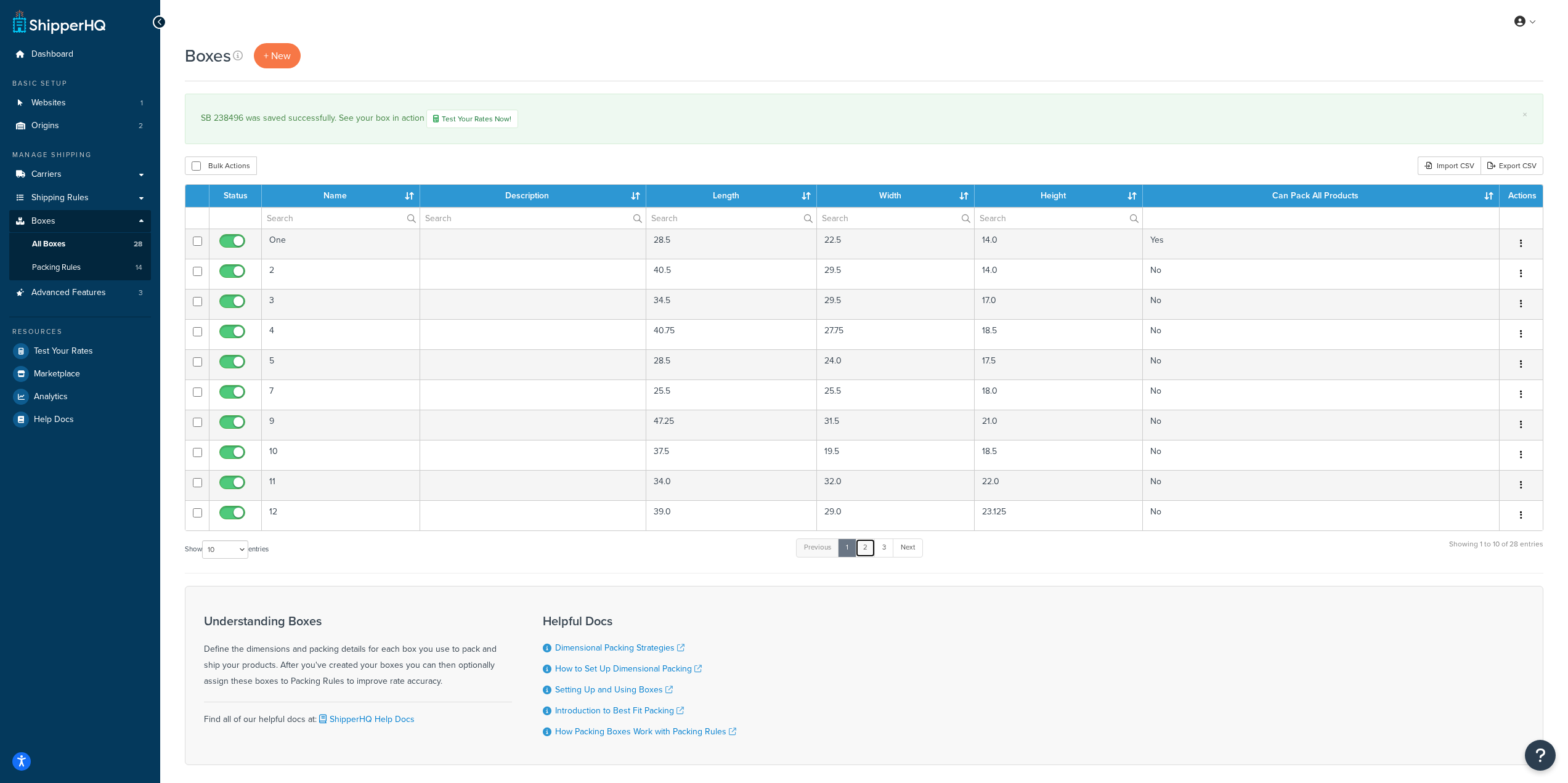
click at [867, 554] on link "2" at bounding box center [865, 548] width 20 height 19
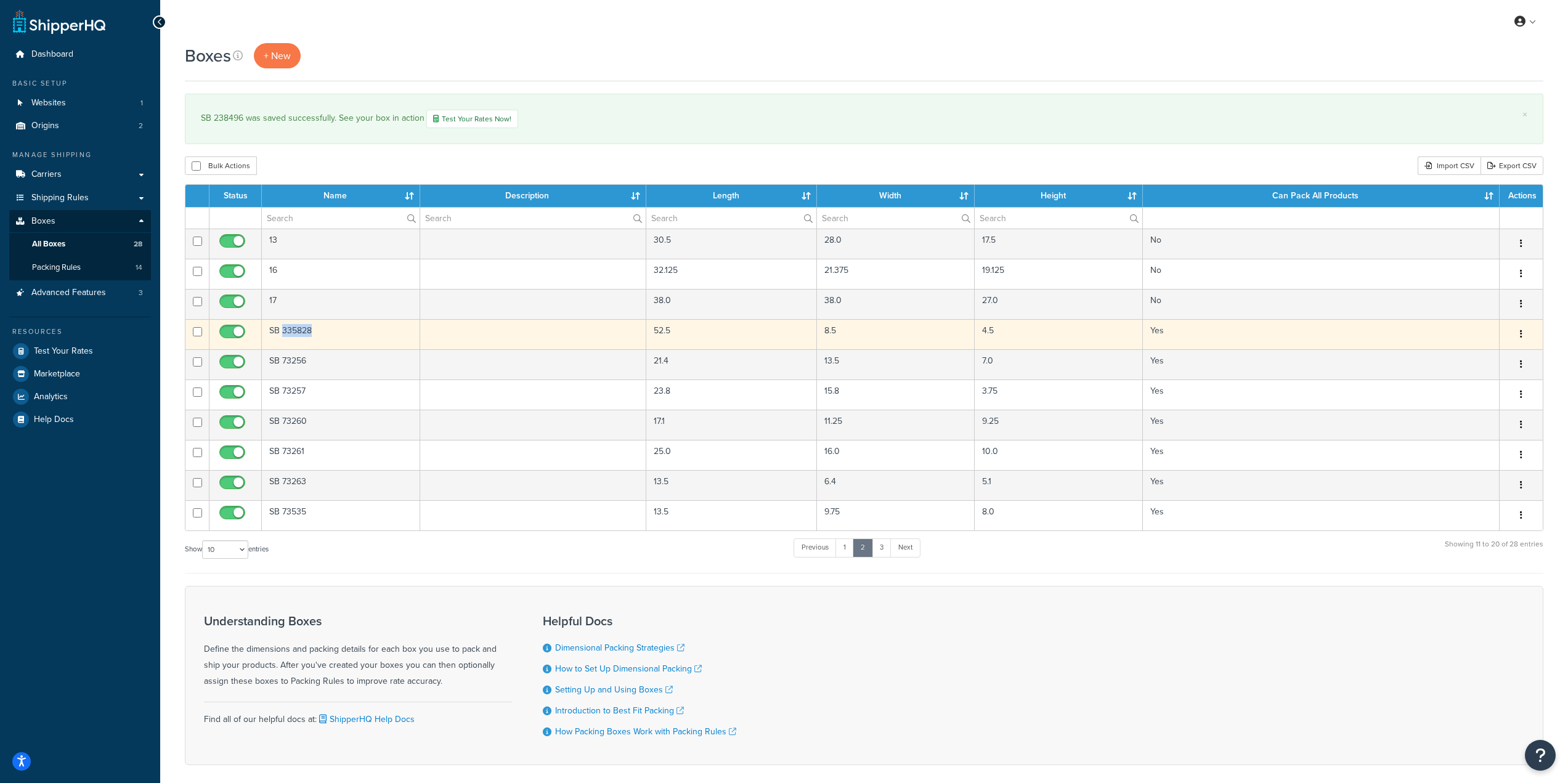
drag, startPoint x: 325, startPoint y: 332, endPoint x: 284, endPoint y: 339, distance: 41.6
click at [284, 339] on td "SB 335828" at bounding box center [340, 334] width 159 height 30
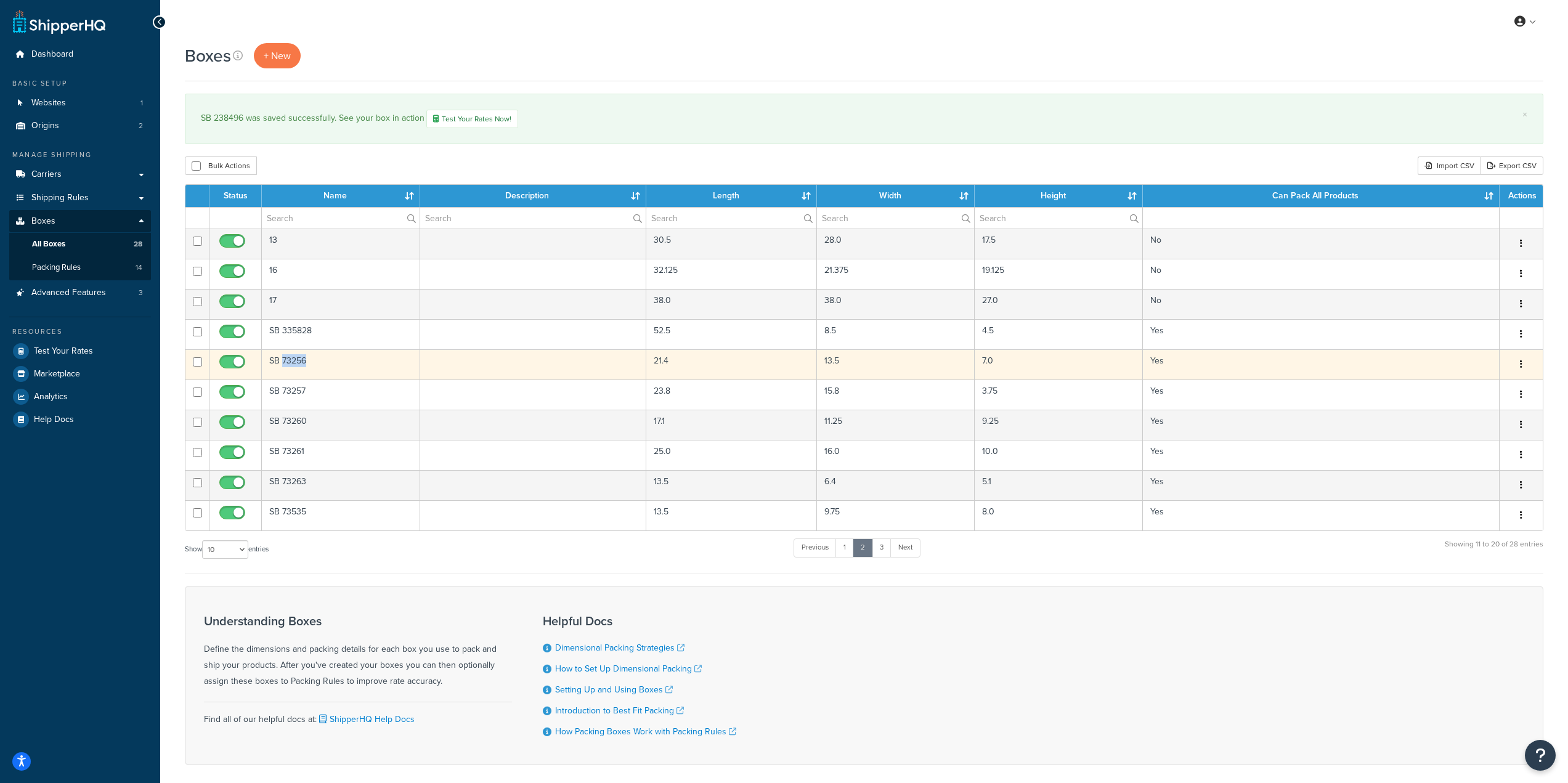
drag, startPoint x: 314, startPoint y: 359, endPoint x: 281, endPoint y: 364, distance: 33.4
click at [281, 364] on td "SB 73256" at bounding box center [340, 364] width 159 height 30
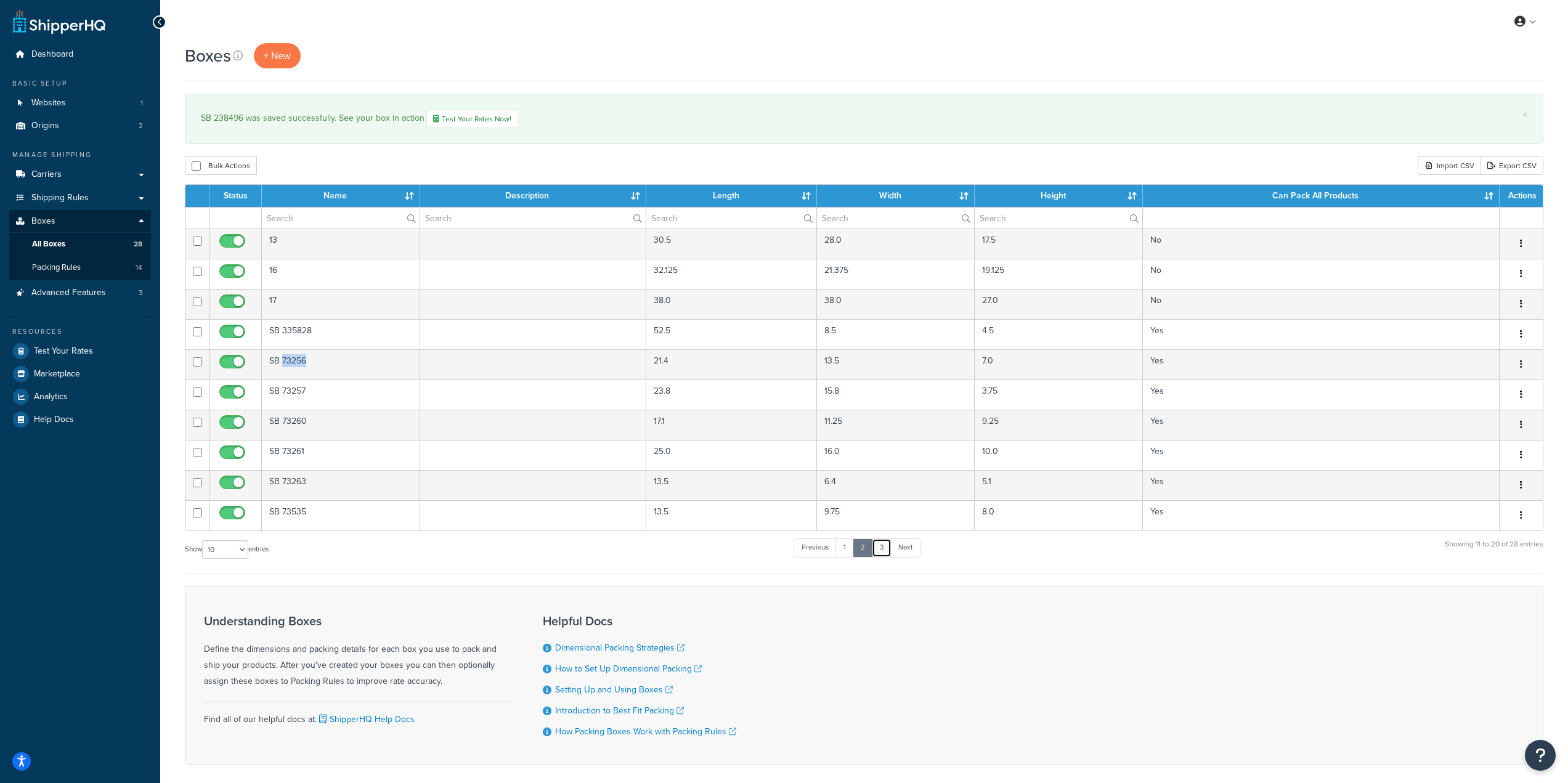
click at [882, 549] on link "3" at bounding box center [881, 548] width 19 height 19
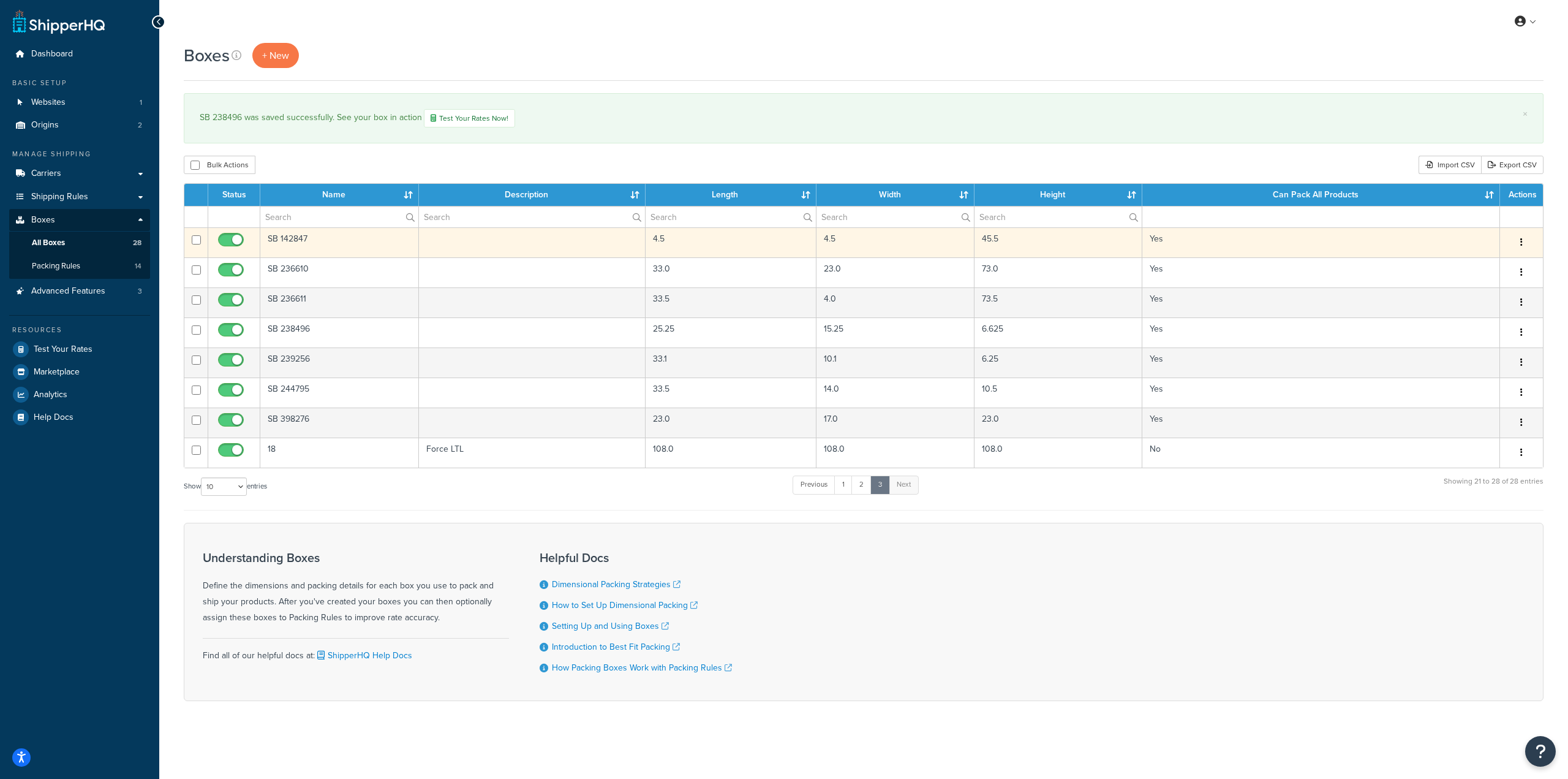
click at [308, 241] on td "SB 142847" at bounding box center [339, 242] width 159 height 30
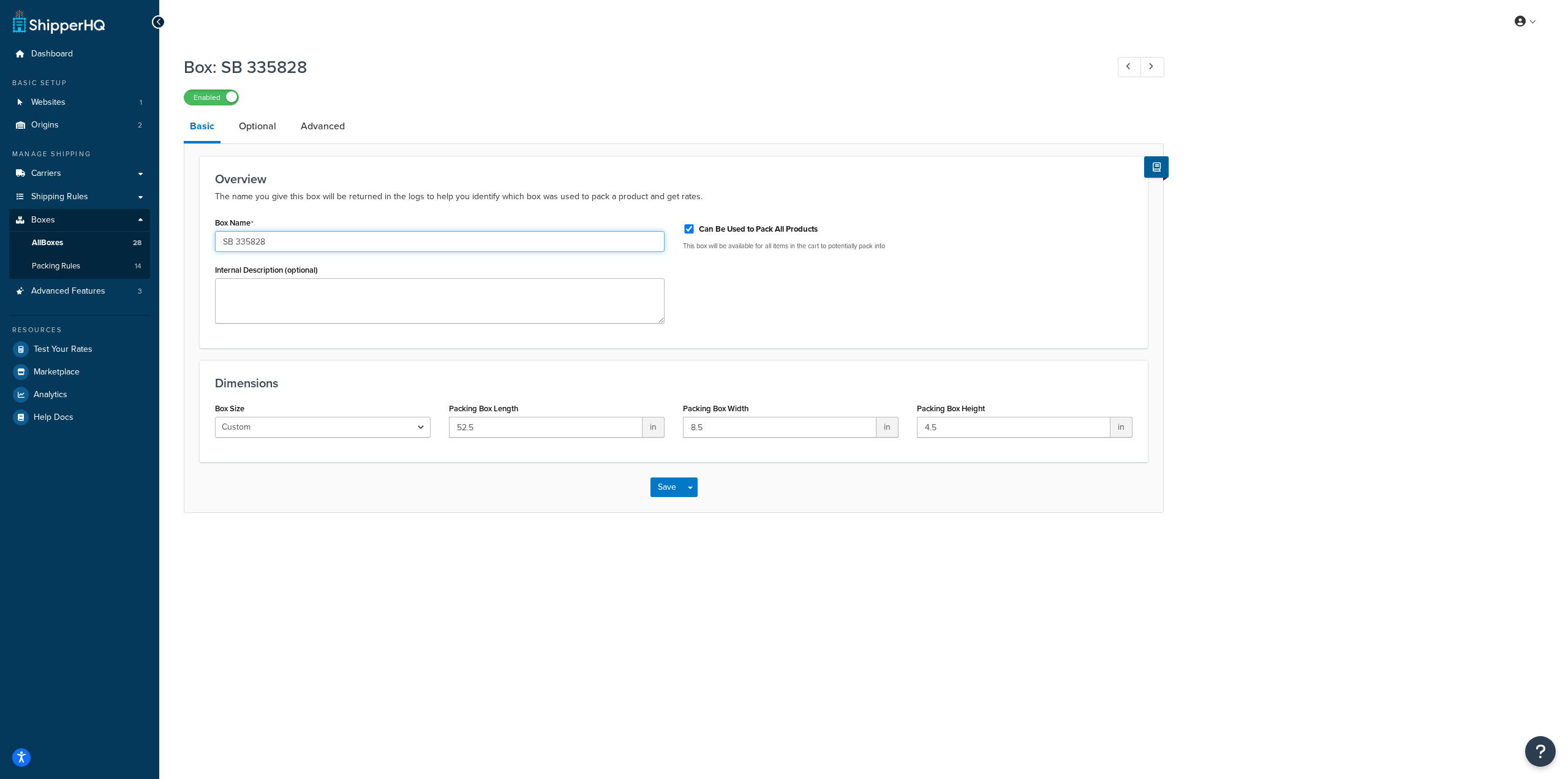
drag, startPoint x: 275, startPoint y: 237, endPoint x: 234, endPoint y: 241, distance: 41.2
click at [234, 241] on input "SB 335828" at bounding box center [440, 241] width 450 height 21
click at [354, 242] on input "SB 335828" at bounding box center [440, 241] width 450 height 21
drag, startPoint x: 303, startPoint y: 241, endPoint x: 237, endPoint y: 243, distance: 66.0
click at [237, 243] on input "SB 335828" at bounding box center [440, 241] width 450 height 21
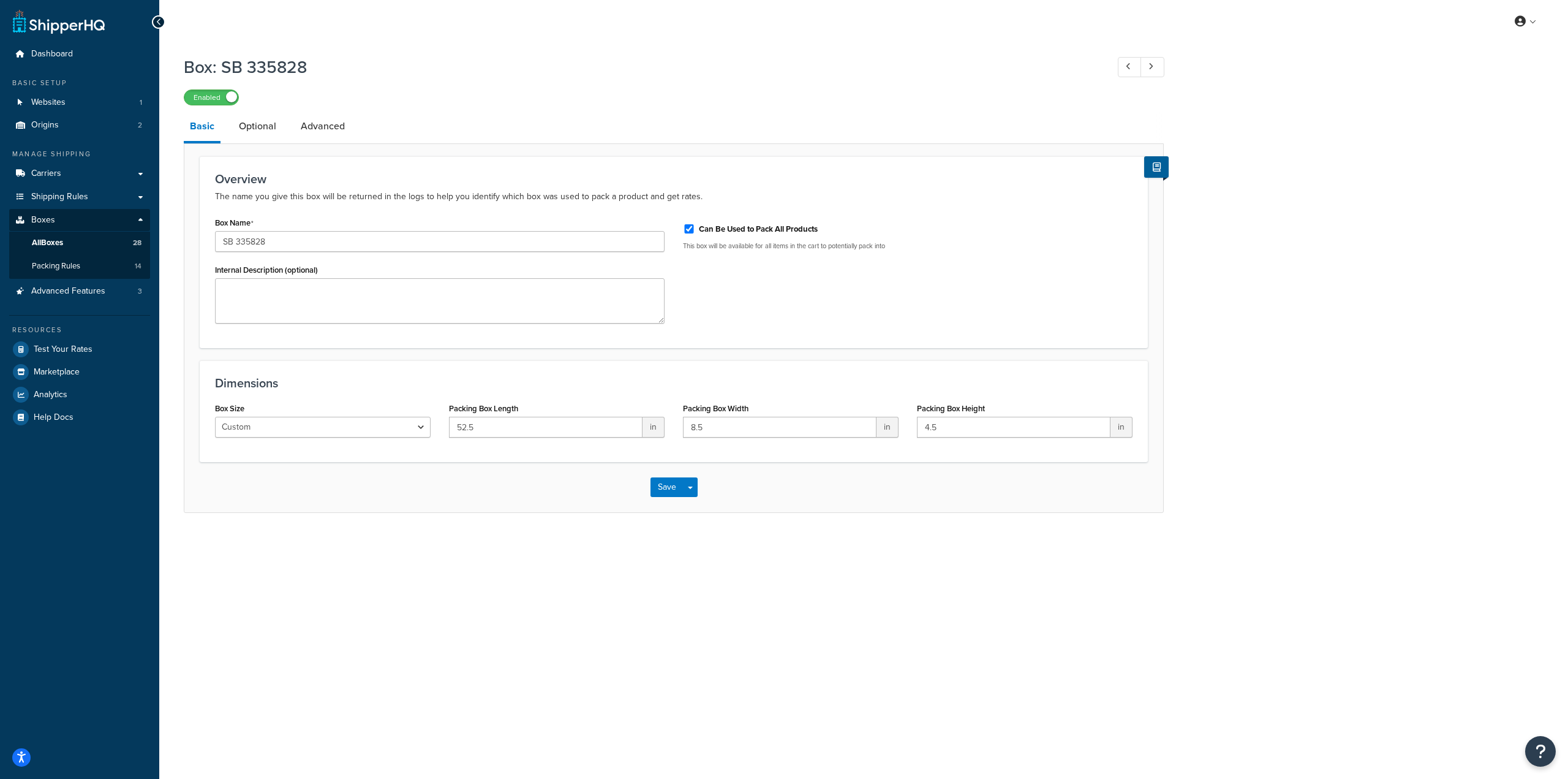
drag, startPoint x: 273, startPoint y: 245, endPoint x: 237, endPoint y: 245, distance: 36.0
click at [237, 245] on input "SB 73256" at bounding box center [440, 241] width 450 height 21
drag, startPoint x: 295, startPoint y: 243, endPoint x: 149, endPoint y: 233, distance: 146.3
click at [149, 233] on div "Dashboard Basic Setup Websites 1 Origins 2 Manage Shipping Carriers Carriers Al…" at bounding box center [784, 389] width 1568 height 779
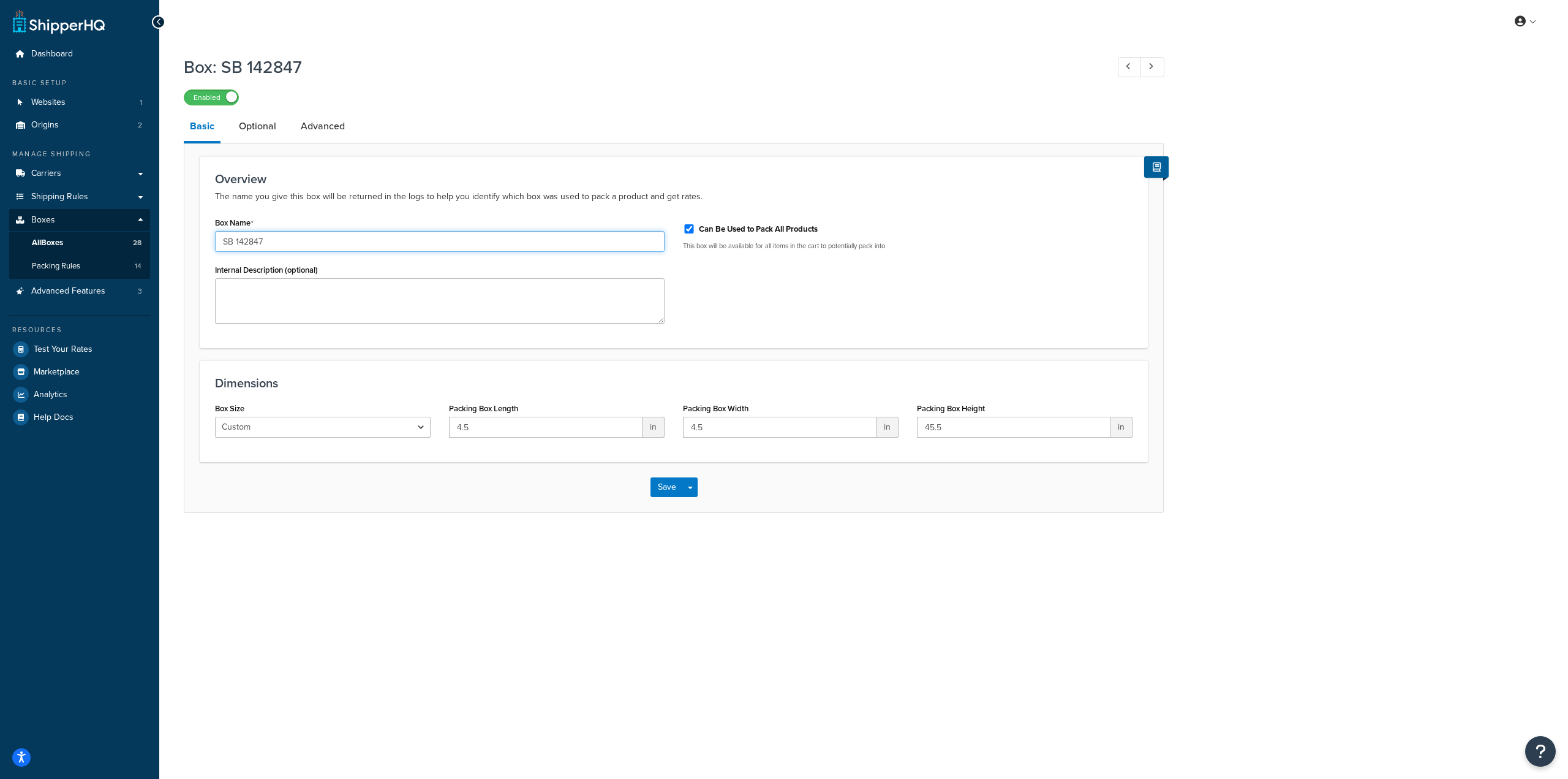
paste input "6431"
type input "SB 64317"
click at [372, 569] on div "My Profile Billing Global Settings Contact Us Logout Box: SB 142847 Enabled Bas…" at bounding box center [863, 389] width 1408 height 779
drag, startPoint x: 491, startPoint y: 430, endPoint x: 362, endPoint y: 426, distance: 129.1
click at [362, 426] on div "Box Size Custom USPS Small Flat Box USPS Medium Flat Box USPS Large Flat Box US…" at bounding box center [673, 423] width 936 height 47
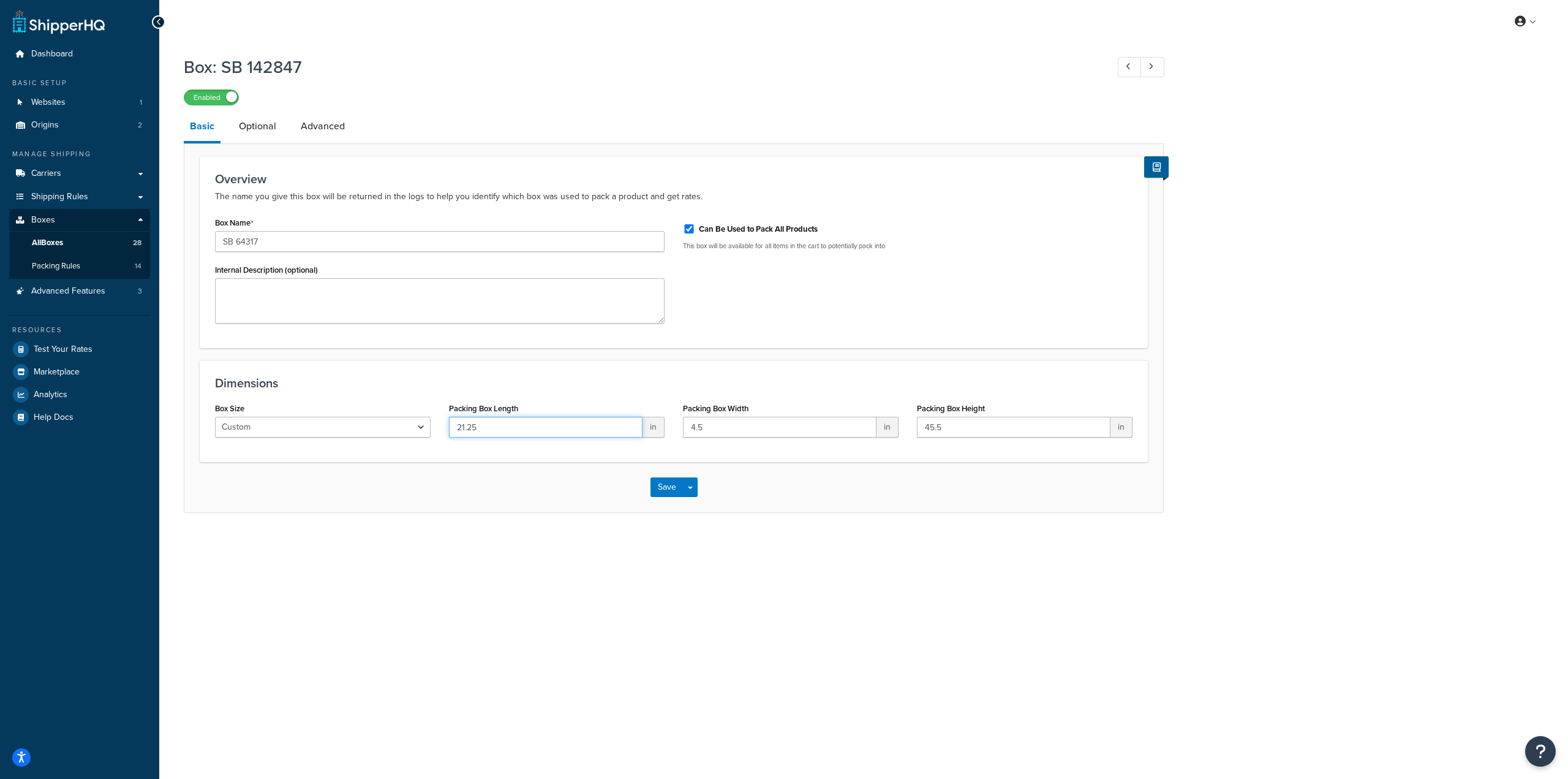
type input "21.25"
type input "20.25"
type input "7.1"
click at [663, 488] on button "Save" at bounding box center [667, 486] width 33 height 19
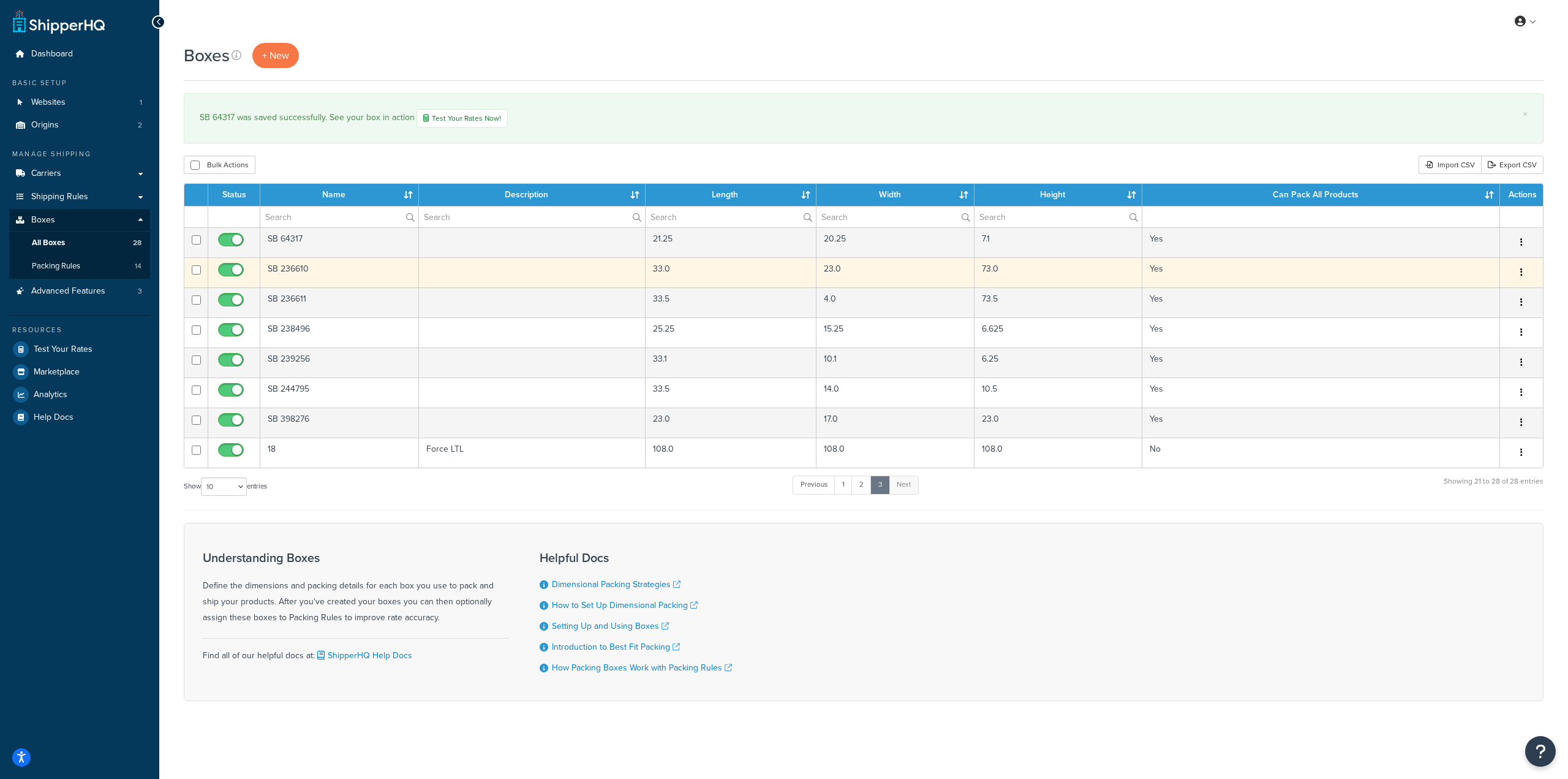
click at [330, 267] on td "SB 236610" at bounding box center [339, 272] width 159 height 30
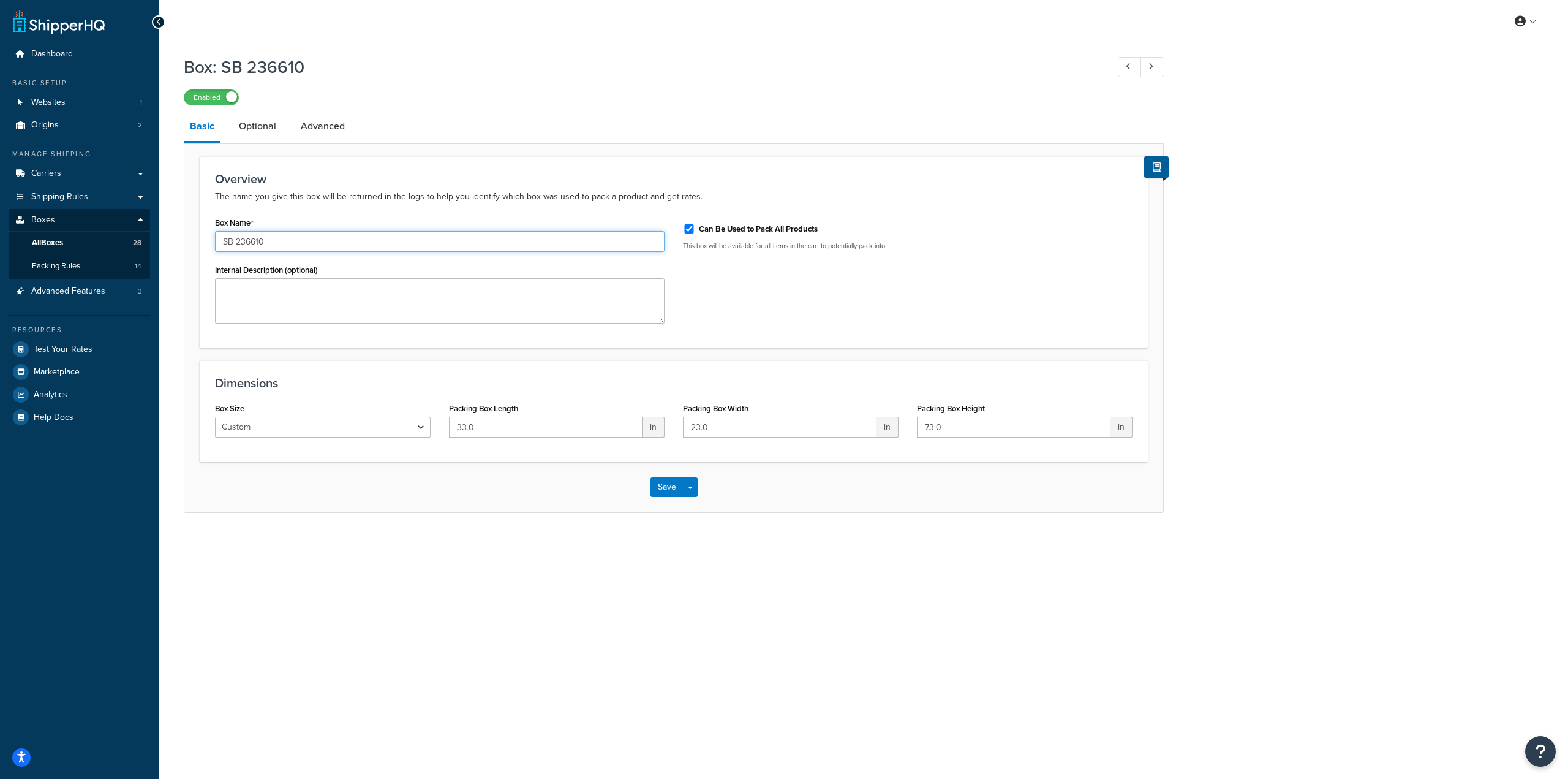
drag, startPoint x: 277, startPoint y: 244, endPoint x: 235, endPoint y: 244, distance: 42.0
click at [235, 244] on input "SB 236610" at bounding box center [440, 241] width 450 height 21
click at [307, 236] on input "SB 236610" at bounding box center [440, 241] width 450 height 21
drag, startPoint x: 303, startPoint y: 239, endPoint x: 162, endPoint y: 229, distance: 141.4
click at [162, 229] on div "Box: SB 236610 Enabled Basic Optional Advanced Overview The name you give this …" at bounding box center [863, 296] width 1408 height 494
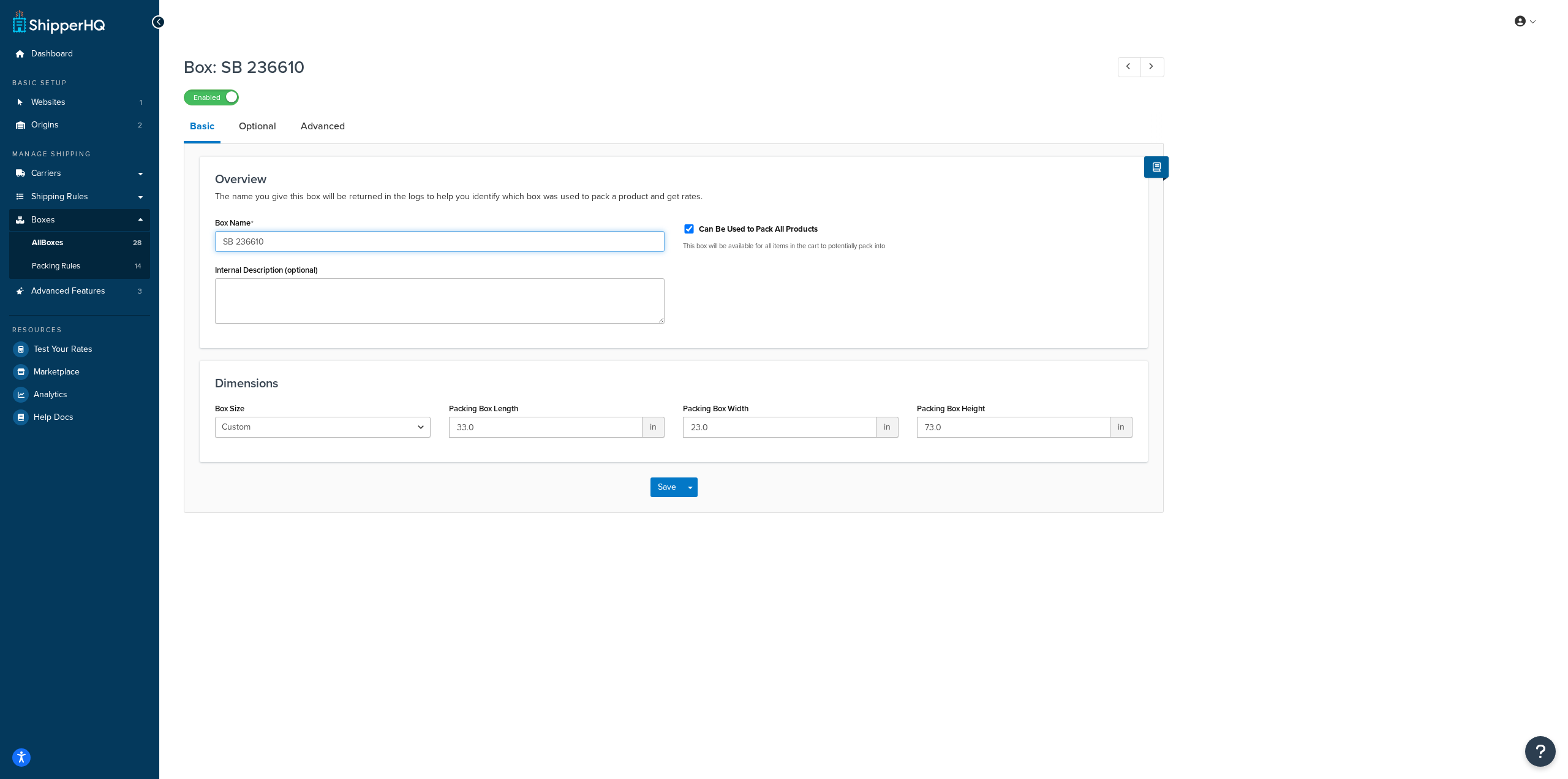
paste input "78338"
type input "SB 78338"
click at [387, 630] on div "My Profile Billing Global Settings Contact Us Logout Box: SB 236610 Enabled Bas…" at bounding box center [863, 389] width 1408 height 779
drag, startPoint x: 508, startPoint y: 427, endPoint x: 376, endPoint y: 431, distance: 132.1
click at [376, 431] on div "Box Size Custom USPS Small Flat Box USPS Medium Flat Box USPS Large Flat Box US…" at bounding box center [673, 423] width 936 height 47
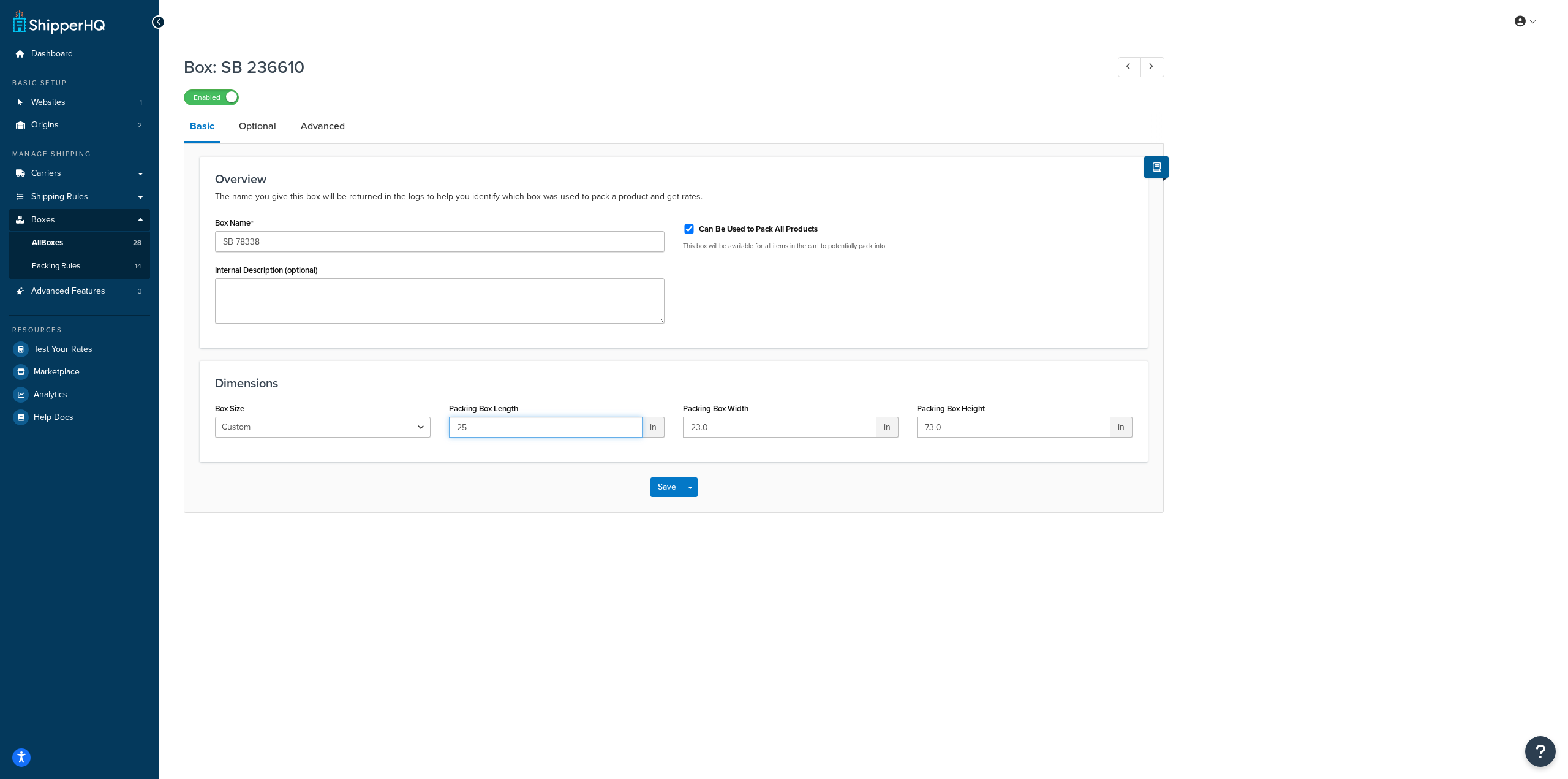
type input "25"
type input "17"
click at [663, 492] on button "Save" at bounding box center [667, 486] width 33 height 19
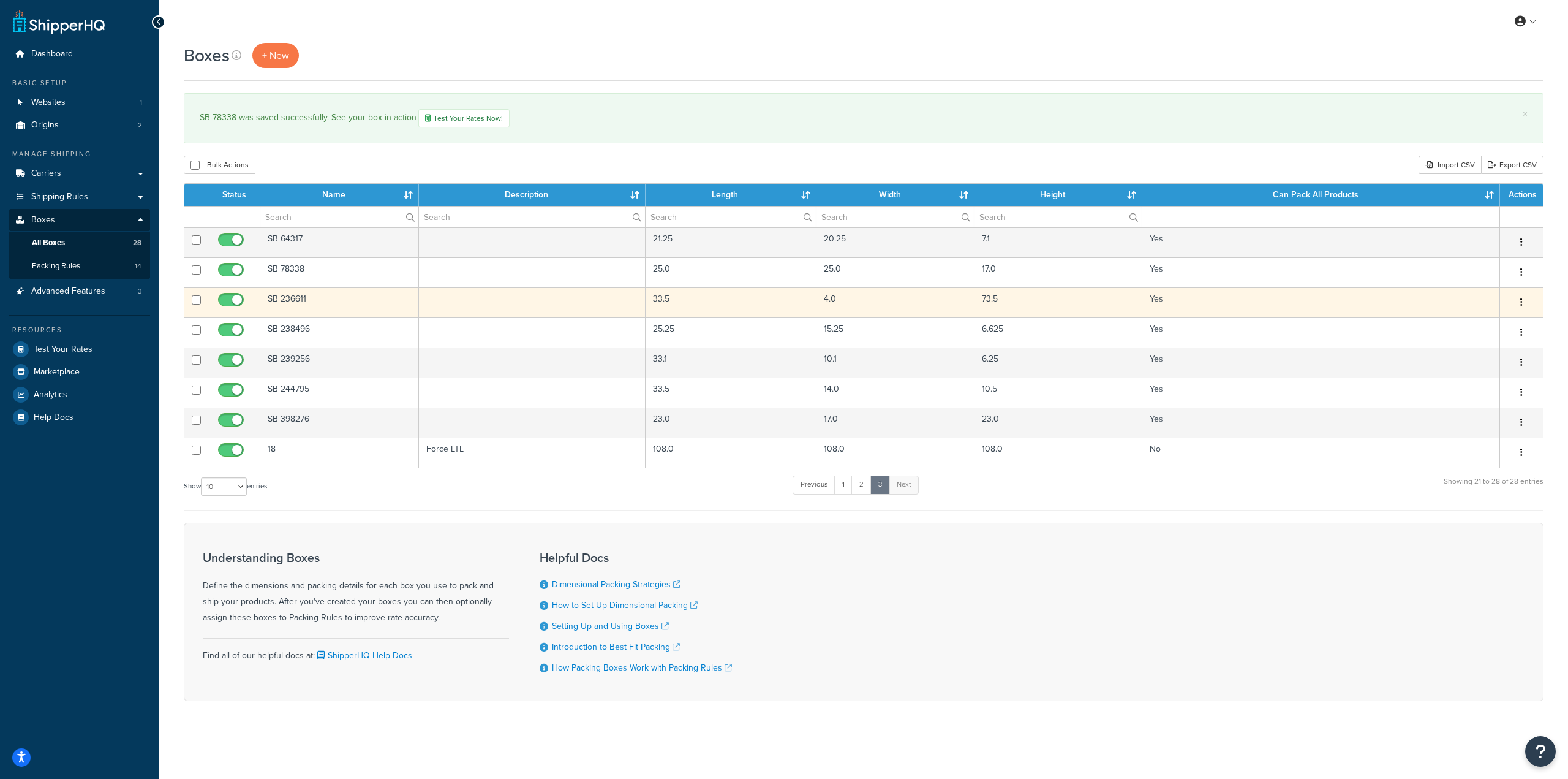
click at [324, 304] on td "SB 236611" at bounding box center [339, 302] width 159 height 30
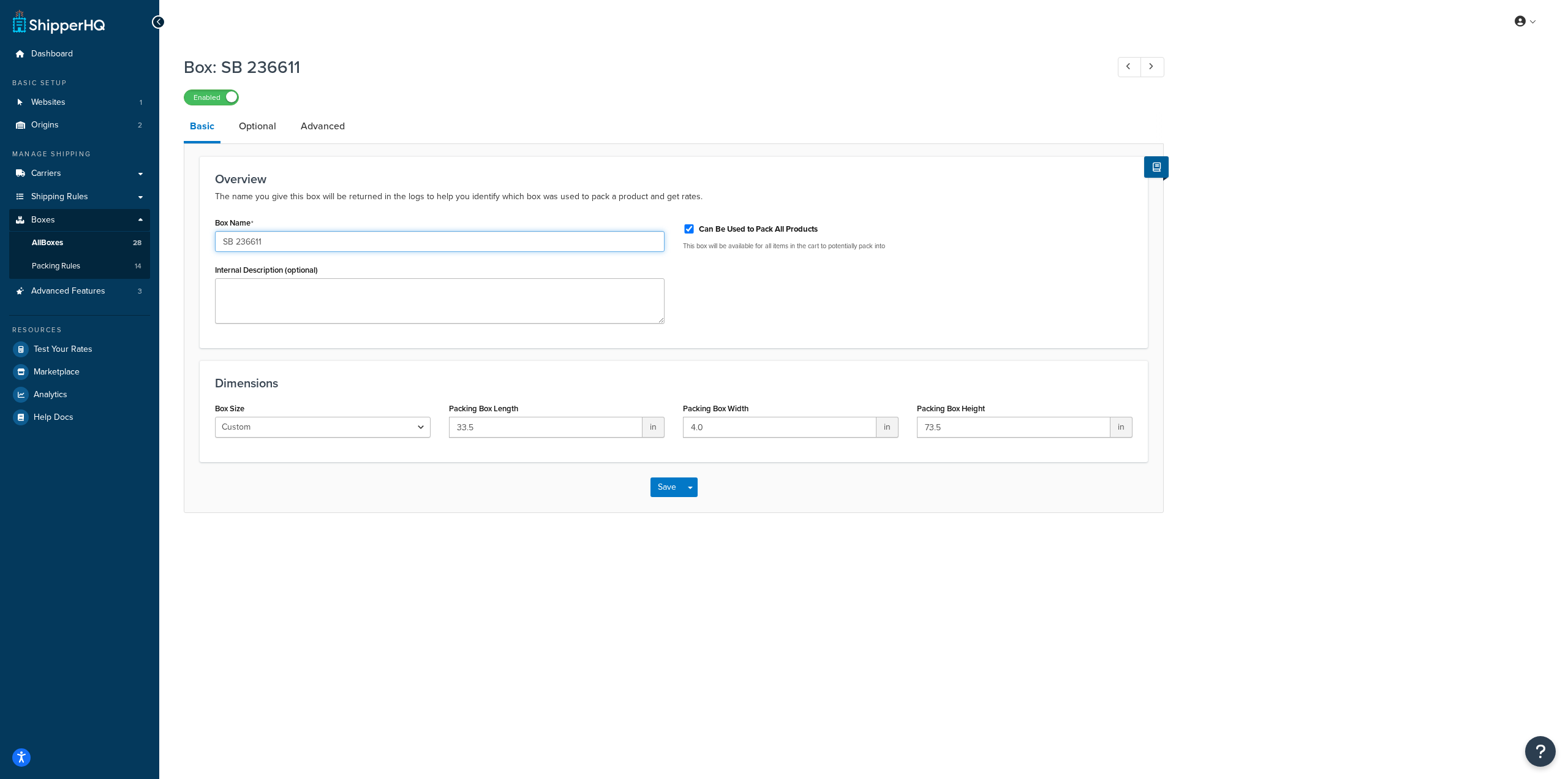
drag, startPoint x: 266, startPoint y: 241, endPoint x: 236, endPoint y: 242, distance: 30.0
click at [236, 242] on input "SB 236611" at bounding box center [440, 241] width 450 height 21
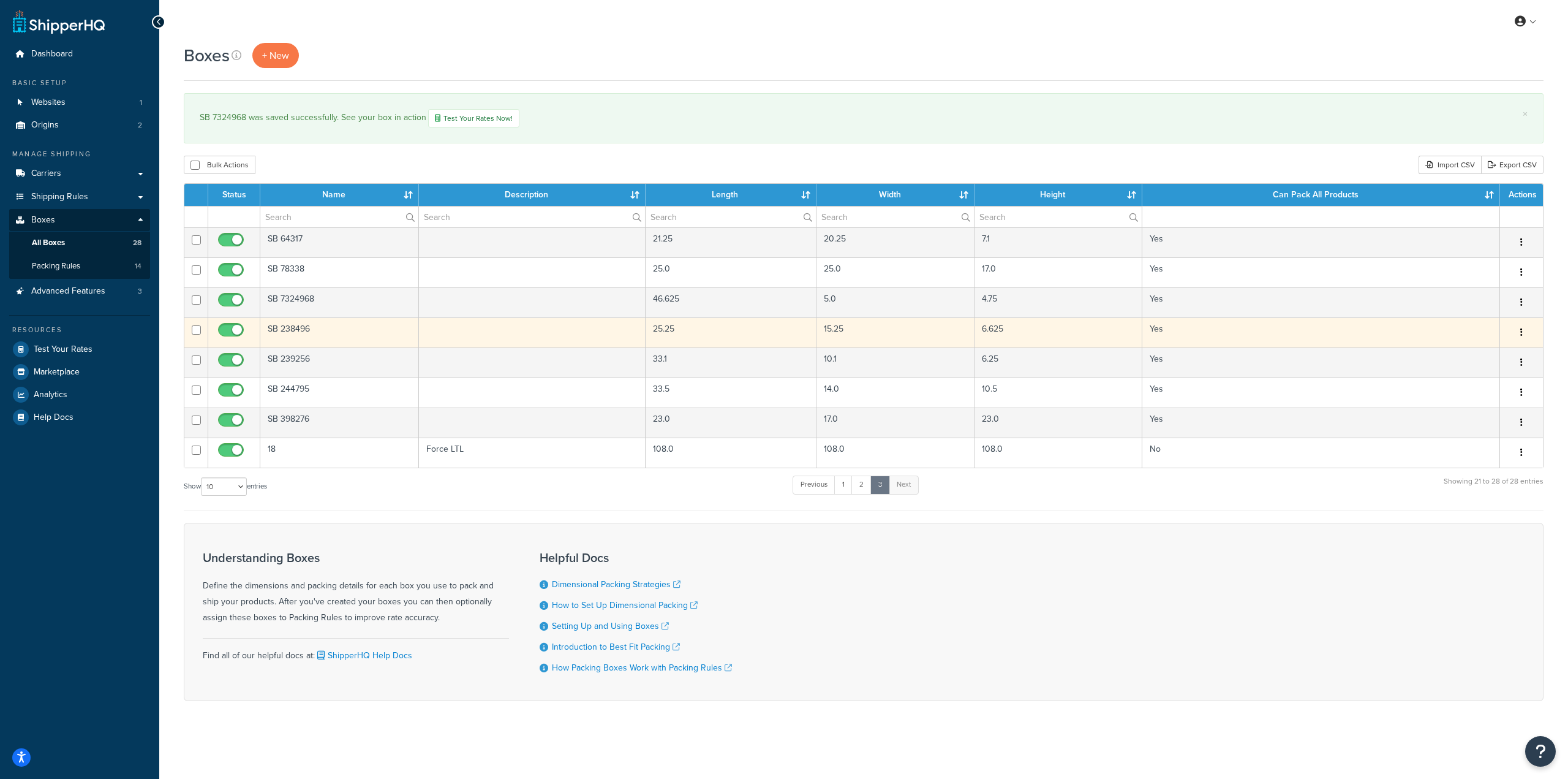
click at [321, 331] on td "SB 238496" at bounding box center [339, 332] width 159 height 30
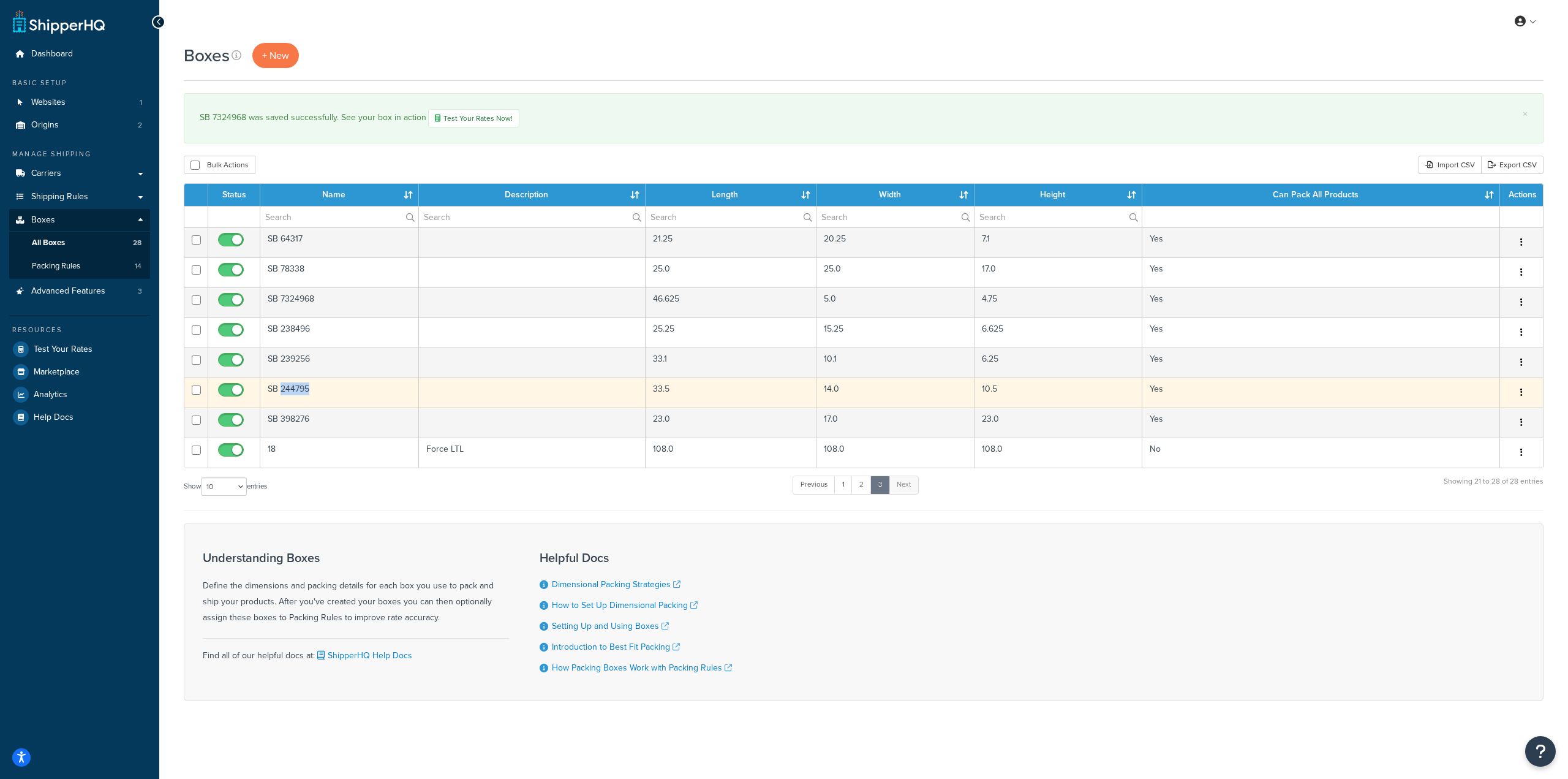
drag, startPoint x: 328, startPoint y: 394, endPoint x: 281, endPoint y: 392, distance: 47.0
click at [281, 392] on td "SB 244795" at bounding box center [339, 392] width 159 height 30
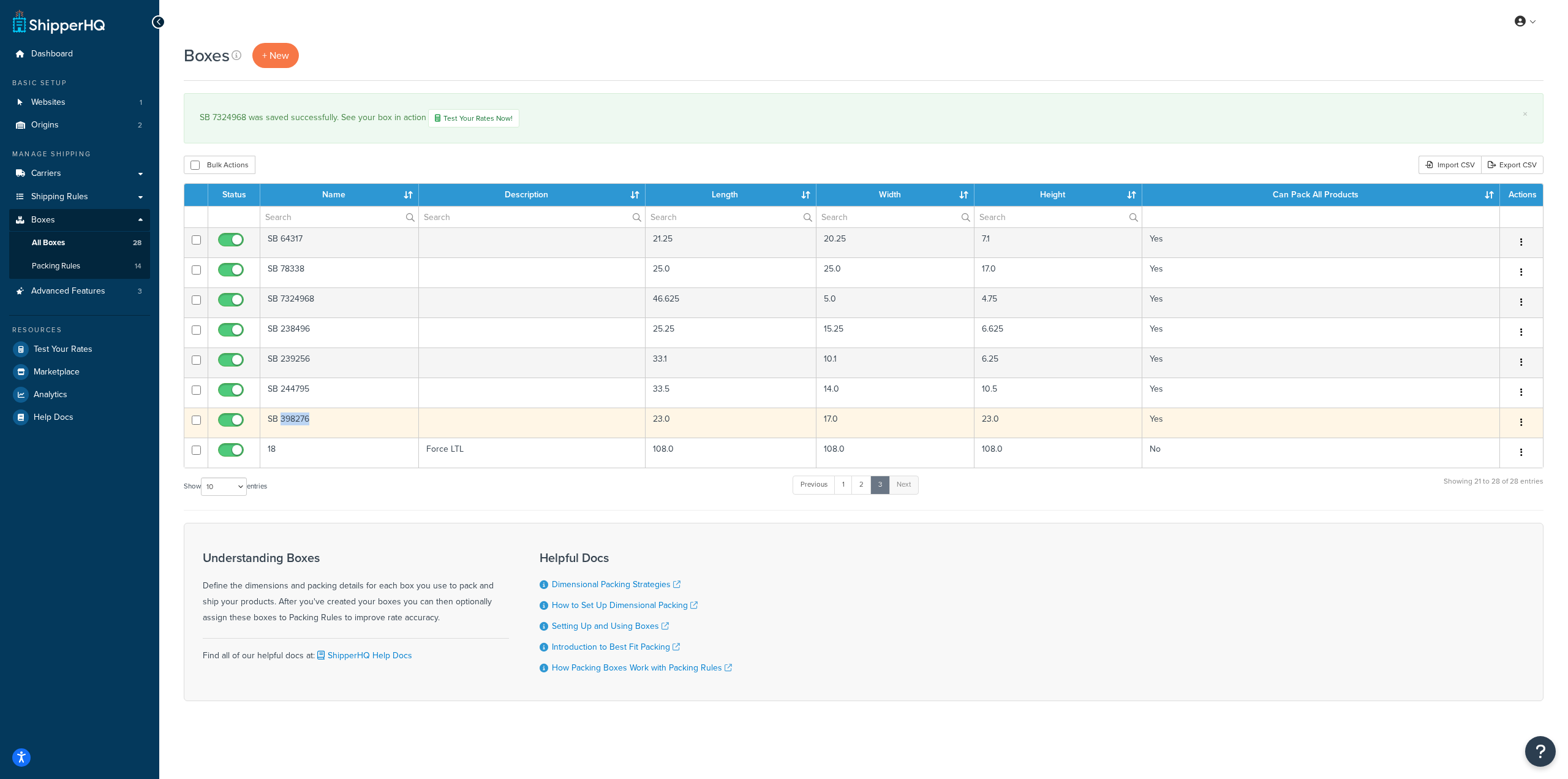
drag, startPoint x: 322, startPoint y: 425, endPoint x: 281, endPoint y: 424, distance: 41.0
click at [281, 424] on td "SB 398276" at bounding box center [339, 422] width 159 height 30
click at [1520, 426] on icon "button" at bounding box center [1521, 422] width 3 height 9
click at [1490, 495] on link "Delete" at bounding box center [1481, 496] width 97 height 25
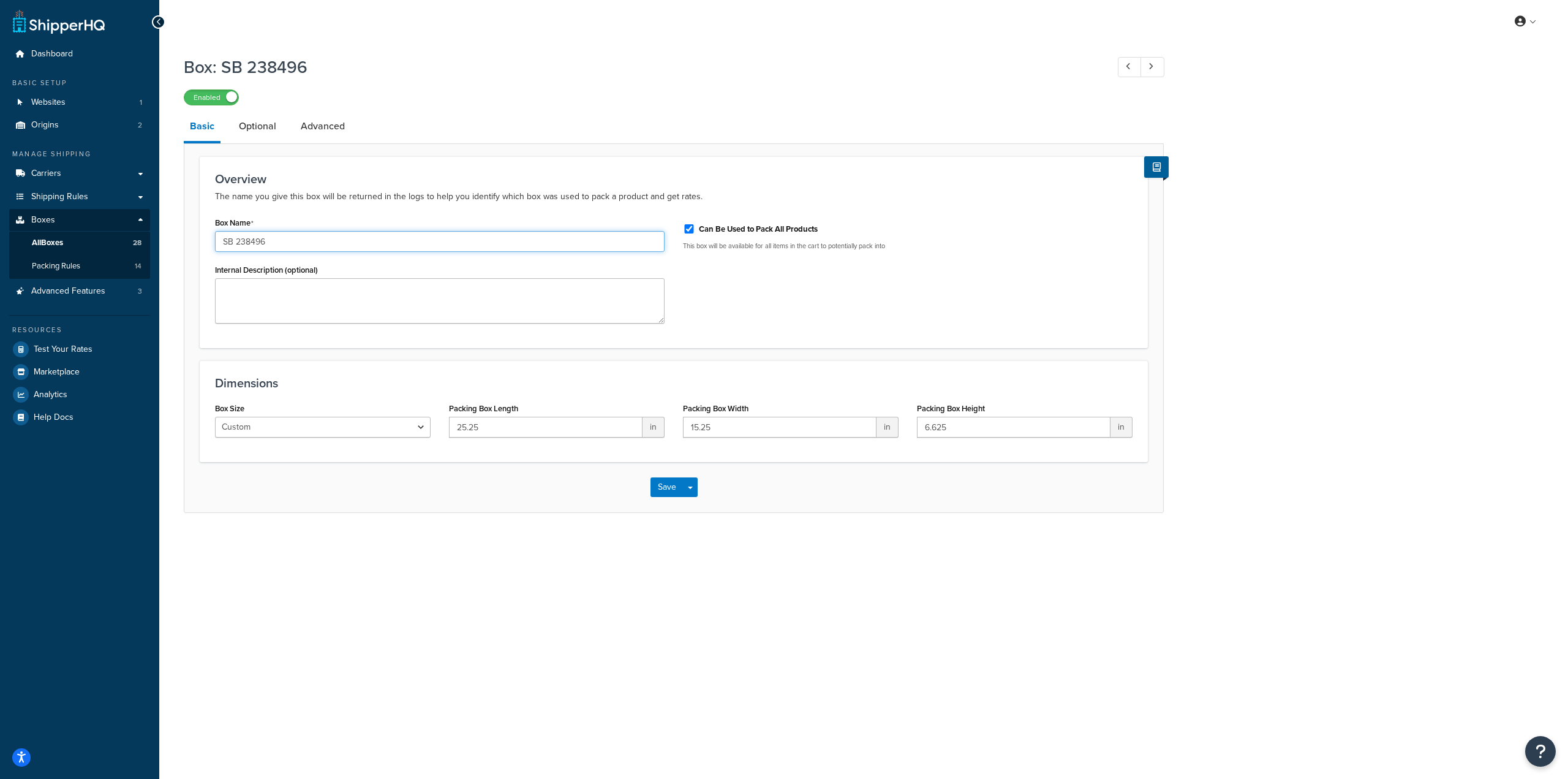
drag, startPoint x: 275, startPoint y: 241, endPoint x: 237, endPoint y: 240, distance: 38.0
click at [237, 240] on input "SB 238496" at bounding box center [440, 241] width 450 height 21
click at [435, 537] on div "Box: SB 238496 Enabled Basic Optional Advanced Overview The name you give this …" at bounding box center [863, 296] width 1408 height 494
click at [291, 232] on input "SB 244795" at bounding box center [440, 241] width 450 height 21
drag, startPoint x: 289, startPoint y: 244, endPoint x: 236, endPoint y: 241, distance: 53.1
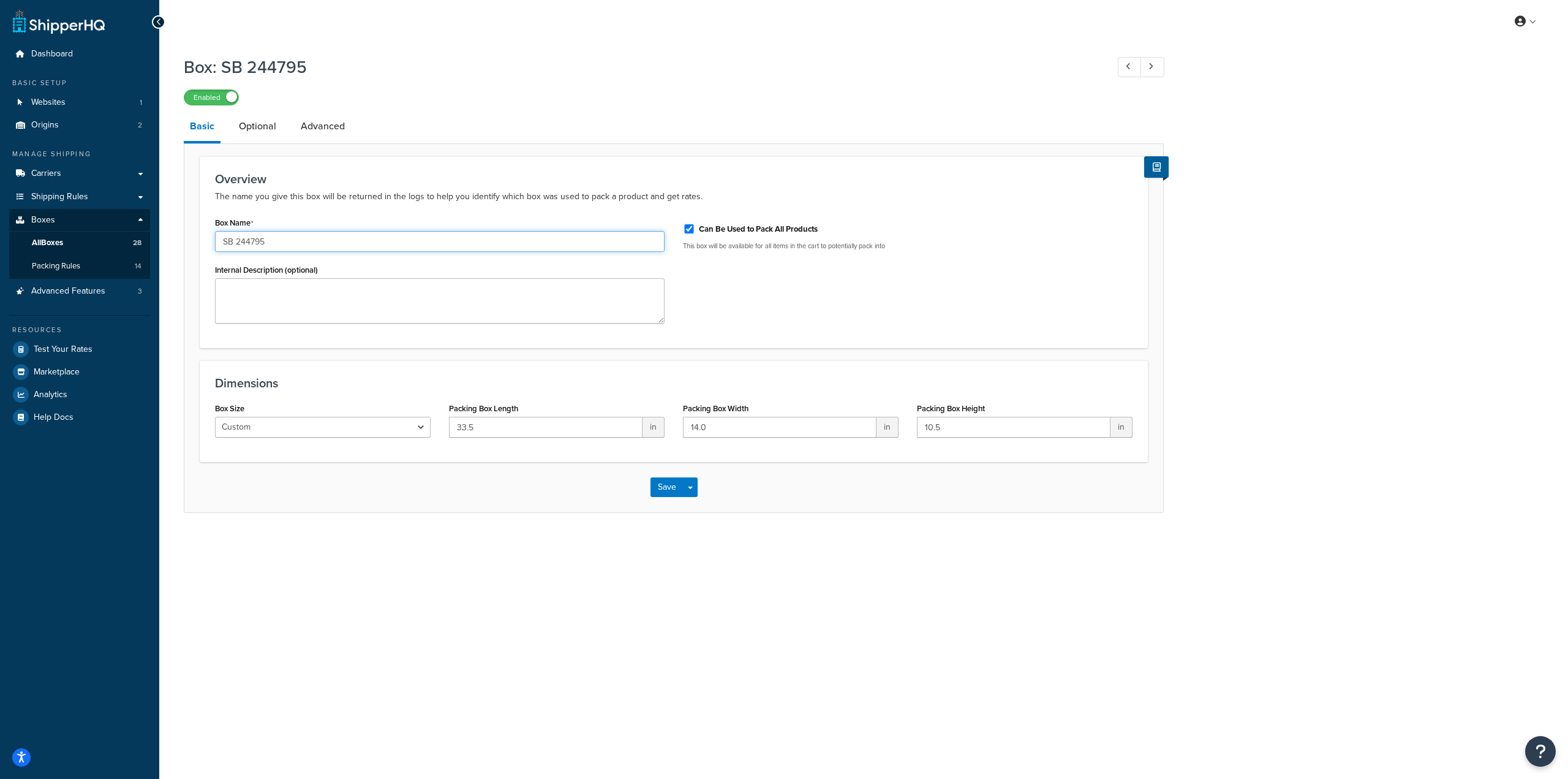
click at [236, 241] on input "SB 244795" at bounding box center [440, 241] width 450 height 21
click at [1428, 379] on div "Box: SB 244795 Enabled Basic Optional Advanced Overview The name you give this …" at bounding box center [863, 296] width 1408 height 494
click at [271, 241] on input "SB 398276" at bounding box center [440, 241] width 450 height 21
drag, startPoint x: 271, startPoint y: 241, endPoint x: 236, endPoint y: 247, distance: 35.5
click at [236, 247] on input "SB 398276" at bounding box center [440, 241] width 450 height 21
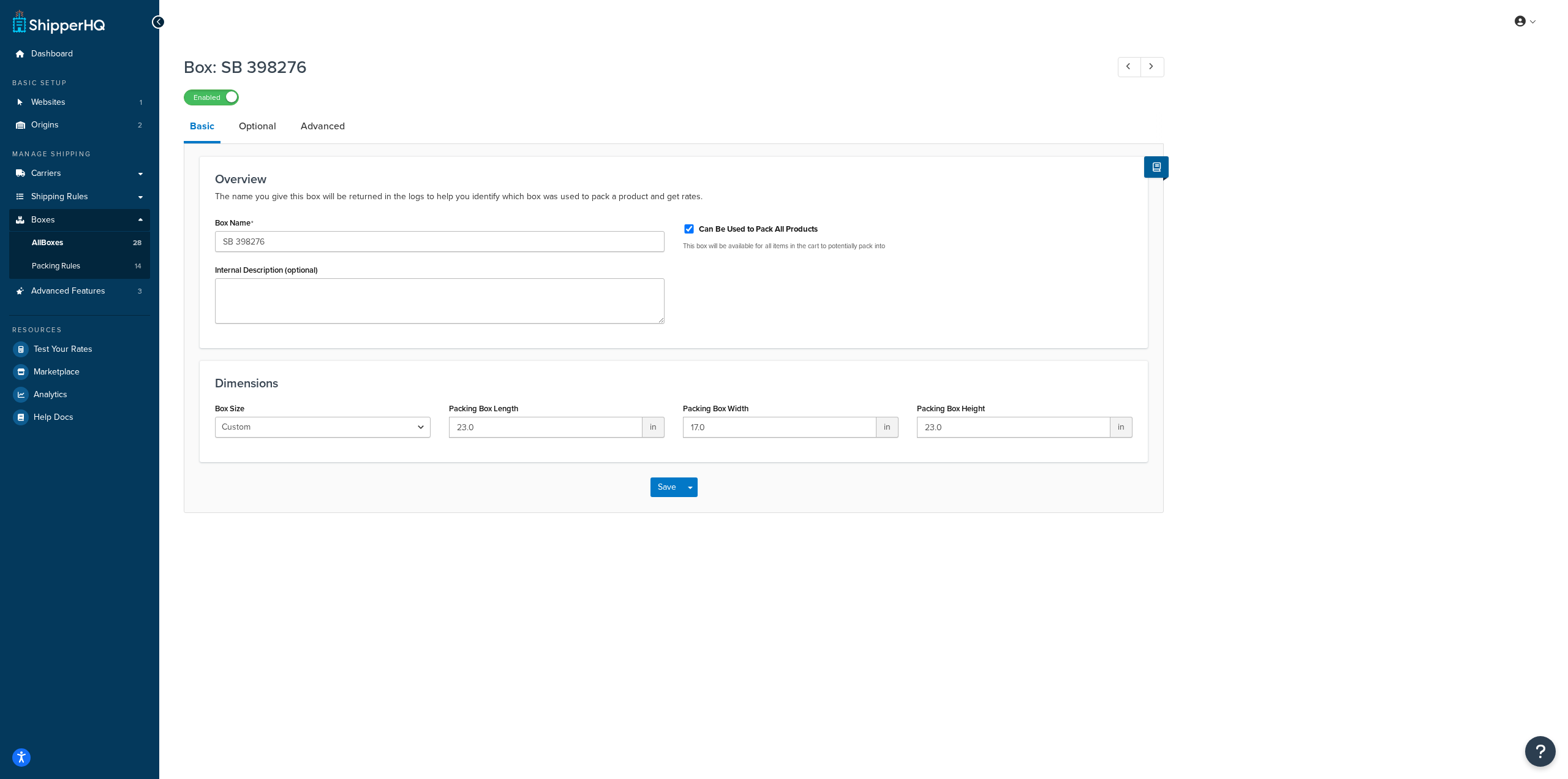
click at [368, 546] on div "My Profile Billing Global Settings Contact Us Logout Box: SB 398276 Enabled Bas…" at bounding box center [863, 389] width 1408 height 779
click at [692, 492] on button "Save Dropdown" at bounding box center [690, 486] width 15 height 19
click at [899, 561] on div "My Profile Billing Global Settings Contact Us Logout Box: SB 398276 Enabled Bas…" at bounding box center [863, 389] width 1408 height 779
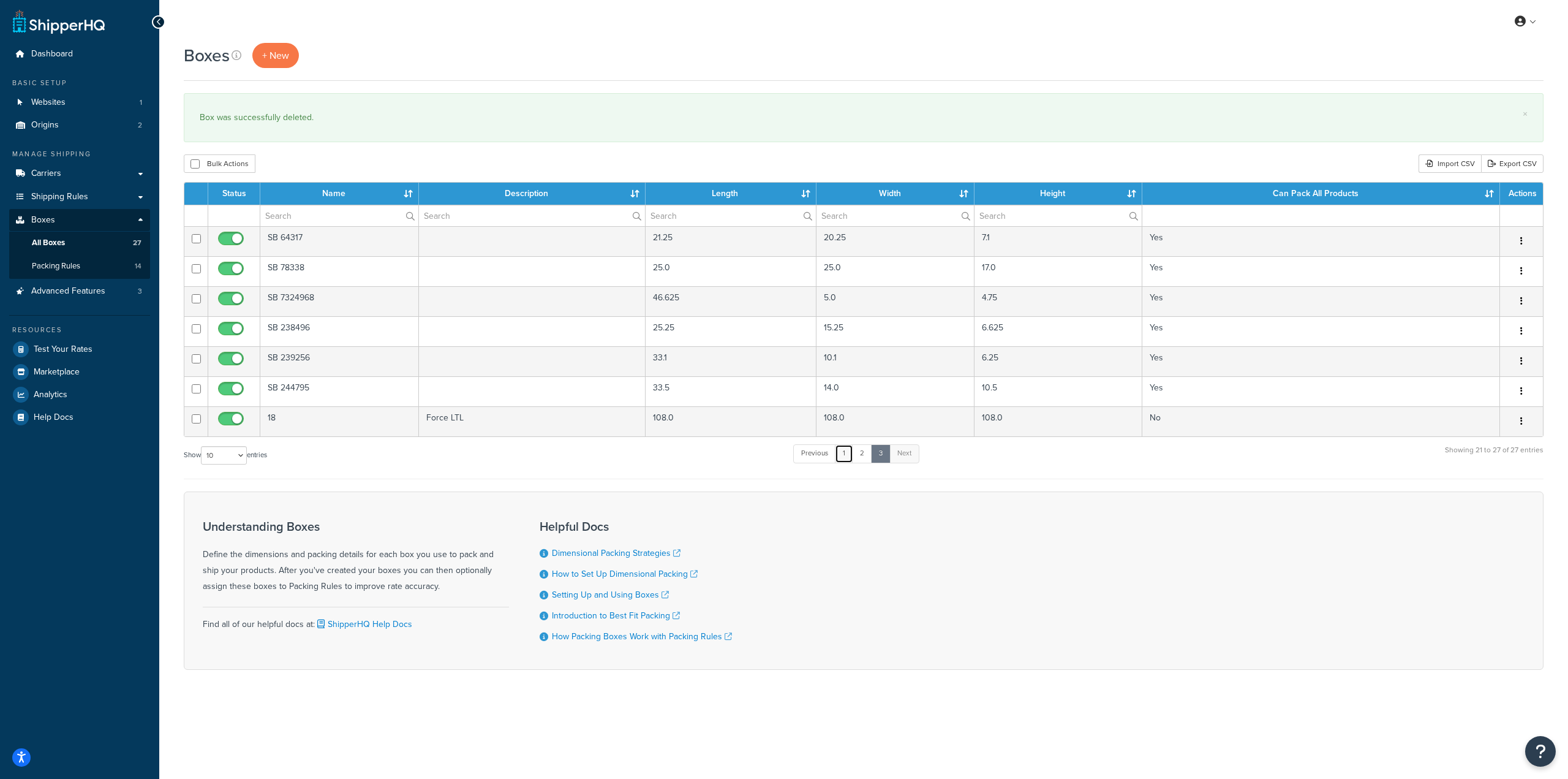
click at [844, 456] on link "1" at bounding box center [844, 454] width 19 height 19
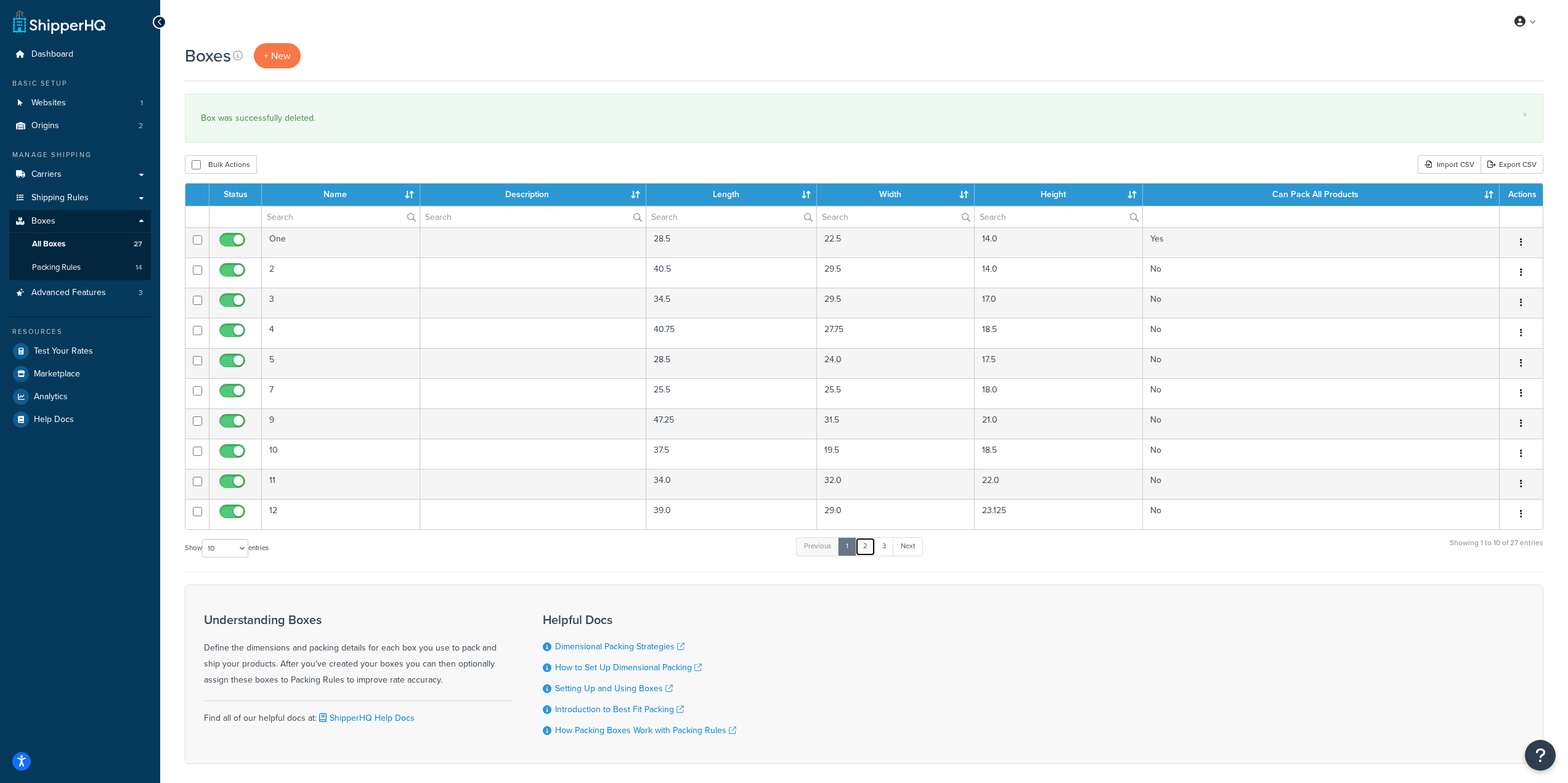
click at [870, 548] on link "2" at bounding box center [865, 546] width 20 height 19
click at [248, 545] on select "10 15 25 50 100 1000" at bounding box center [225, 548] width 46 height 19
select select "50"
click at [203, 540] on select "10 15 25 50 100 1000" at bounding box center [225, 548] width 46 height 19
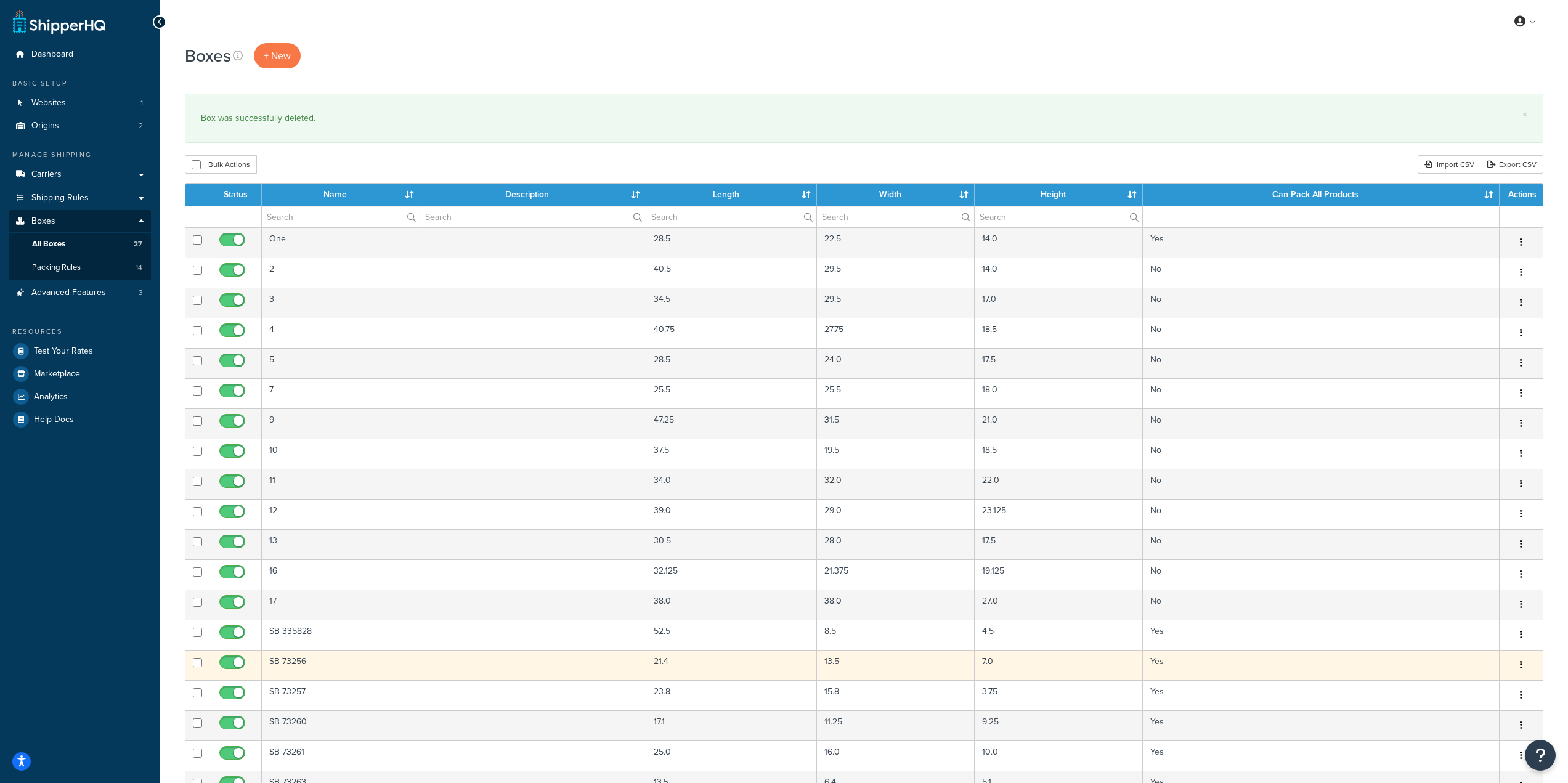
click at [1474, 670] on td "Yes" at bounding box center [1321, 665] width 357 height 30
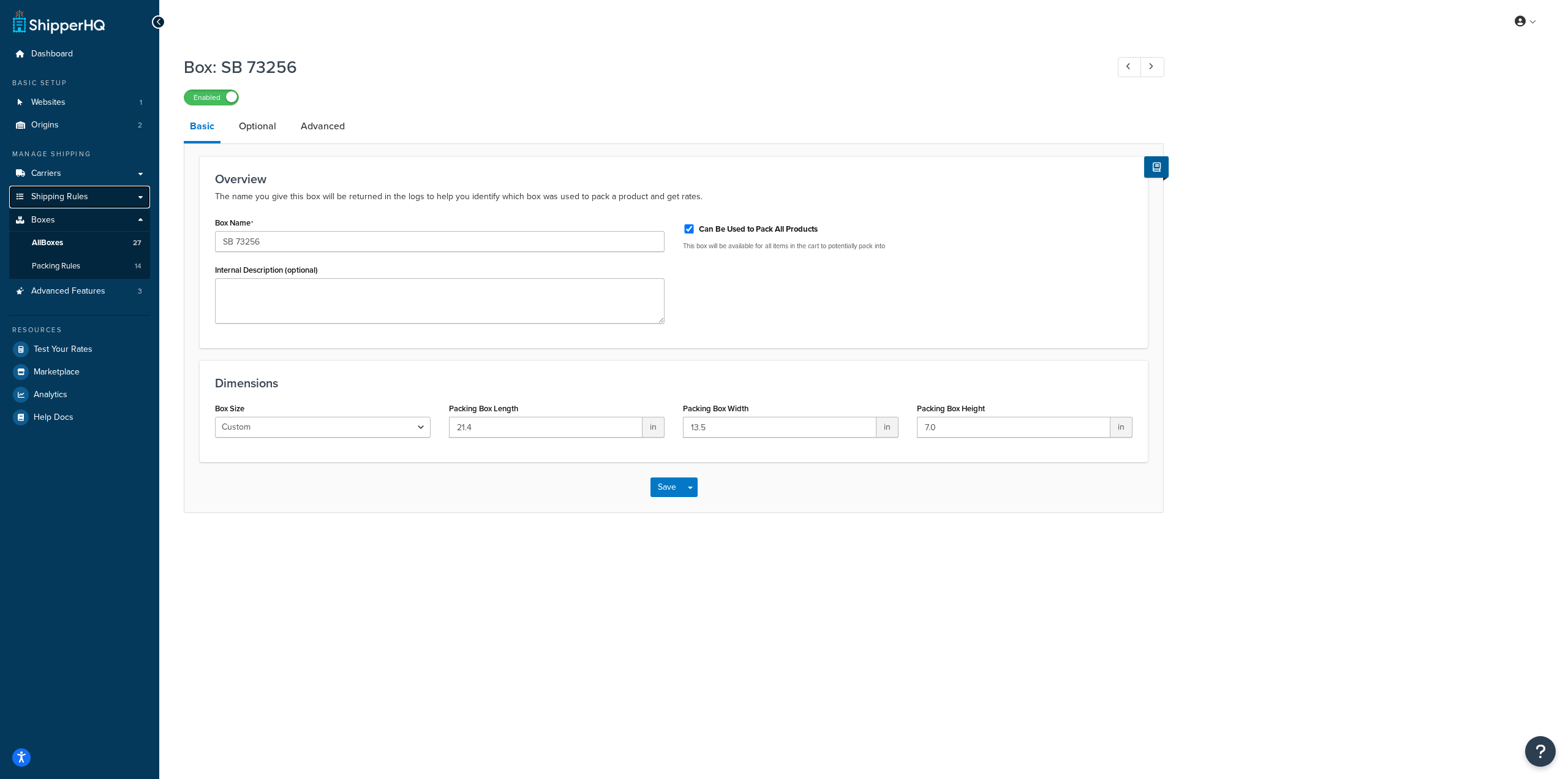
click at [52, 196] on span "Shipping Rules" at bounding box center [60, 197] width 57 height 11
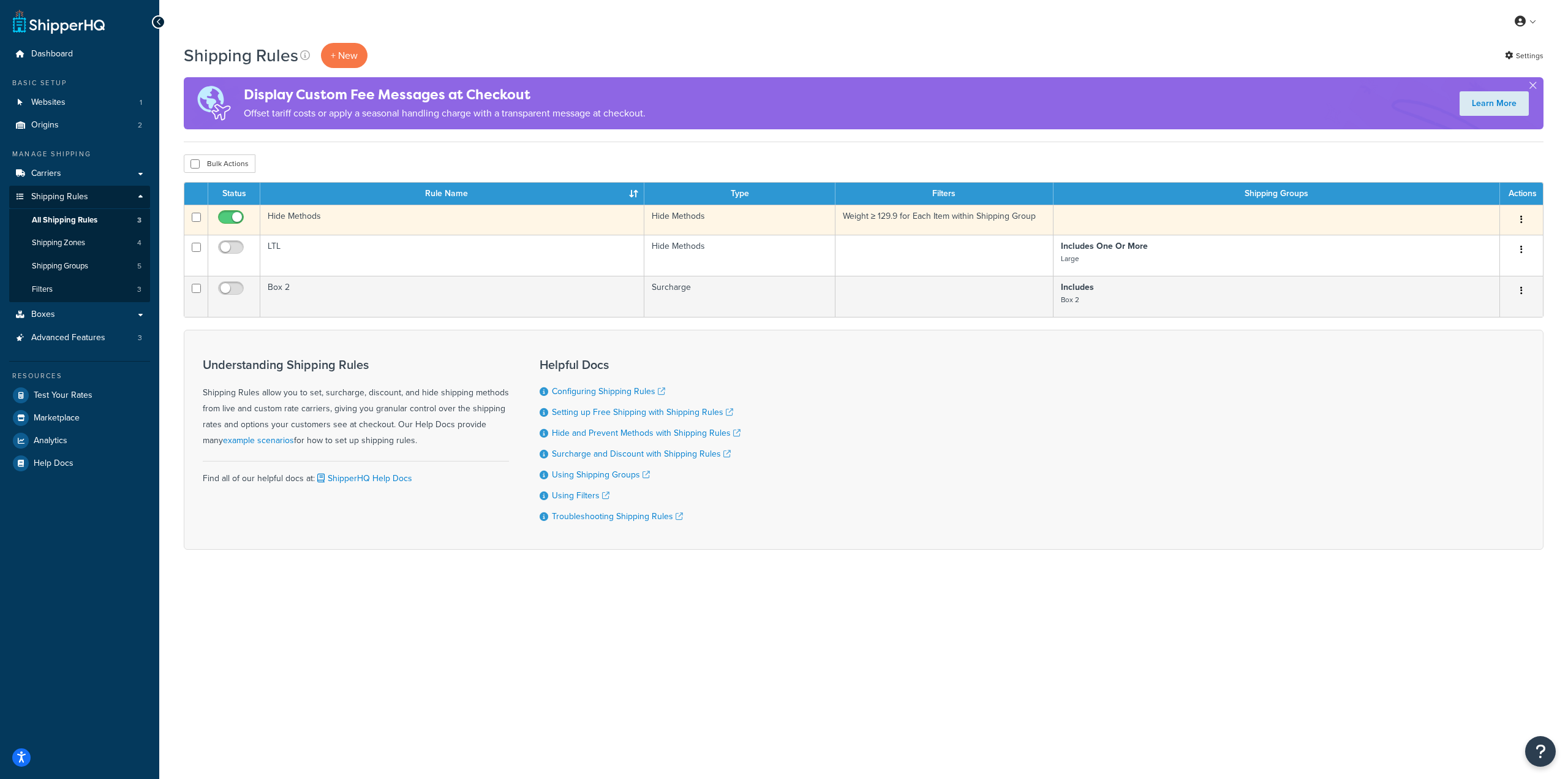
click at [363, 226] on td "Hide Methods" at bounding box center [452, 220] width 384 height 30
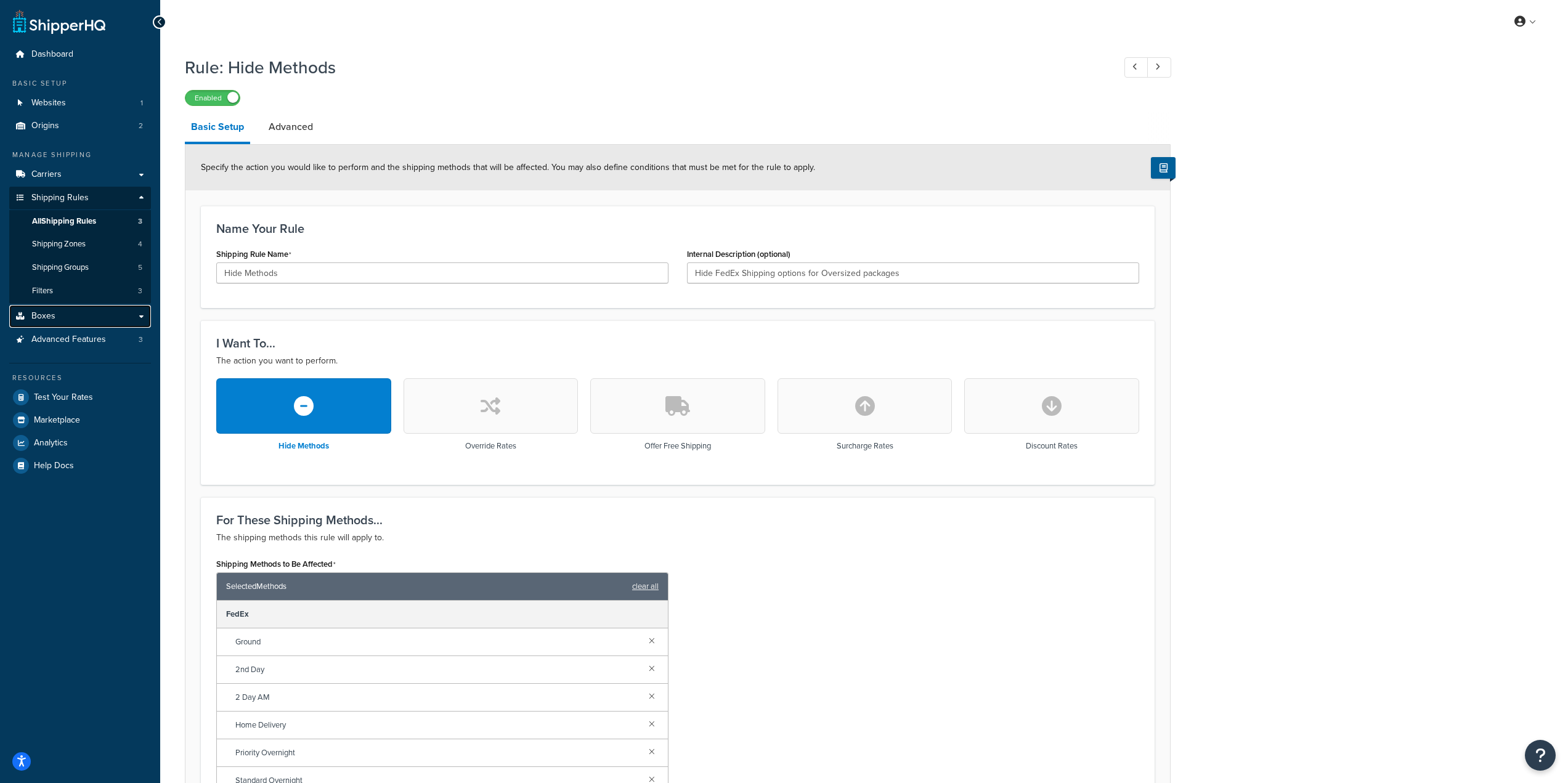
click at [67, 311] on link "Boxes" at bounding box center [80, 316] width 142 height 23
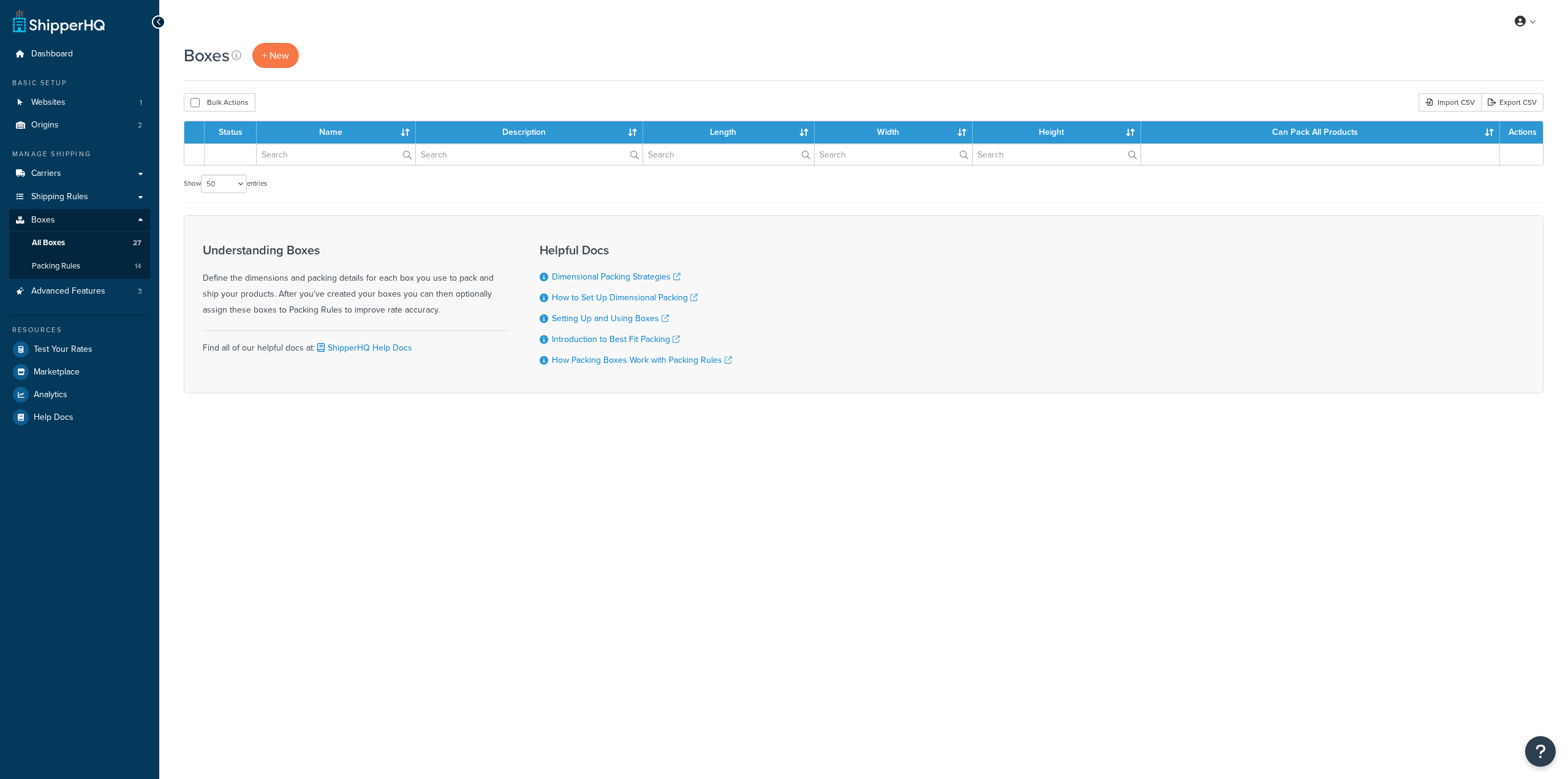
select select "50"
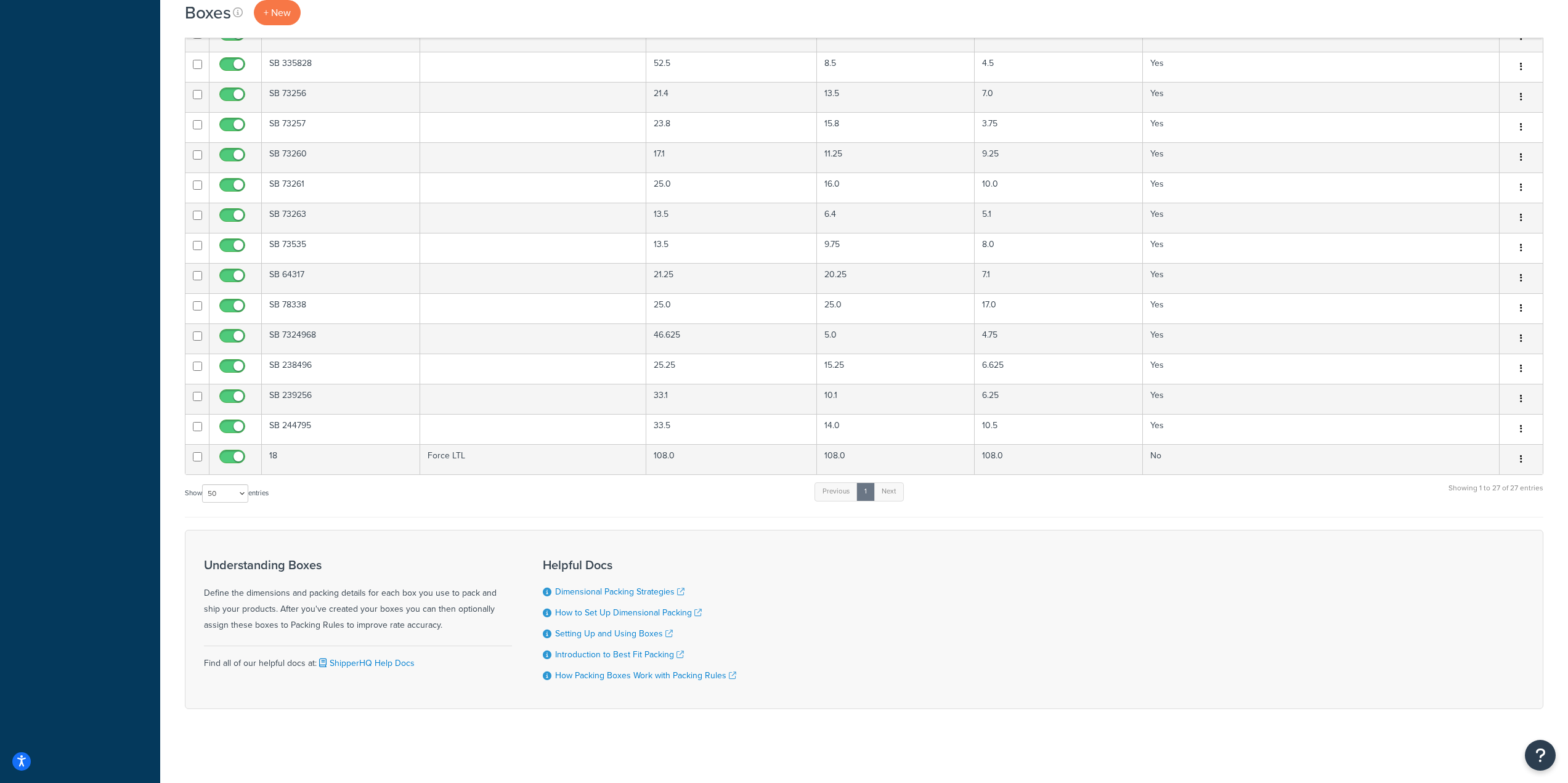
scroll to position [243, 0]
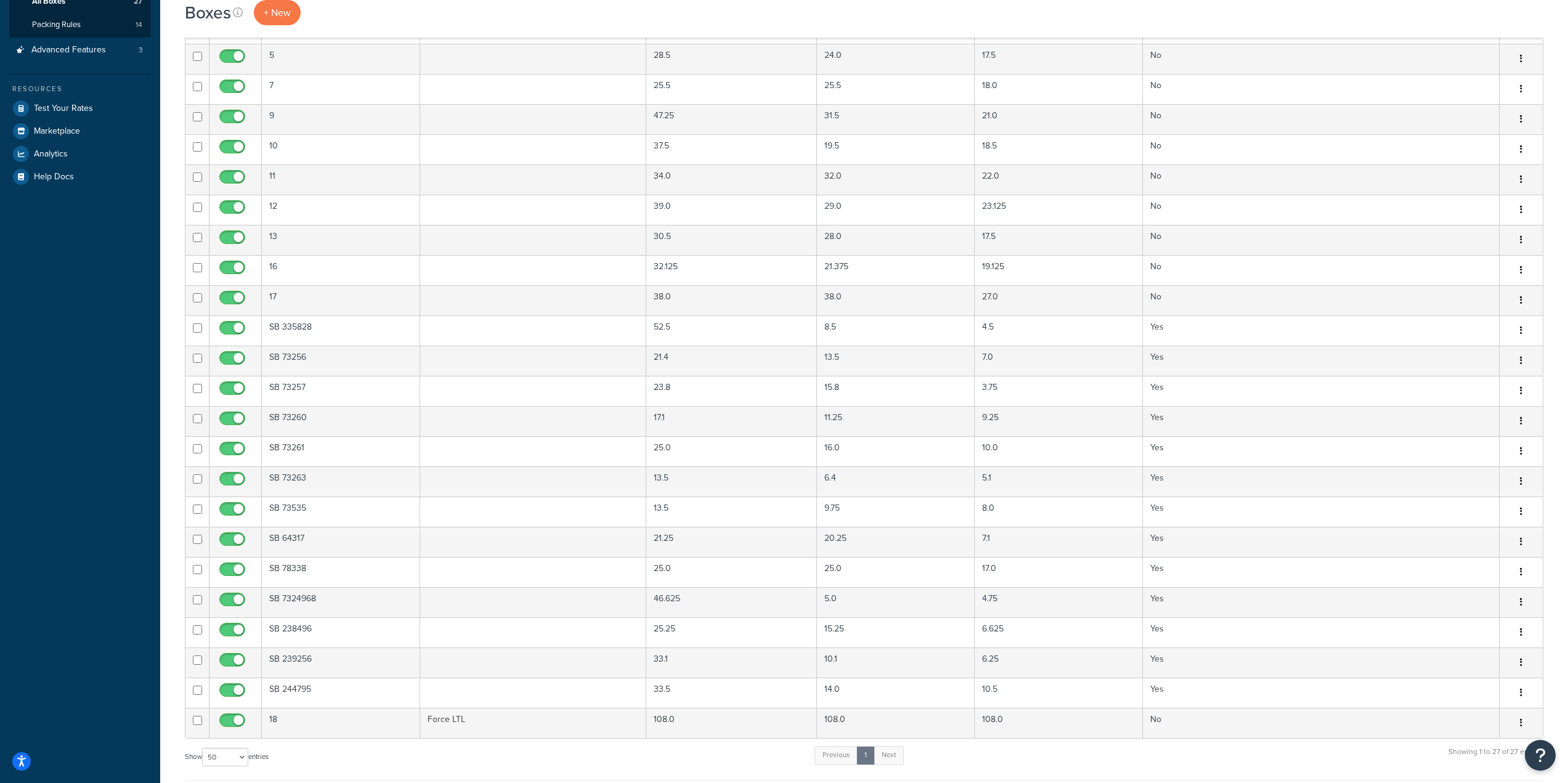
click at [1090, 16] on div "Boxes + New" at bounding box center [864, 13] width 1359 height 25
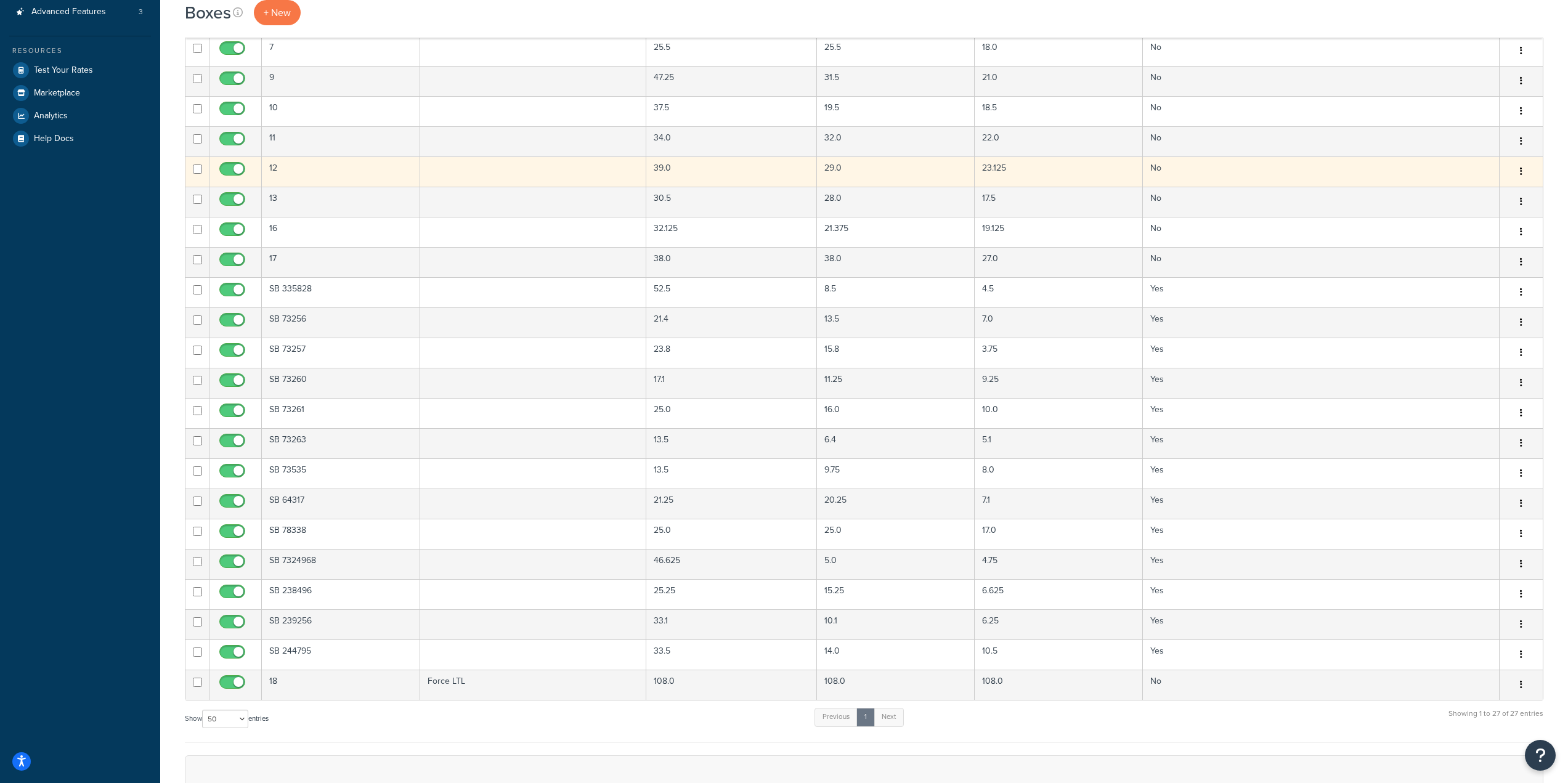
scroll to position [0, 0]
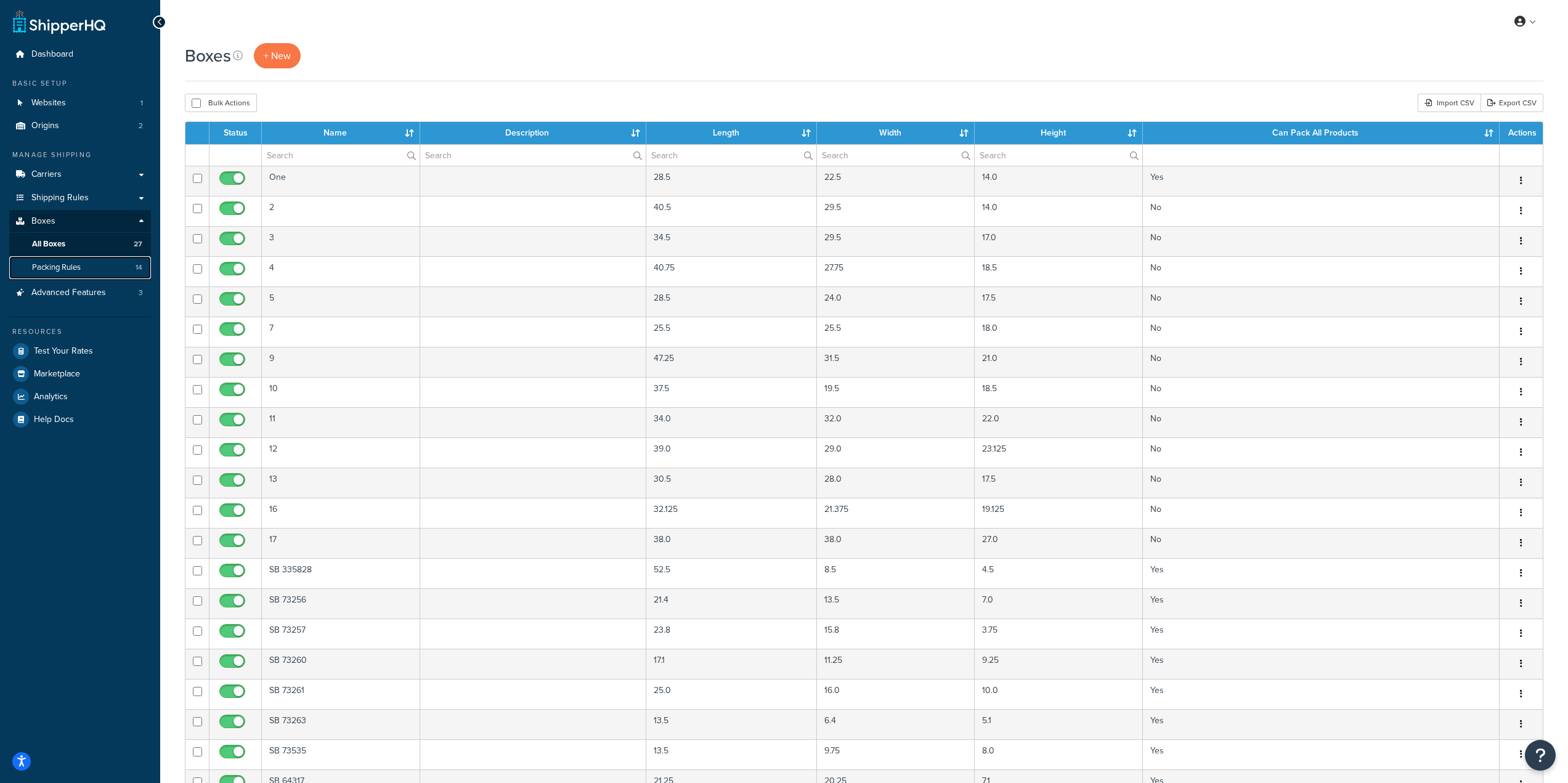
click at [68, 269] on span "Packing Rules" at bounding box center [56, 267] width 49 height 11
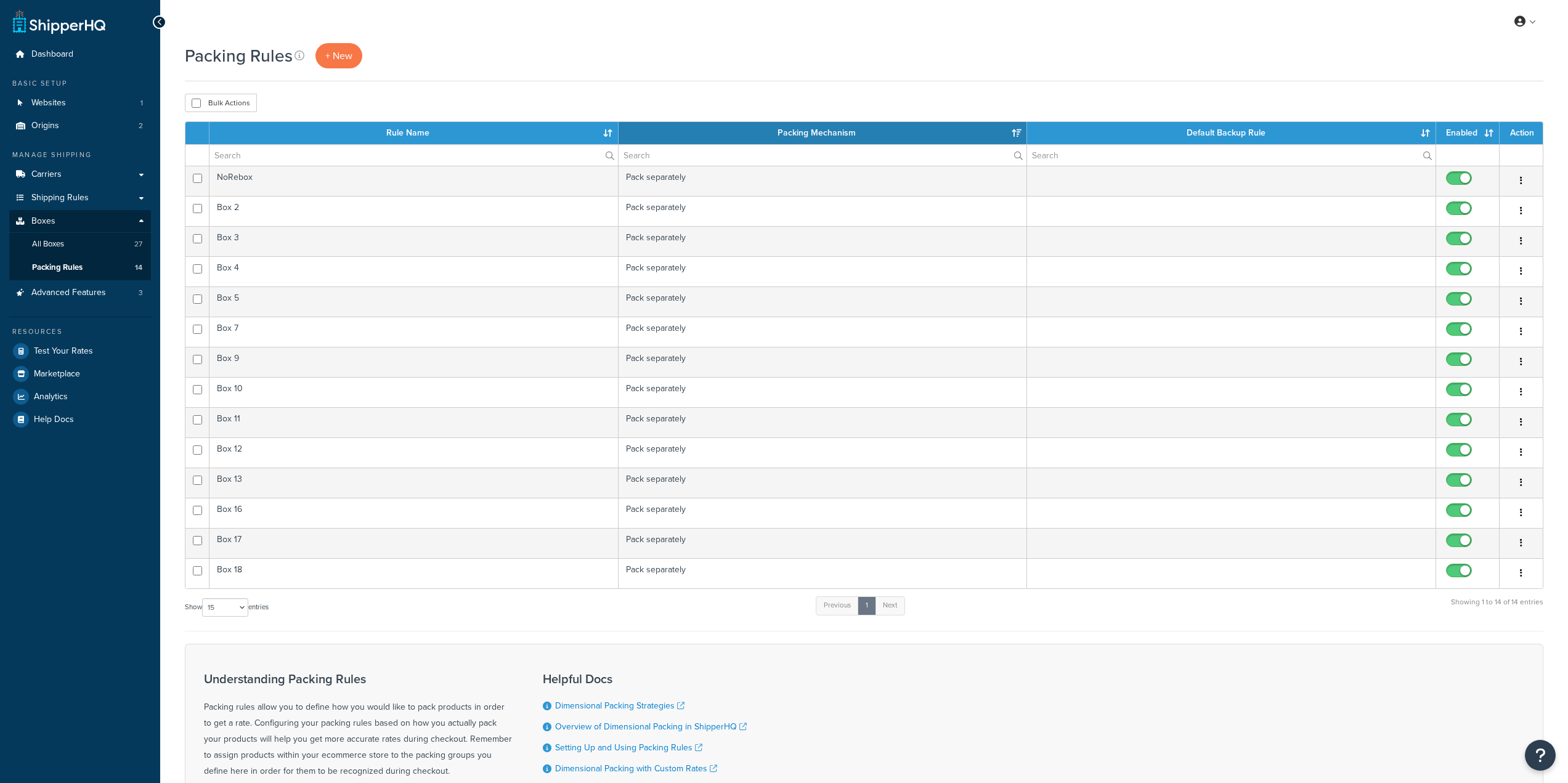
select select "15"
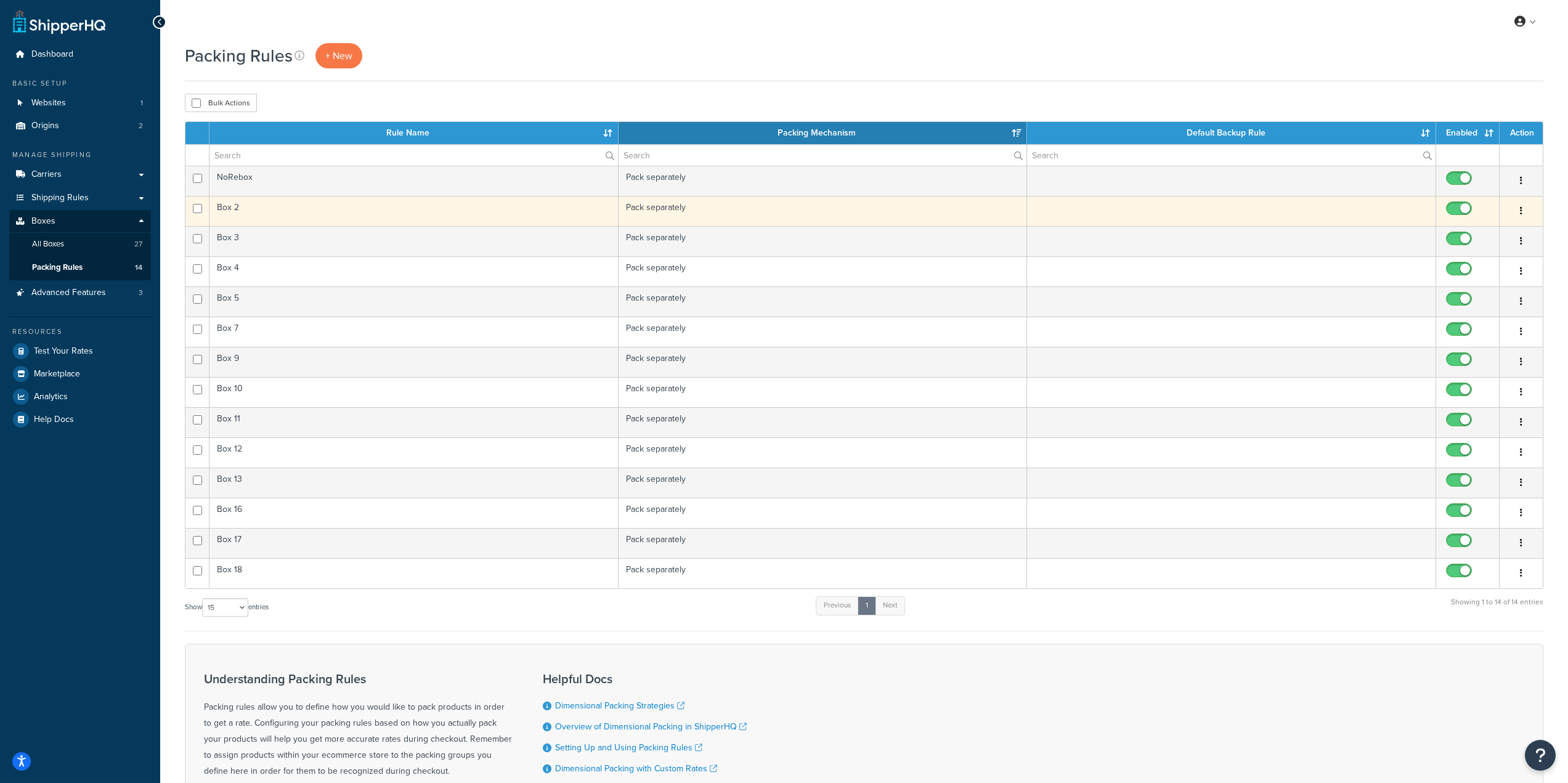
click at [349, 209] on td "Box 2" at bounding box center [414, 211] width 409 height 30
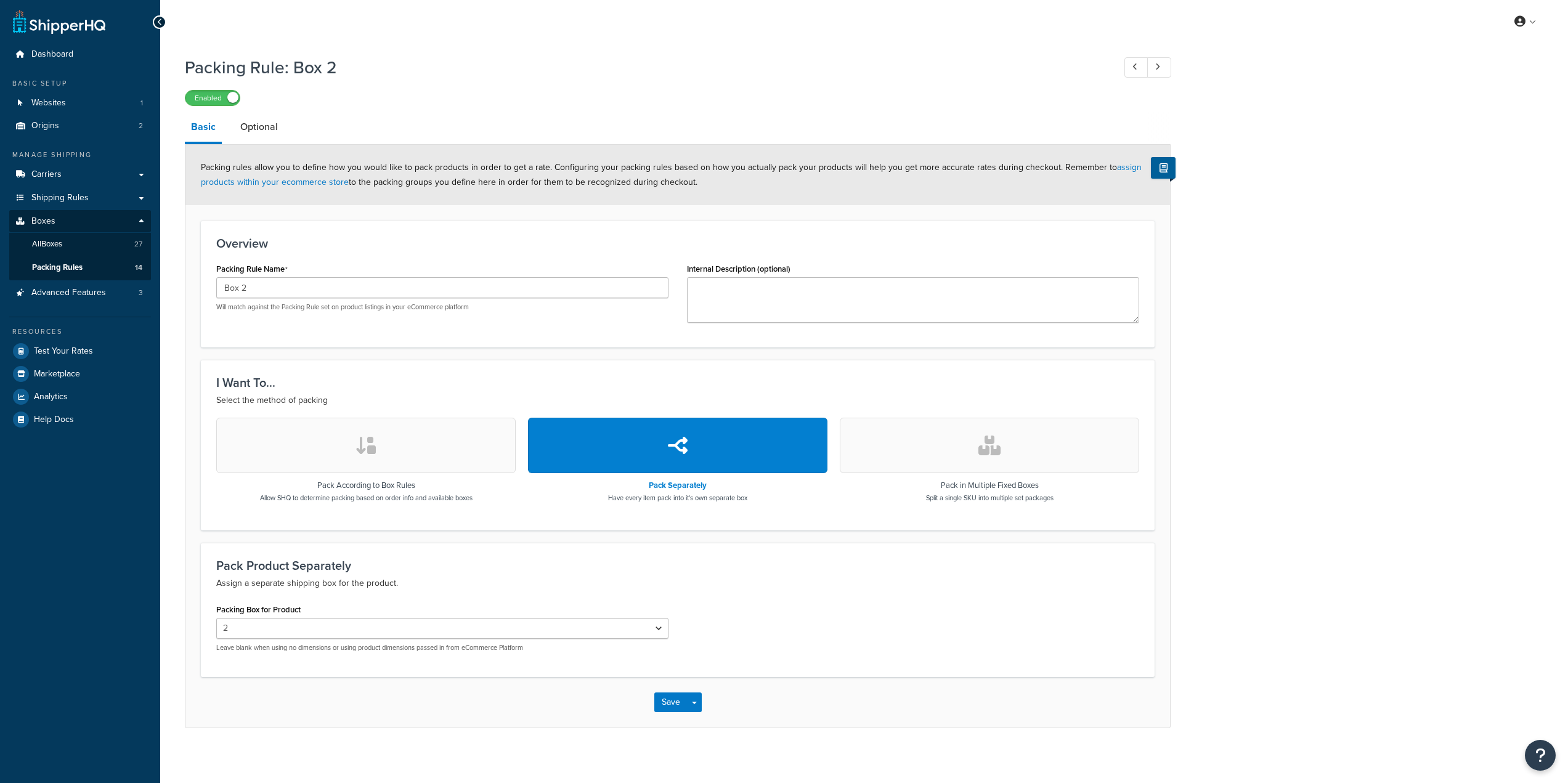
select select "741306"
click at [659, 625] on select "2 3 4 5 7 9 10 11 12 13 16 17 18" at bounding box center [442, 628] width 452 height 21
click at [1266, 296] on div "Packing Rule: Box 2 Enabled Basic Optional Packing rules allow you to define ho…" at bounding box center [864, 404] width 1408 height 709
click at [59, 110] on link "Websites 1" at bounding box center [80, 103] width 142 height 23
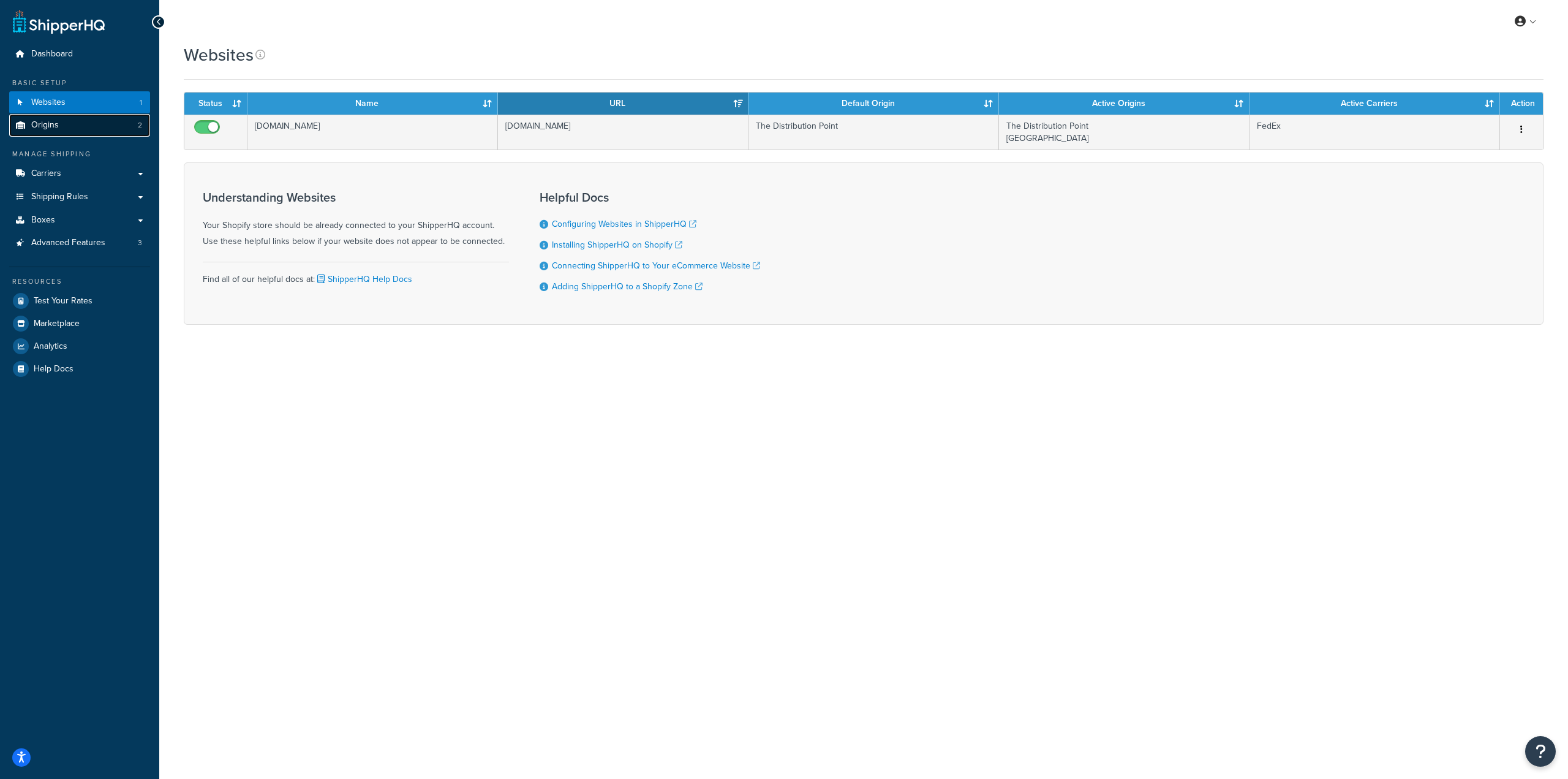
click at [62, 126] on link "Origins 2" at bounding box center [80, 125] width 141 height 23
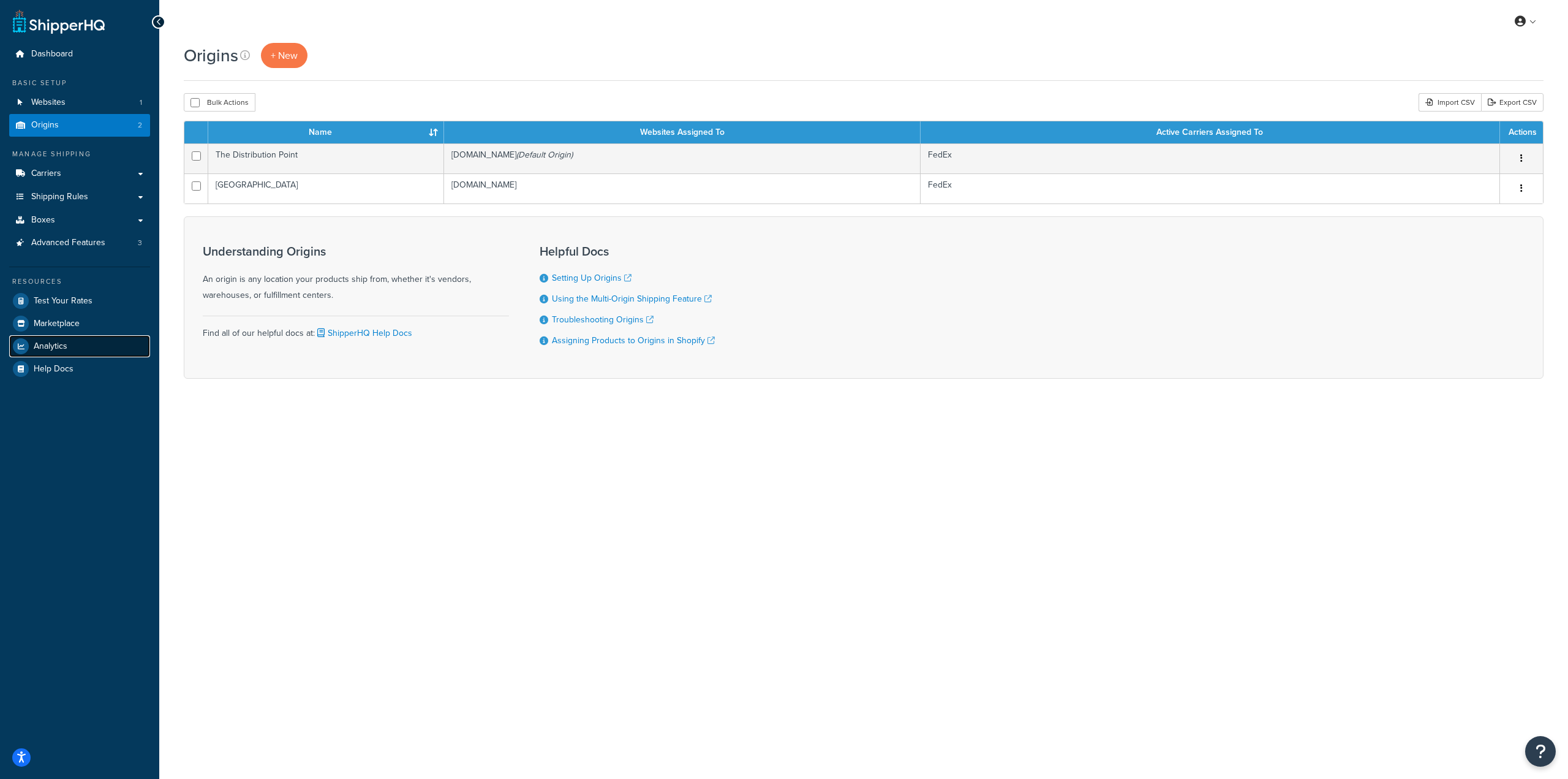
click at [58, 351] on span "Analytics" at bounding box center [51, 347] width 34 height 11
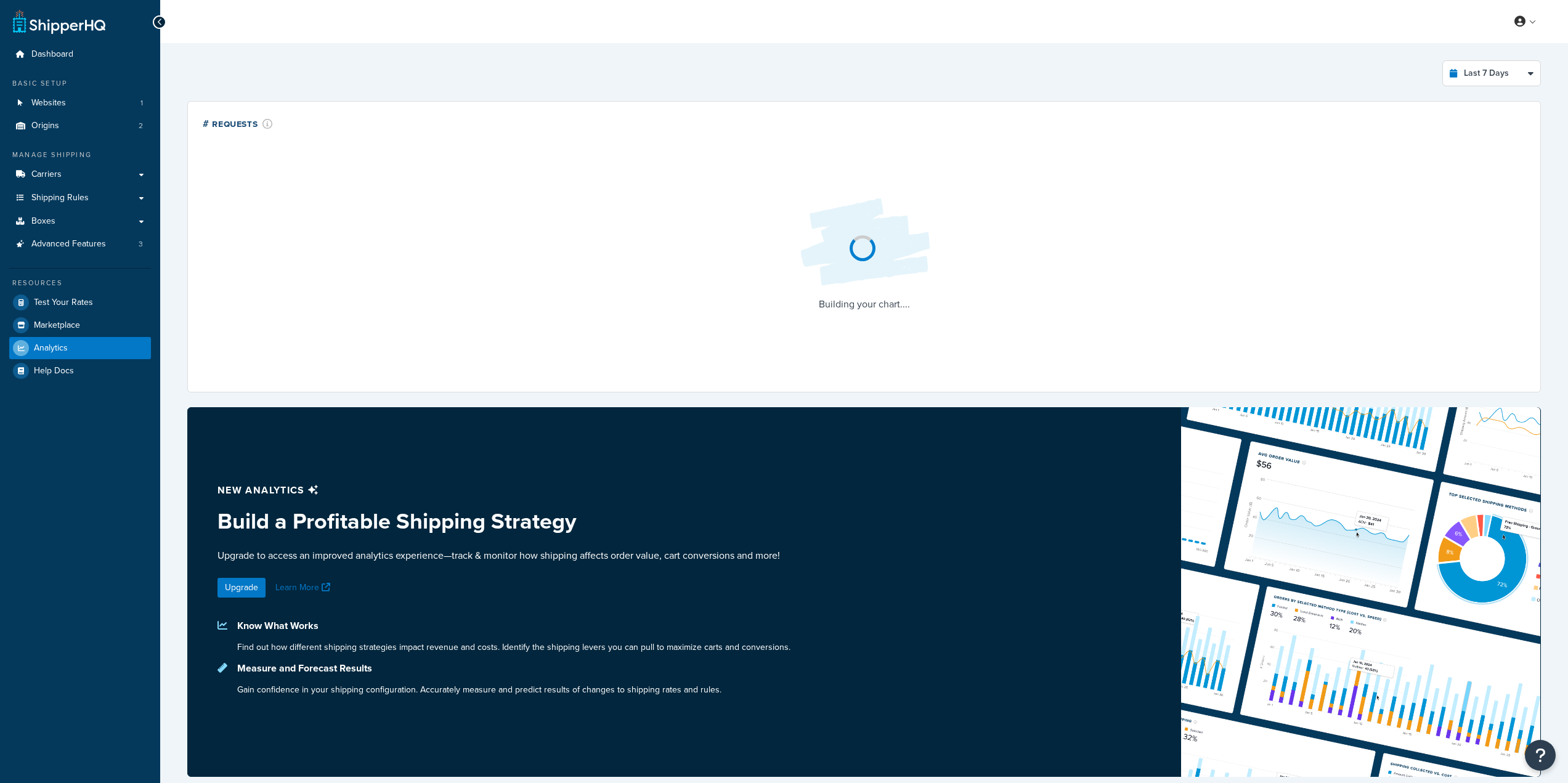
select select "last_7_days"
